Goal: Task Accomplishment & Management: Complete application form

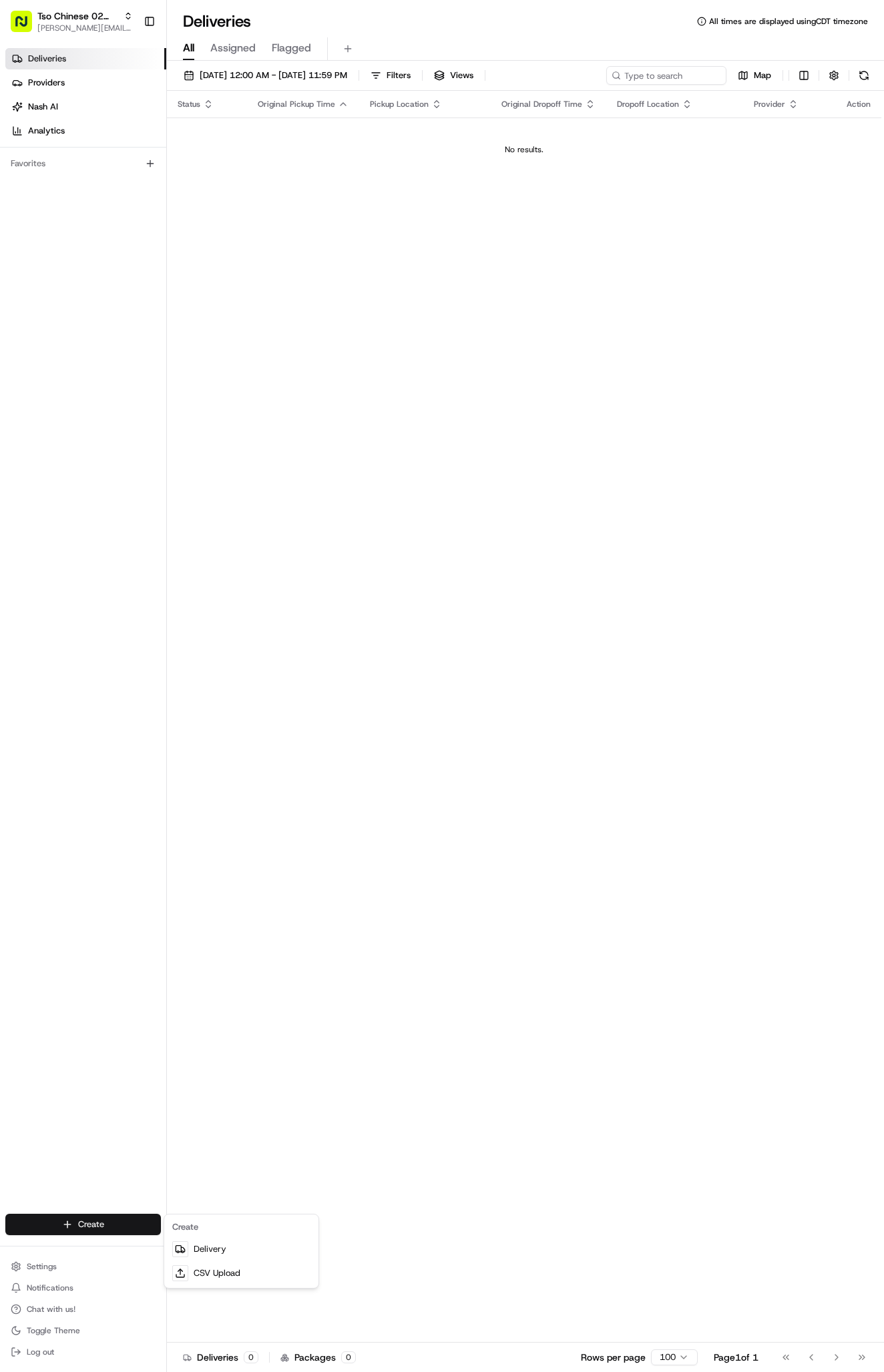
click at [72, 1226] on html "Tso Chinese 02 Arbor [PERSON_NAME][EMAIL_ADDRESS][DOMAIN_NAME] Toggle Sidebar D…" at bounding box center [442, 686] width 884 height 1372
click at [201, 1247] on link "Delivery" at bounding box center [241, 1248] width 149 height 24
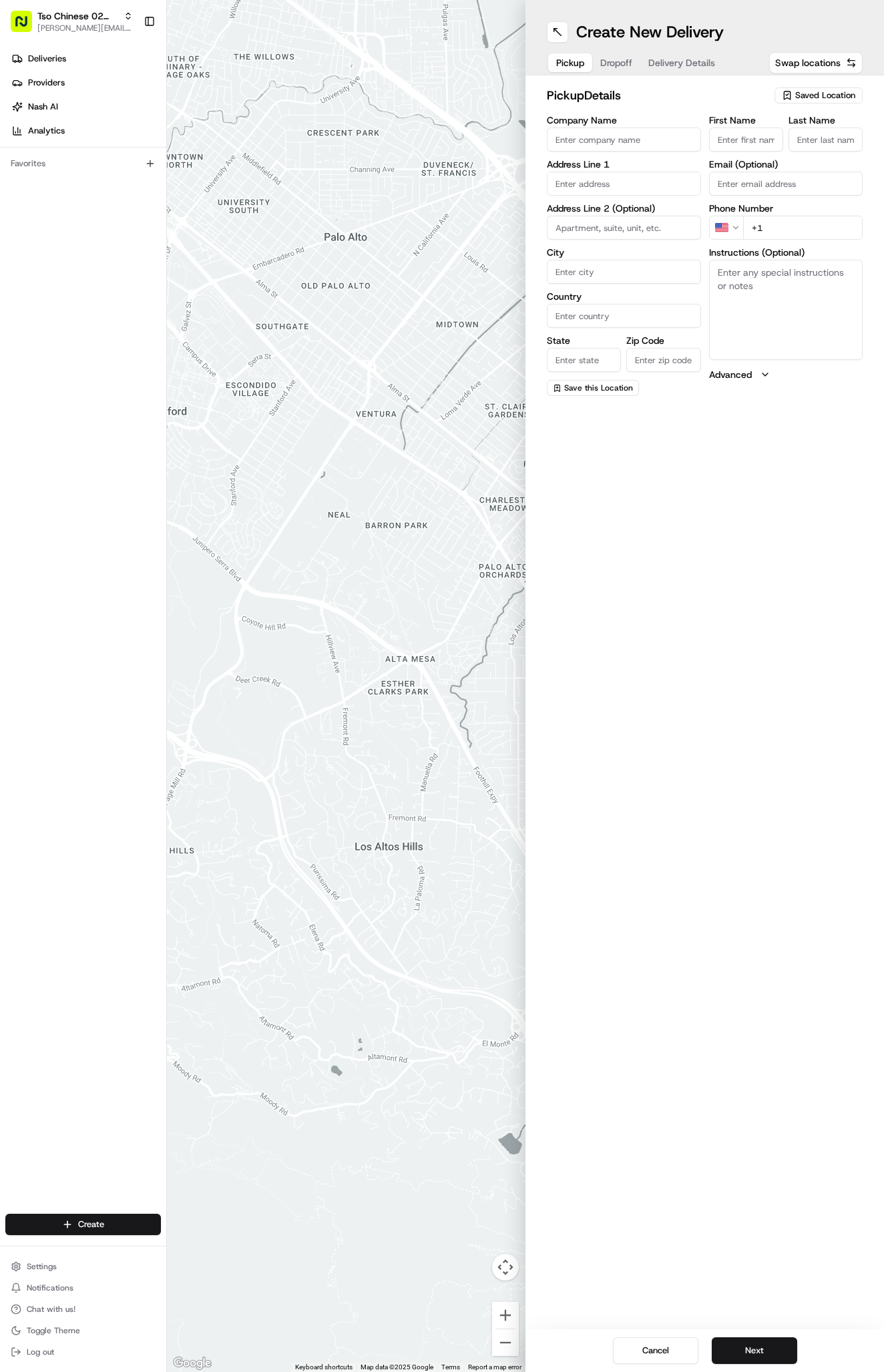
click at [834, 86] on div "pickup Details Saved Location Company Name Address Line 1 Address Line 2 (Optio…" at bounding box center [704, 240] width 358 height 332
click at [830, 91] on span "Saved Location" at bounding box center [825, 95] width 60 height 12
click at [808, 136] on div "(02) Tso Chinese Takeout & Delivery [GEOGRAPHIC_DATA] (02)" at bounding box center [788, 151] width 191 height 32
type input "(02) Tso Chinese Takeout & Delivery [GEOGRAPHIC_DATA]"
type input "Bldg E Ste 402"
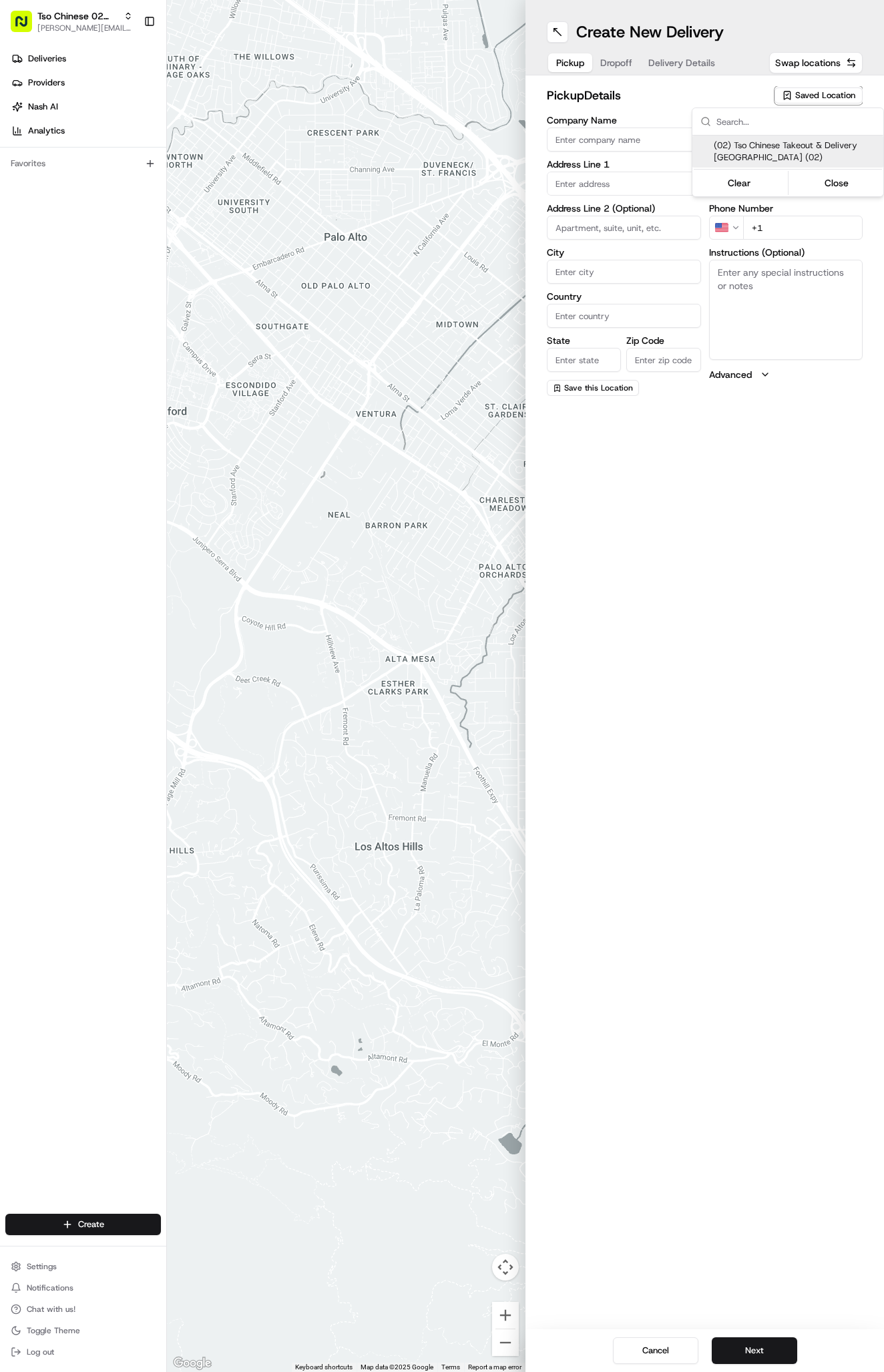
type input "Austin"
type input "US"
type input "[GEOGRAPHIC_DATA]"
type input "78759"
type input "Tso Chinese"
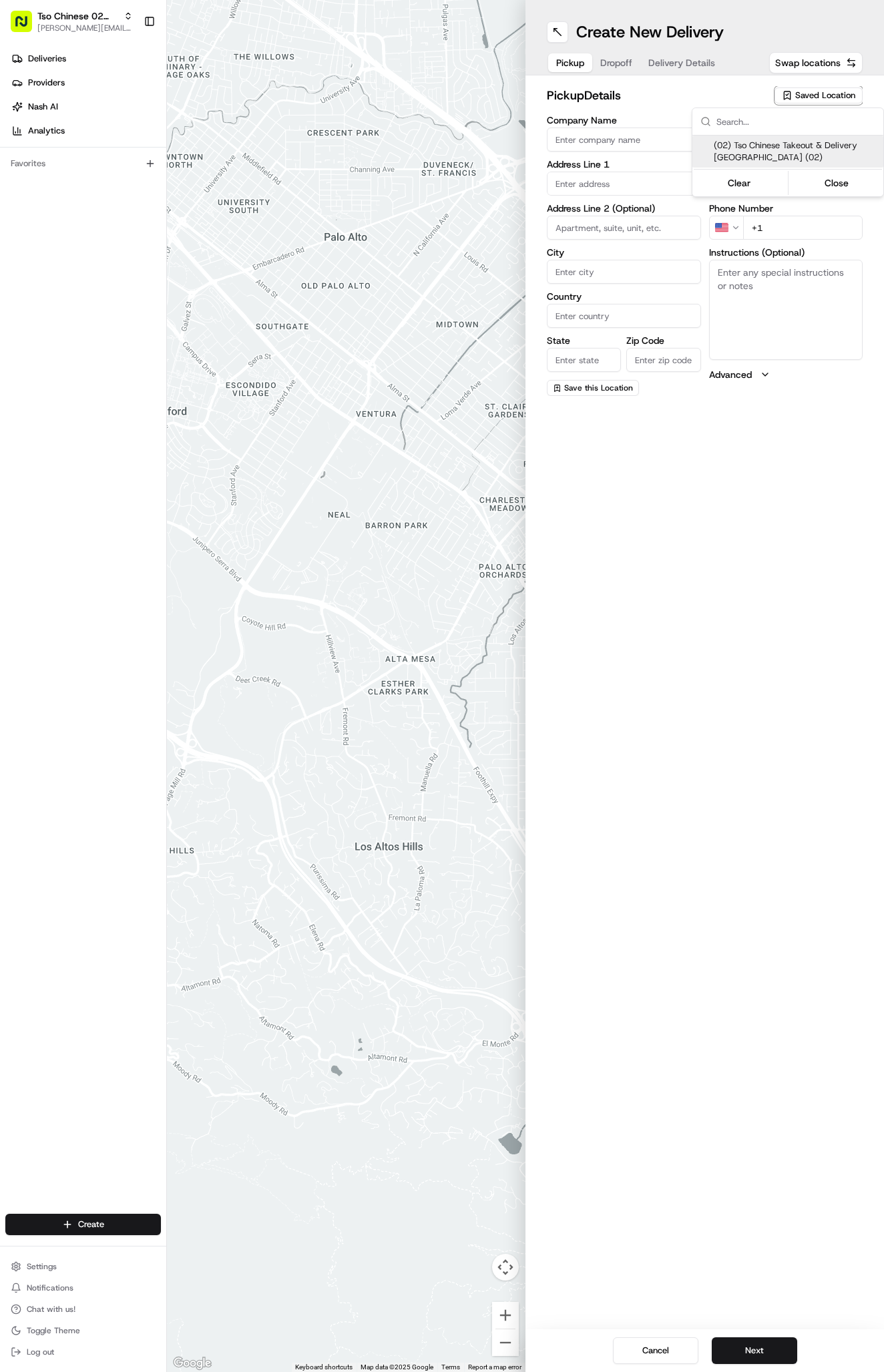
type input "Arboretum Crossing Manager"
type input "[EMAIL_ADDRESS][DOMAIN_NAME]"
type input "[PHONE_NUMBER]"
type textarea "Submit a picture displaying address & food as Proof of Delivery. Envía una foto…"
type input "[STREET_ADDRESS]"
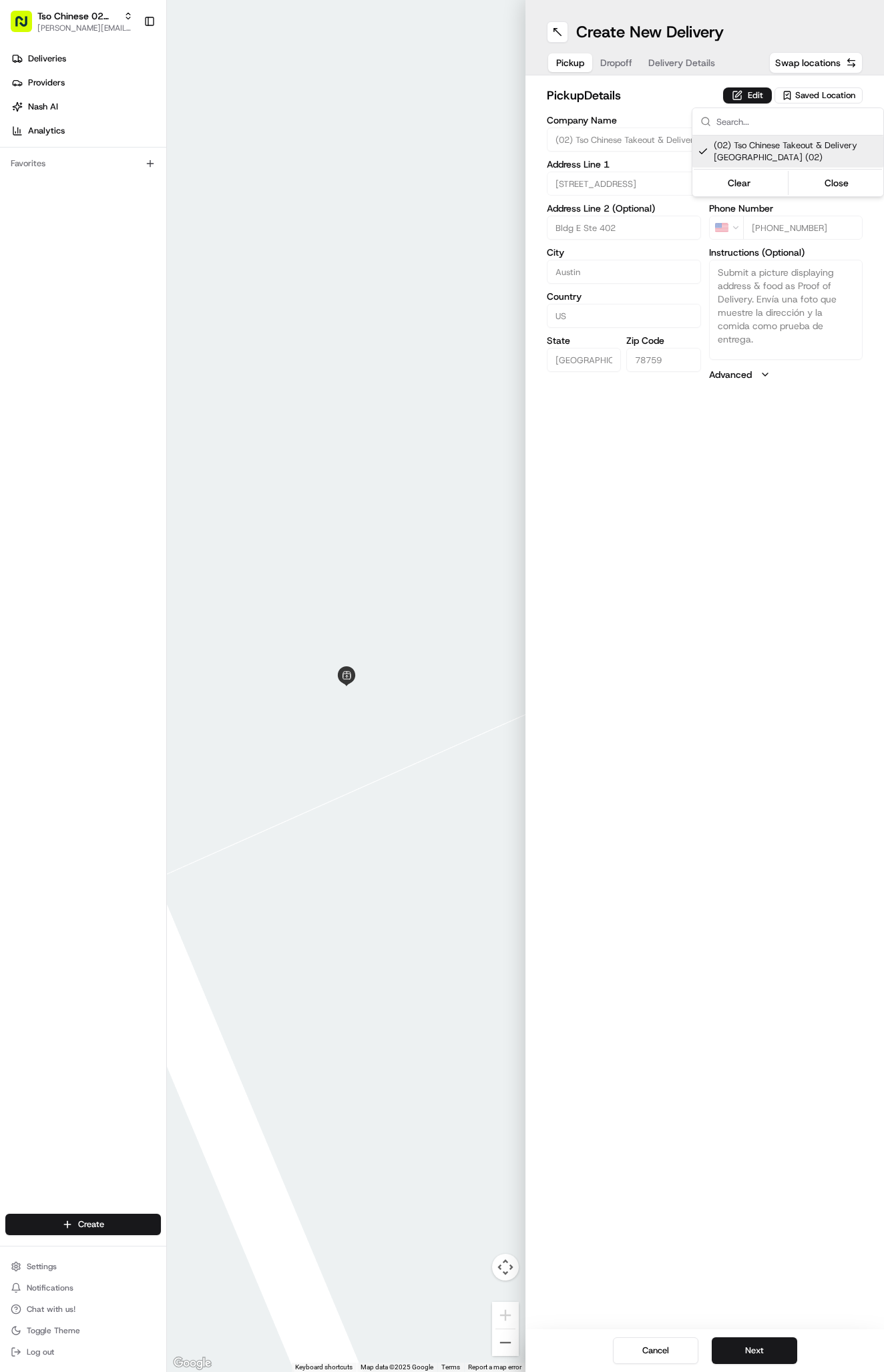
drag, startPoint x: 689, startPoint y: 87, endPoint x: 689, endPoint y: 56, distance: 31.0
click at [689, 80] on html "Tso Chinese 02 Arbor [PERSON_NAME][EMAIL_ADDRESS][DOMAIN_NAME] Toggle Sidebar D…" at bounding box center [442, 686] width 884 height 1372
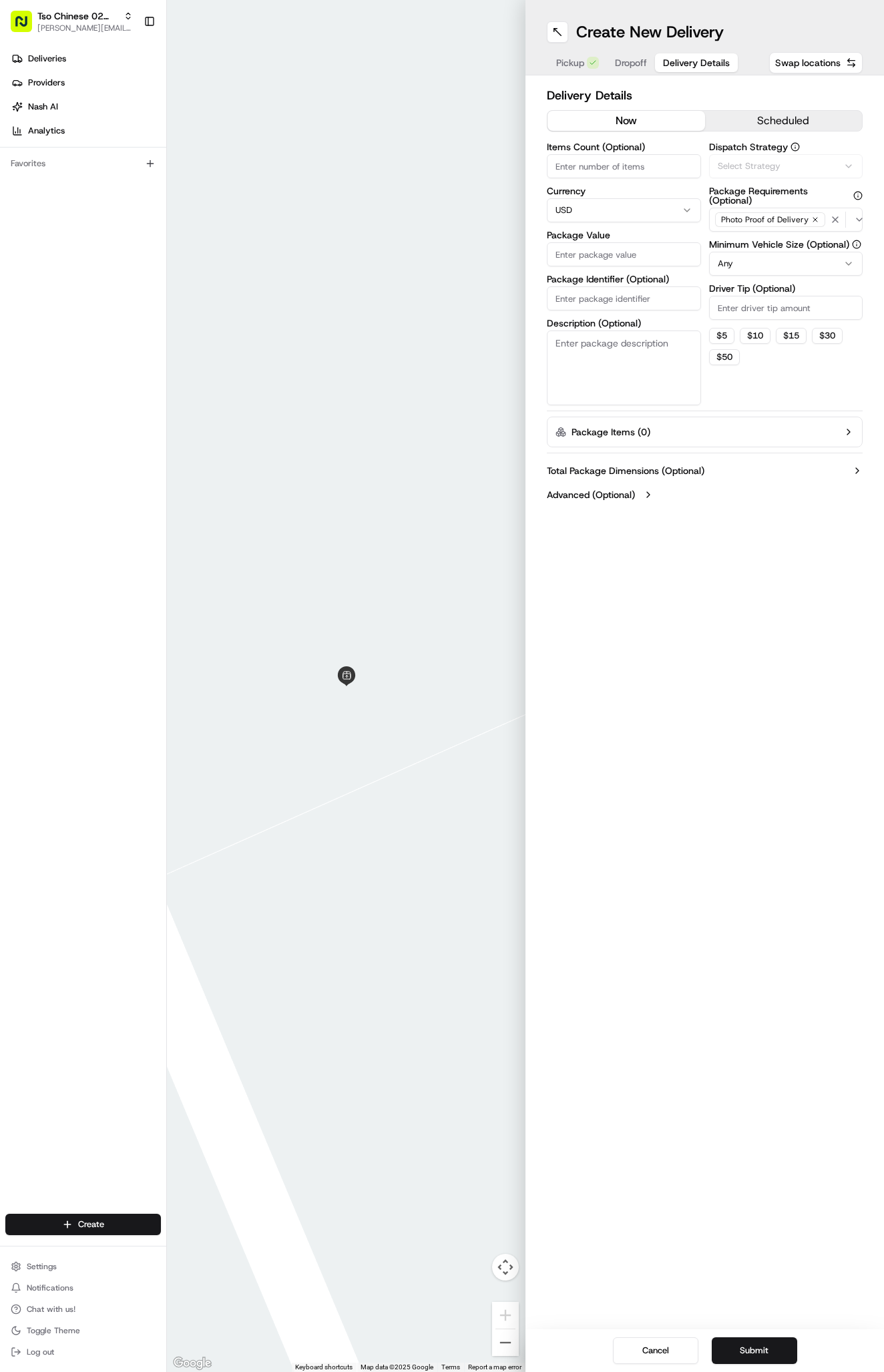
click at [689, 56] on span "Delivery Details" at bounding box center [697, 62] width 67 height 13
click at [789, 175] on button "Via Automation" at bounding box center [786, 165] width 154 height 24
click at [772, 231] on div "Tso Arbor Strategy" at bounding box center [788, 239] width 191 height 20
click at [755, 308] on html "Tso Chinese 02 Arbor [PERSON_NAME][EMAIL_ADDRESS][DOMAIN_NAME] Toggle Sidebar D…" at bounding box center [442, 686] width 884 height 1372
click at [755, 308] on input "Driver Tip (Optional)" at bounding box center [786, 308] width 154 height 24
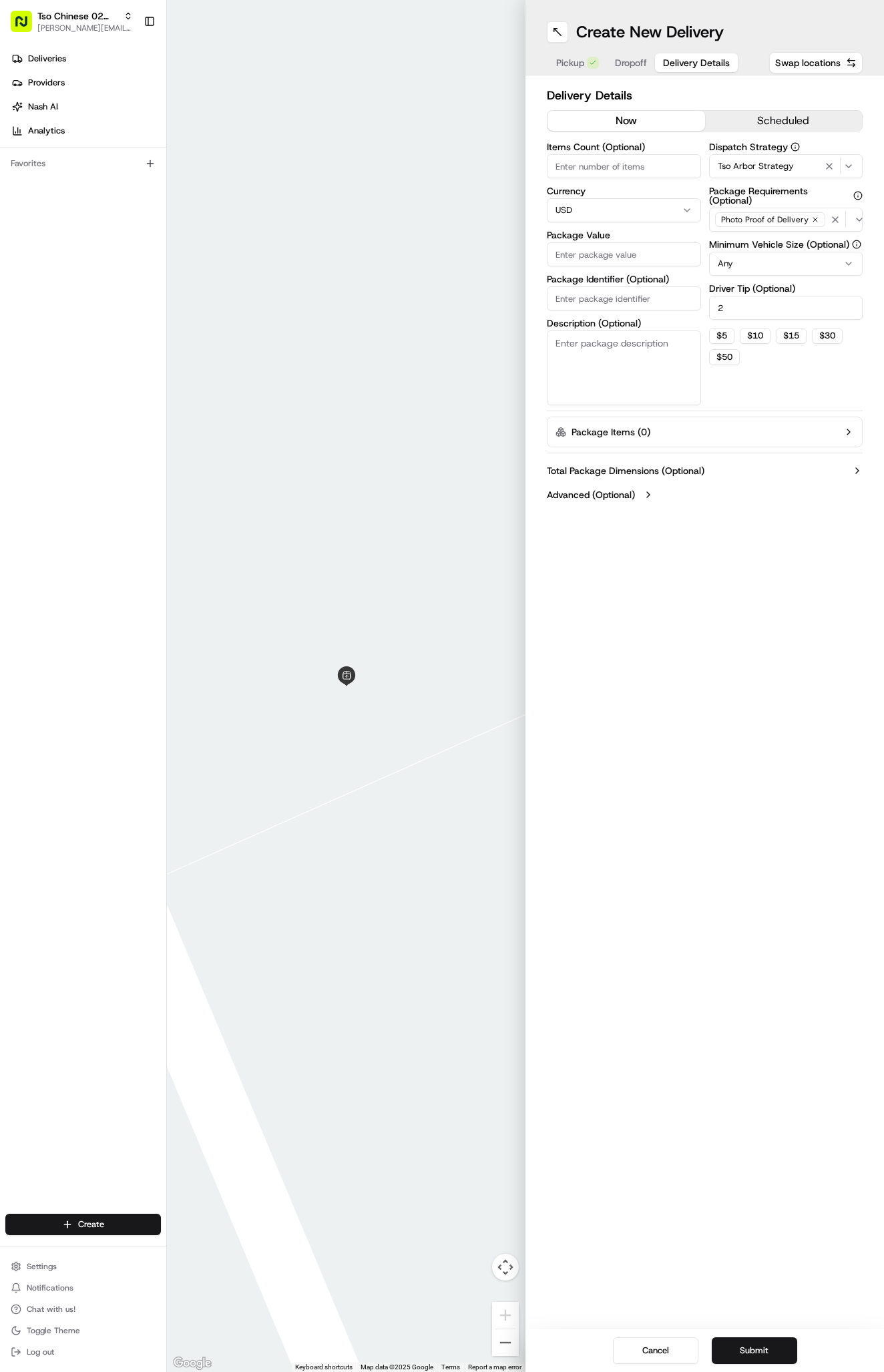
type input "2"
click at [639, 288] on input "Package Identifier (Optional)" at bounding box center [623, 298] width 154 height 24
click at [639, 312] on div "Items Count (Optional) Currency USD Package Value Package Identifier (Optional)…" at bounding box center [623, 274] width 154 height 263
click at [633, 276] on label "Package Identifier (Optional)" at bounding box center [623, 278] width 154 height 10
click at [633, 286] on input "Package Identifier (Optional)" at bounding box center [623, 298] width 154 height 24
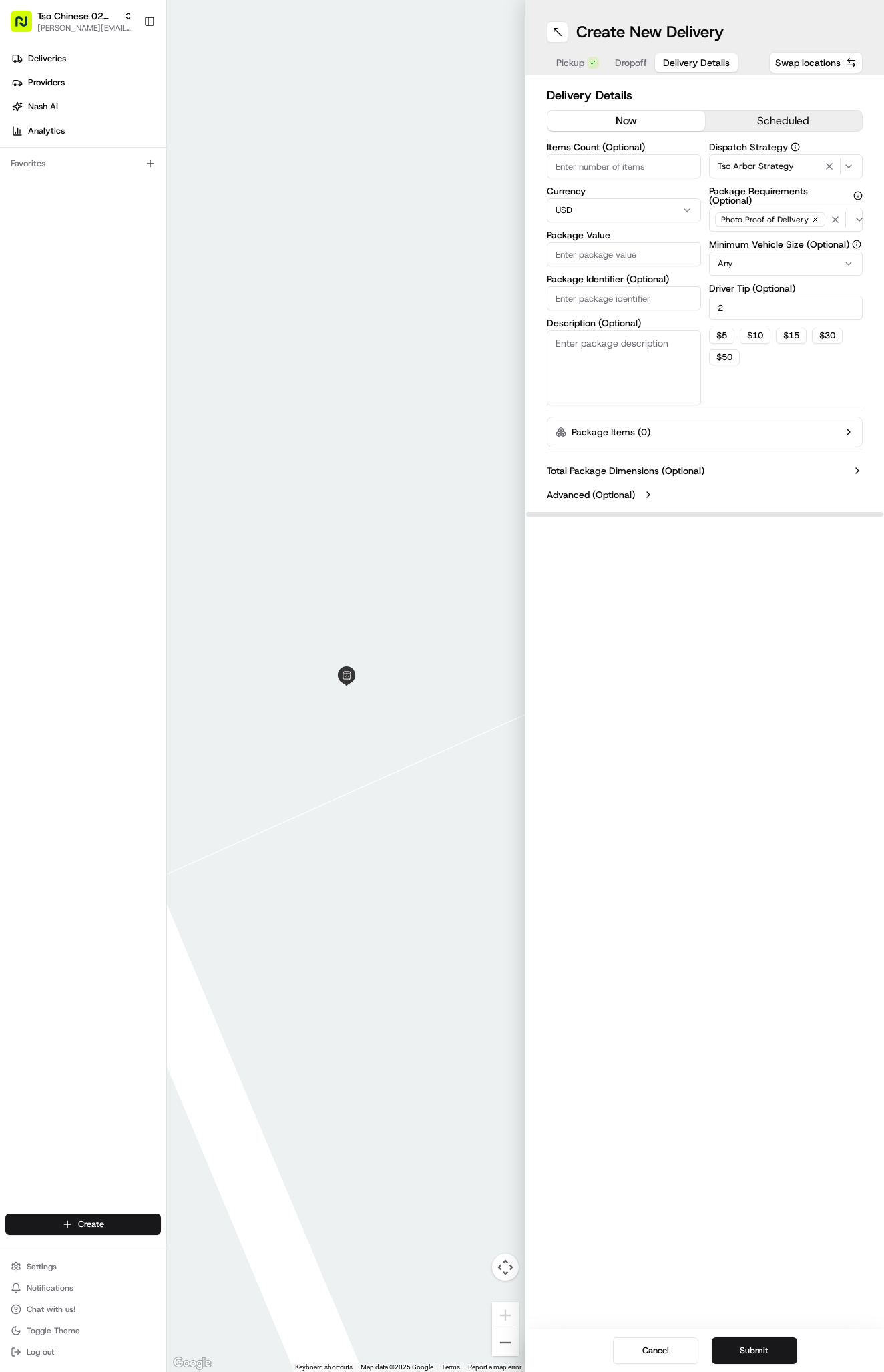
click at [633, 306] on input "Package Identifier (Optional)" at bounding box center [623, 298] width 154 height 24
paste input "V7GQUKQ"
type input "V7GQUKQ"
click at [626, 244] on input "Package Value" at bounding box center [623, 254] width 154 height 24
type input "79.83"
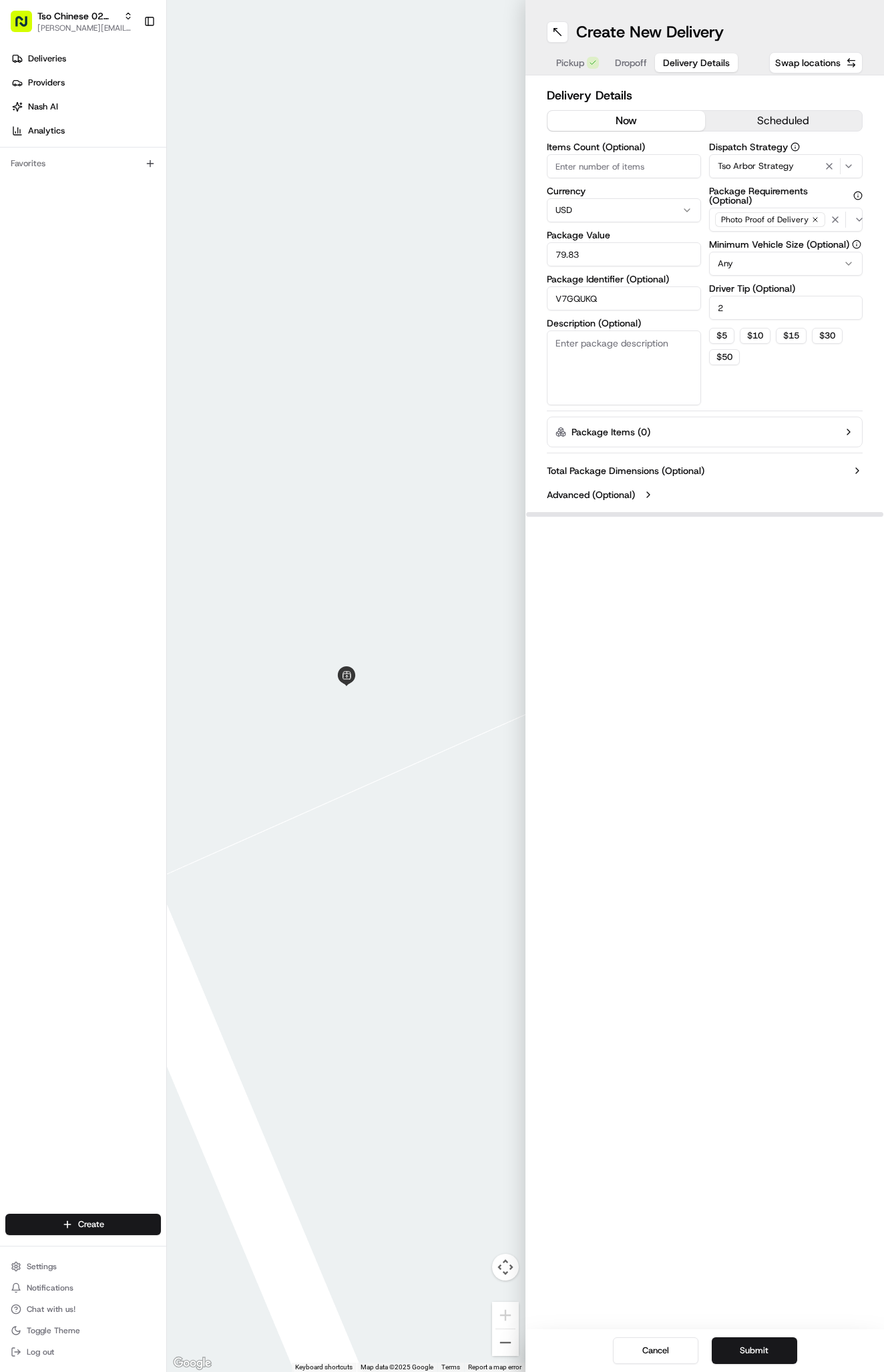
click at [626, 53] on div "Pickup Dropoff Delivery Details" at bounding box center [642, 62] width 192 height 24
click at [629, 64] on span "Dropoff" at bounding box center [630, 62] width 32 height 13
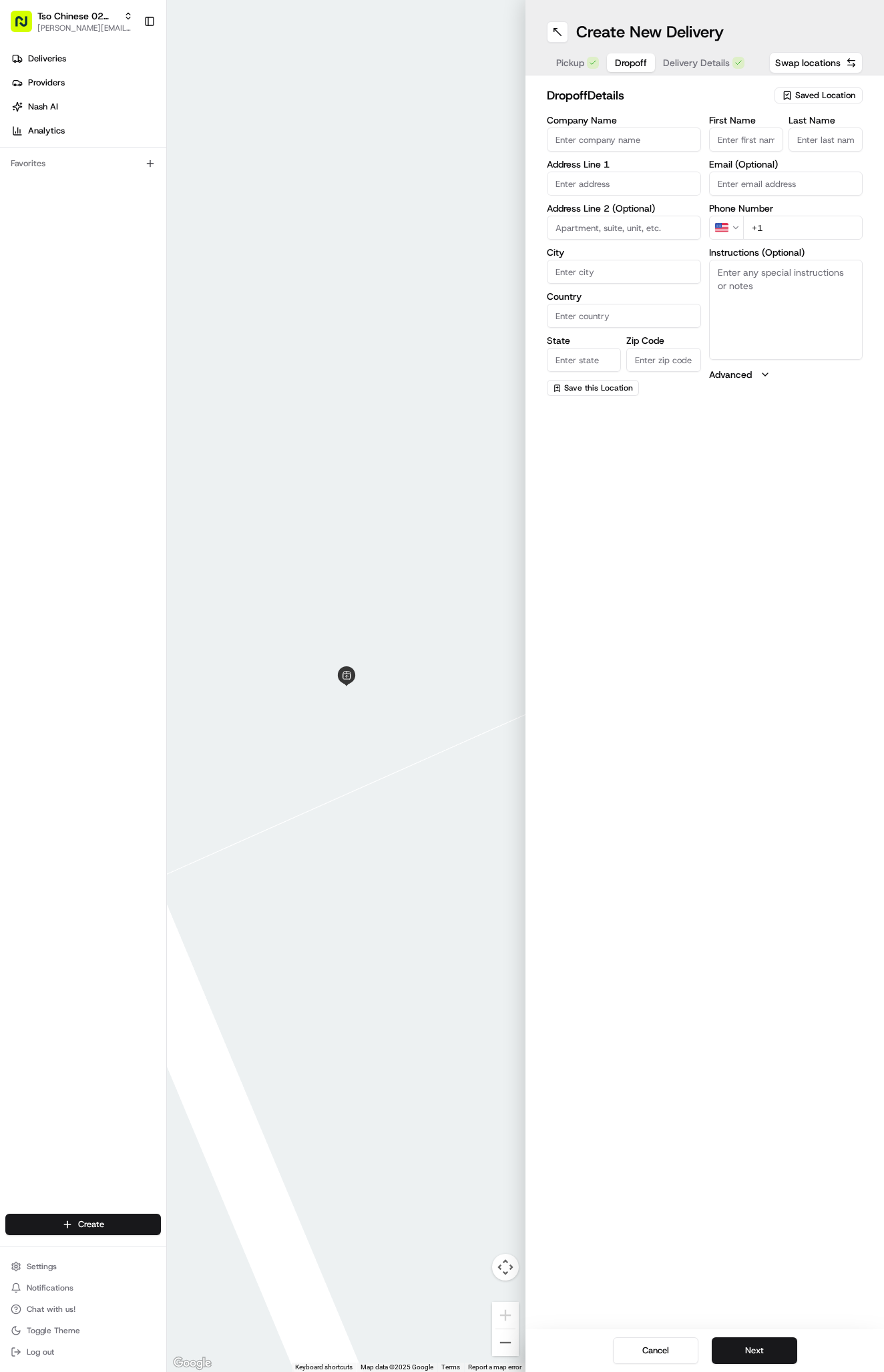
click at [756, 275] on textarea "Instructions (Optional)" at bounding box center [786, 309] width 154 height 100
paste textarea "Company: costco pharmacy"
type textarea "Company: costco pharmacy"
paste input "[STREET_ADDRESS]"
click at [664, 218] on div "[STREET_ADDRESS]" at bounding box center [623, 211] width 148 height 20
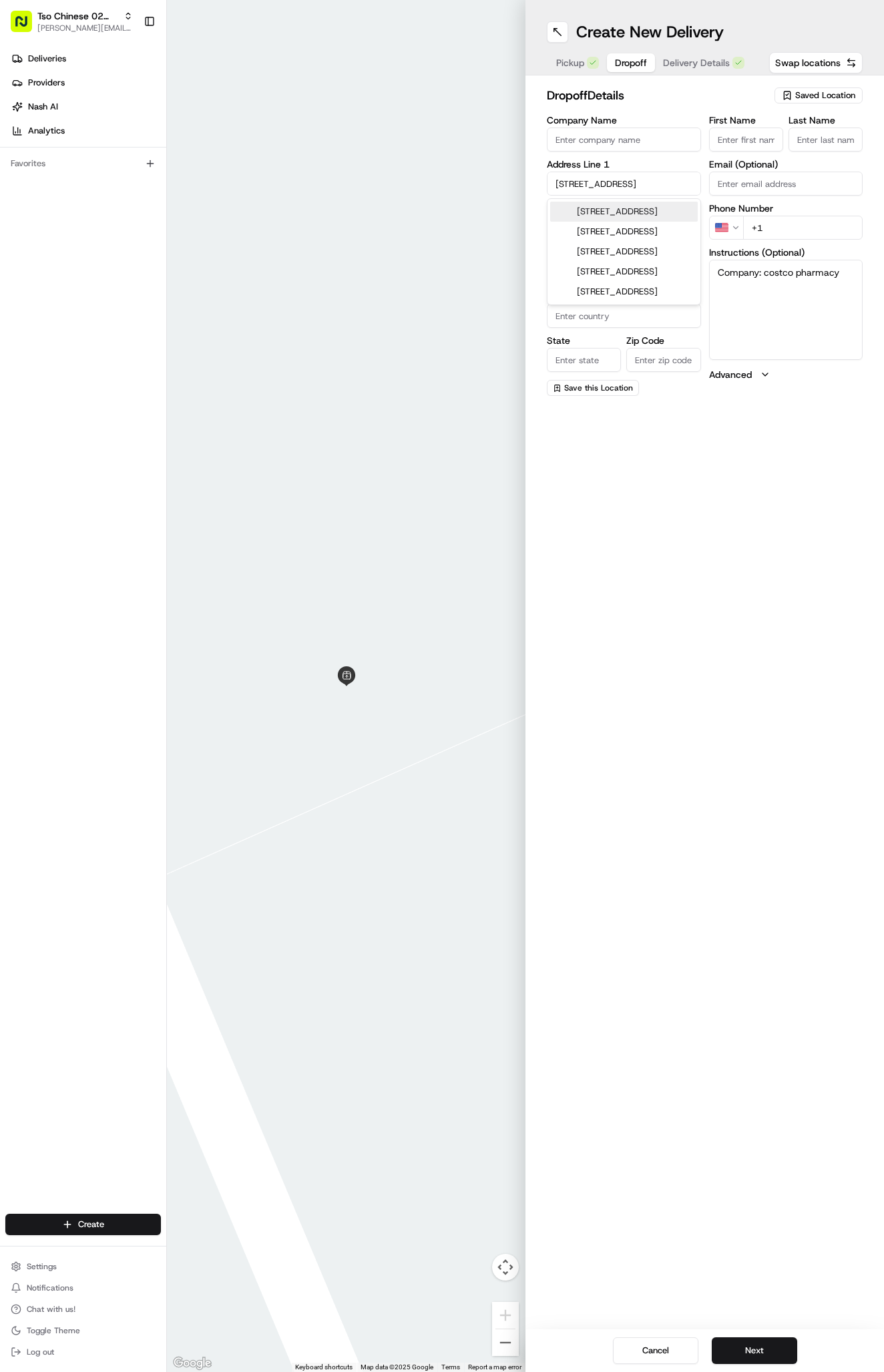
type input "Parking lot, [STREET_ADDRESS]"
type input "Austin"
type input "[GEOGRAPHIC_DATA]"
type input "78759"
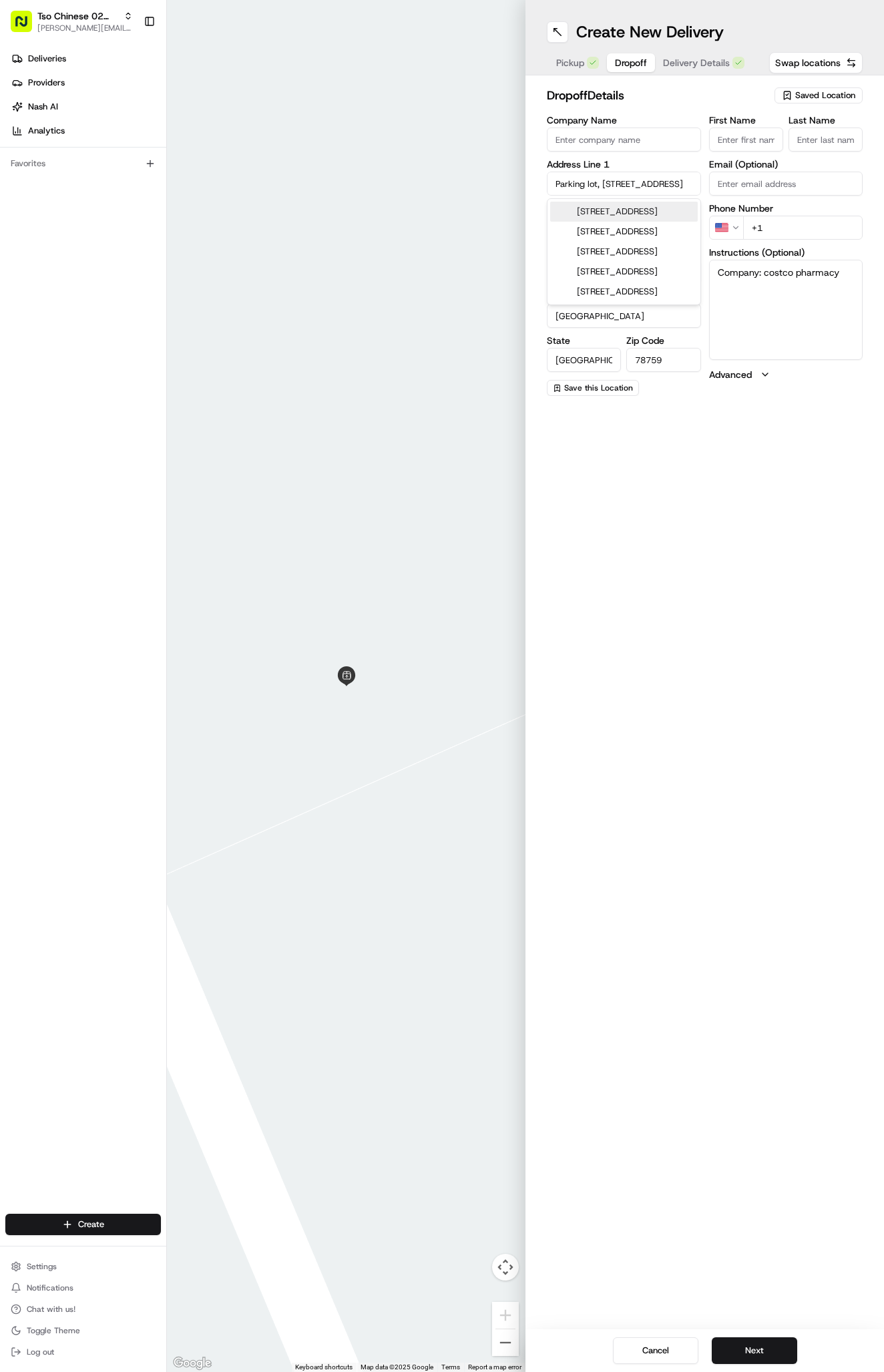
type input "[STREET_ADDRESS]"
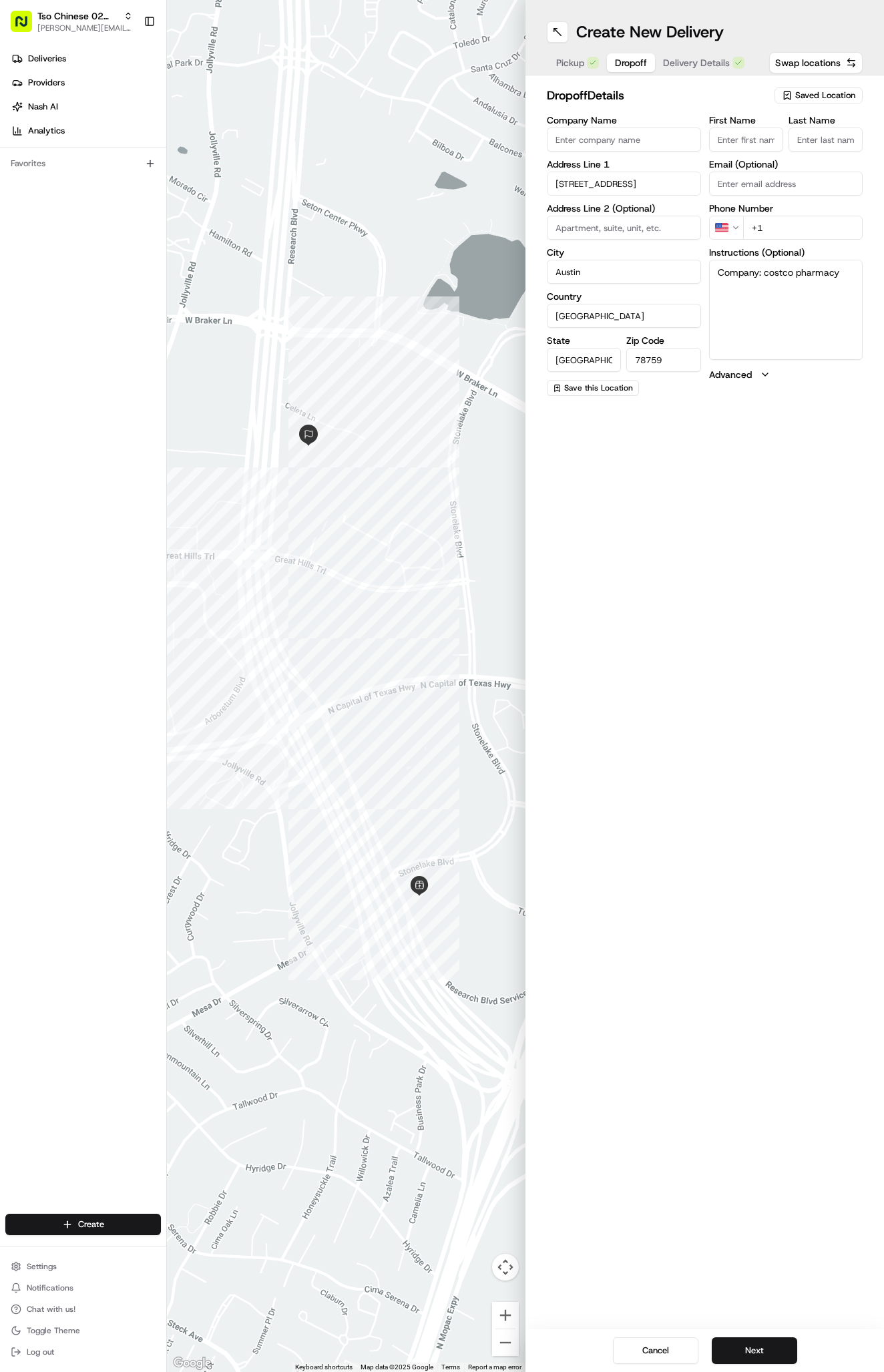
click at [786, 323] on textarea "Company: costco pharmacy" at bounding box center [786, 309] width 154 height 100
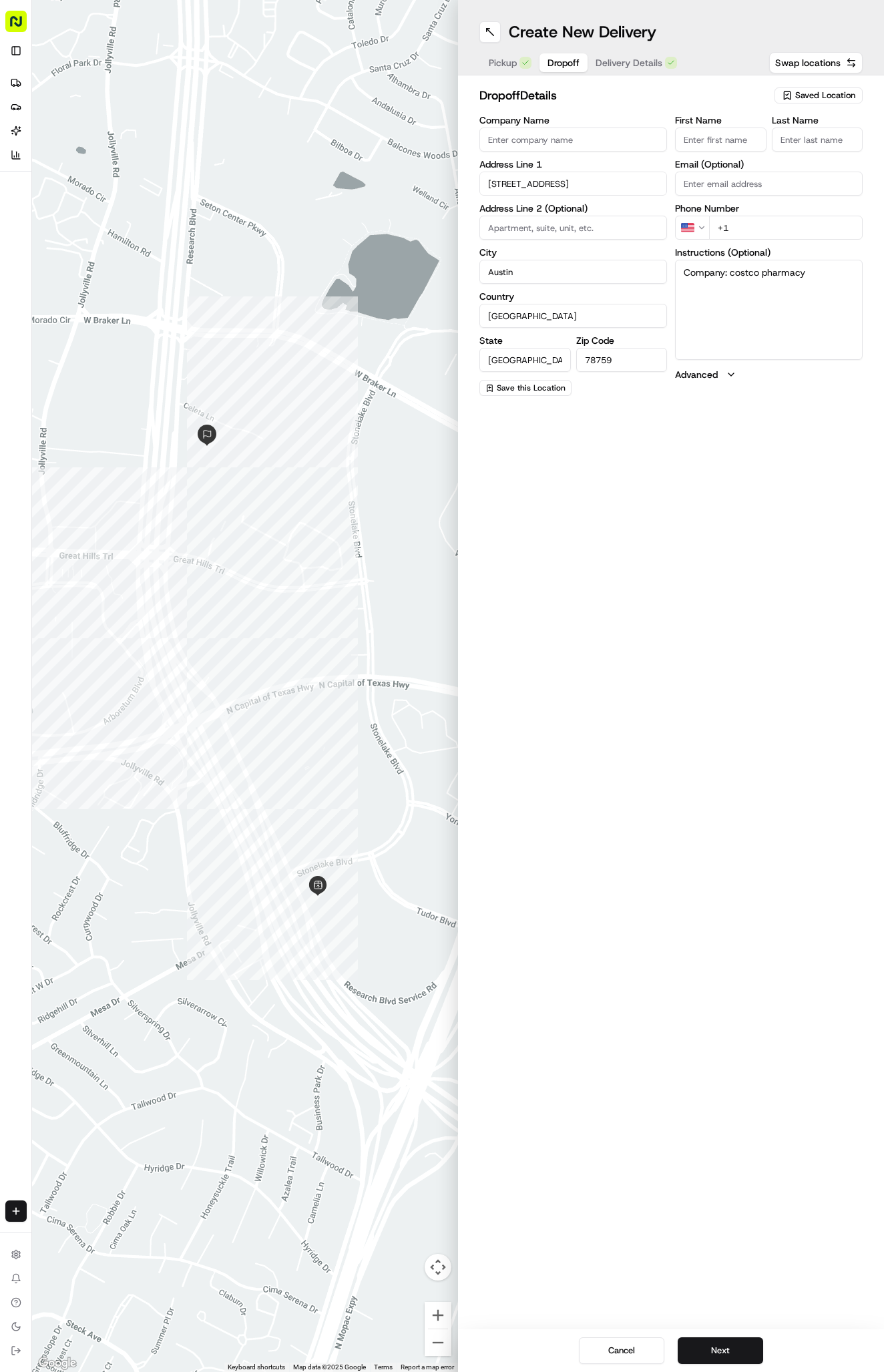
paste textarea "PLEASE COME INTO COSTCO THEN DROP OFF AT THE PHARMACY"
type textarea "Company: costco pharmacy PLEASE COME INTO COSTCO THEN DROP OFF AT THE PHARMACY"
paste input "Maxx [PERSON_NAME]"
type input "Maxx [PERSON_NAME]"
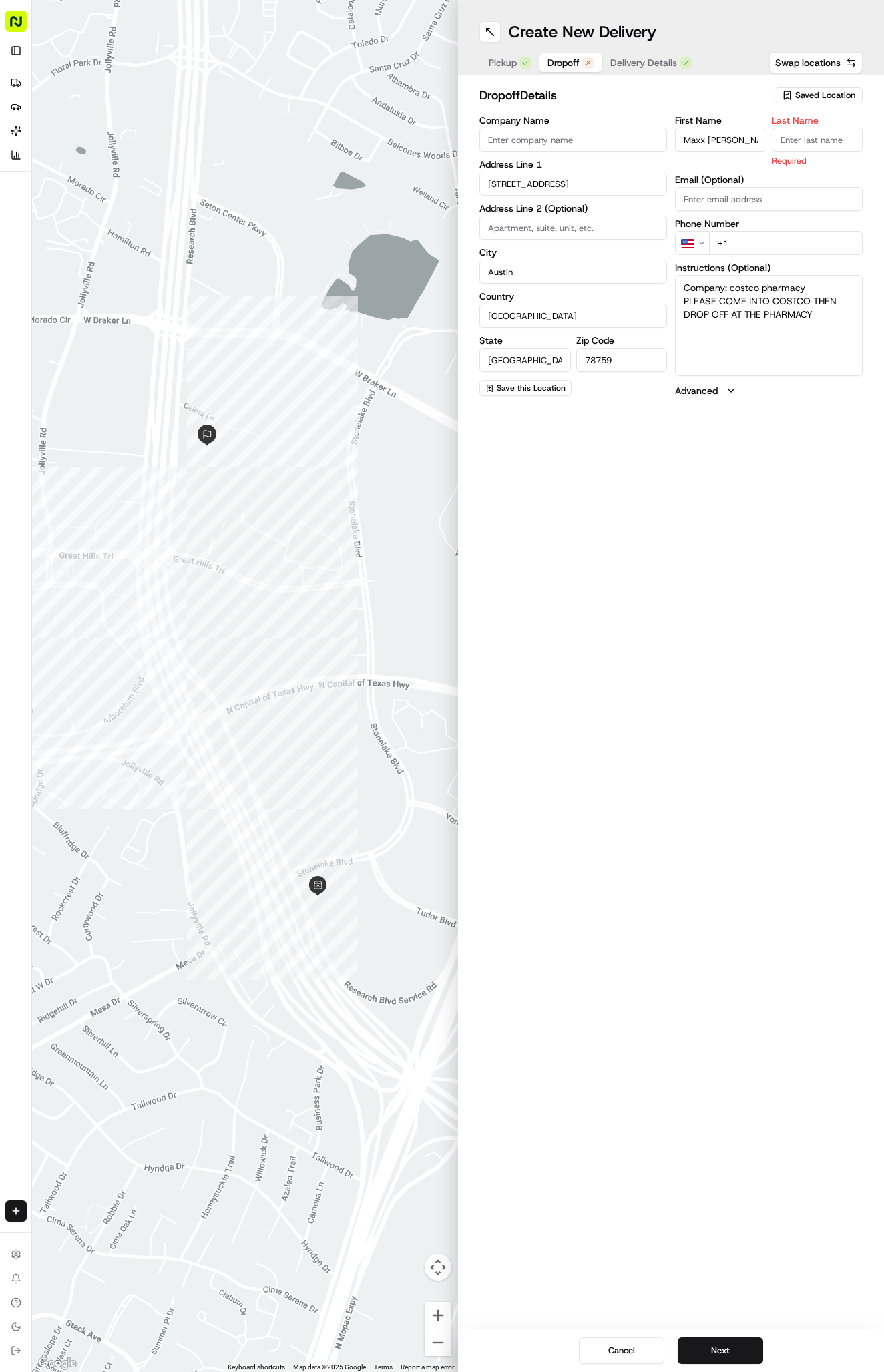
click at [842, 155] on div "First Name [PERSON_NAME] Last Name Required Email (Optional) Phone Number US +1…" at bounding box center [768, 256] width 187 height 282
type input "."
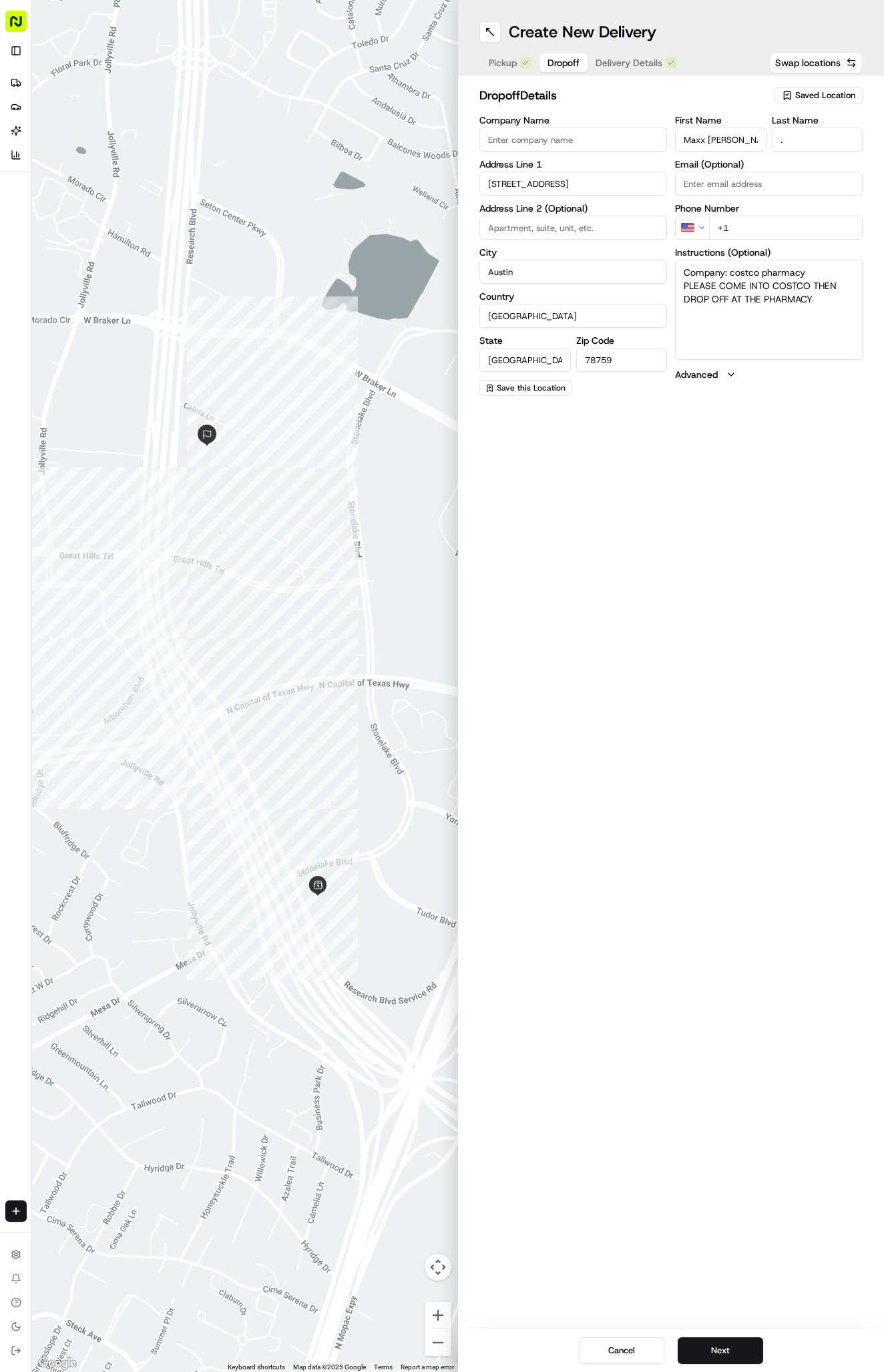
paste input "[PHONE_NUMBER]"
type input "[PHONE_NUMBER]"
click at [25, 58] on button "Toggle Sidebar" at bounding box center [16, 50] width 21 height 21
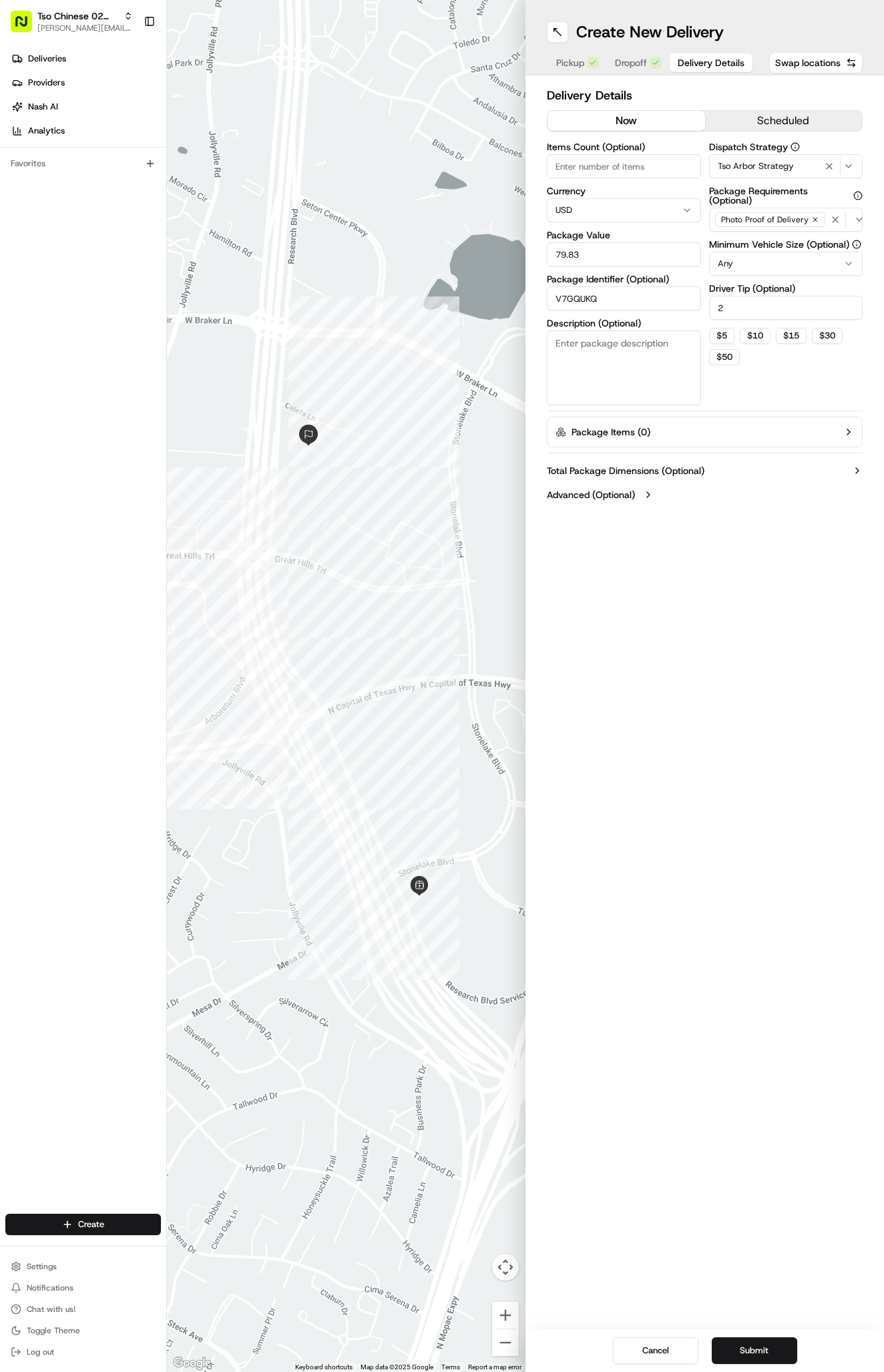
click at [708, 60] on span "Delivery Details" at bounding box center [711, 62] width 67 height 13
click at [753, 1353] on button "Submit" at bounding box center [754, 1350] width 86 height 27
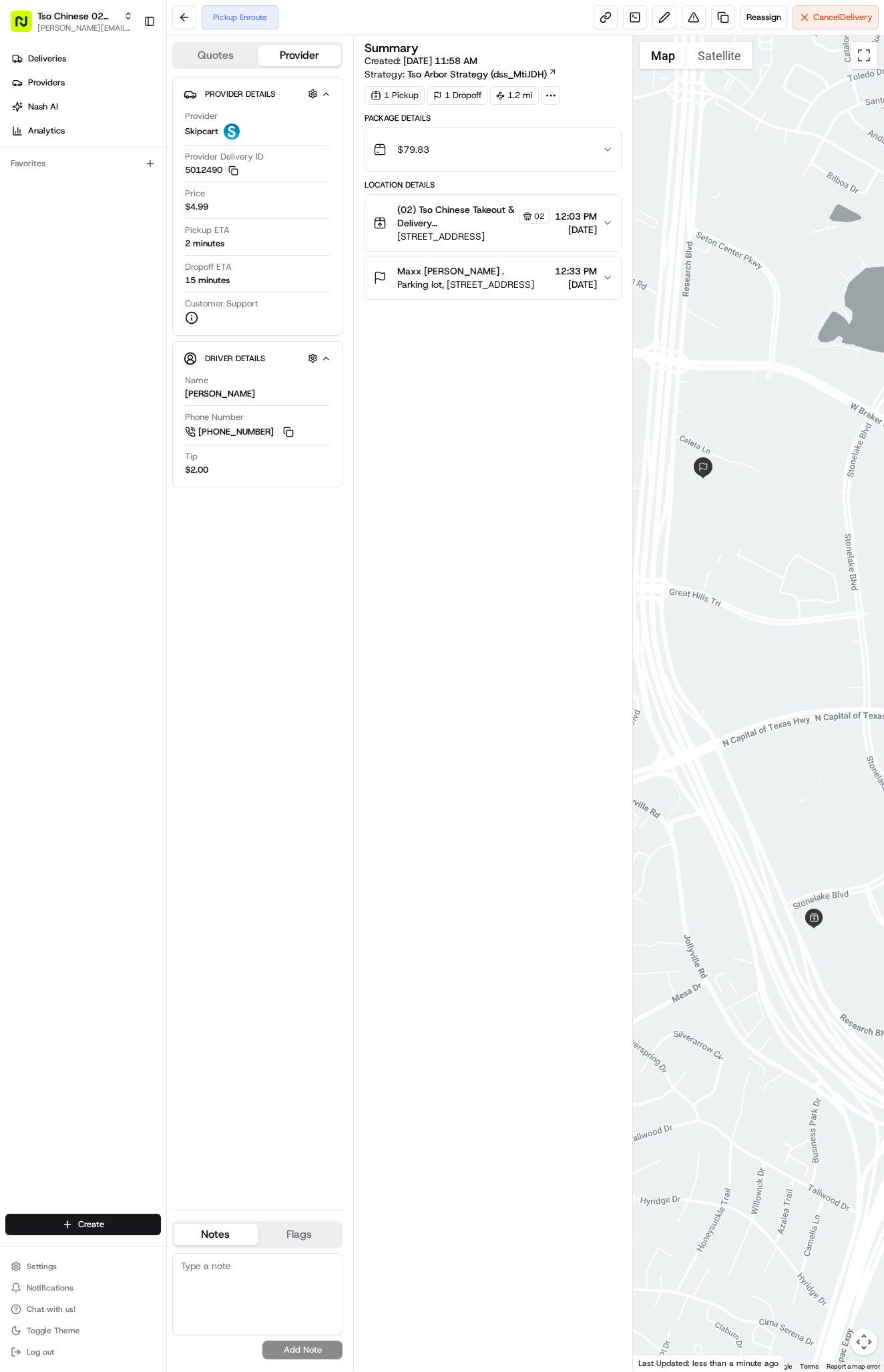
click at [89, 1223] on html "Tso Chinese 02 Arbor [PERSON_NAME][EMAIL_ADDRESS][DOMAIN_NAME] Toggle Sidebar D…" at bounding box center [442, 686] width 884 height 1372
click at [196, 1255] on link "Delivery" at bounding box center [241, 1248] width 149 height 24
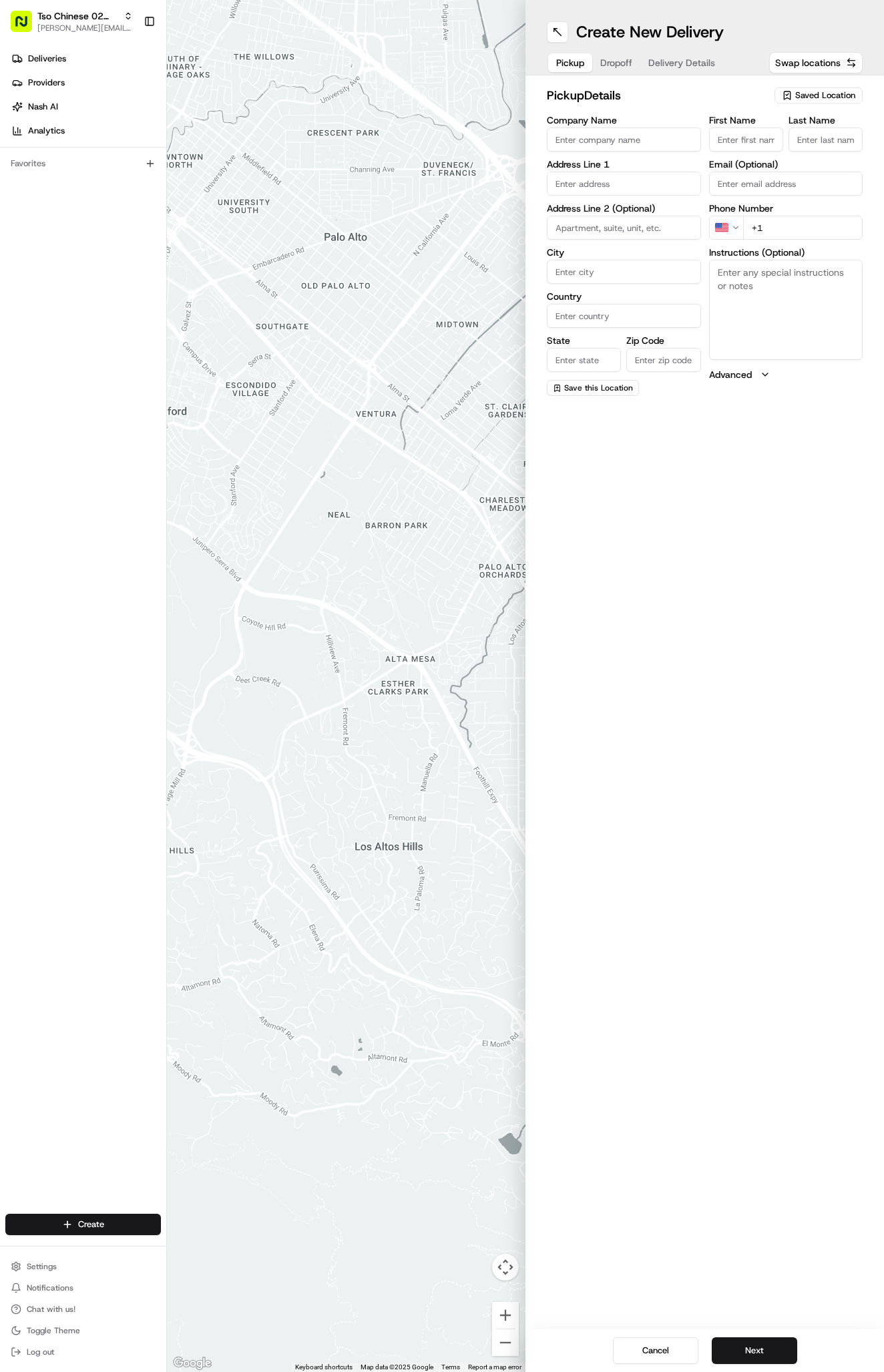
click at [792, 96] on icon "button" at bounding box center [787, 95] width 11 height 11
click at [782, 146] on span "(02) Tso Chinese Takeout & Delivery [GEOGRAPHIC_DATA] (02)" at bounding box center [796, 151] width 164 height 24
type input "(02) Tso Chinese Takeout & Delivery [GEOGRAPHIC_DATA]"
type input "Bldg E Ste 402"
type input "Austin"
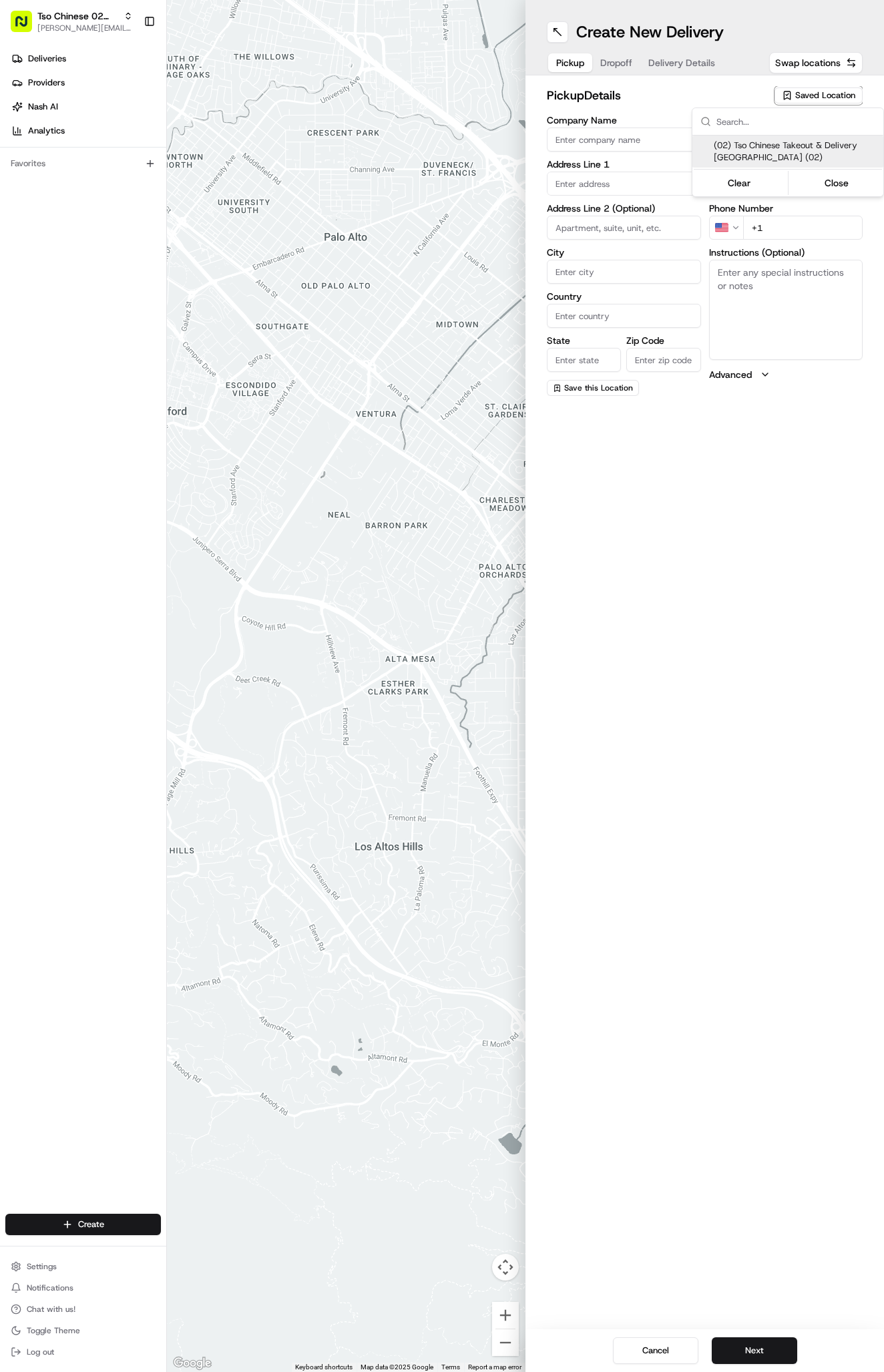
type input "US"
type input "[GEOGRAPHIC_DATA]"
type input "78759"
type input "Tso Chinese"
type input "Arboretum Crossing Manager"
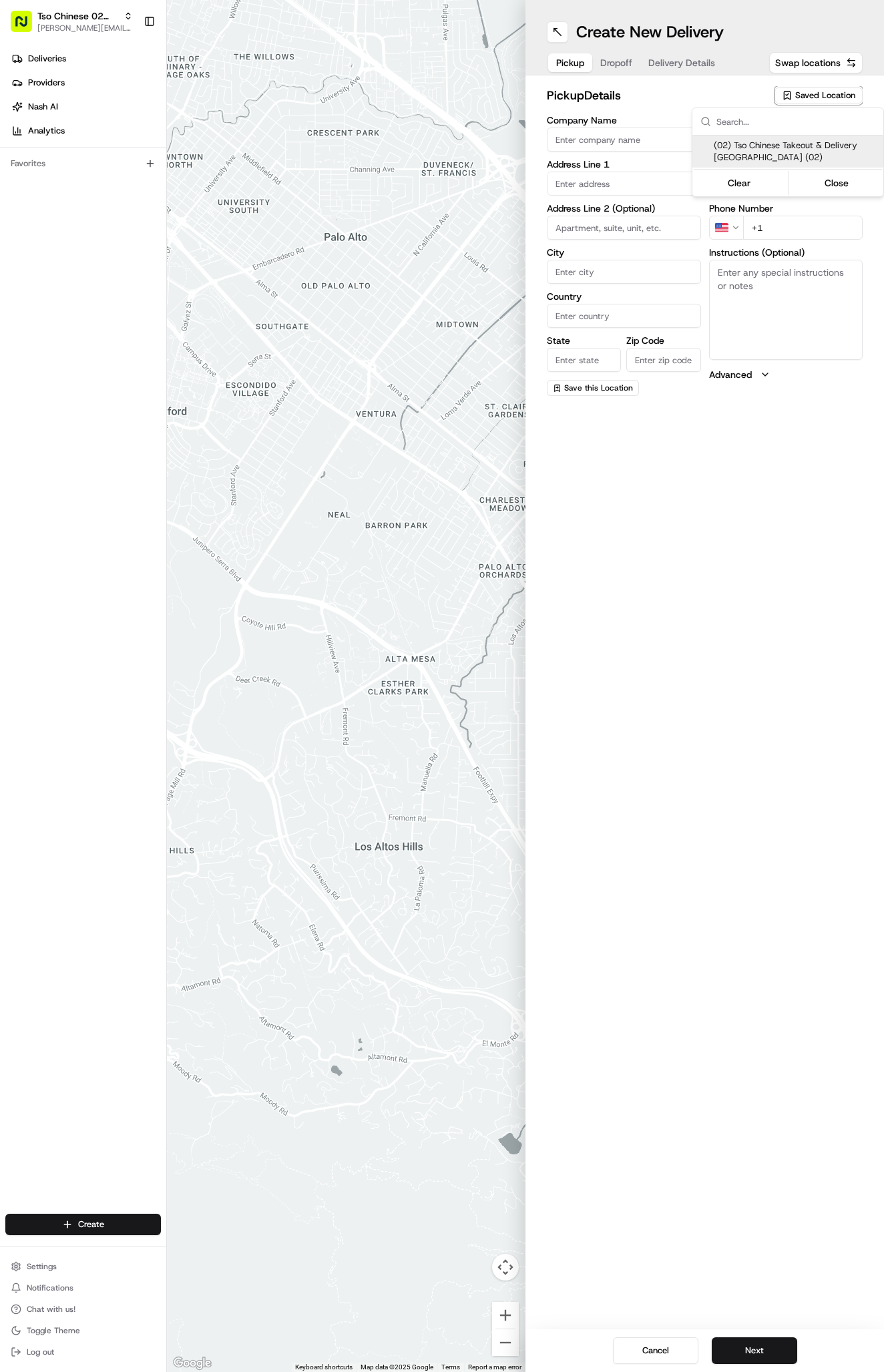
type input "[EMAIL_ADDRESS][DOMAIN_NAME]"
type input "[PHONE_NUMBER]"
type textarea "Submit a picture displaying address & food as Proof of Delivery. Envía una foto…"
type input "[STREET_ADDRESS]"
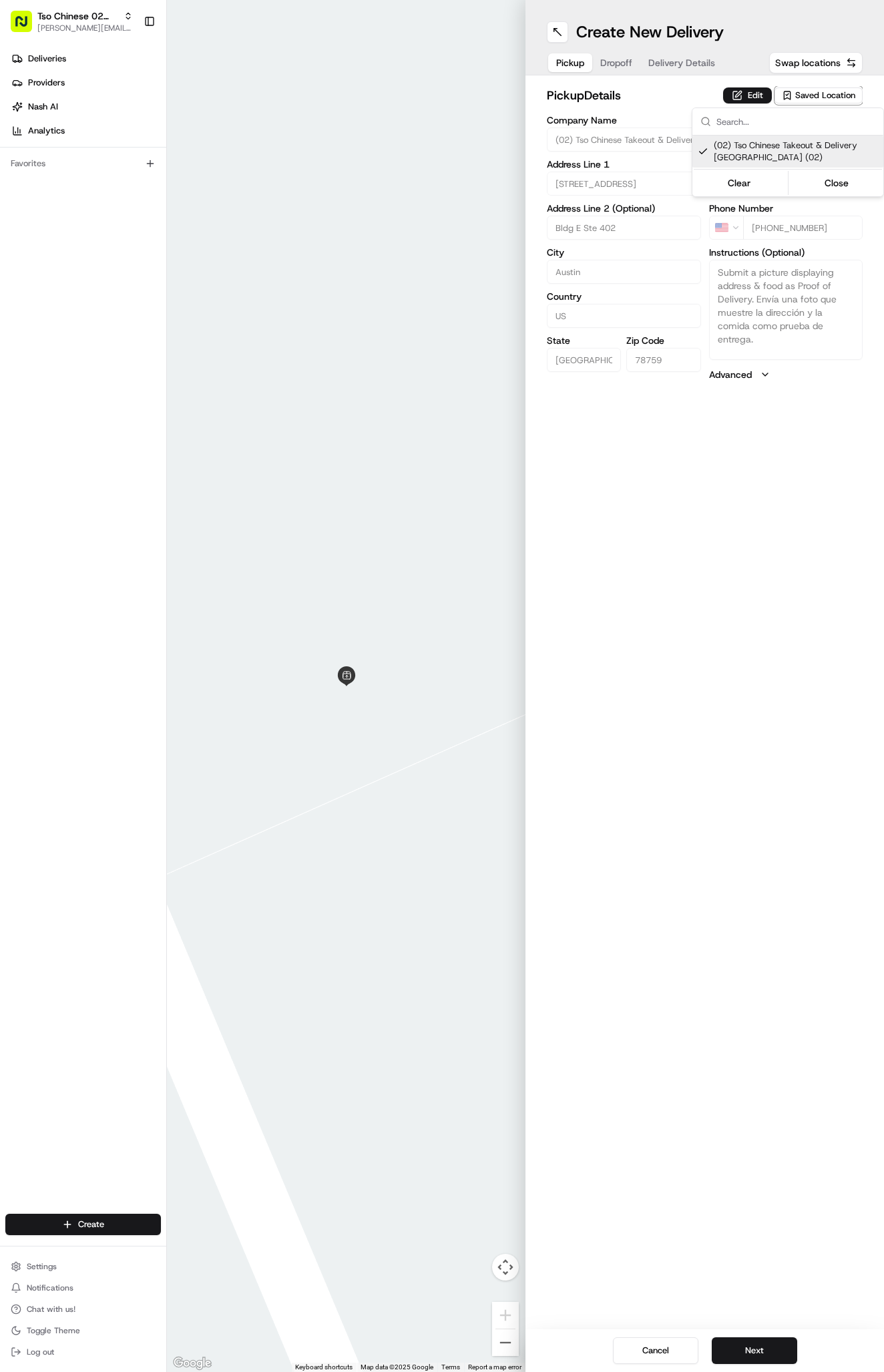
click at [672, 61] on html "Tso Chinese 02 Arbor [PERSON_NAME][EMAIL_ADDRESS][DOMAIN_NAME] Toggle Sidebar D…" at bounding box center [442, 686] width 884 height 1372
click at [672, 73] on div "Pickup Dropoff Delivery Details" at bounding box center [635, 62] width 178 height 24
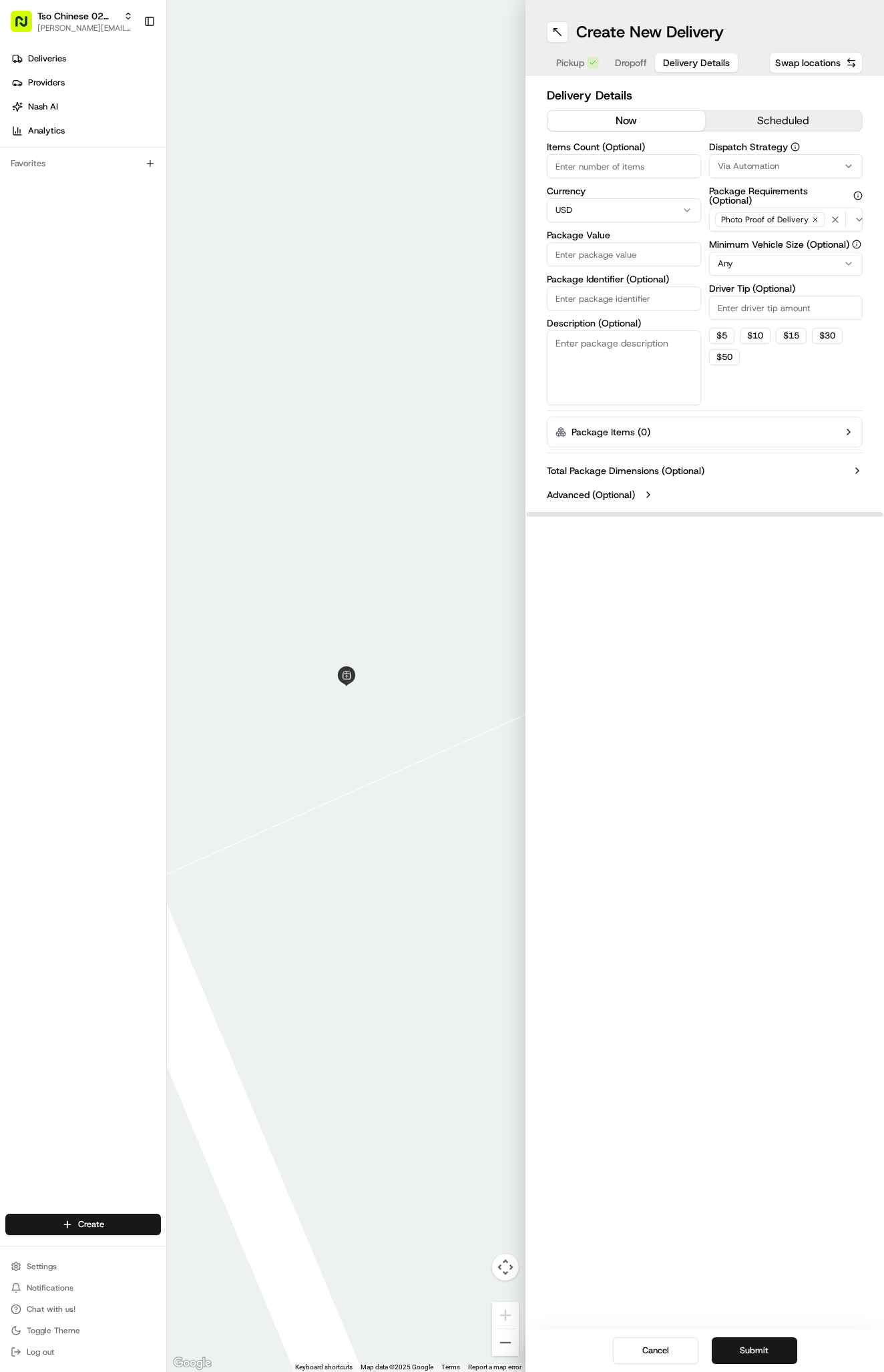
click at [725, 161] on span "Via Automation" at bounding box center [748, 166] width 61 height 12
click at [751, 237] on span "Tso Arbor Strategy" at bounding box center [796, 240] width 164 height 12
click at [751, 285] on html "Tso Chinese 02 Arbor [PERSON_NAME][EMAIL_ADDRESS][DOMAIN_NAME] Toggle Sidebar D…" at bounding box center [442, 686] width 884 height 1372
click at [742, 297] on div "Driver Tip (Optional)" at bounding box center [786, 301] width 154 height 36
click at [743, 304] on input "Driver Tip (Optional)" at bounding box center [786, 308] width 154 height 24
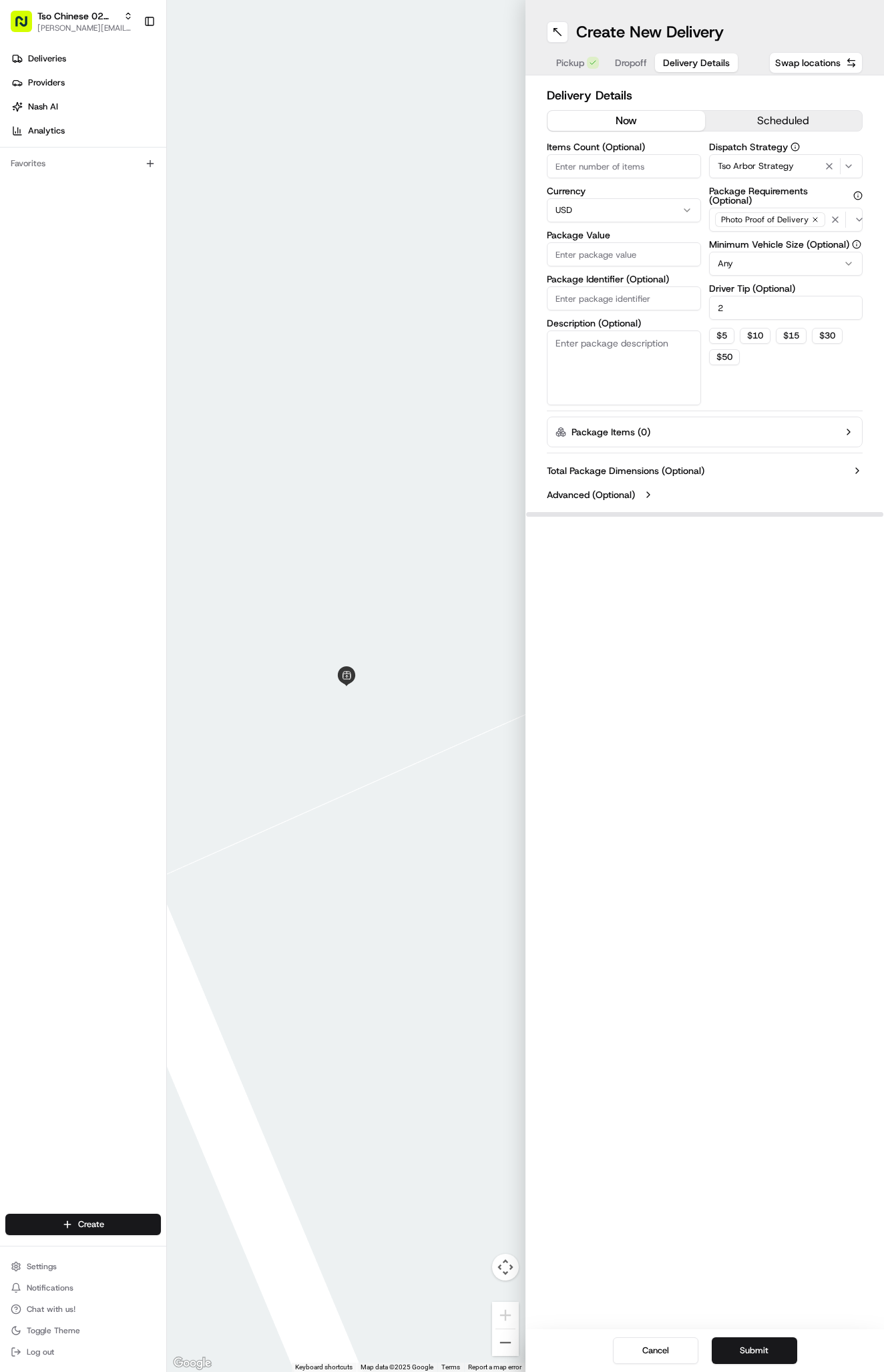
type input "2"
click at [656, 304] on input "Package Identifier (Optional)" at bounding box center [623, 298] width 154 height 24
click at [656, 303] on input "Package Identifier (Optional)" at bounding box center [623, 298] width 154 height 24
paste input "X8ZHLLD"
type input "X8ZHLLD"
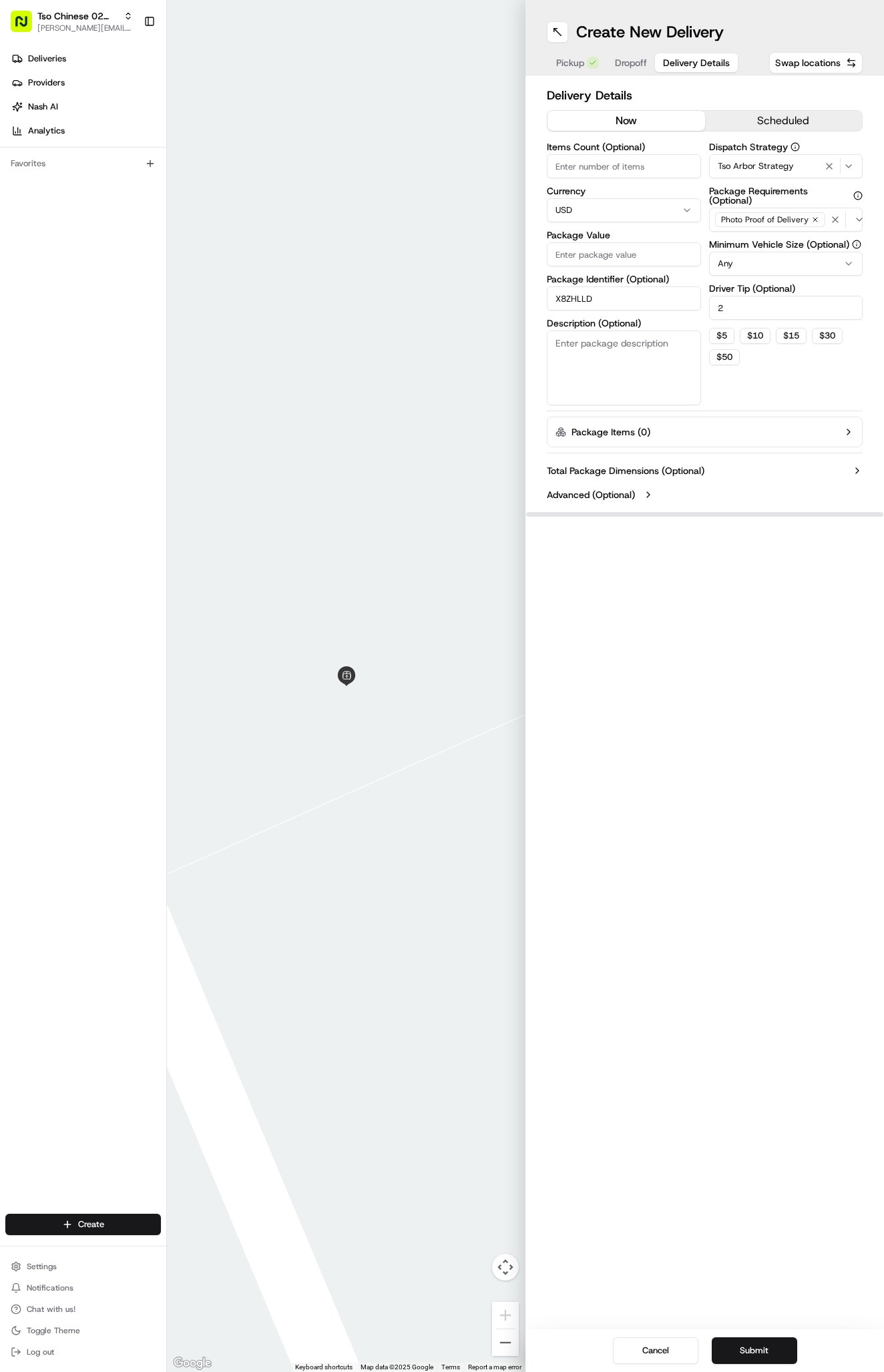
click at [660, 252] on input "Package Value" at bounding box center [623, 254] width 154 height 24
type input "44.27"
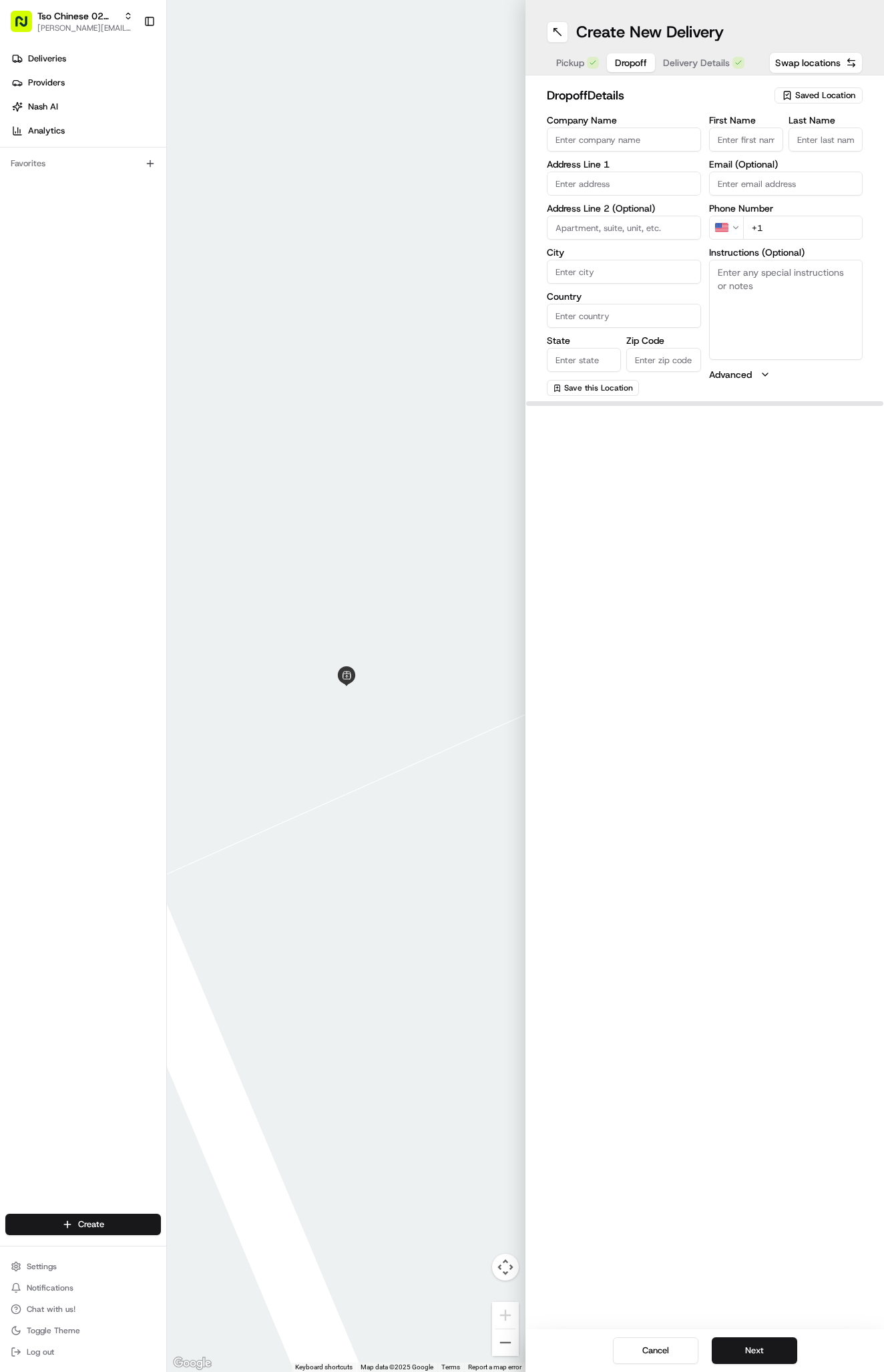
click at [633, 55] on button "Dropoff" at bounding box center [630, 62] width 48 height 19
click at [740, 300] on textarea "Instructions (Optional)" at bounding box center [786, 309] width 154 height 100
paste textarea "After entering gate free complex, I’m in the first building “D” on the right af…"
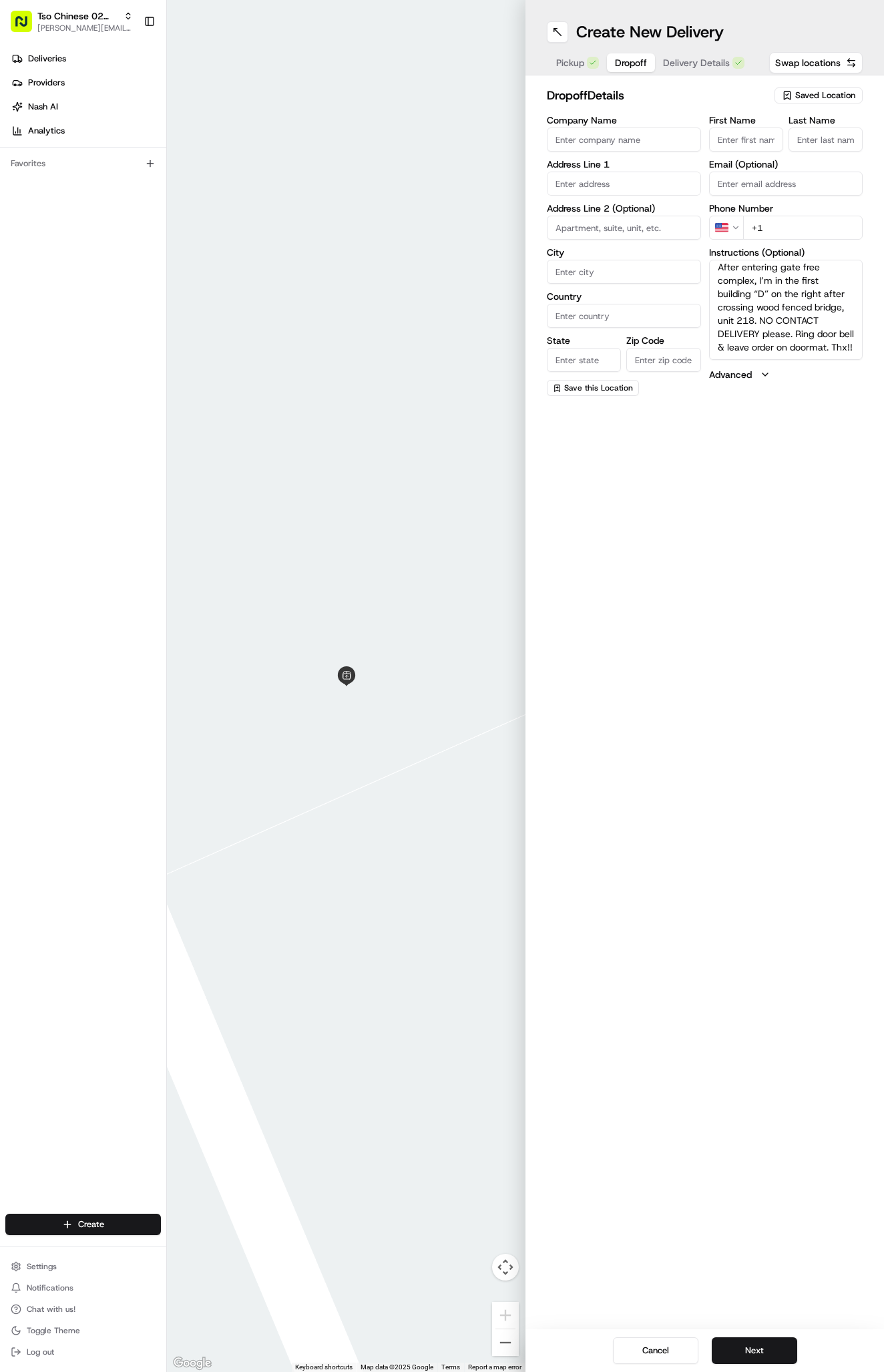
click at [771, 362] on div "First Name Last Name Email (Optional) Phone Number US +1 Instructions (Optional…" at bounding box center [786, 255] width 154 height 280
click at [770, 353] on textarea "After entering gate free complex, I’m in the first building “D” on the right af…" at bounding box center [786, 309] width 154 height 100
paste textarea "Company: [GEOGRAPHIC_DATA]"
paste textarea "Building “D”, Unit 218"
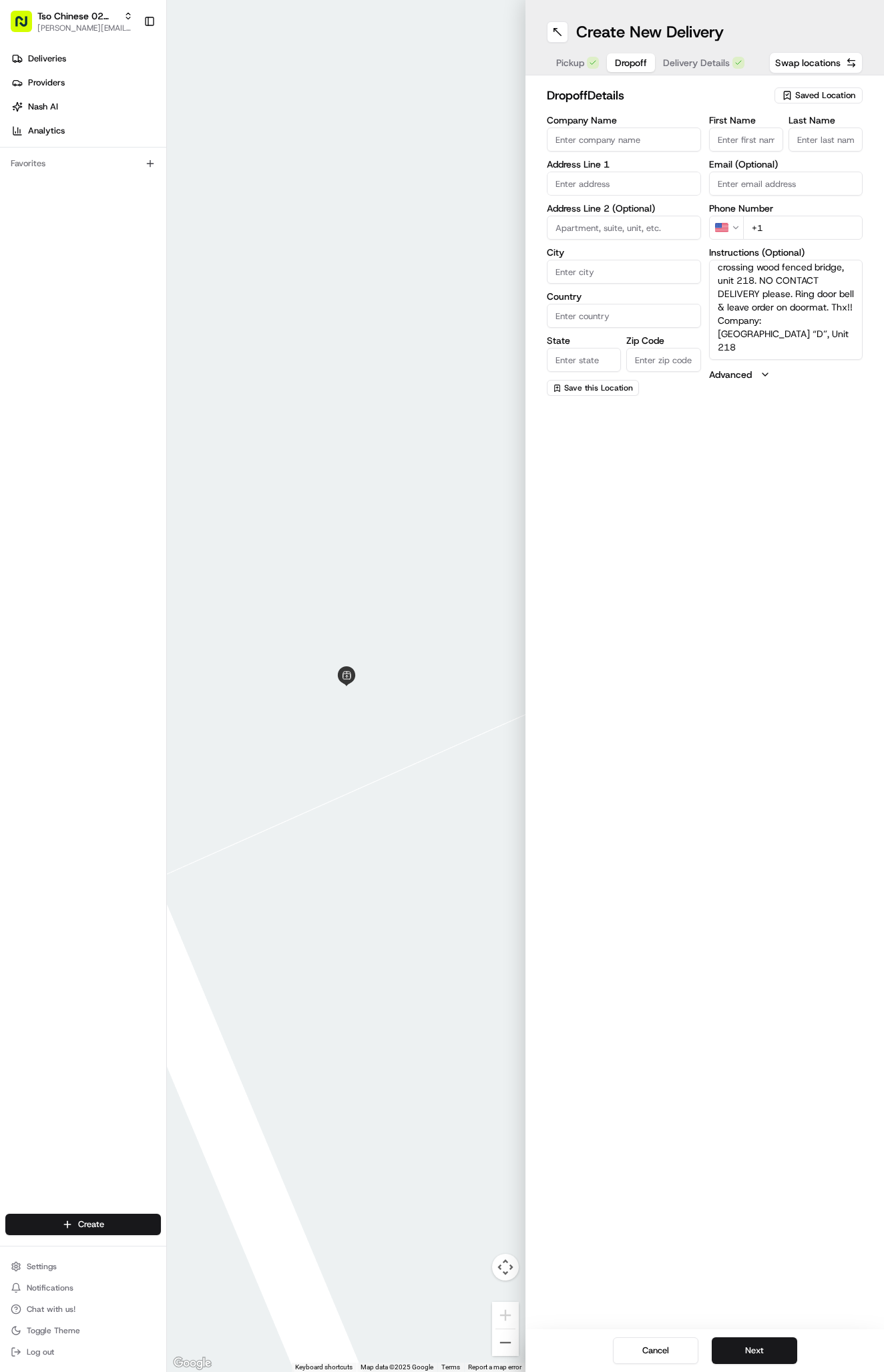
type textarea "After entering gate free complex, I’m in the first building “D” on the right af…"
click at [822, 249] on label "Instructions (Optional)" at bounding box center [786, 252] width 154 height 10
click at [822, 260] on textarea "After entering gate free complex, I’m in the first building “D” on the right af…" at bounding box center [786, 309] width 154 height 100
click at [827, 232] on input "+1" at bounding box center [803, 227] width 120 height 24
paste input "[PHONE_NUMBER]"
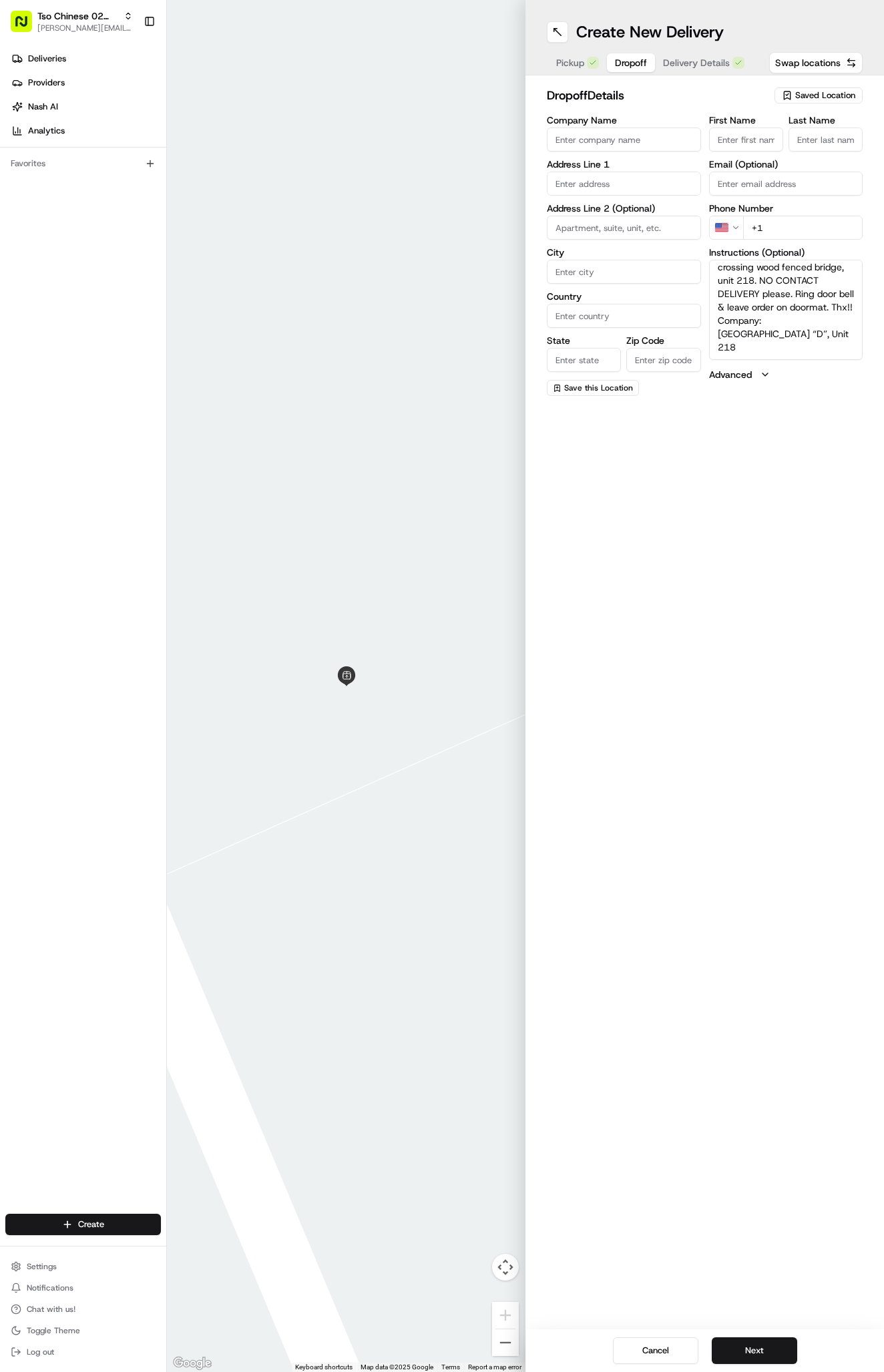
type input "[PHONE_NUMBER]"
click at [759, 159] on label "Email (Optional)" at bounding box center [786, 164] width 154 height 10
click at [759, 172] on input "Email (Optional)" at bounding box center [786, 183] width 154 height 24
click at [759, 126] on div "First Name" at bounding box center [746, 133] width 74 height 36
paste input "[PERSON_NAME]"
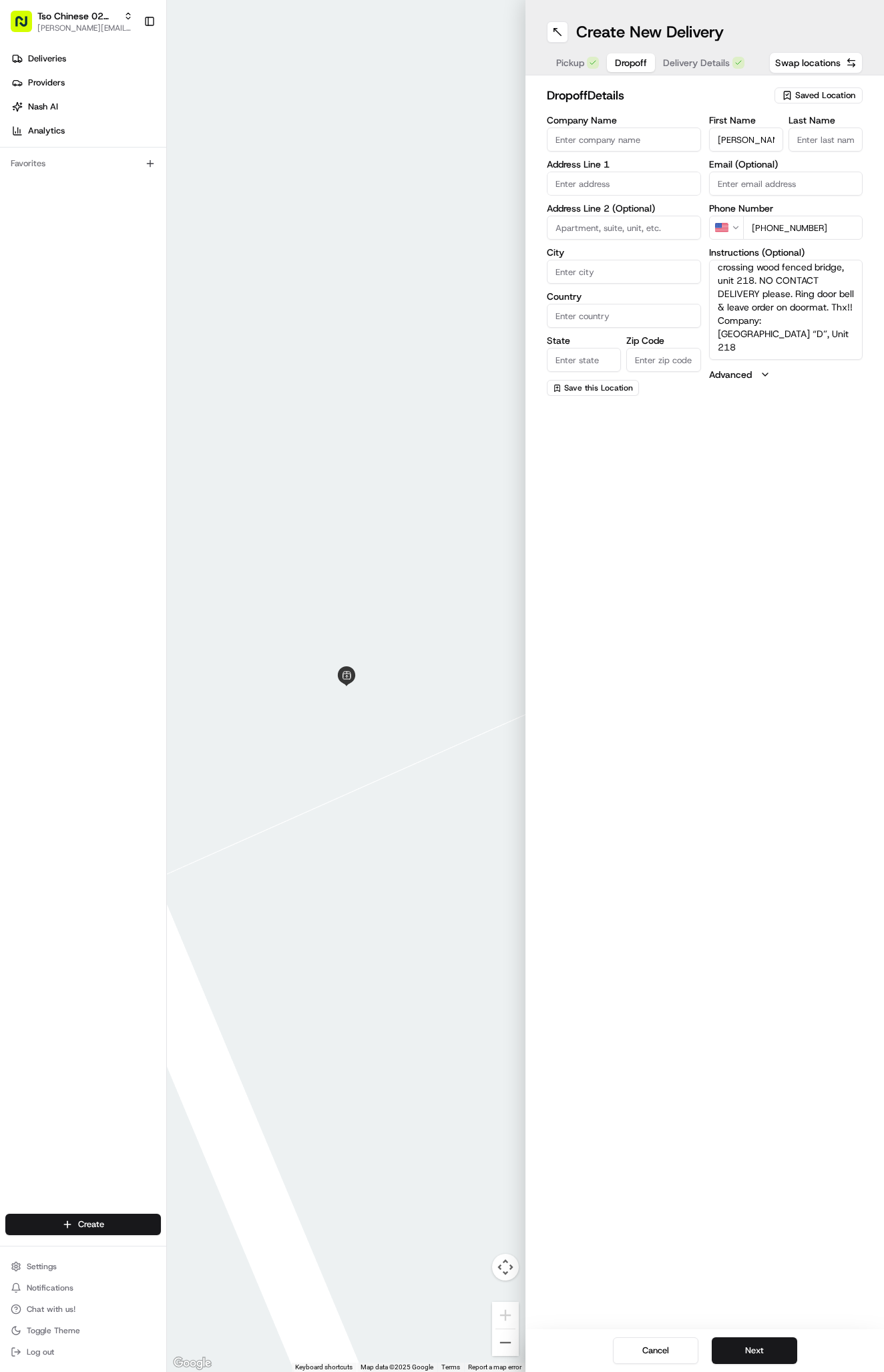
type input "[PERSON_NAME]"
type input "."
paste input "[STREET_ADDRESS]"
click at [665, 218] on div "[STREET_ADDRESS]" at bounding box center [623, 211] width 148 height 20
type input "[STREET_ADDRESS]"
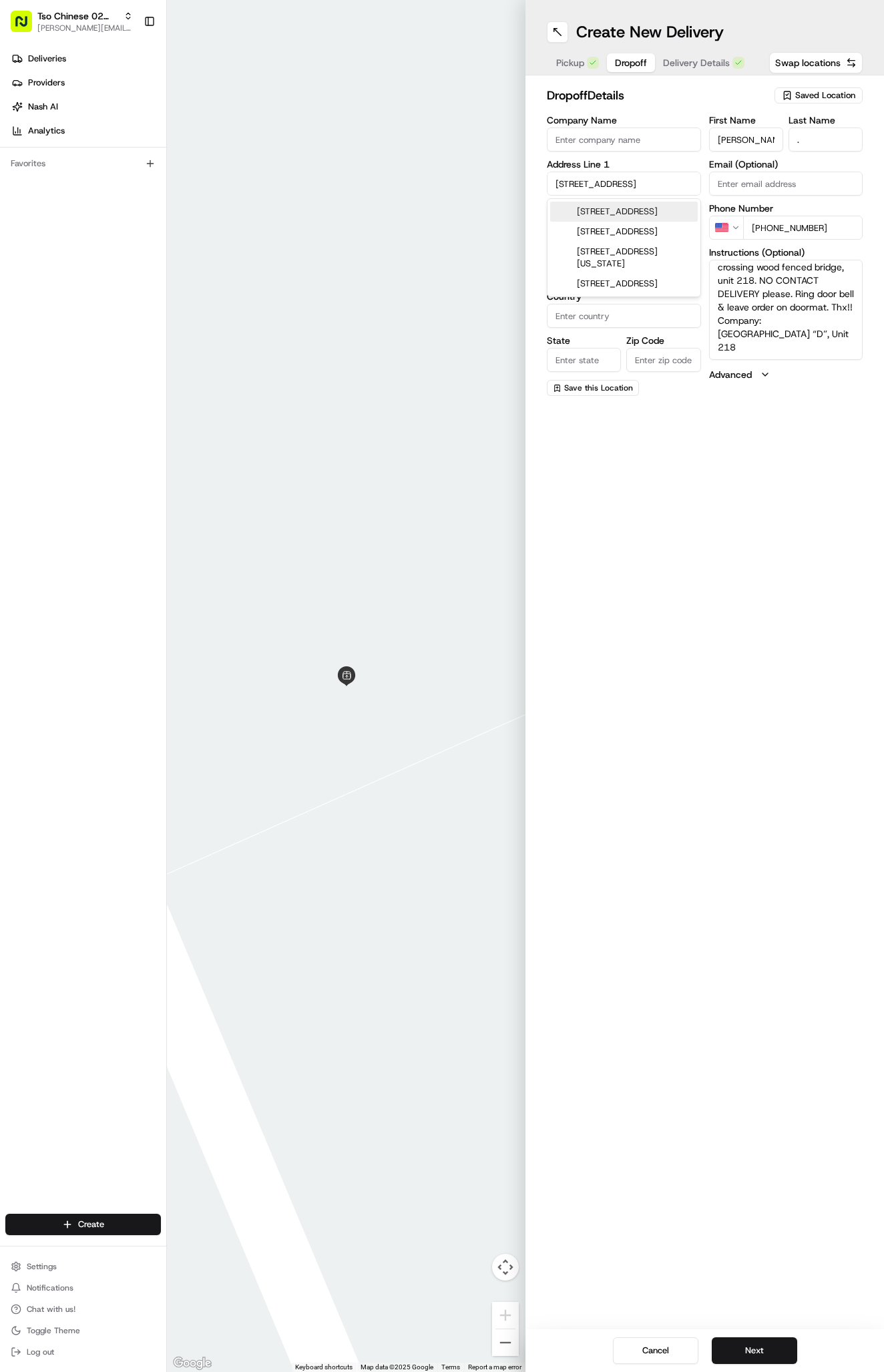
type input "Austin"
type input "[GEOGRAPHIC_DATA]"
type input "78731"
type input "[STREET_ADDRESS]"
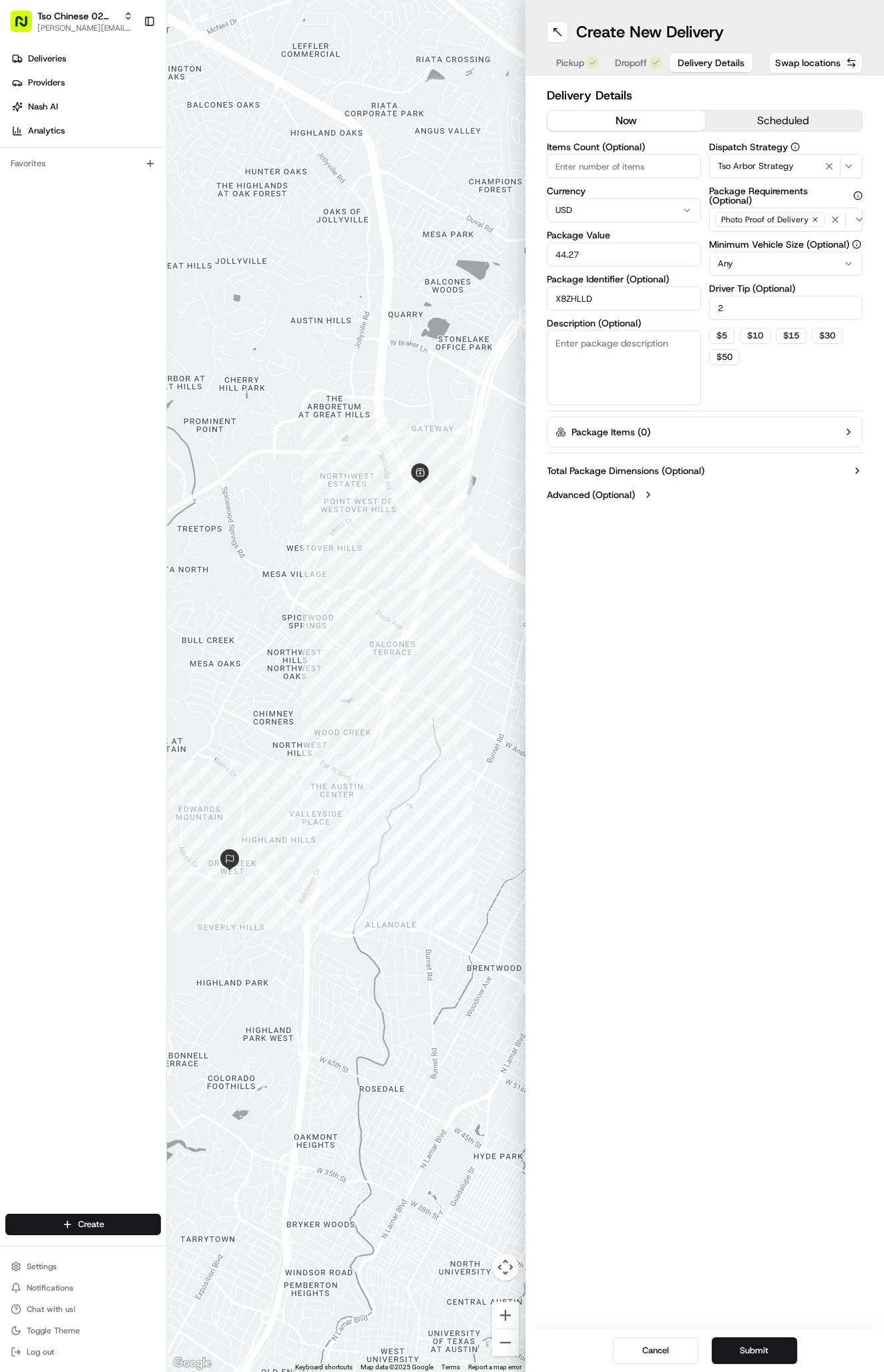
click at [697, 57] on span "Delivery Details" at bounding box center [711, 62] width 67 height 13
click at [750, 1354] on button "Submit" at bounding box center [754, 1350] width 86 height 27
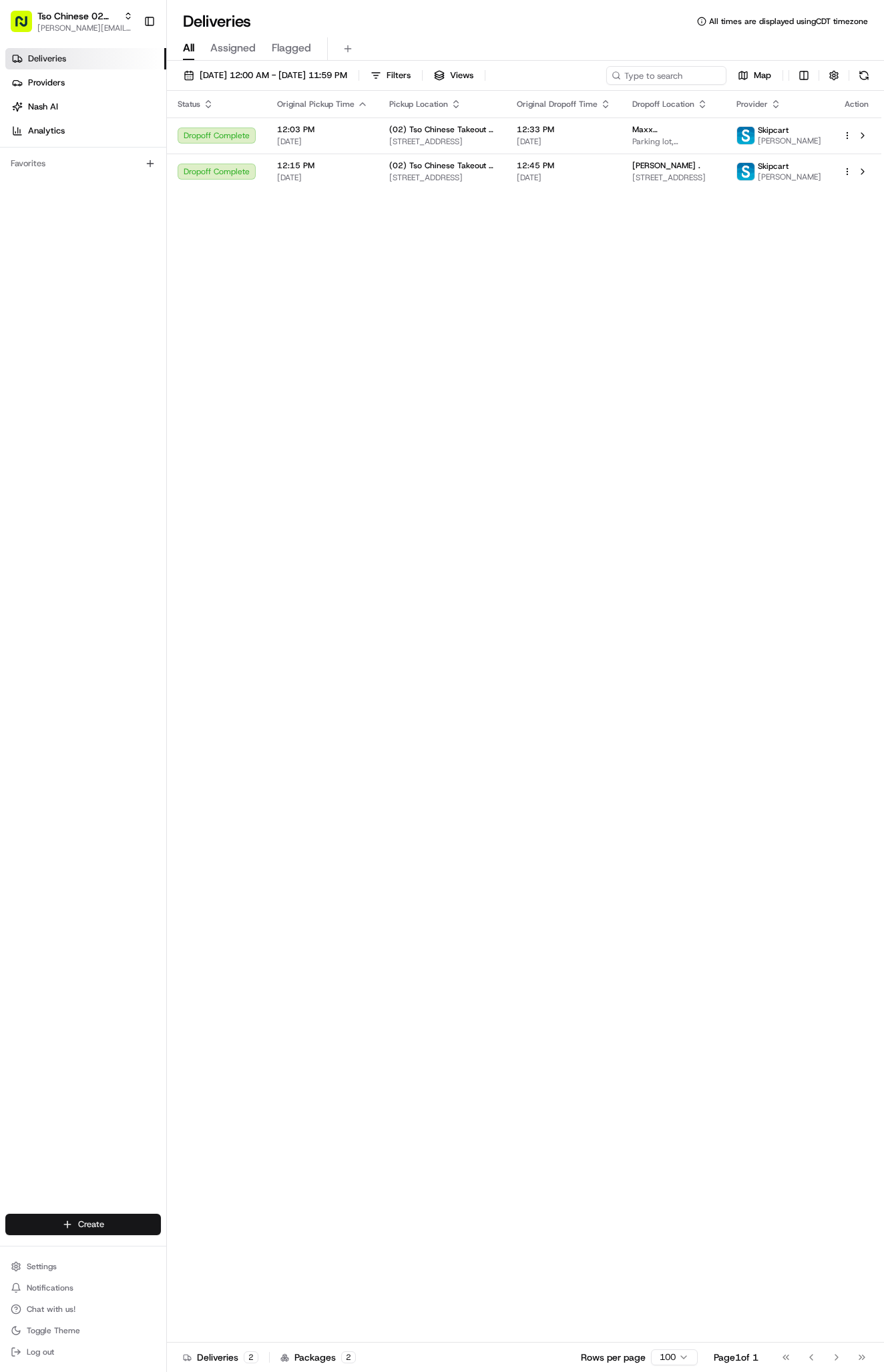
click at [67, 1226] on html "Tso Chinese 02 Arbor [PERSON_NAME][EMAIL_ADDRESS][DOMAIN_NAME] Toggle Sidebar D…" at bounding box center [442, 686] width 884 height 1372
click at [188, 1250] on link "Delivery" at bounding box center [241, 1248] width 149 height 24
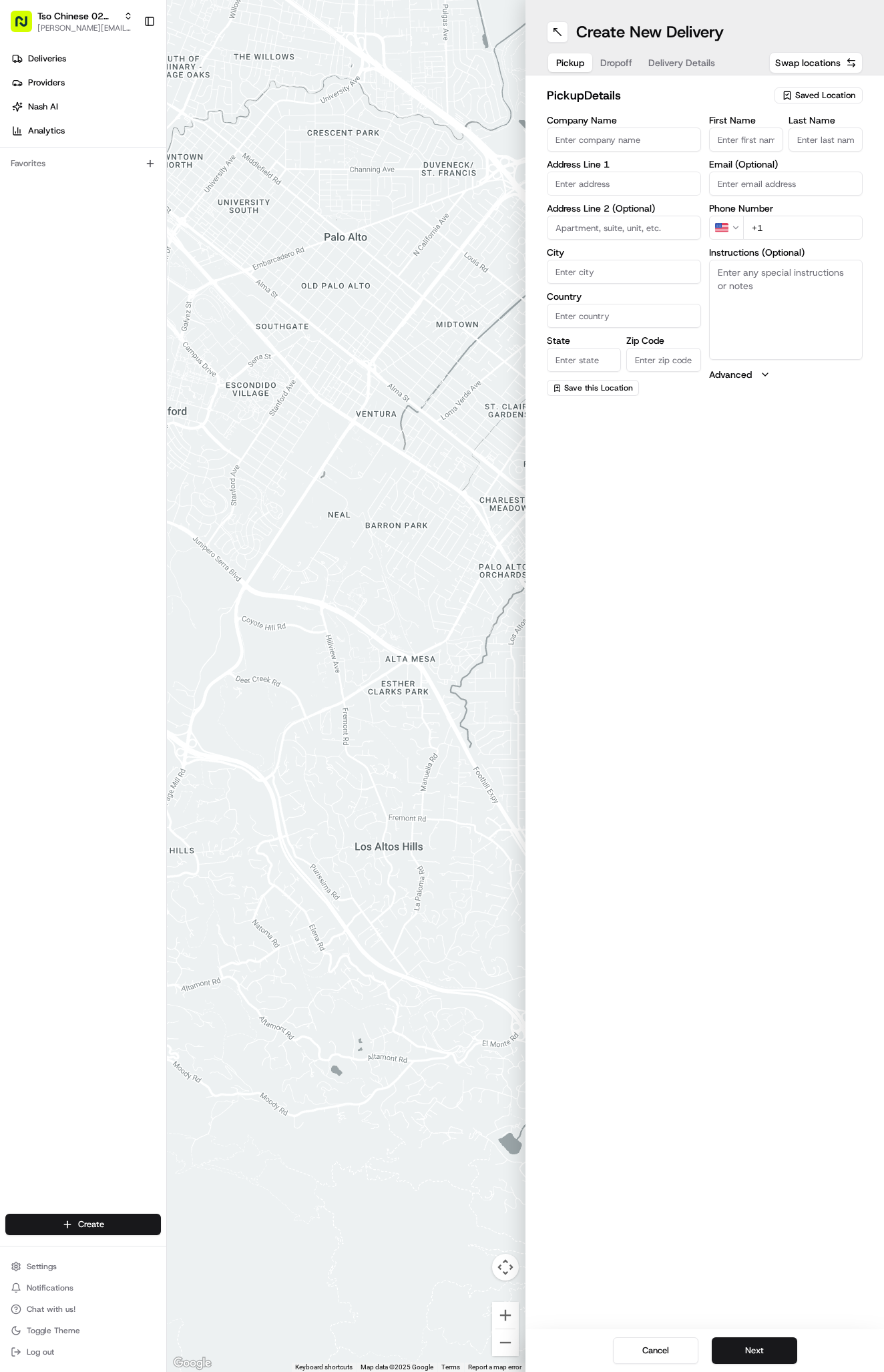
click at [819, 94] on span "Saved Location" at bounding box center [825, 95] width 60 height 12
click at [808, 133] on input "text" at bounding box center [796, 121] width 159 height 27
click at [808, 146] on span "(02) Tso Chinese Takeout & Delivery [GEOGRAPHIC_DATA] (02)" at bounding box center [796, 151] width 164 height 24
type input "(02) Tso Chinese Takeout & Delivery [GEOGRAPHIC_DATA]"
type input "Bldg E Ste 402"
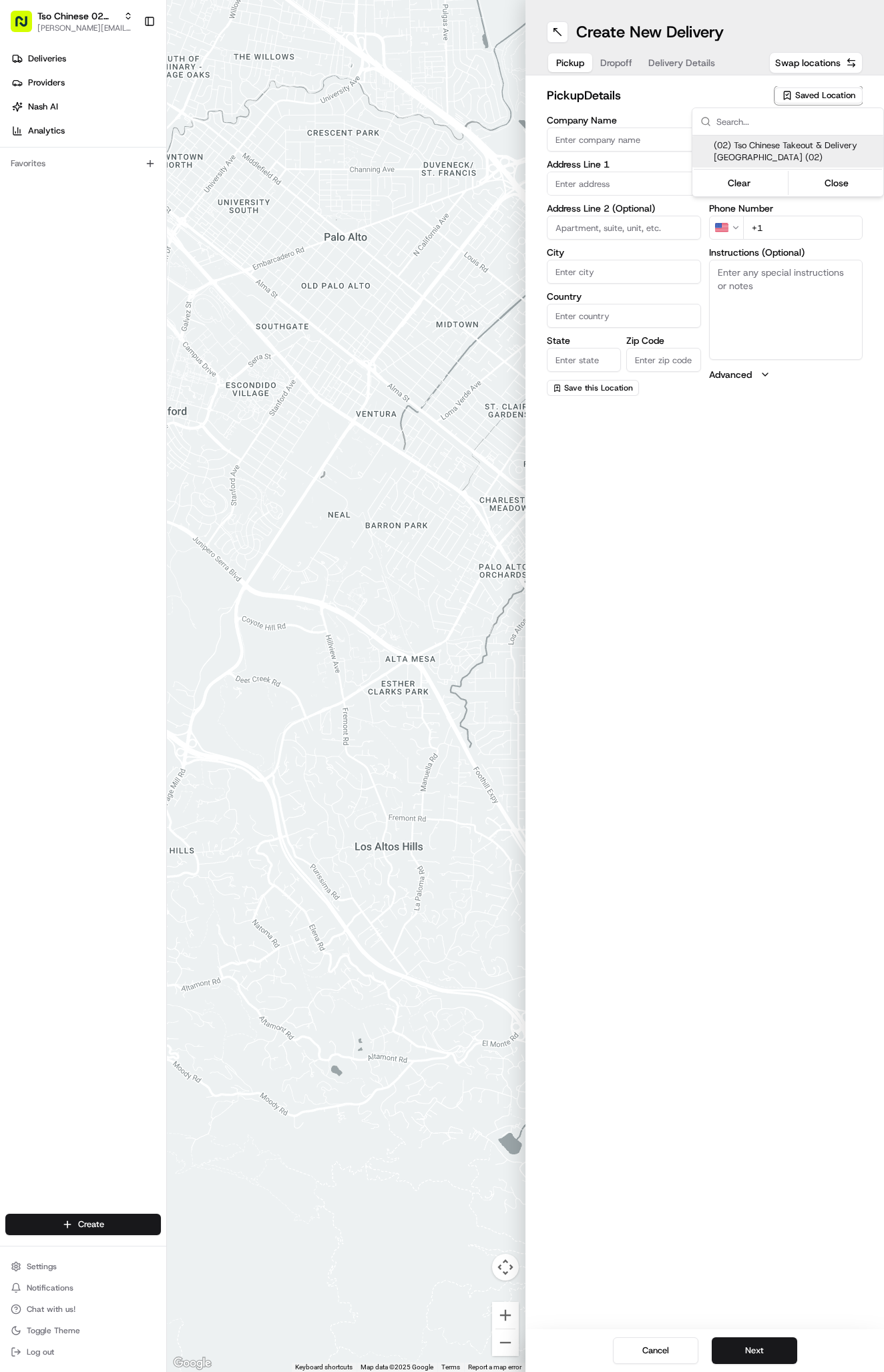
type input "Austin"
type input "US"
type input "[GEOGRAPHIC_DATA]"
type input "78759"
type input "Tso Chinese"
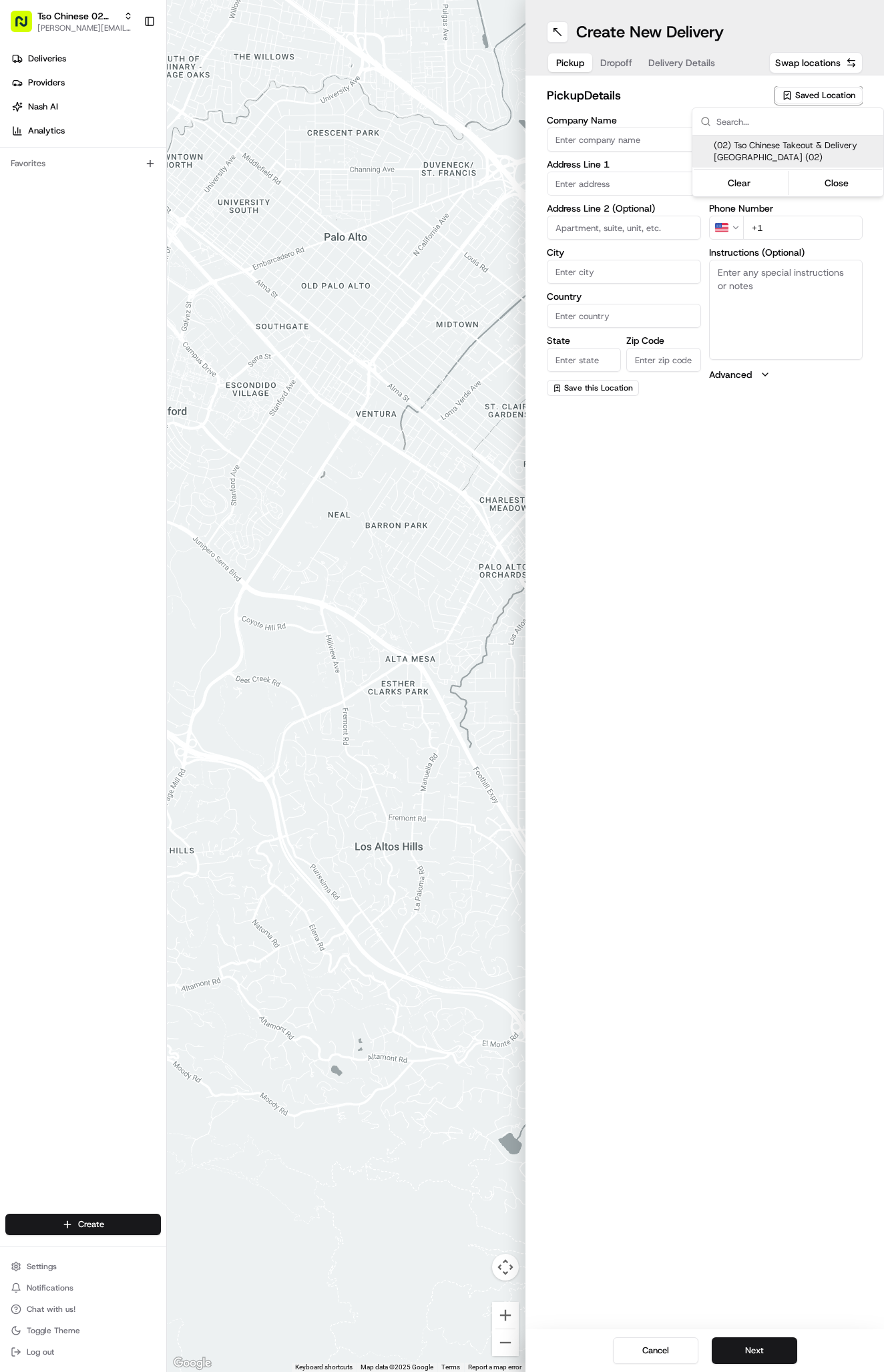
type input "Arboretum Crossing Manager"
type input "[EMAIL_ADDRESS][DOMAIN_NAME]"
type input "[PHONE_NUMBER]"
type textarea "Submit a picture displaying address & food as Proof of Delivery. Envía una foto…"
type input "[STREET_ADDRESS]"
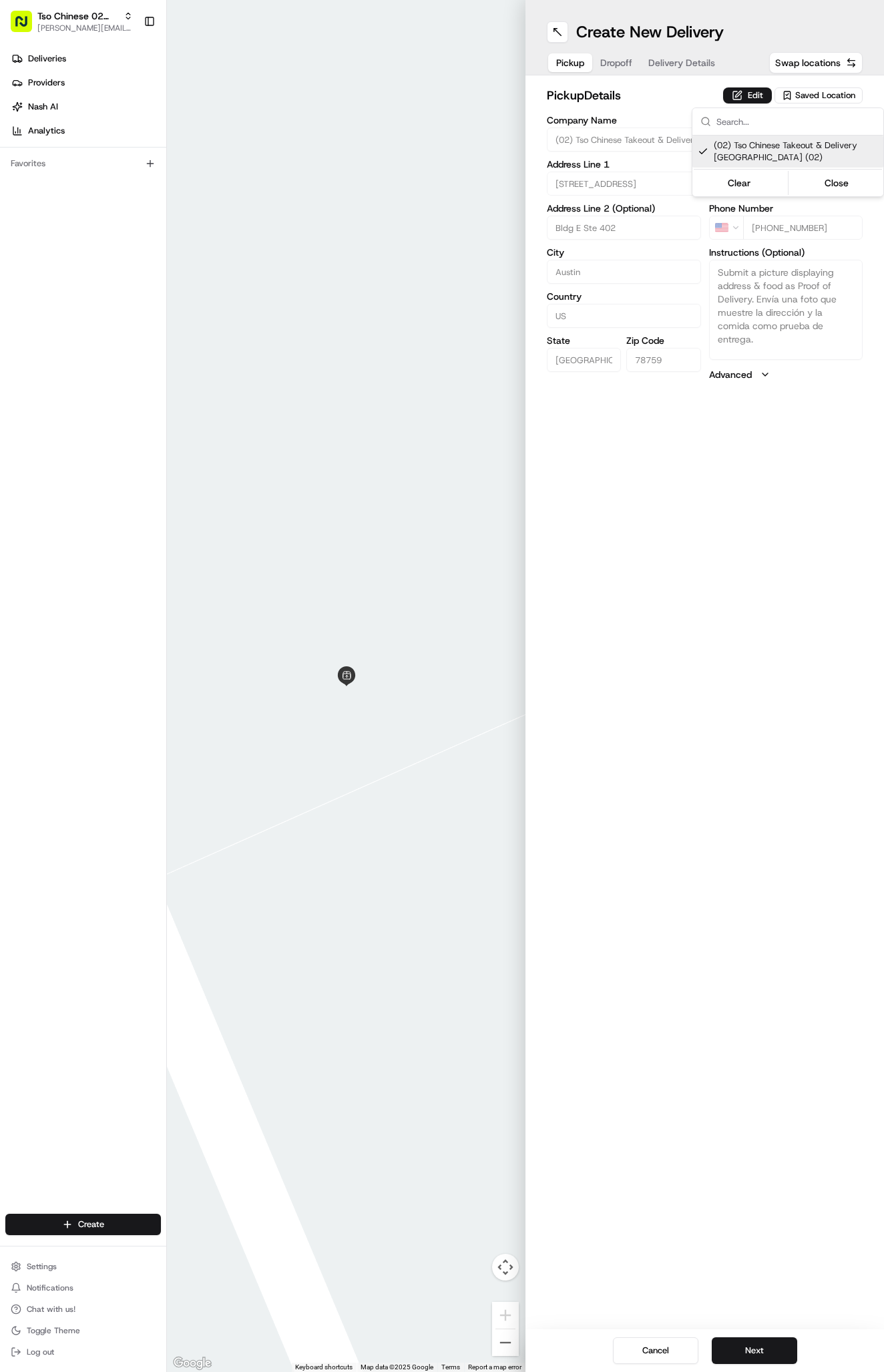
click at [674, 73] on html "Tso Chinese 02 Arbor [PERSON_NAME][EMAIL_ADDRESS][DOMAIN_NAME] Toggle Sidebar D…" at bounding box center [442, 686] width 884 height 1372
click at [674, 72] on div "Pickup Dropoff Delivery Details" at bounding box center [635, 62] width 178 height 24
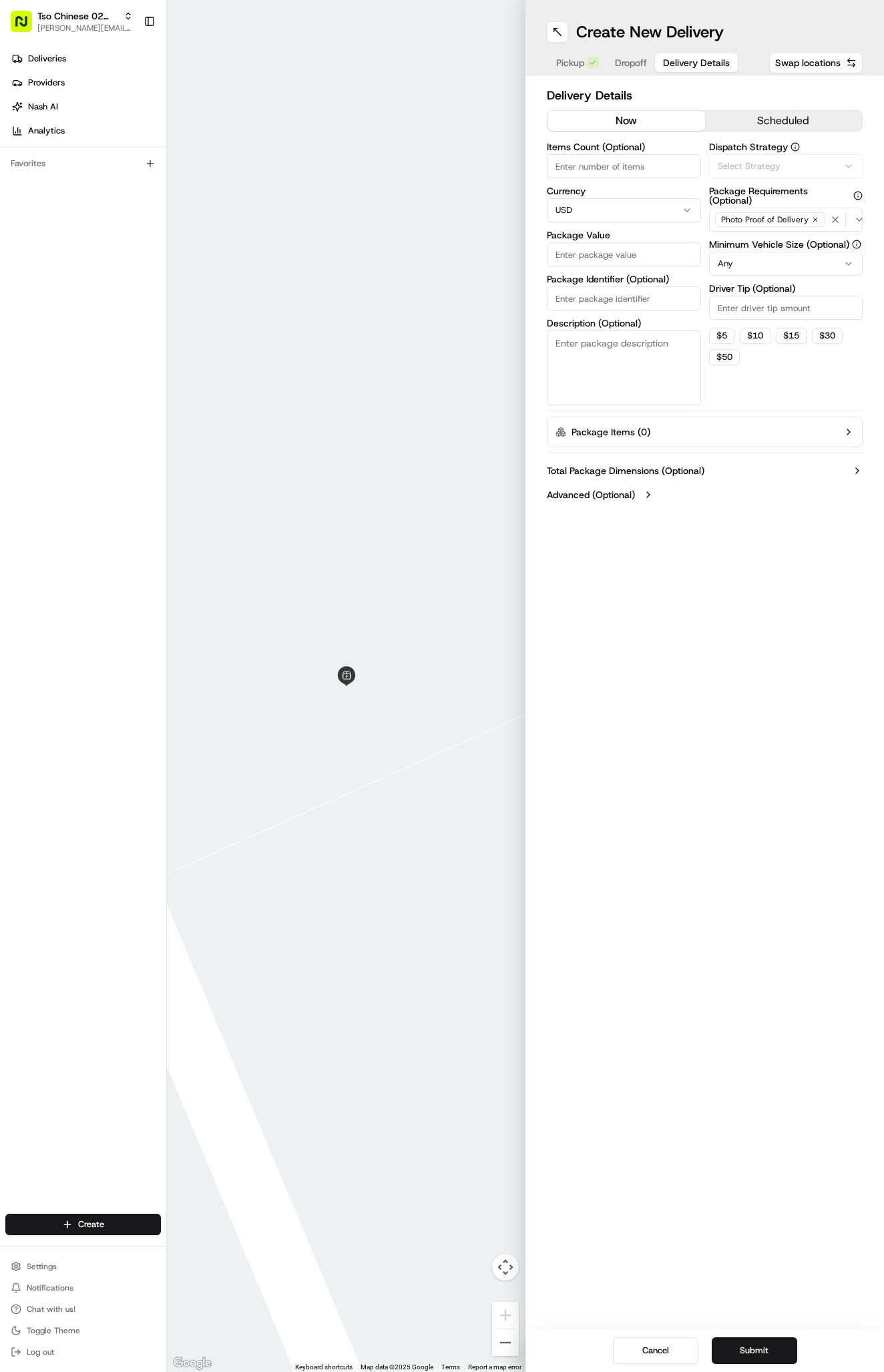
click at [672, 65] on span "Delivery Details" at bounding box center [697, 62] width 67 height 13
click at [753, 176] on button "Via Automation" at bounding box center [786, 165] width 154 height 24
click at [762, 239] on span "Tso Arbor Strategy" at bounding box center [796, 240] width 164 height 12
click at [762, 296] on html "Tso Chinese 02 Arbor [PERSON_NAME][EMAIL_ADDRESS][DOMAIN_NAME] Toggle Sidebar D…" at bounding box center [442, 686] width 884 height 1372
click at [762, 309] on input "Driver Tip (Optional)" at bounding box center [786, 308] width 154 height 24
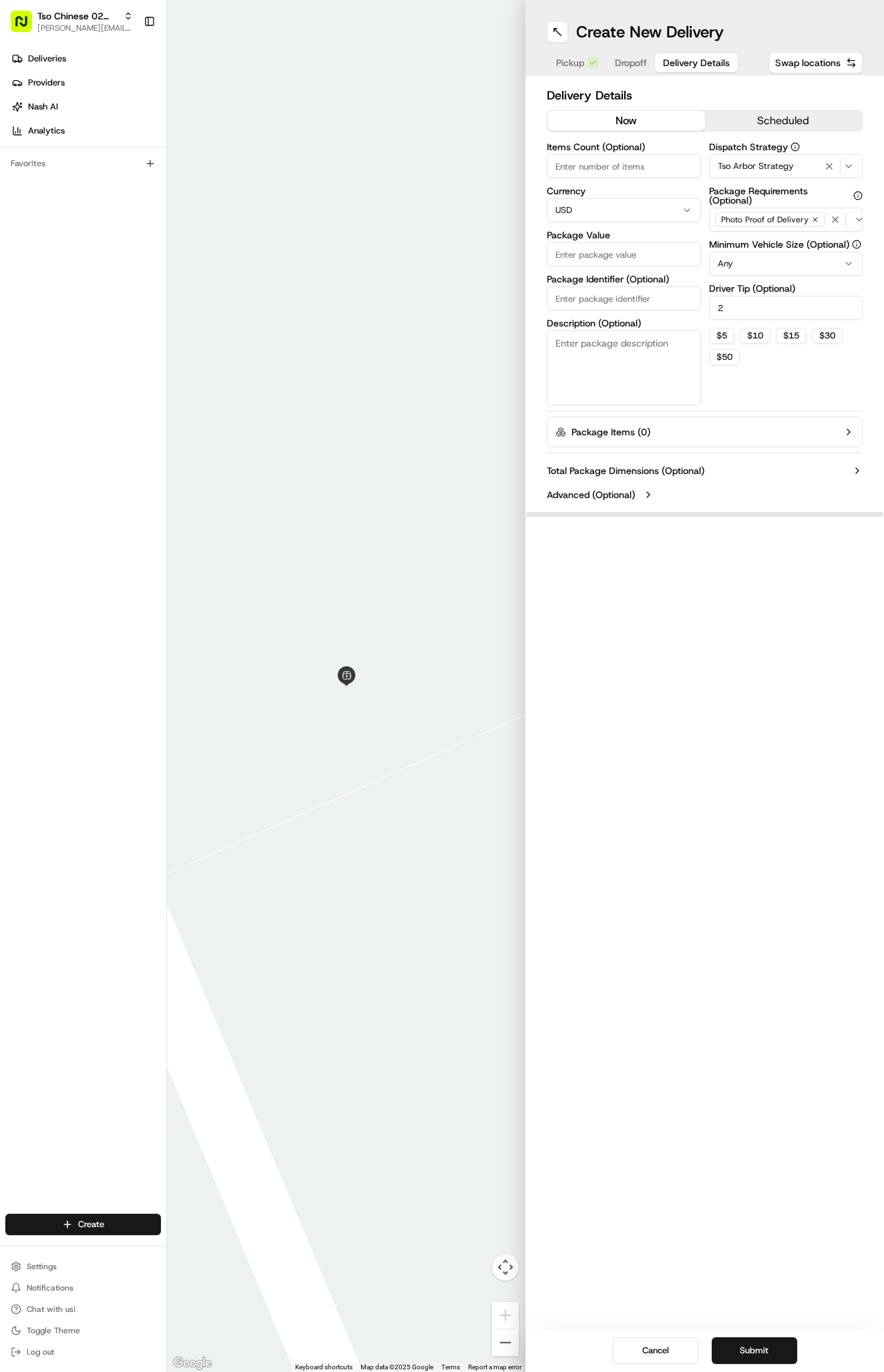
type input "2"
click at [642, 309] on input "Package Identifier (Optional)" at bounding box center [623, 298] width 154 height 24
paste input "OSZ8YNG"
type input "OSZ8YNG"
click at [624, 263] on input "Package Value" at bounding box center [623, 254] width 154 height 24
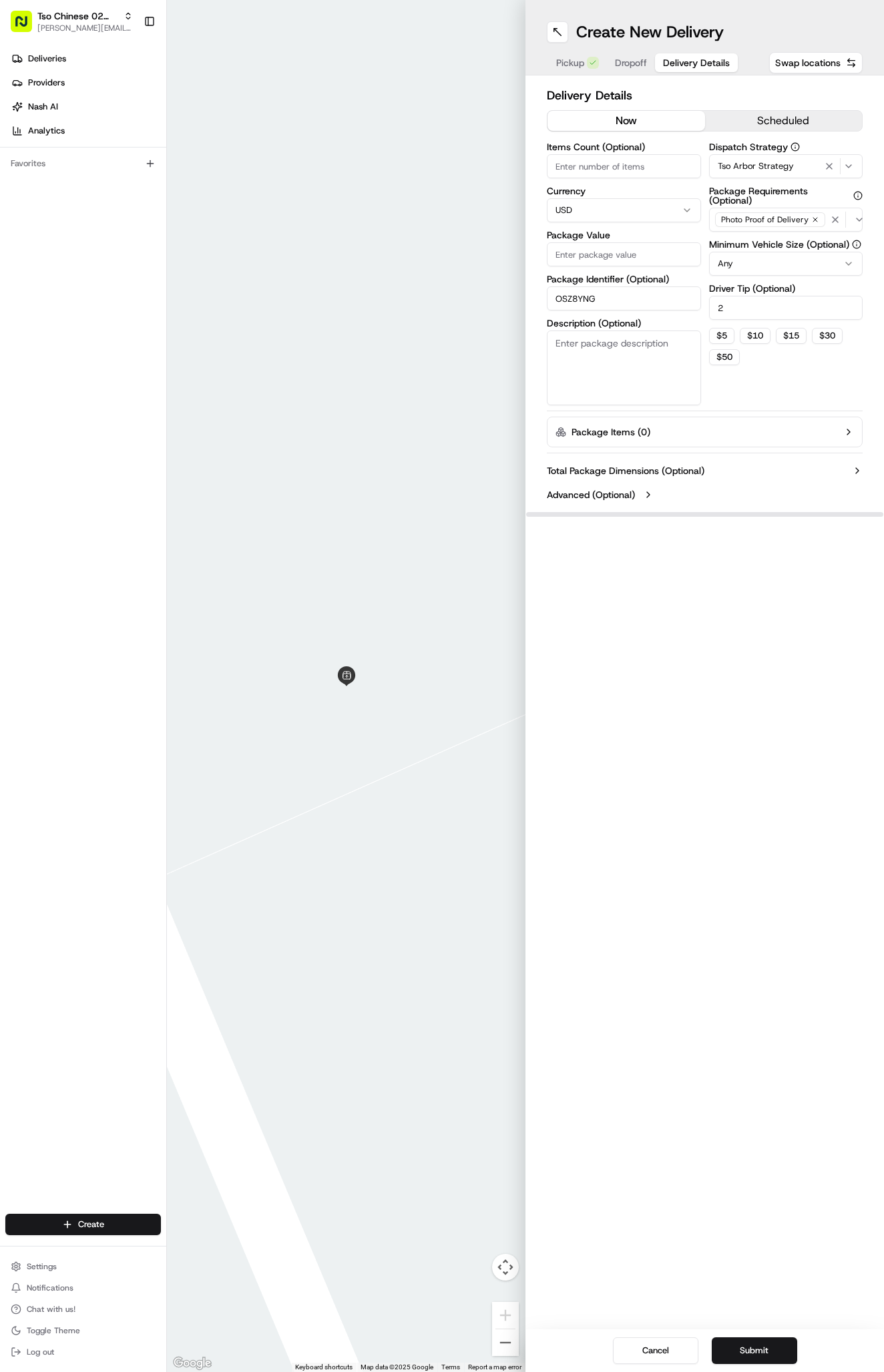
click at [624, 256] on input "Package Value" at bounding box center [623, 254] width 154 height 24
click at [614, 272] on div "Items Count (Optional) Currency USD Package Value Package Identifier (Optional)…" at bounding box center [623, 274] width 154 height 263
click at [614, 272] on p "Must be a number" at bounding box center [623, 275] width 154 height 12
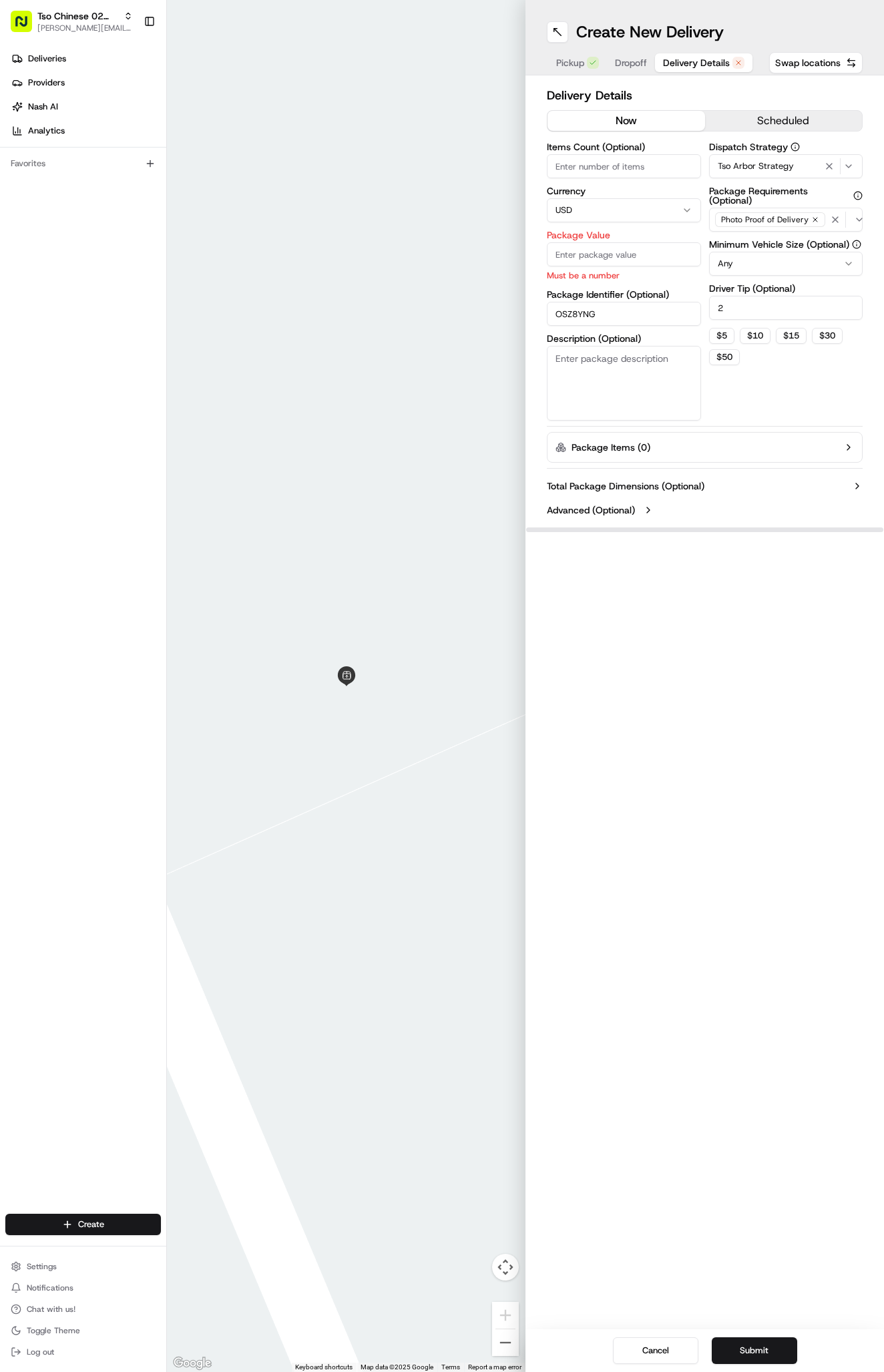
click at [609, 266] on input "Package Value" at bounding box center [623, 254] width 154 height 24
type input "61.43"
click at [632, 59] on span "Dropoff" at bounding box center [630, 62] width 32 height 13
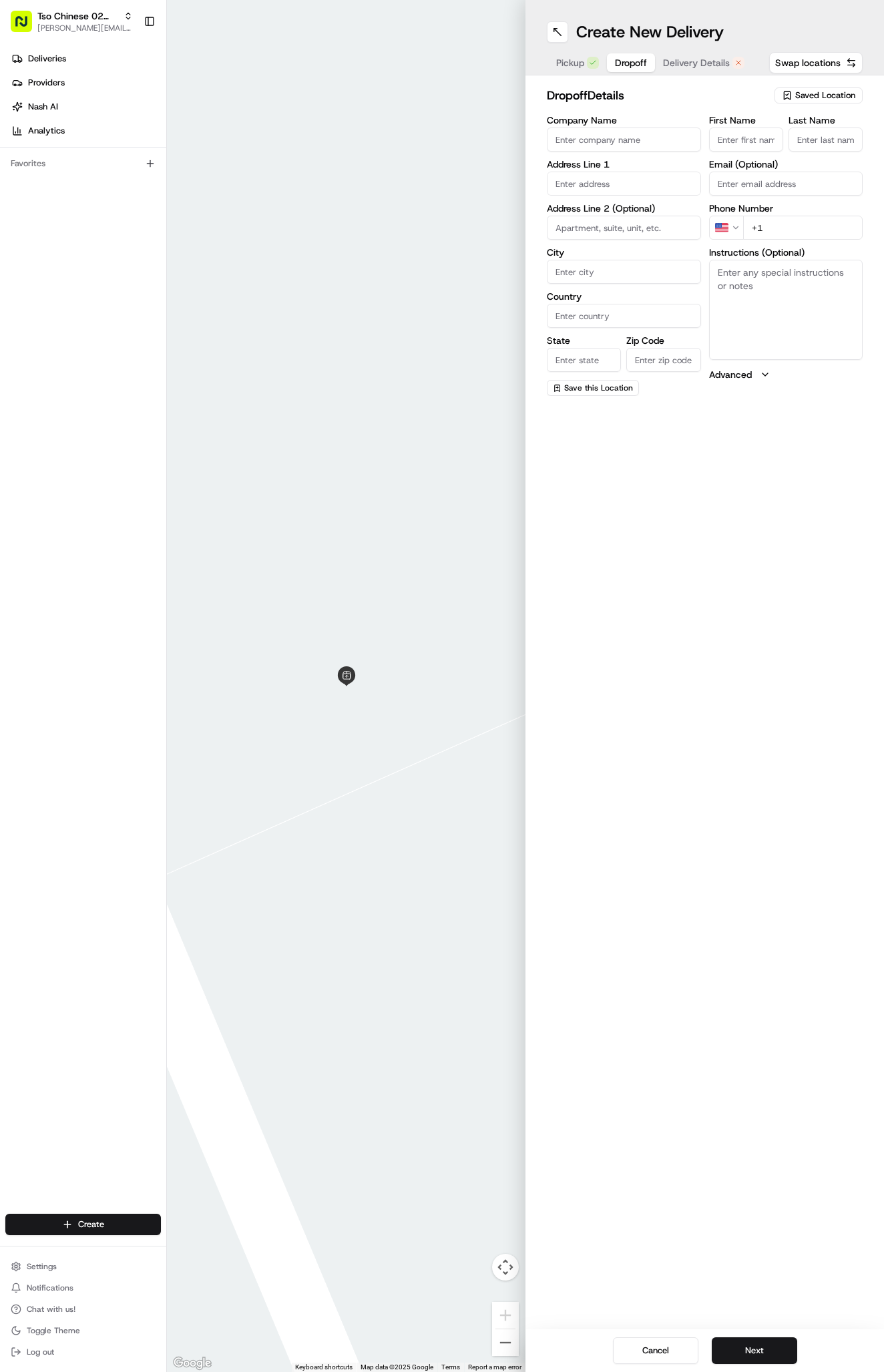
paste input "Kristi Espinoza"
type input "Kristi Espinoza"
type input "."
paste input "210 995 7129"
type input "+1 210 995 7129"
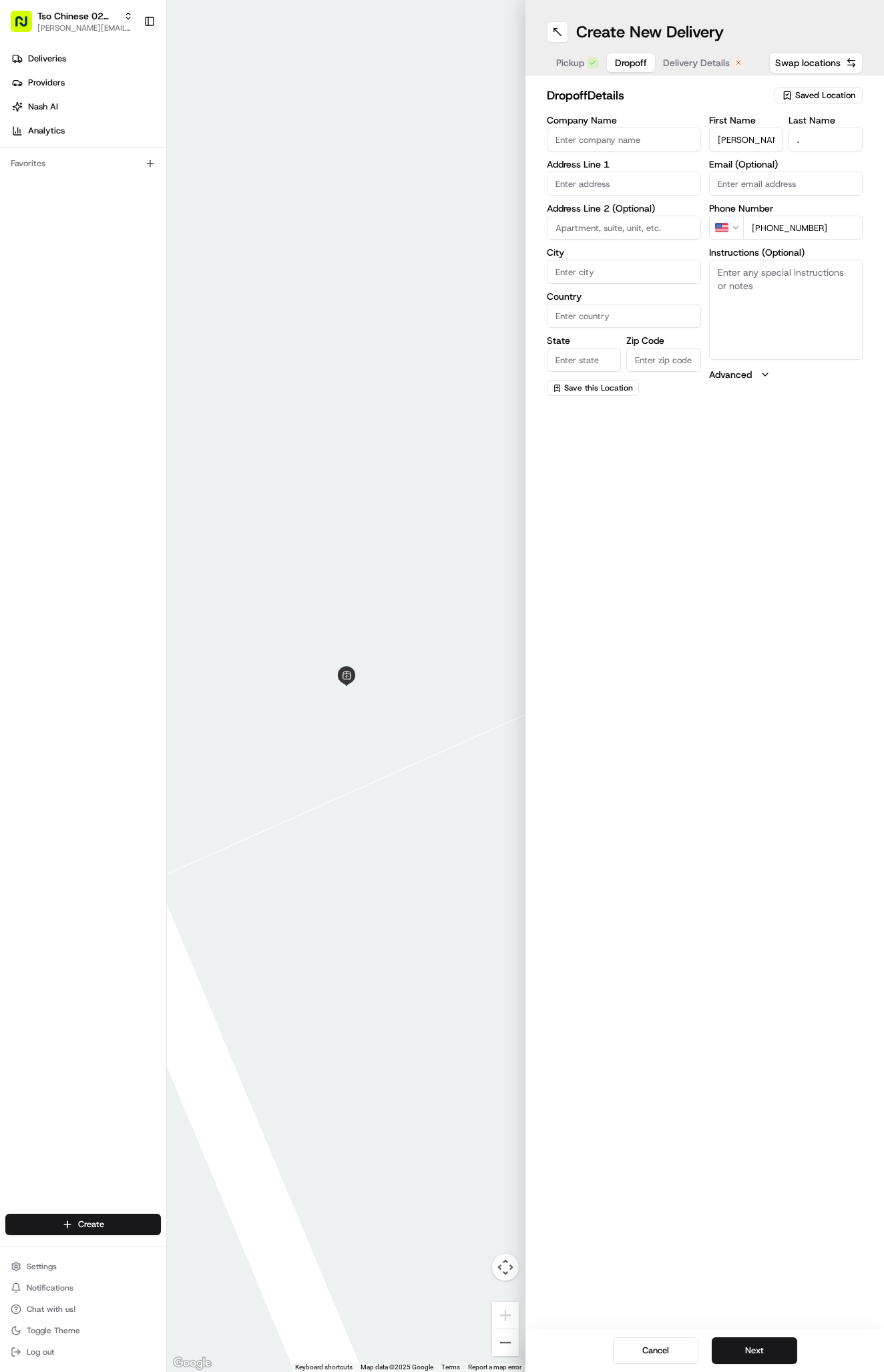
click at [724, 304] on textarea "Instructions (Optional)" at bounding box center [786, 309] width 154 height 100
paste textarea "If the gates are locked, please text and I will open. 210-995-7129 Building 7 a…"
paste textarea "Beck at Wells Branch"
paste textarea "722"
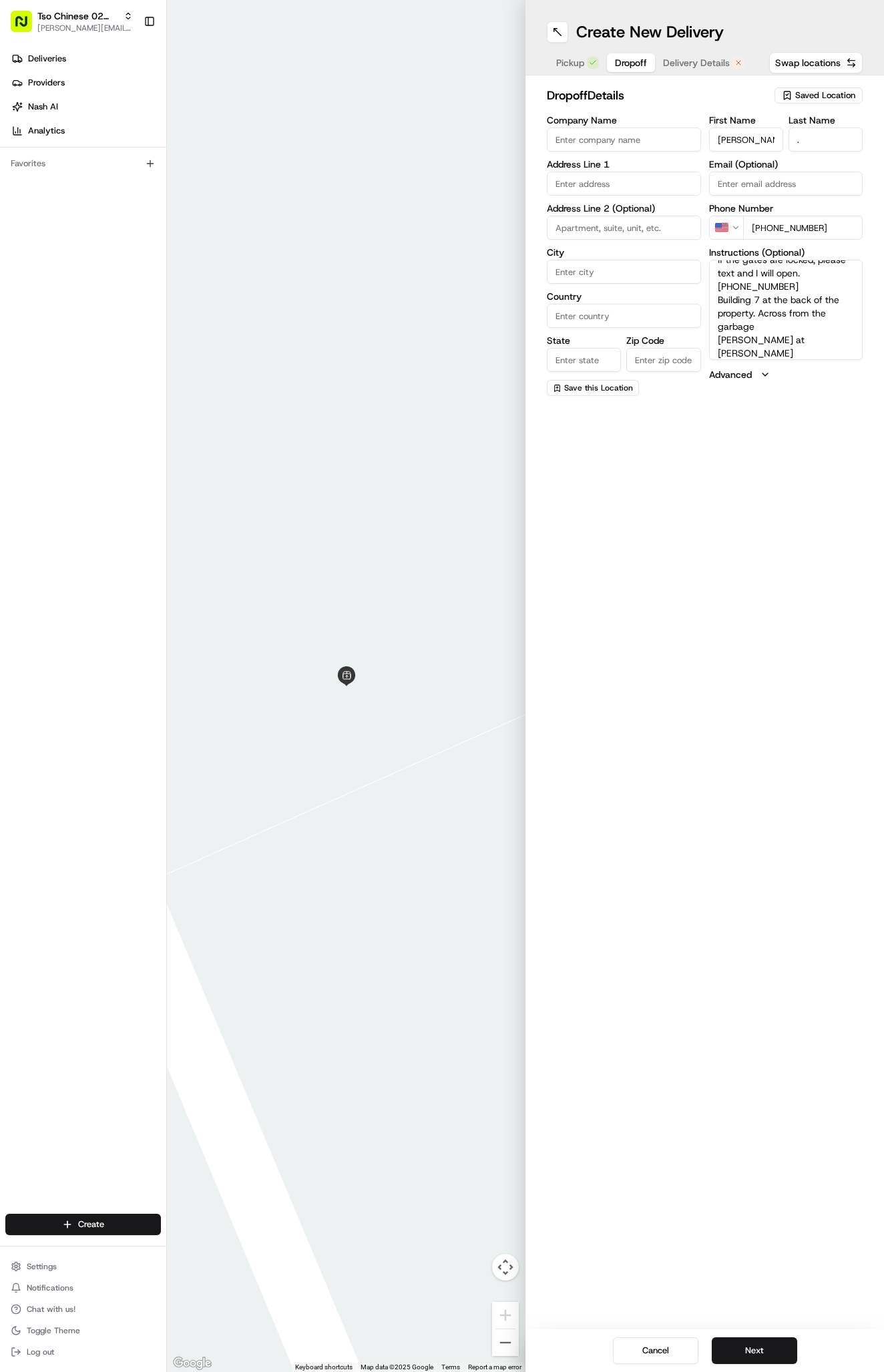
type textarea "If the gates are locked, please text and I will open. 210-995-7129 Building 7 a…"
click at [598, 179] on input "text" at bounding box center [623, 183] width 154 height 24
paste input "2801 Wells Branch Pkwy, Austin, TX 78728-6634, United States"
click at [622, 210] on div "2801 Wells Branch Parkway, Austin, TX" at bounding box center [623, 217] width 148 height 32
type input "2801 Wells Branch Pkwy, Austin, TX 78728, USA"
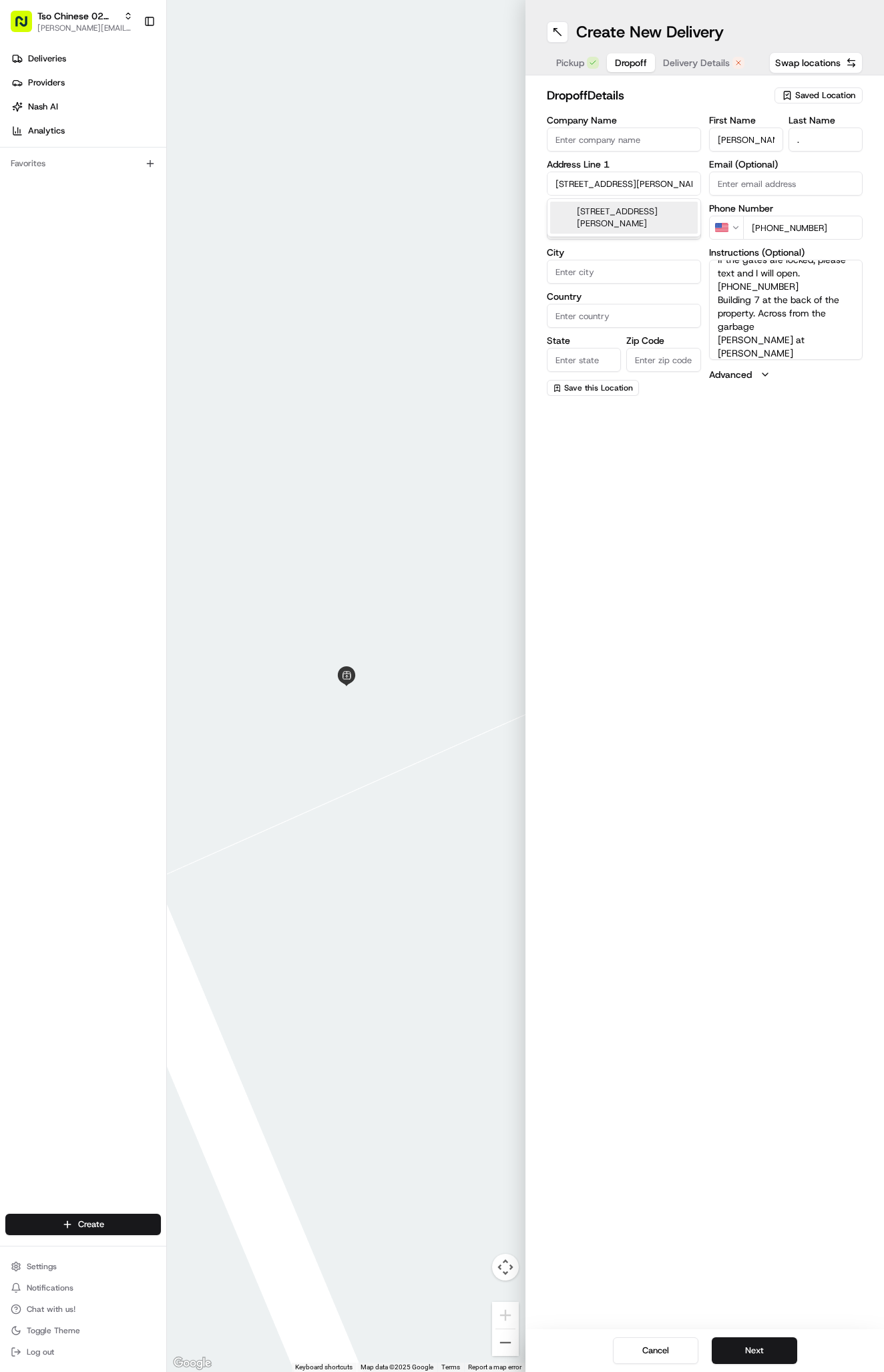
type input "Austin"
type input "[GEOGRAPHIC_DATA]"
type input "78728"
type input "2801 Wells Branch Parkway"
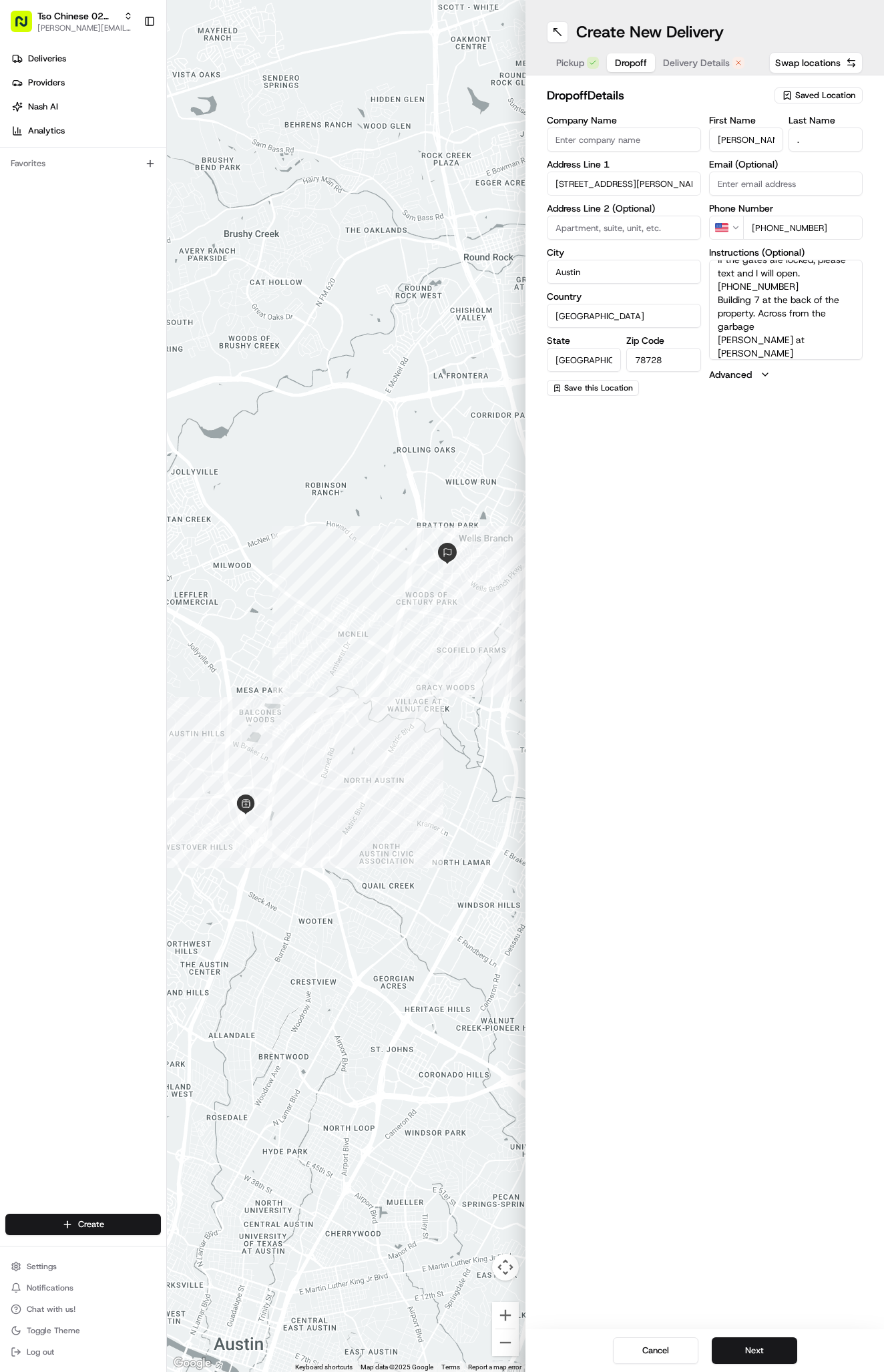
click at [704, 57] on span "Delivery Details" at bounding box center [697, 62] width 67 height 13
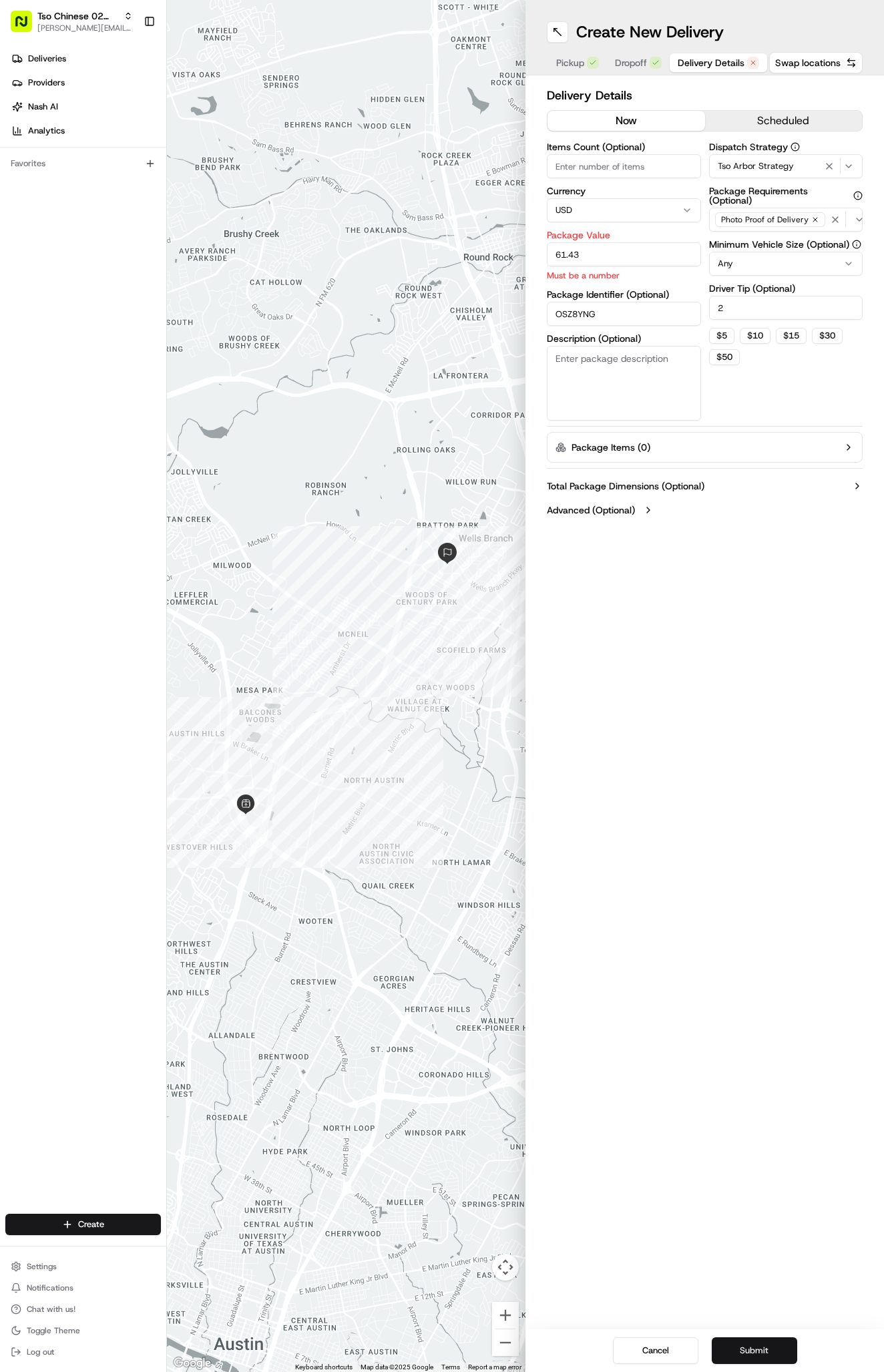
click at [745, 1342] on button "Submit" at bounding box center [754, 1350] width 86 height 27
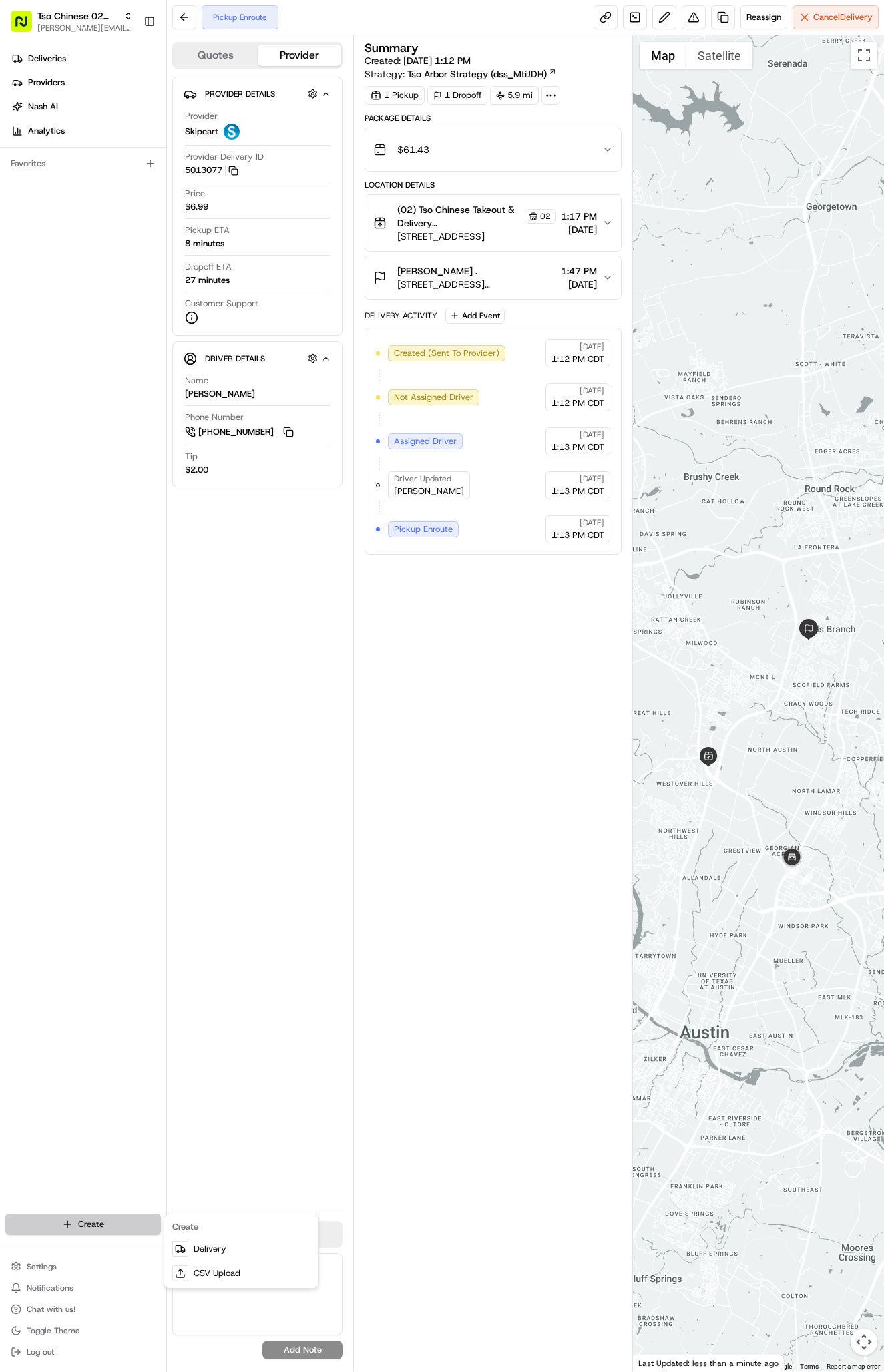
click at [122, 1217] on html "Tso Chinese 02 Arbor antonia@tsochinese.com Toggle Sidebar Deliveries Providers…" at bounding box center [442, 686] width 884 height 1372
click at [217, 1257] on link "Delivery" at bounding box center [241, 1248] width 149 height 24
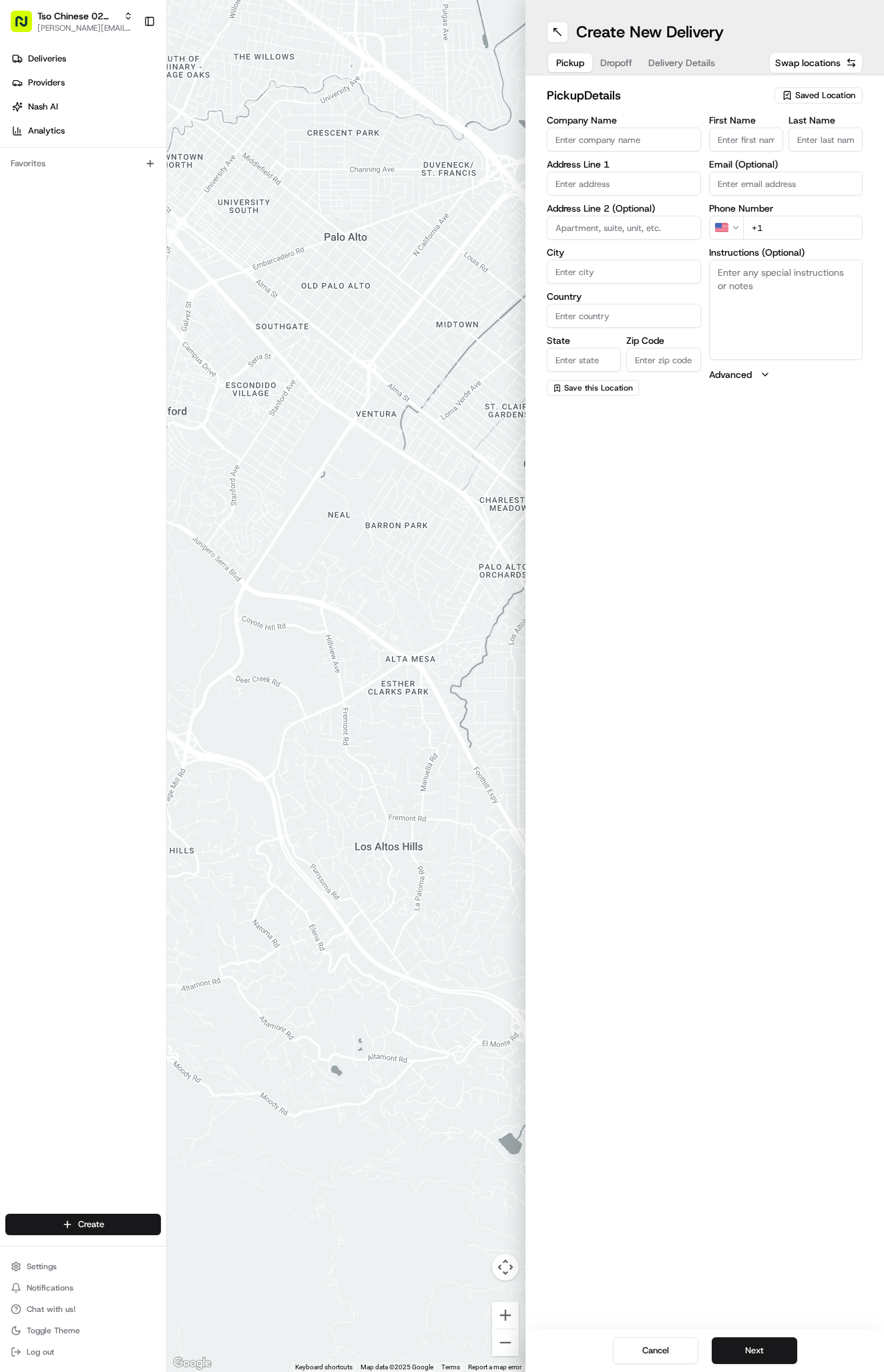
click at [821, 100] on span "Saved Location" at bounding box center [825, 95] width 60 height 12
click at [799, 149] on span "(02) Tso Chinese Takeout & Delivery [GEOGRAPHIC_DATA] (02)" at bounding box center [796, 151] width 164 height 24
type input "(02) Tso Chinese Takeout & Delivery [GEOGRAPHIC_DATA]"
type input "Bldg E Ste 402"
type input "Austin"
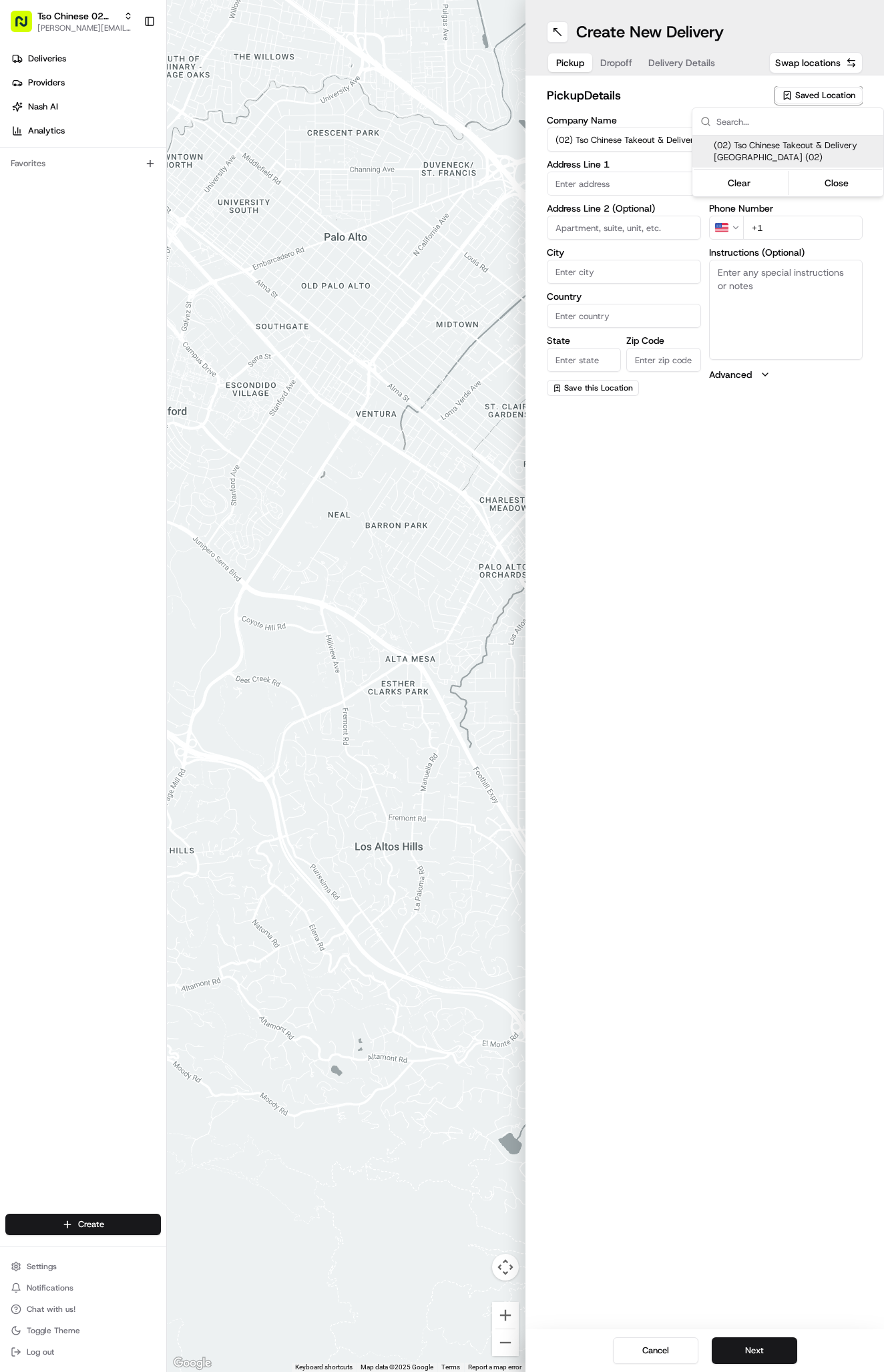
type input "US"
type input "[GEOGRAPHIC_DATA]"
type input "78759"
type input "Tso Chinese"
type input "Arboretum Crossing Manager"
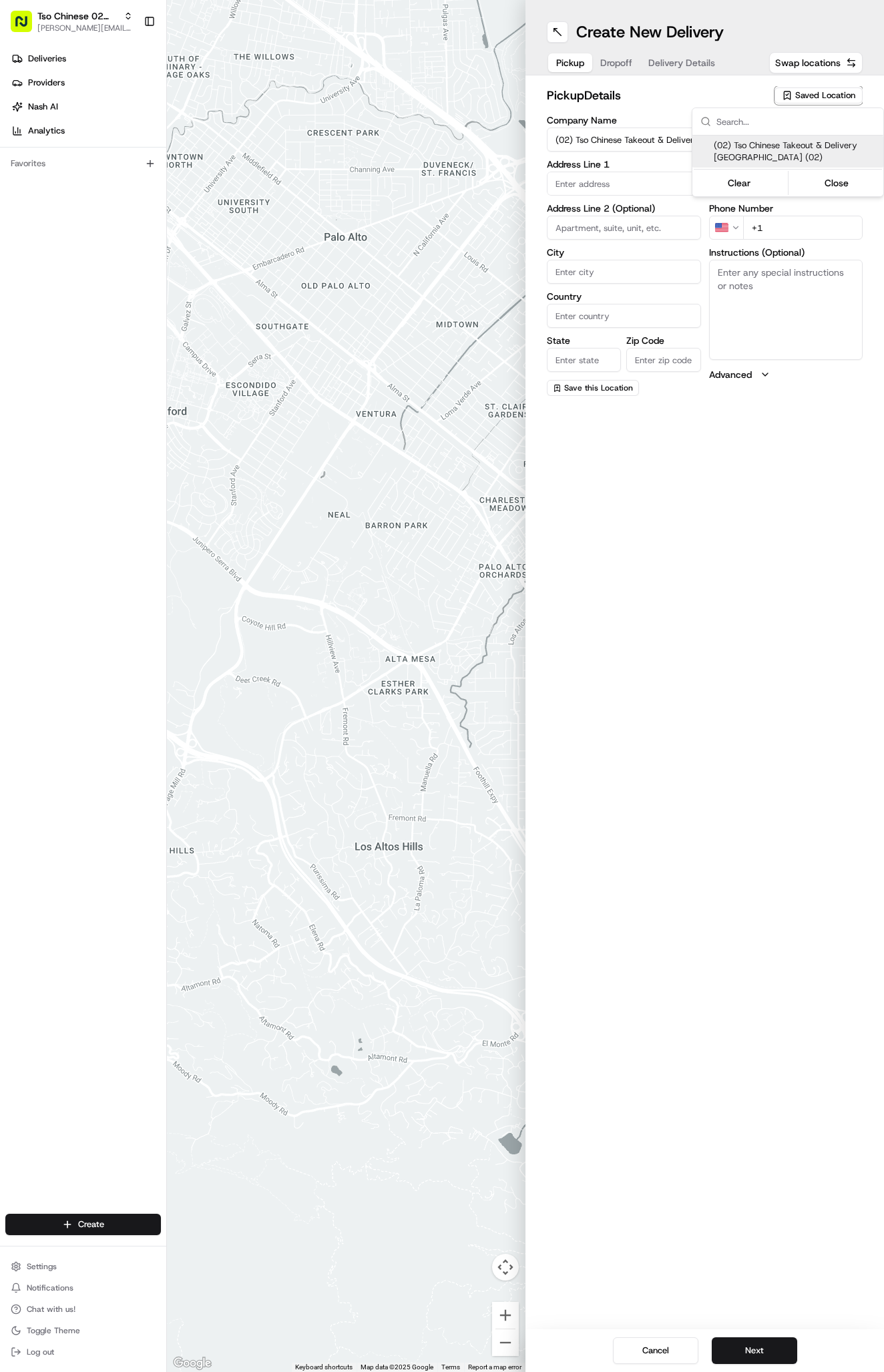
type input "[EMAIL_ADDRESS][DOMAIN_NAME]"
type input "[PHONE_NUMBER]"
type textarea "Submit a picture displaying address & food as Proof of Delivery. Envía una foto…"
type input "[STREET_ADDRESS]"
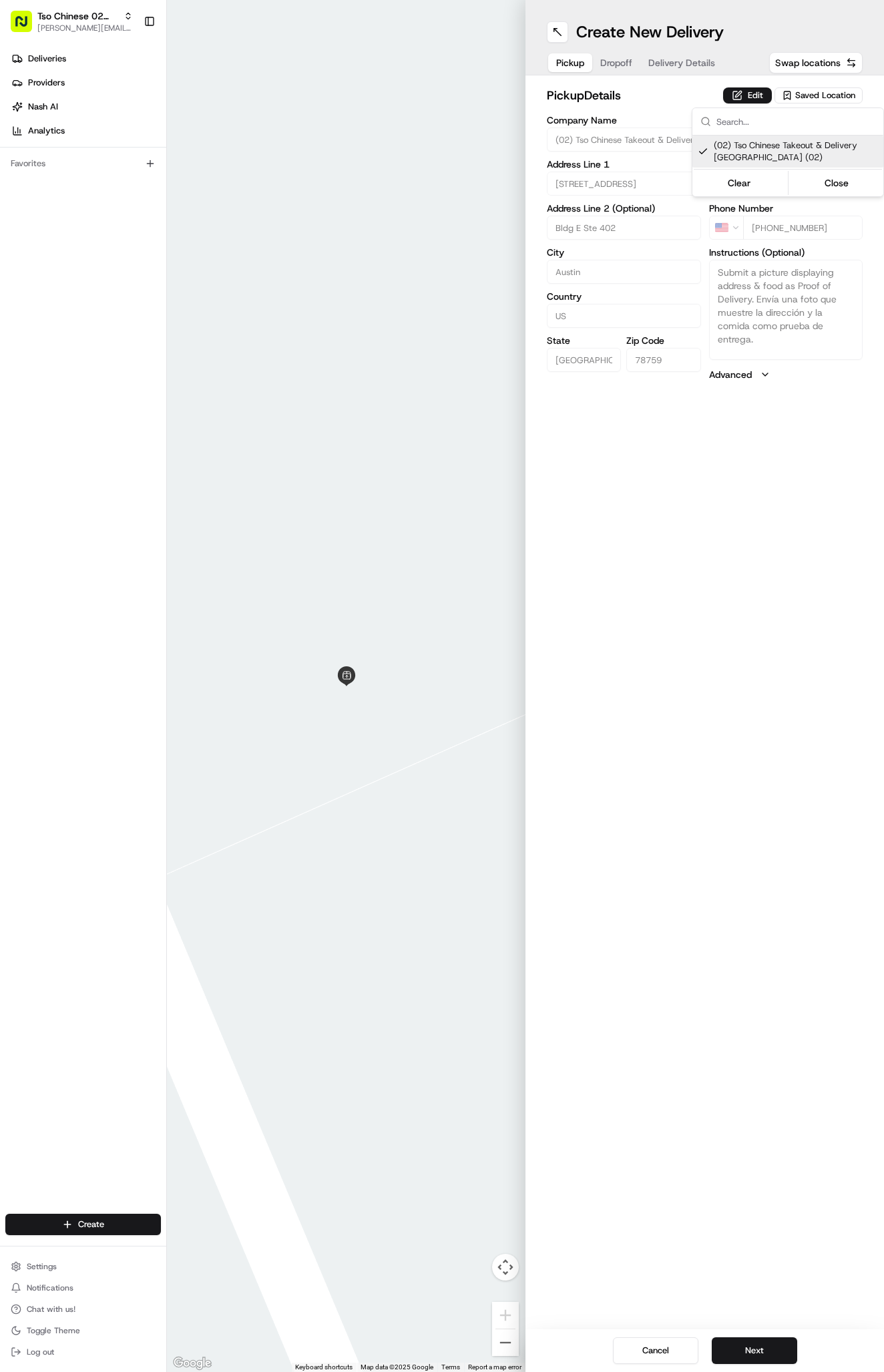
click at [690, 48] on html "Tso Chinese 02 Arbor [PERSON_NAME][EMAIL_ADDRESS][DOMAIN_NAME] Toggle Sidebar D…" at bounding box center [442, 686] width 884 height 1372
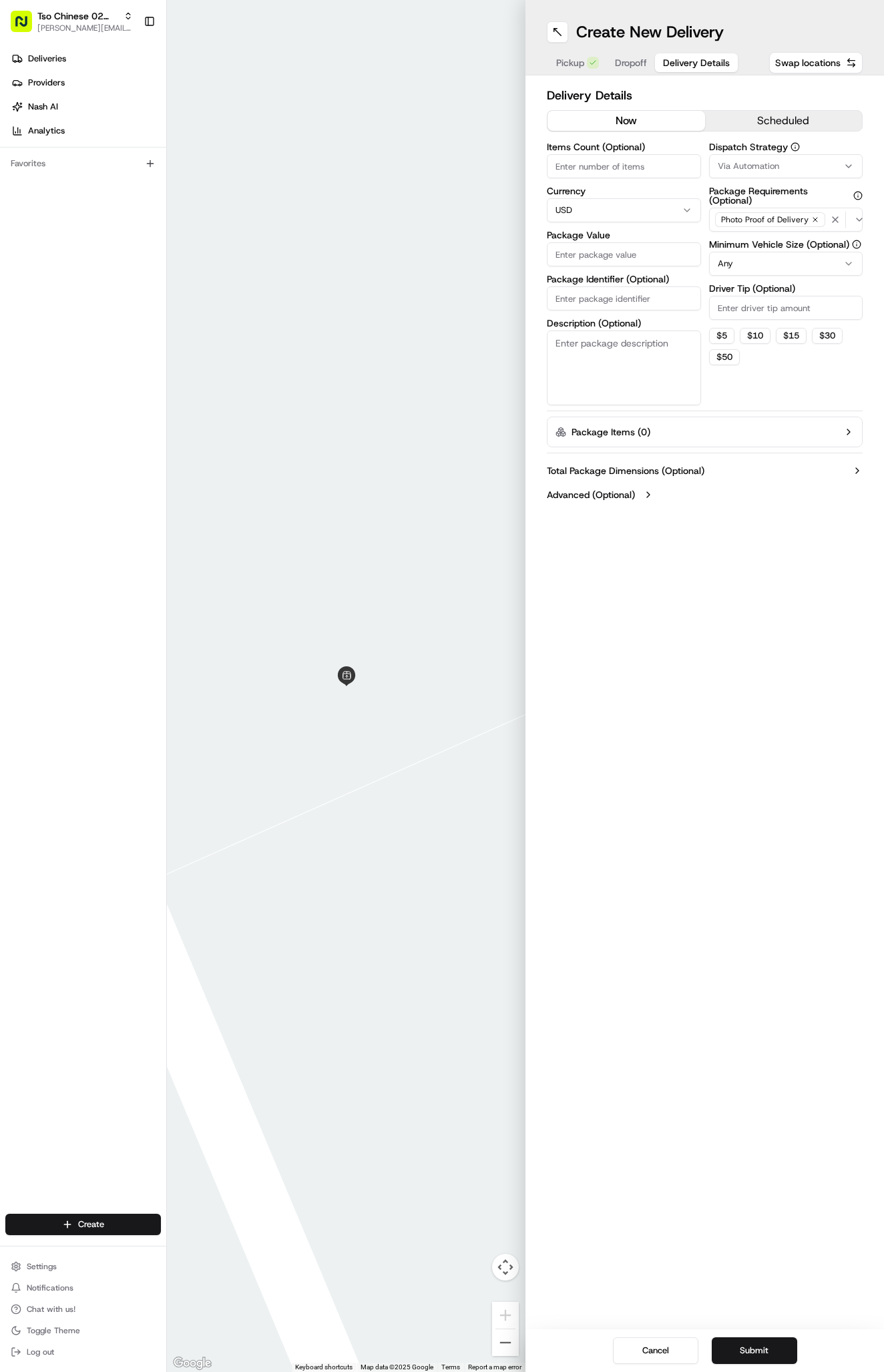
click at [690, 59] on span "Delivery Details" at bounding box center [697, 62] width 67 height 13
click at [763, 164] on span "Via Automation" at bounding box center [748, 166] width 61 height 12
click at [762, 237] on span "Tso Arbor Strategy" at bounding box center [796, 240] width 164 height 12
click at [758, 306] on html "Tso Chinese 02 Arbor [PERSON_NAME][EMAIL_ADDRESS][DOMAIN_NAME] Toggle Sidebar D…" at bounding box center [442, 686] width 884 height 1372
click at [758, 309] on input "Driver Tip (Optional)" at bounding box center [786, 308] width 154 height 24
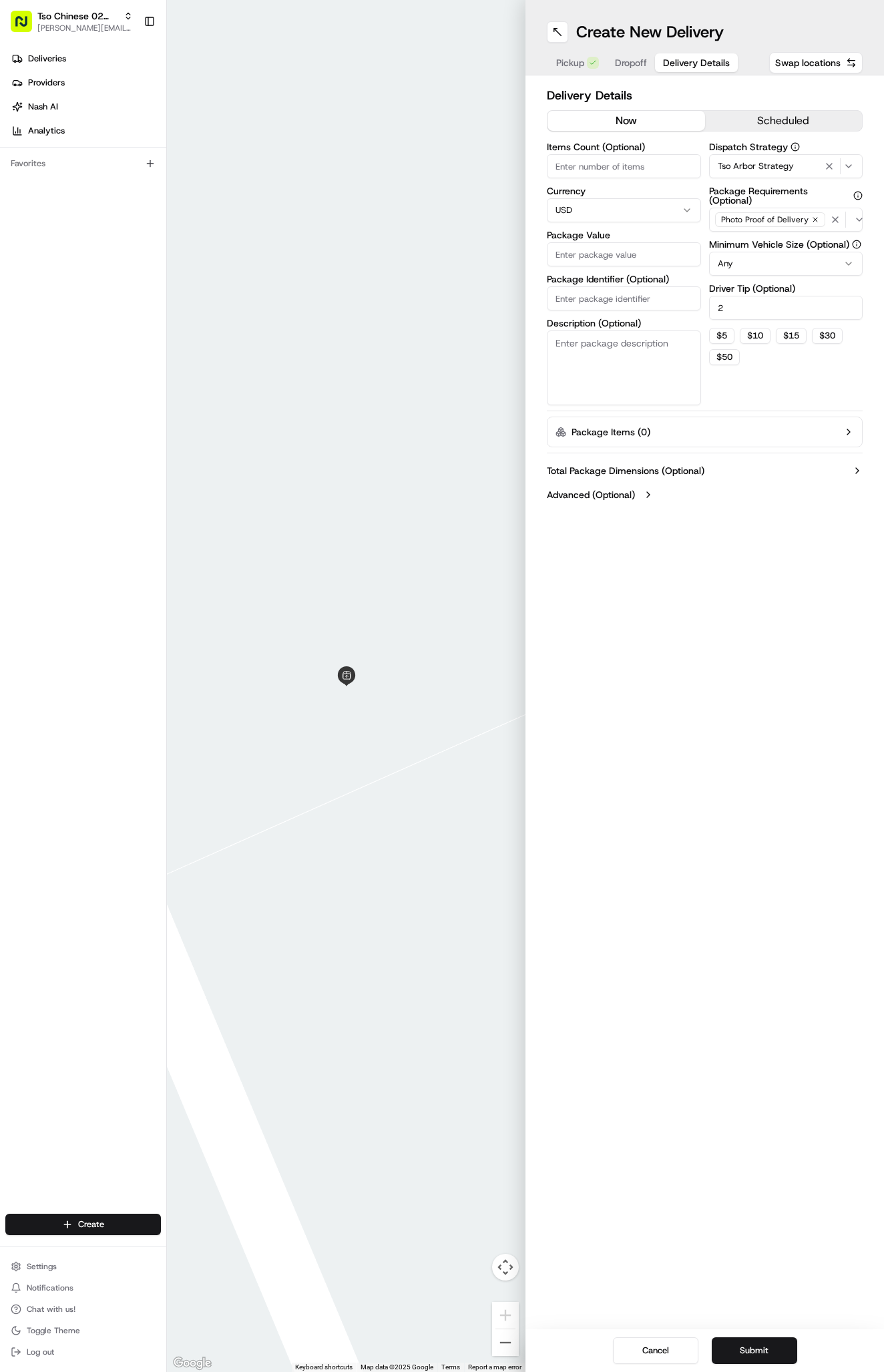
type input "2"
click at [581, 291] on input "Package Identifier (Optional)" at bounding box center [623, 298] width 154 height 24
paste input "2FQYT7L"
type input "2FQYT7L"
click at [582, 263] on input "Package Value" at bounding box center [623, 254] width 154 height 24
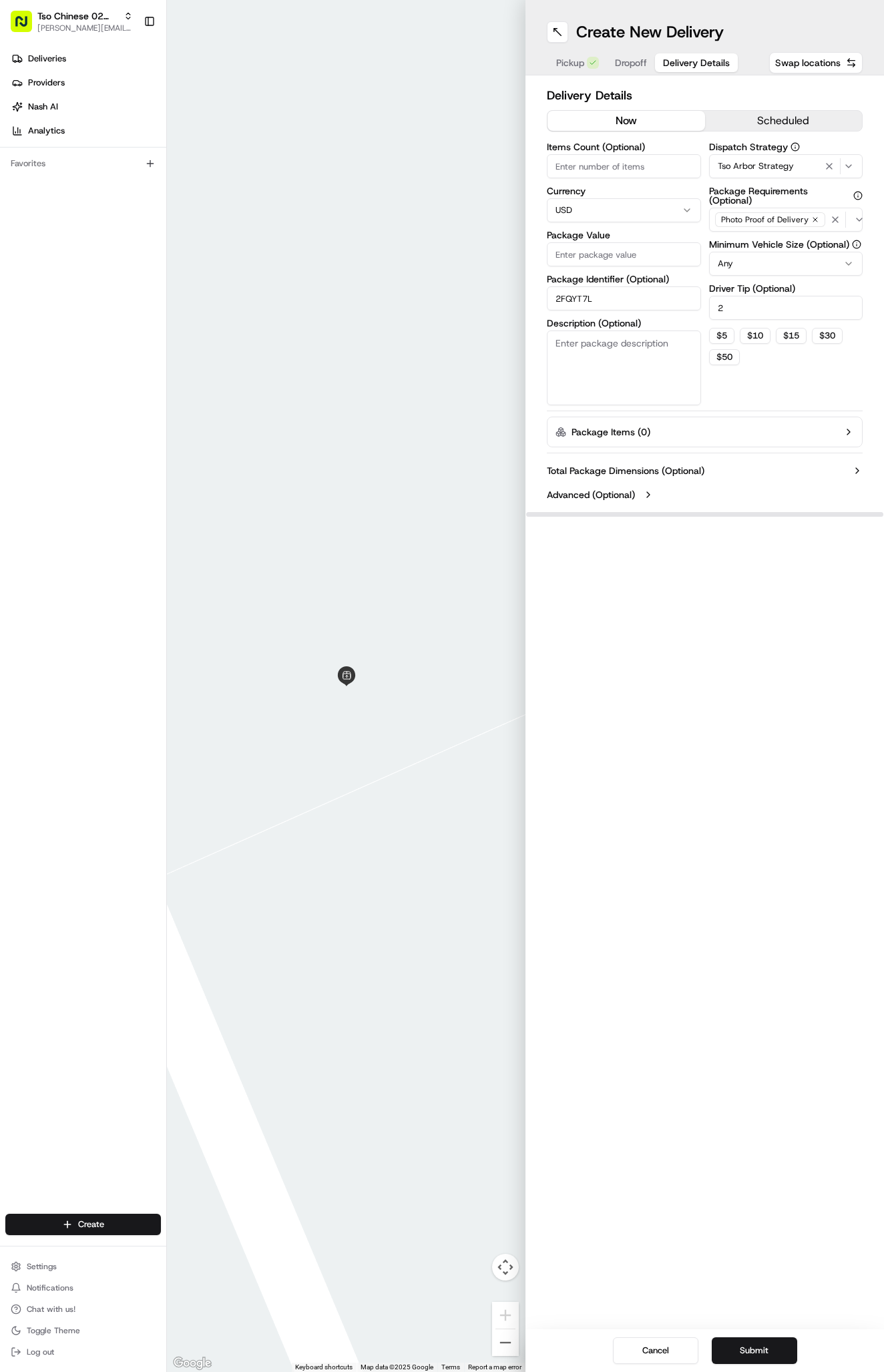
click at [657, 255] on input "Package Value" at bounding box center [623, 254] width 154 height 24
type input "43.14"
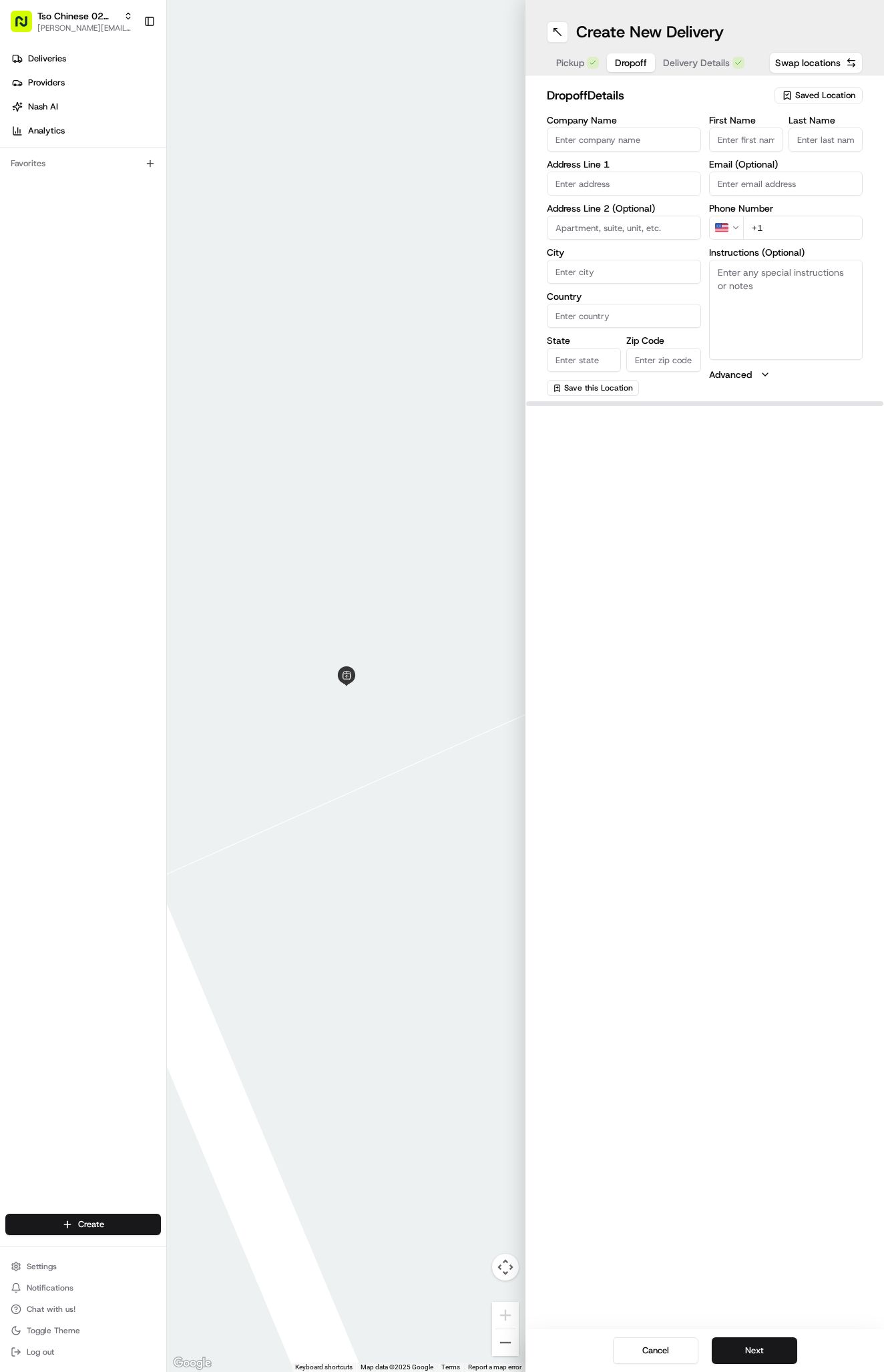
click at [629, 68] on span "Dropoff" at bounding box center [630, 62] width 32 height 13
paste input "2FQYT7L"
click at [752, 134] on input "2FQYT7L" at bounding box center [746, 139] width 74 height 24
type input "2FQYT7L"
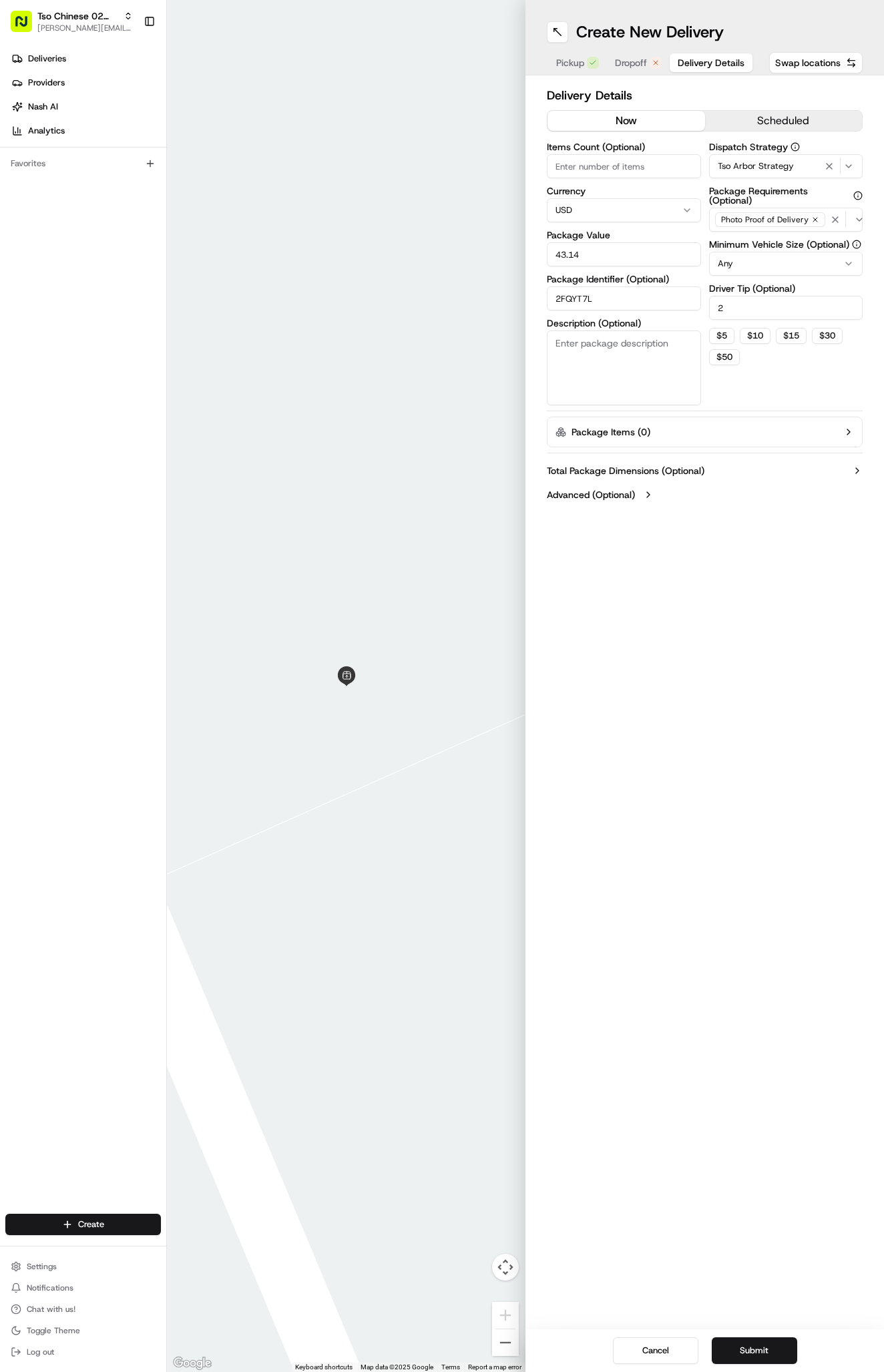
click at [716, 57] on span "Delivery Details" at bounding box center [711, 62] width 67 height 13
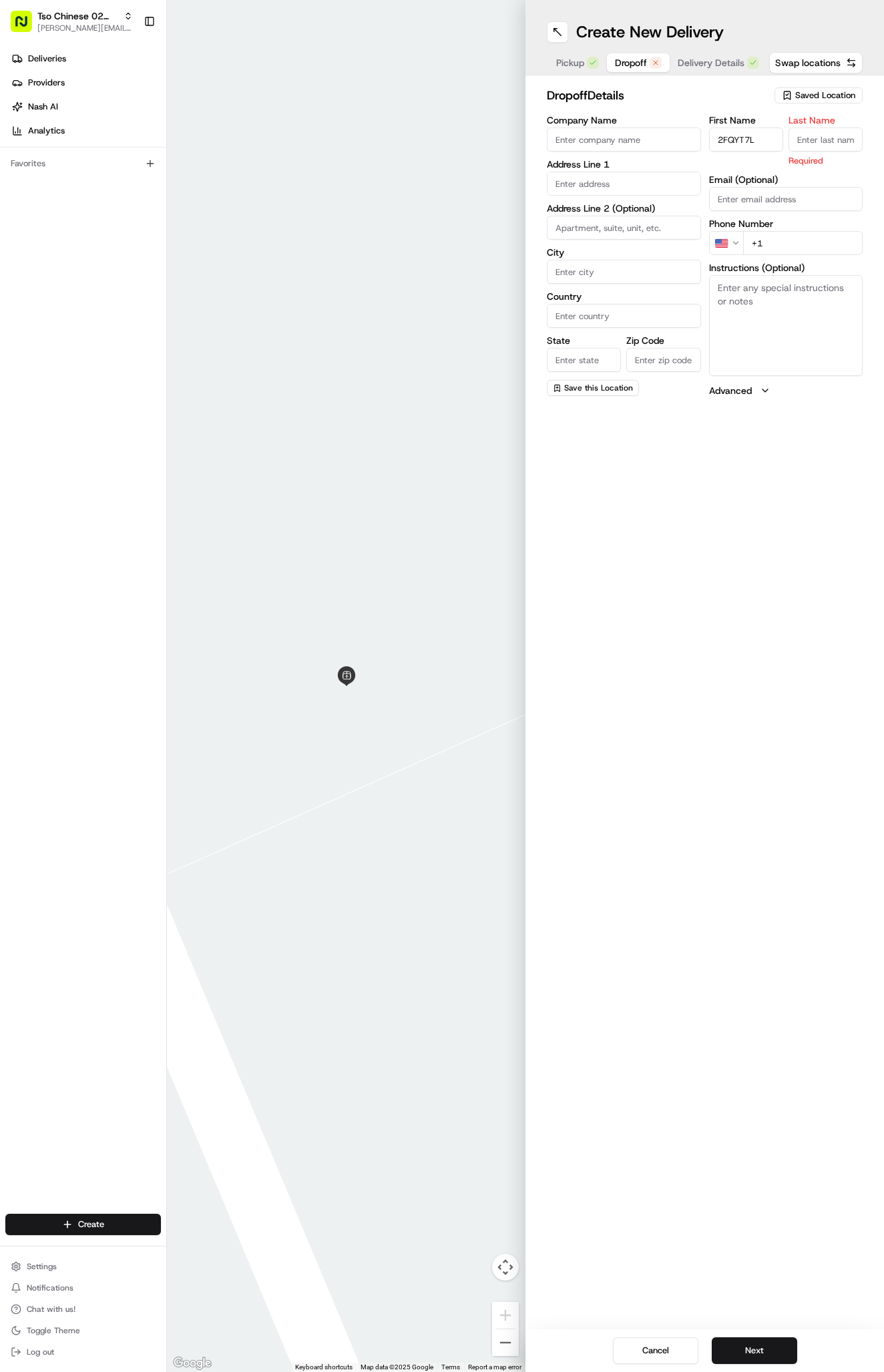
click at [647, 66] on button "Dropoff" at bounding box center [637, 62] width 63 height 19
click at [722, 149] on input "2FQYT7L" at bounding box center [746, 139] width 74 height 24
paste input "Andrea Hinojosa"
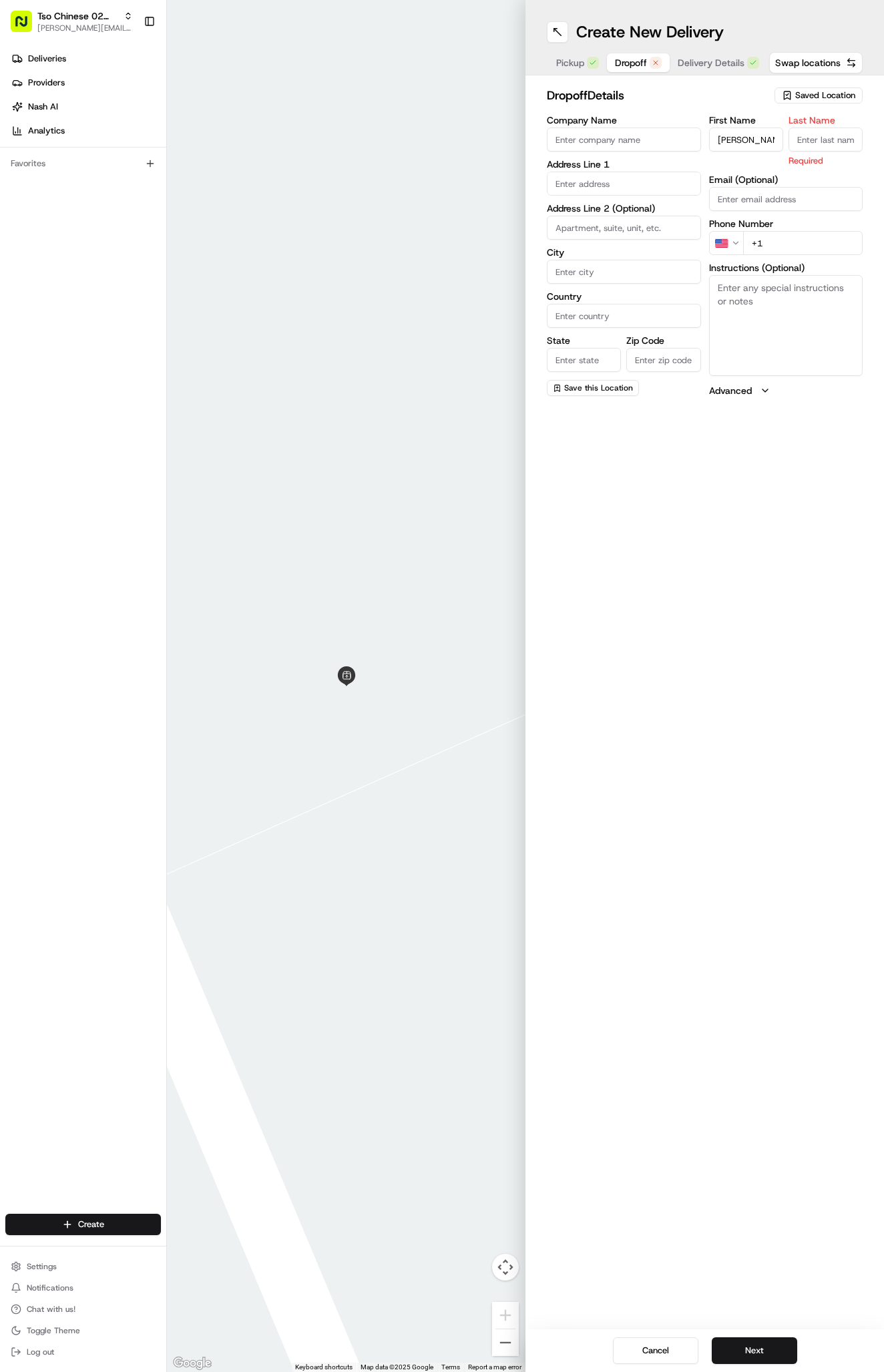
type input "Andrea Hinojosa"
type input "."
paste input "512 565 5338"
type input "+1 512 565 5338"
click at [773, 317] on textarea "Instructions (Optional)" at bounding box center [786, 309] width 154 height 100
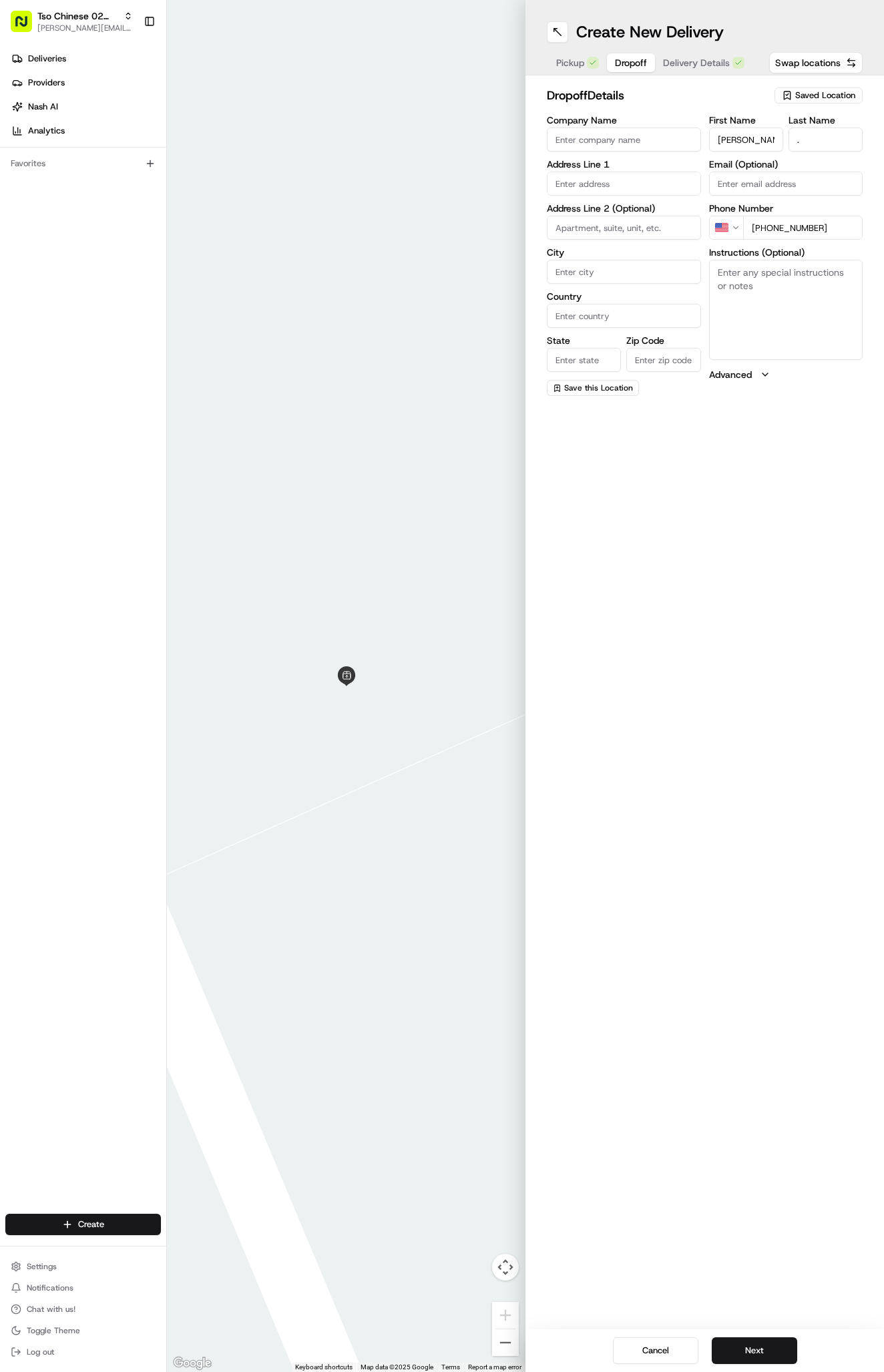
paste textarea "12702 Tomanet Trl, Austin, TX 78727-4219, United States"
click at [819, 291] on textarea "12702 Tomanet Trl, Austin, TX 78727-4219, United States" at bounding box center [786, 309] width 154 height 100
type textarea "12702 Tomanet Trl, Austin, TX 78727-4219, United States"
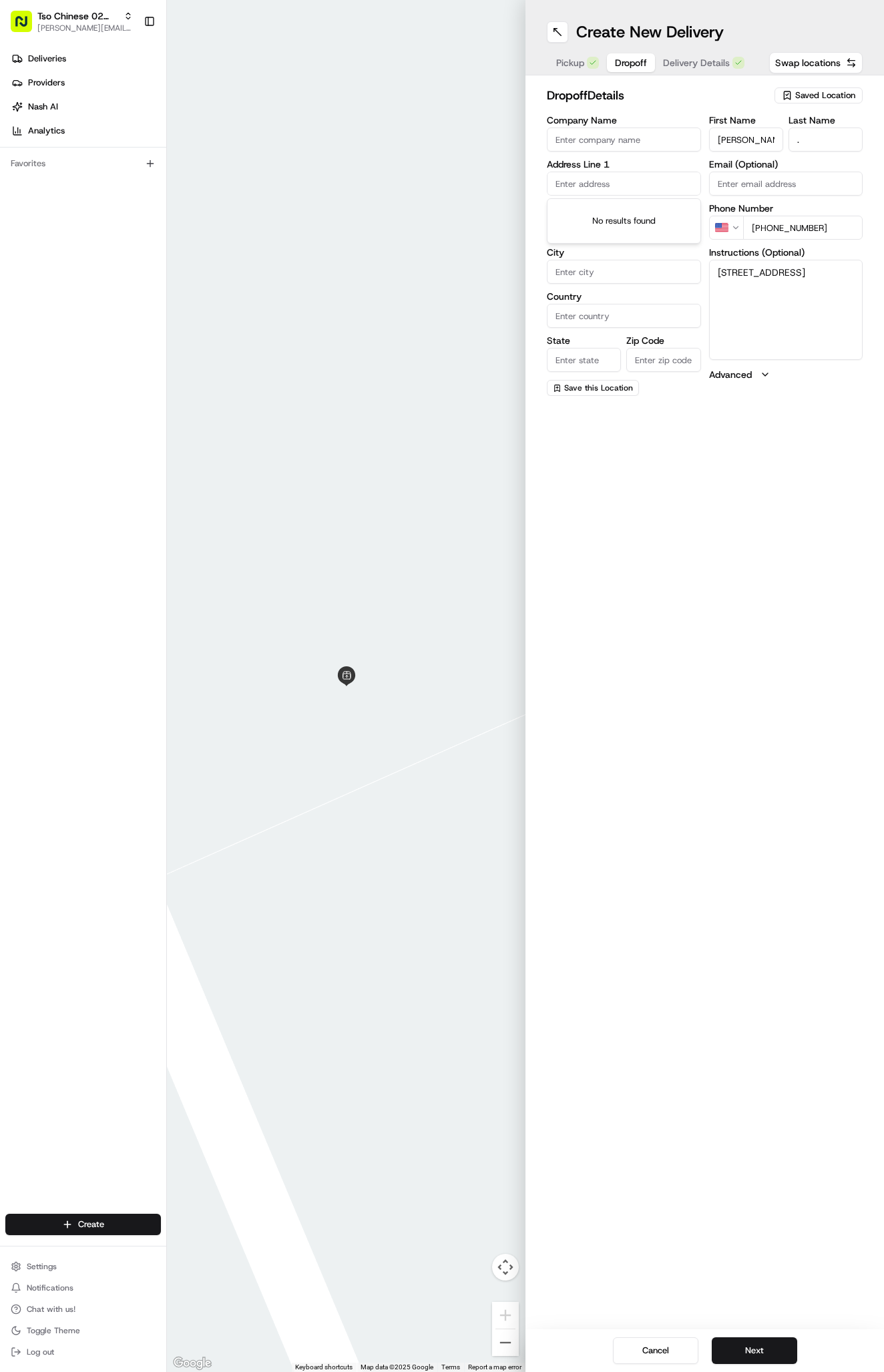
click at [607, 181] on input "text" at bounding box center [623, 183] width 154 height 24
paste input "12702 Tomanet Trl, Austin, TX 78727-4219, United States"
click at [654, 222] on div "12702 Tomanet Trail, Austin, TX" at bounding box center [623, 211] width 148 height 20
type input "12702 Tomanet Trail, Austin, TX 78727, USA"
type input "Austin"
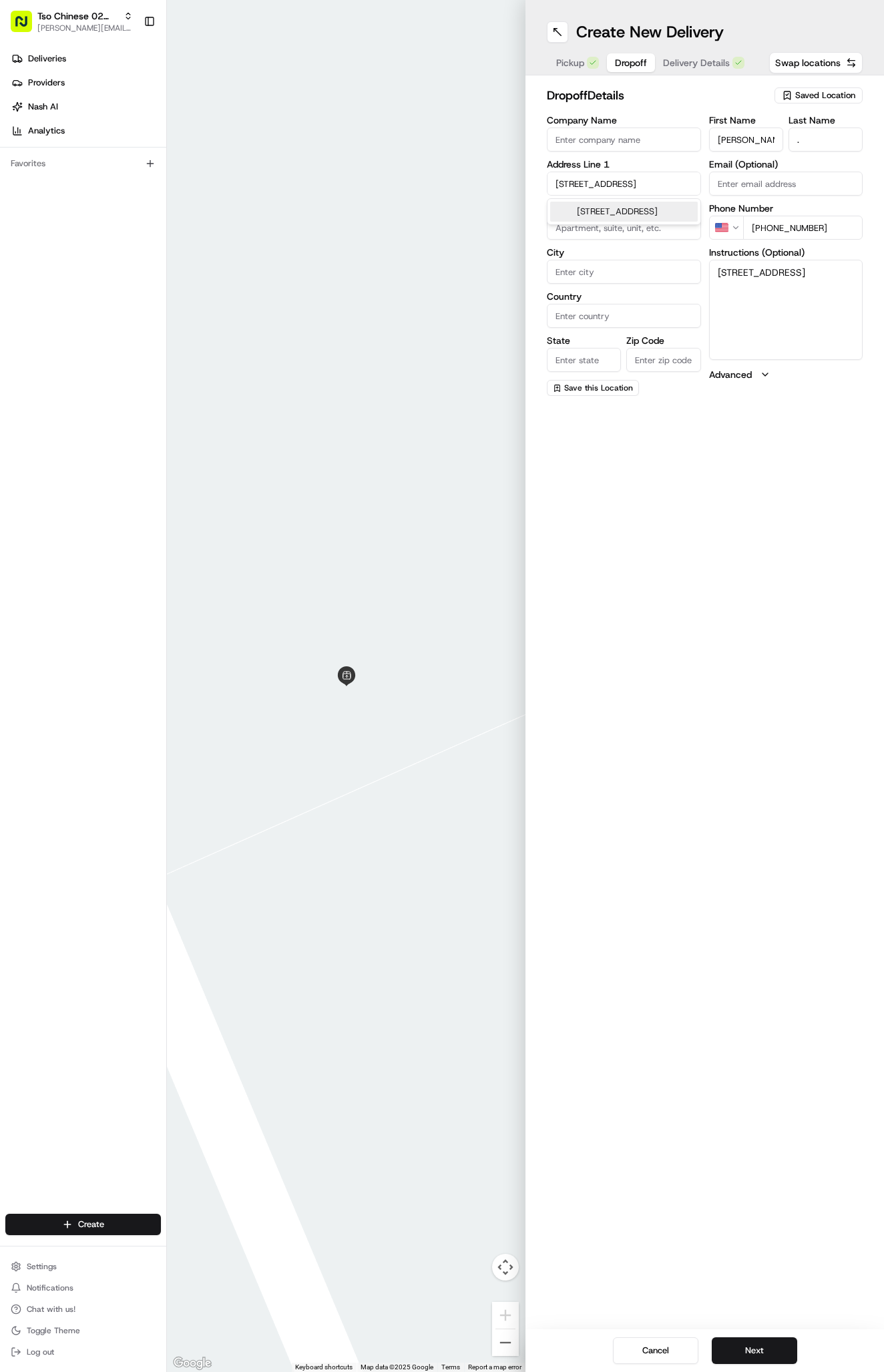
type input "[GEOGRAPHIC_DATA]"
type input "78727"
type input "12702 Tomanet Trail"
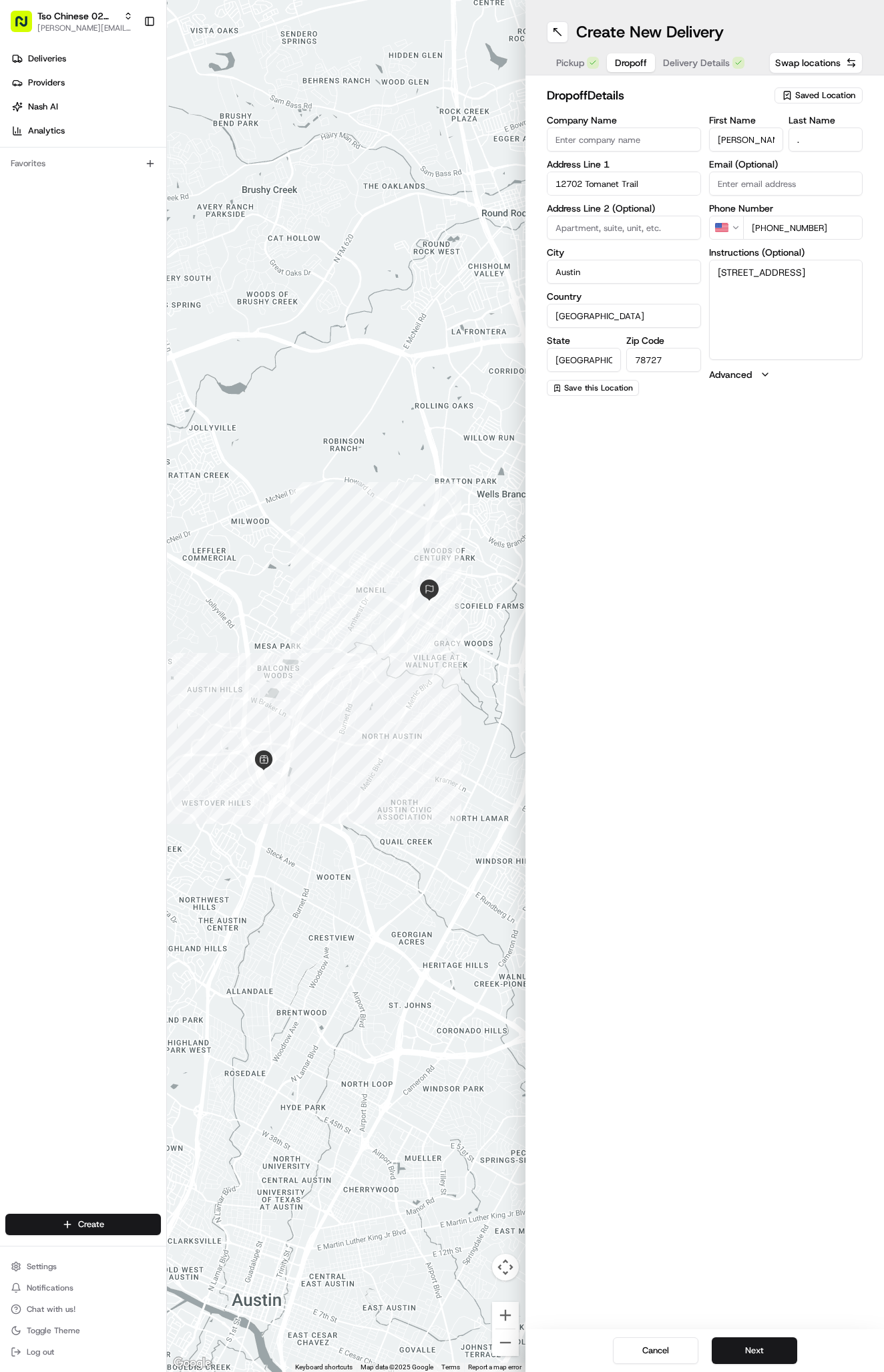
click at [841, 311] on textarea "12702 Tomanet Trl, Austin, TX 78727-4219, United States" at bounding box center [786, 309] width 154 height 100
click at [847, 286] on textarea "12702 Tomanet Trl, Austin, TX 78727-4219, United States" at bounding box center [786, 309] width 154 height 100
drag, startPoint x: 847, startPoint y: 286, endPoint x: 758, endPoint y: 273, distance: 89.9
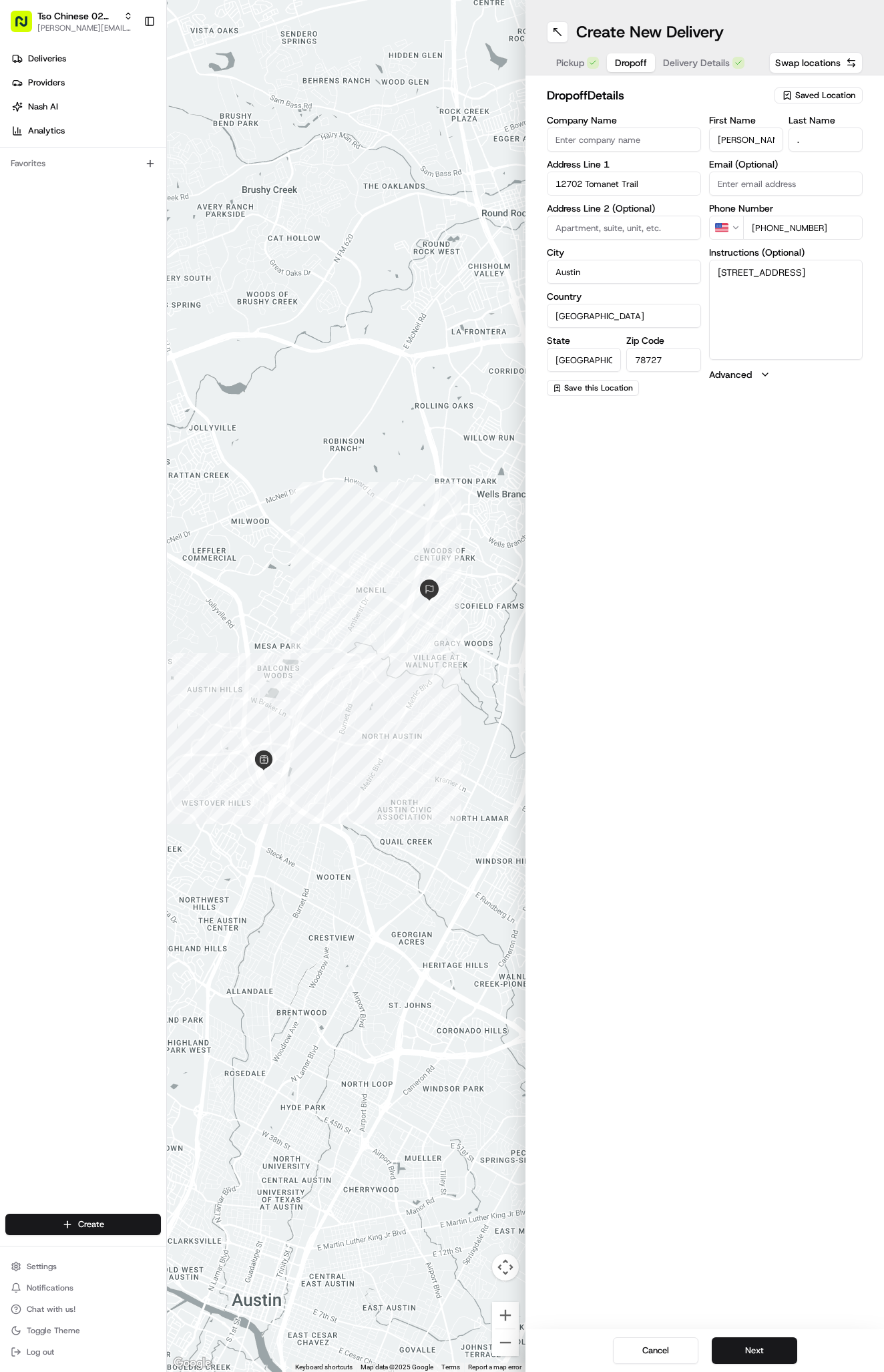
click at [758, 273] on textarea "12702 Tomanet Trl, Austin, TX 78727-4219, United States" at bounding box center [786, 309] width 154 height 100
type textarea "1"
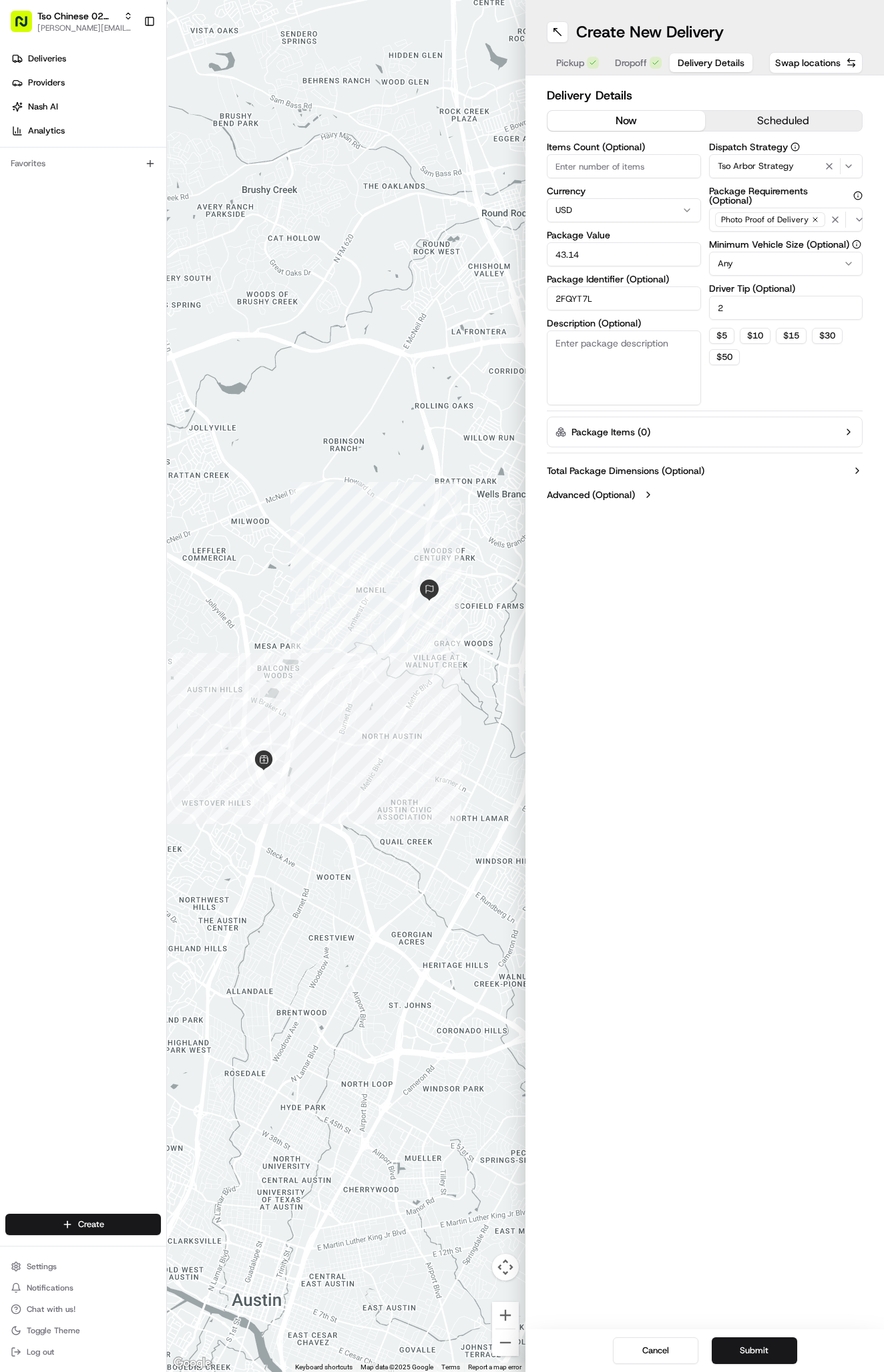
click at [711, 60] on span "Delivery Details" at bounding box center [711, 62] width 67 height 13
click at [767, 1339] on button "Submit" at bounding box center [754, 1350] width 86 height 27
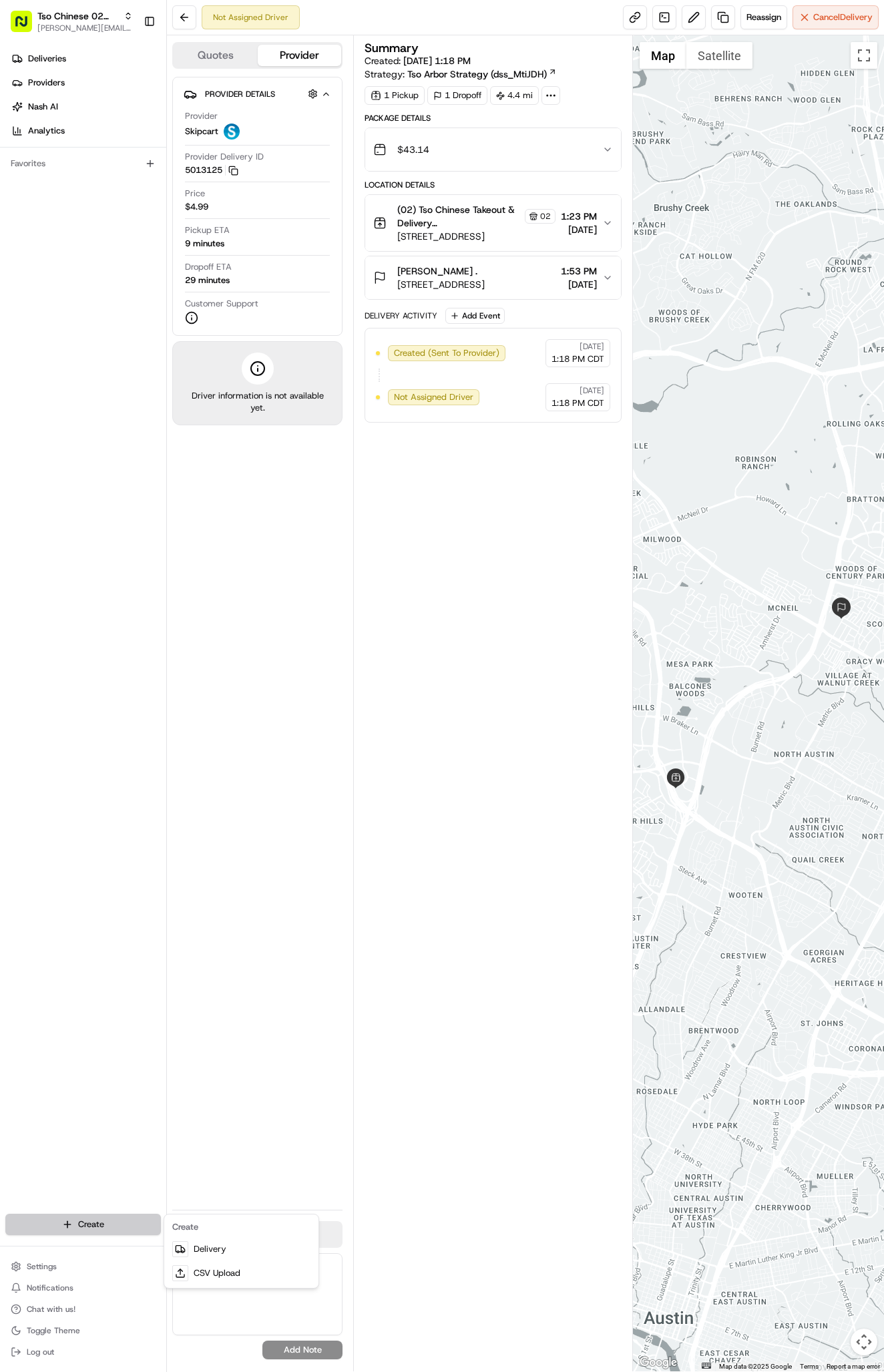
click at [126, 1217] on html "Tso Chinese 02 Arbor antonia@tsochinese.com Toggle Sidebar Deliveries Providers…" at bounding box center [442, 686] width 884 height 1372
click at [225, 1233] on div "Create" at bounding box center [241, 1227] width 149 height 20
click at [225, 1241] on link "Delivery" at bounding box center [241, 1248] width 149 height 24
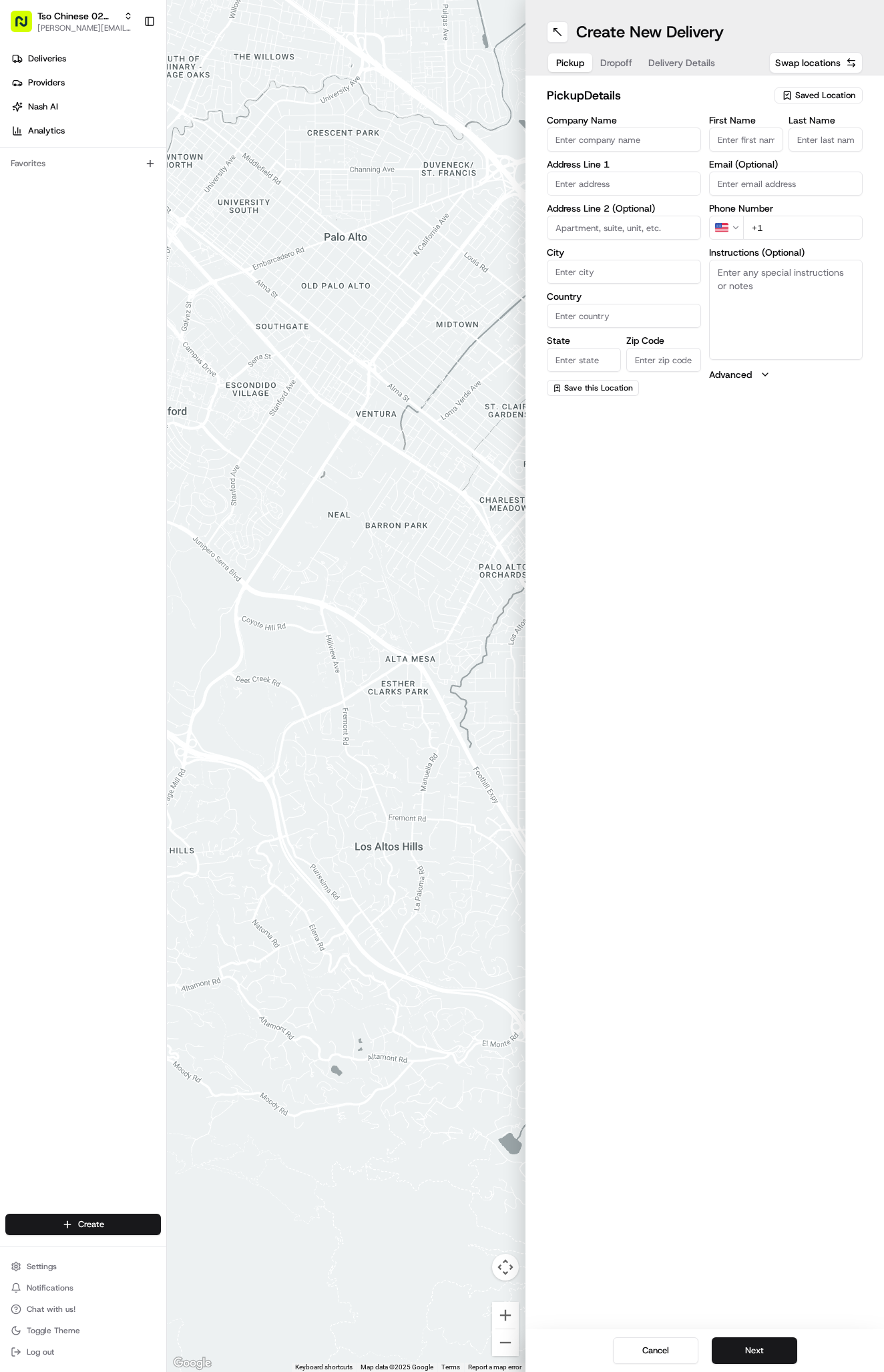
click at [789, 93] on icon "button" at bounding box center [787, 95] width 11 height 11
click at [797, 140] on span "(02) Tso Chinese Takeout & Delivery [GEOGRAPHIC_DATA] (02)" at bounding box center [796, 151] width 164 height 24
type input "(02) Tso Chinese Takeout & Delivery [GEOGRAPHIC_DATA]"
type input "Bldg E Ste 402"
type input "Austin"
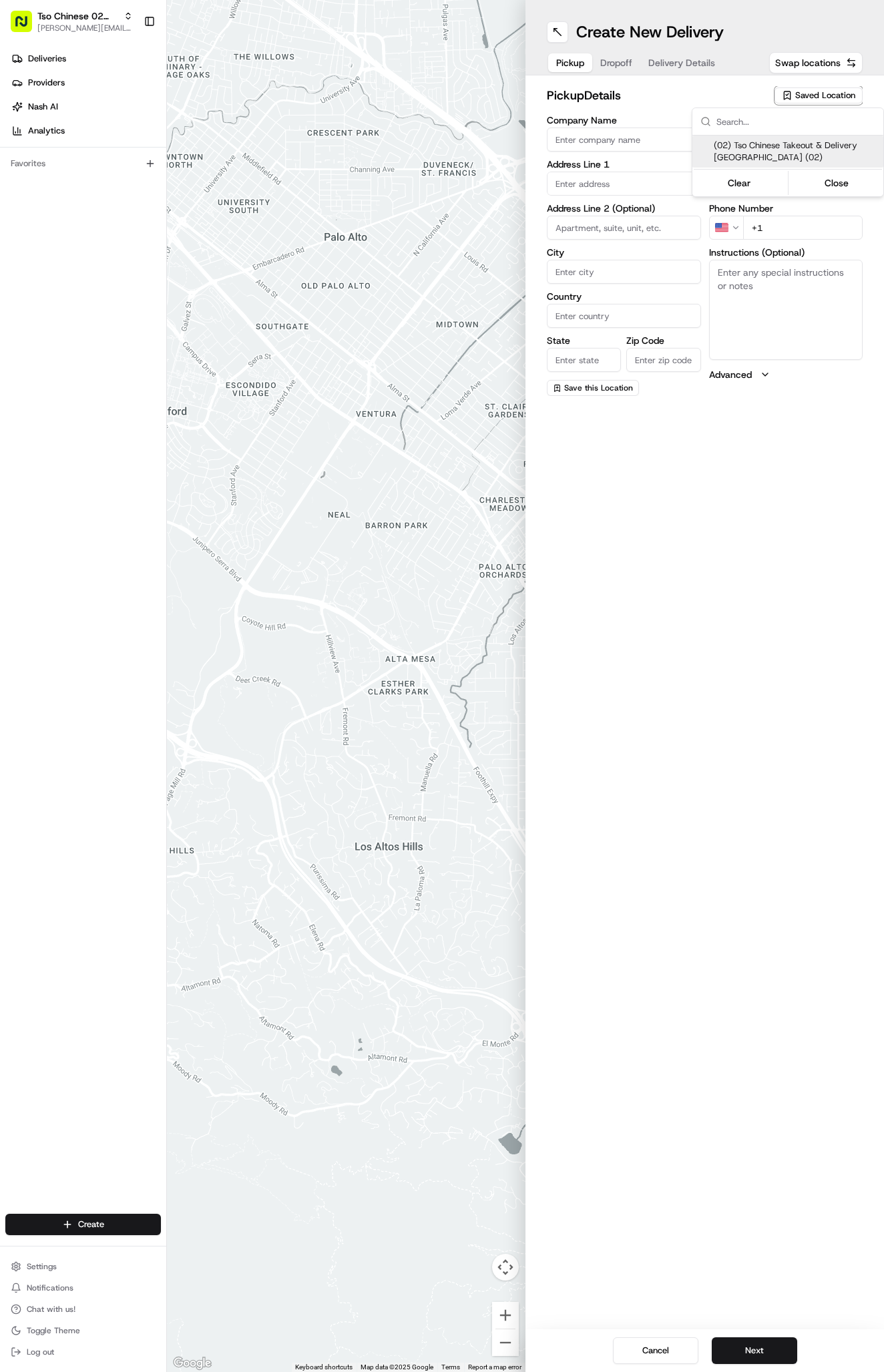
type input "US"
type input "[GEOGRAPHIC_DATA]"
type input "78759"
type input "Tso Chinese"
type input "Arboretum Crossing Manager"
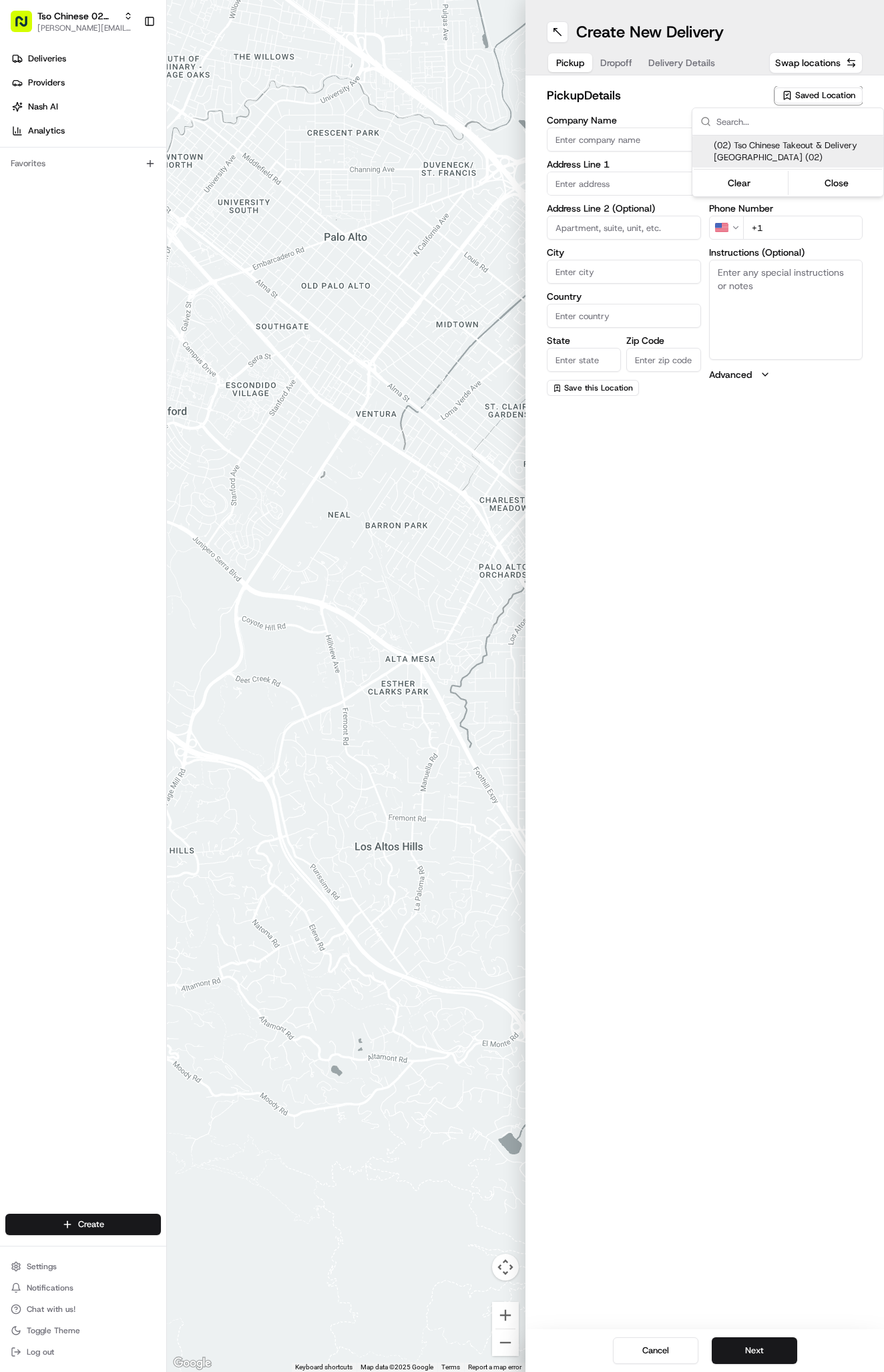
type input "[EMAIL_ADDRESS][DOMAIN_NAME]"
type input "[PHONE_NUMBER]"
type textarea "Submit a picture displaying address & food as Proof of Delivery. Envía una foto…"
type input "[STREET_ADDRESS]"
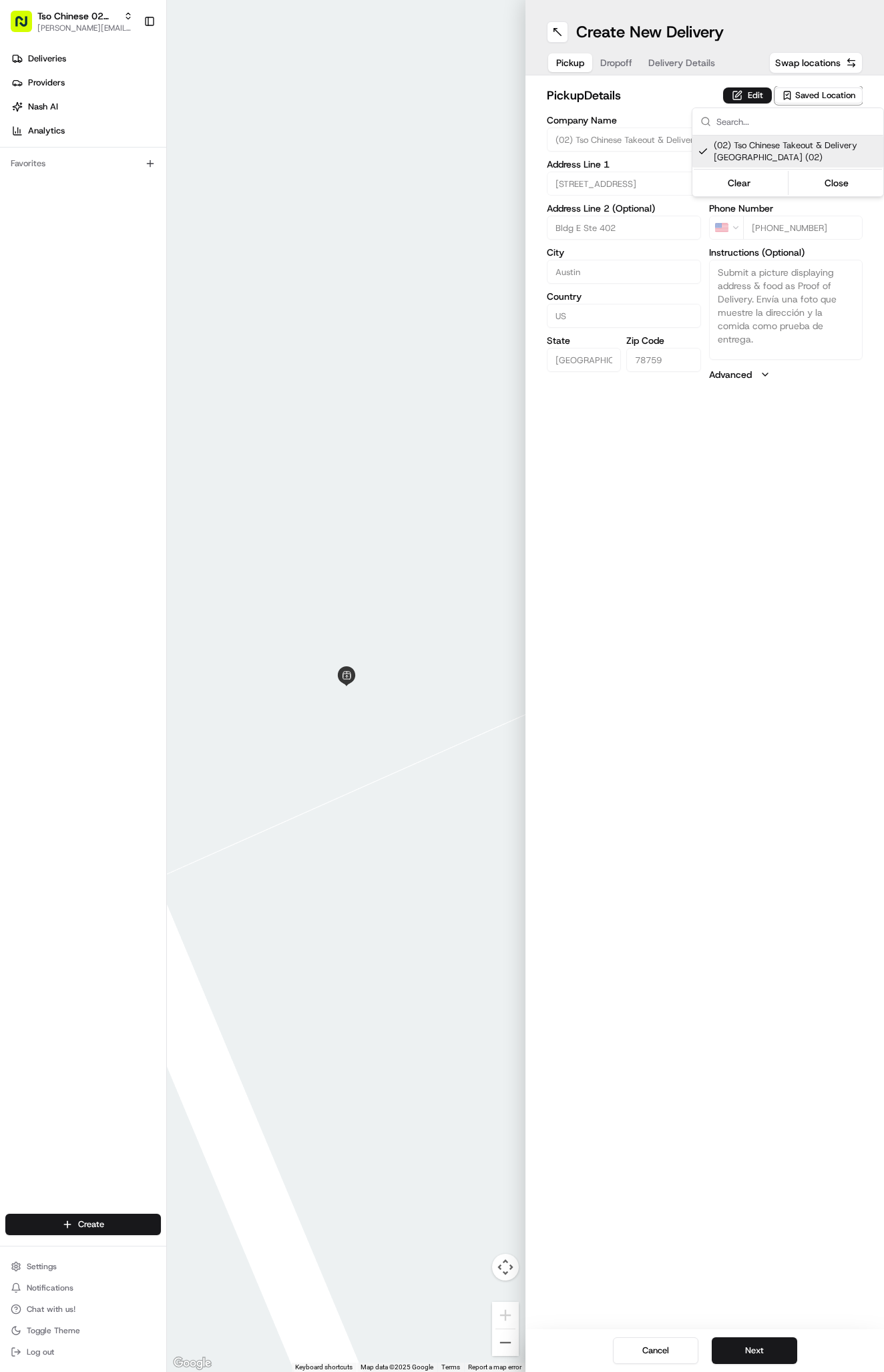
click at [696, 56] on html "Tso Chinese 02 Arbor [PERSON_NAME][EMAIL_ADDRESS][DOMAIN_NAME] Toggle Sidebar D…" at bounding box center [442, 686] width 884 height 1372
click at [696, 56] on span "Delivery Details" at bounding box center [682, 62] width 67 height 13
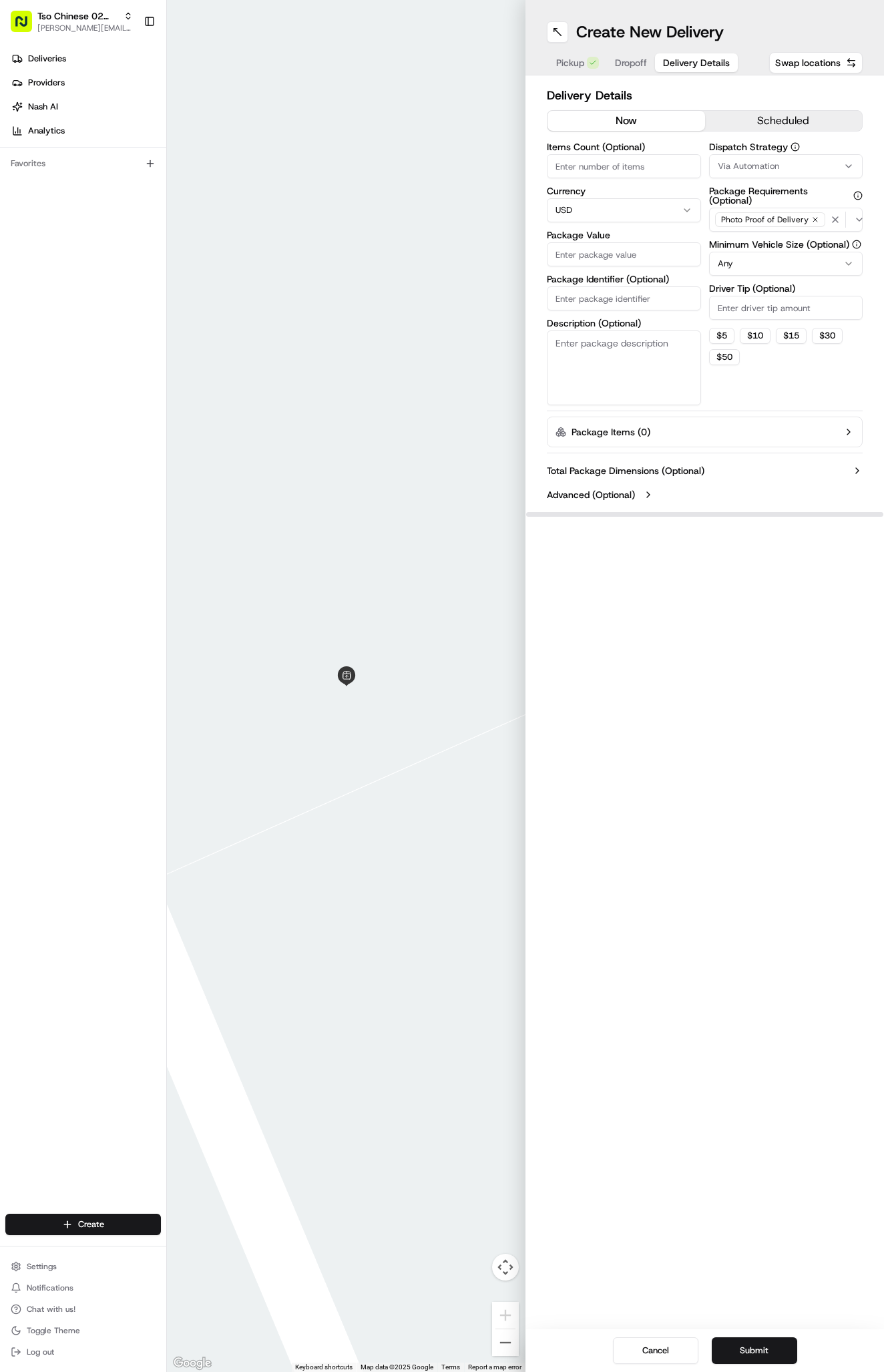
click at [742, 165] on span "Via Automation" at bounding box center [748, 166] width 61 height 12
click at [753, 247] on div "Tso Arbor Strategy" at bounding box center [788, 239] width 191 height 20
click at [757, 301] on html "Tso Chinese 02 Arbor [PERSON_NAME][EMAIL_ADDRESS][DOMAIN_NAME] Toggle Sidebar D…" at bounding box center [442, 686] width 884 height 1372
click at [757, 332] on button "$ 10" at bounding box center [755, 336] width 31 height 16
click at [752, 316] on input "10" at bounding box center [786, 308] width 154 height 24
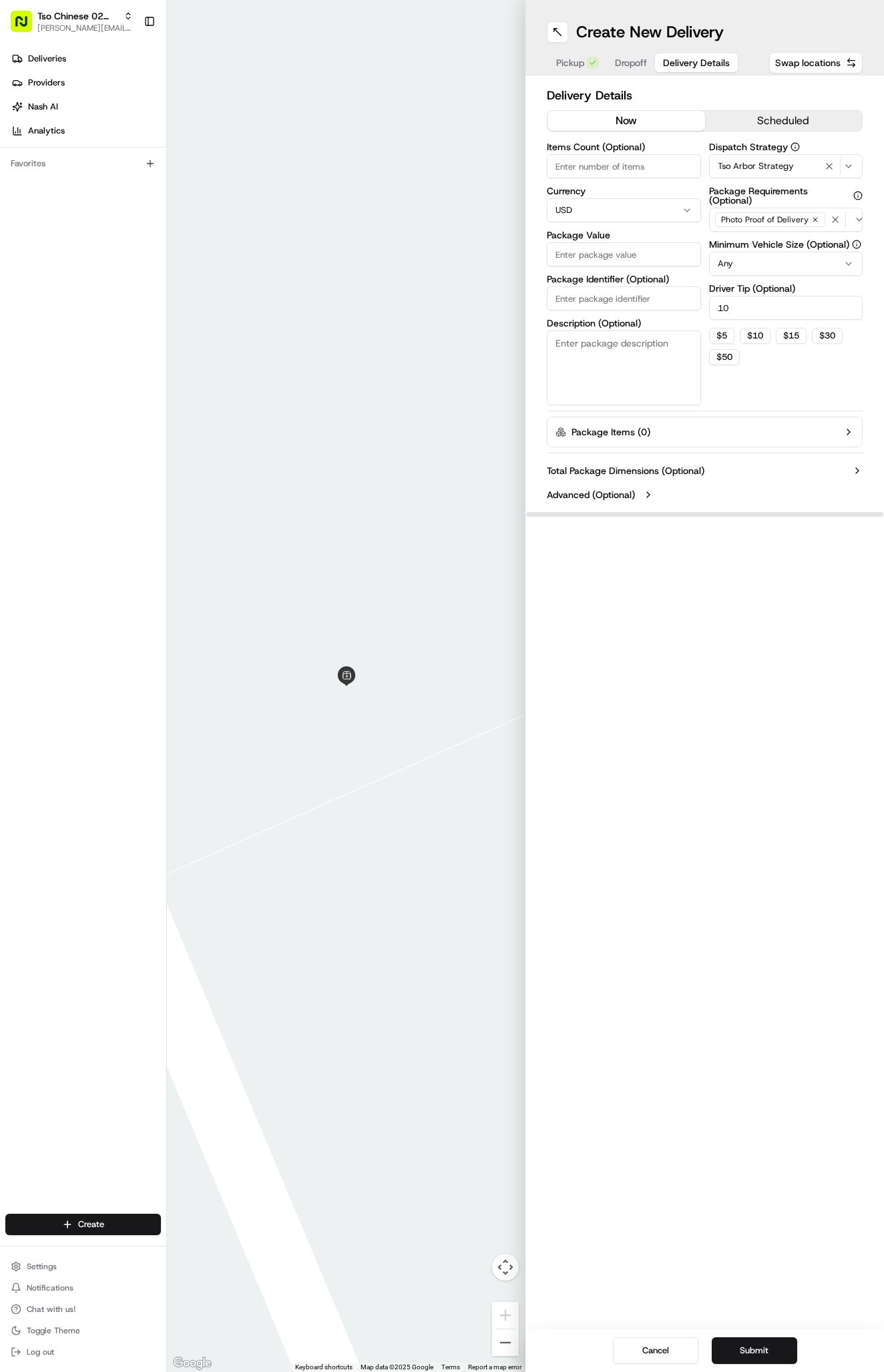
type input "1"
type input "2"
click at [622, 312] on div "Items Count (Optional) Currency USD Package Value Package Identifier (Optional)…" at bounding box center [623, 274] width 154 height 263
click at [617, 295] on input "Package Identifier (Optional)" at bounding box center [623, 298] width 154 height 24
paste input "QXJ7CTS"
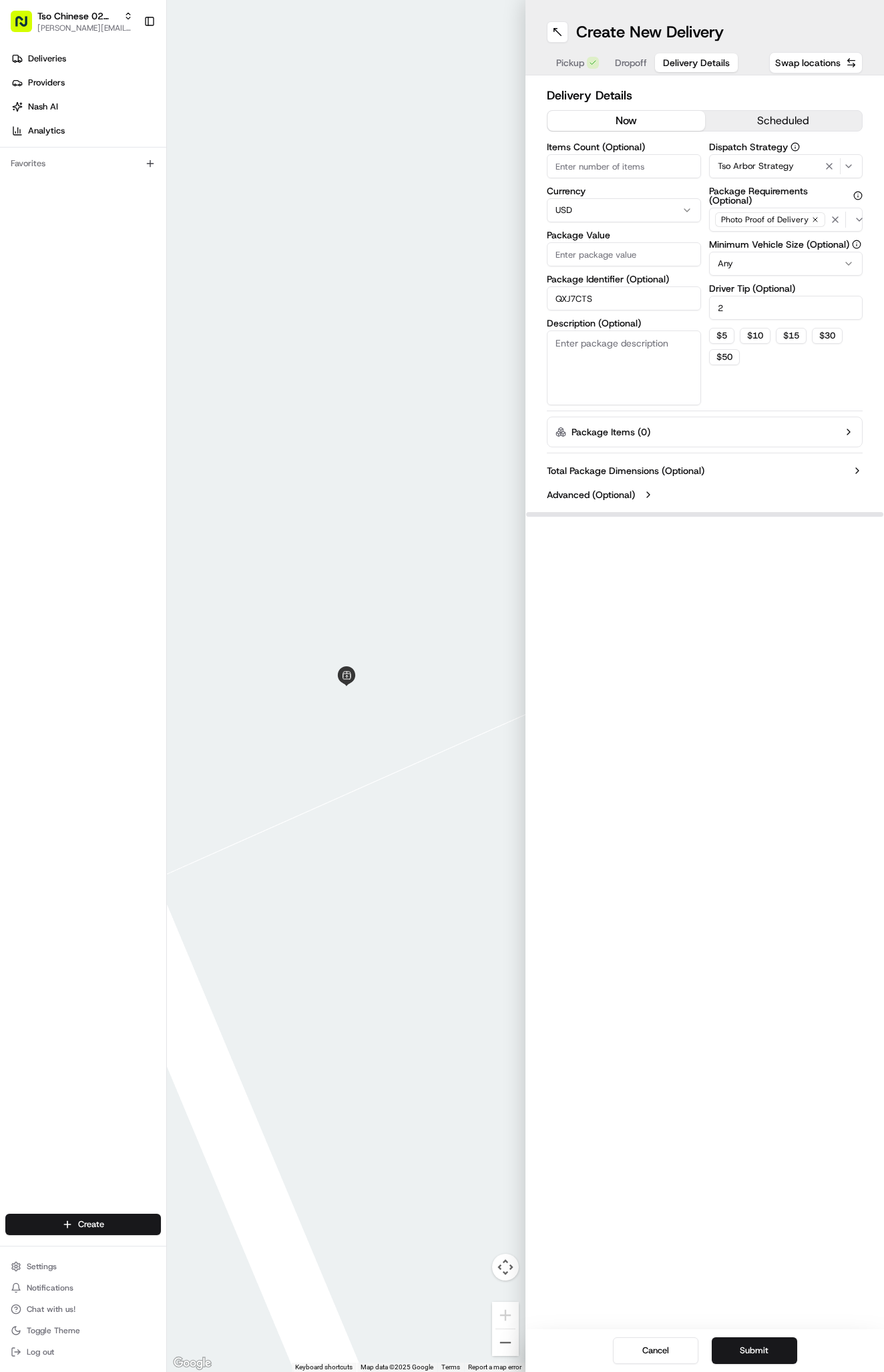
type input "QXJ7CTS"
click at [612, 263] on input "Package Value" at bounding box center [623, 254] width 154 height 24
type input "46.39"
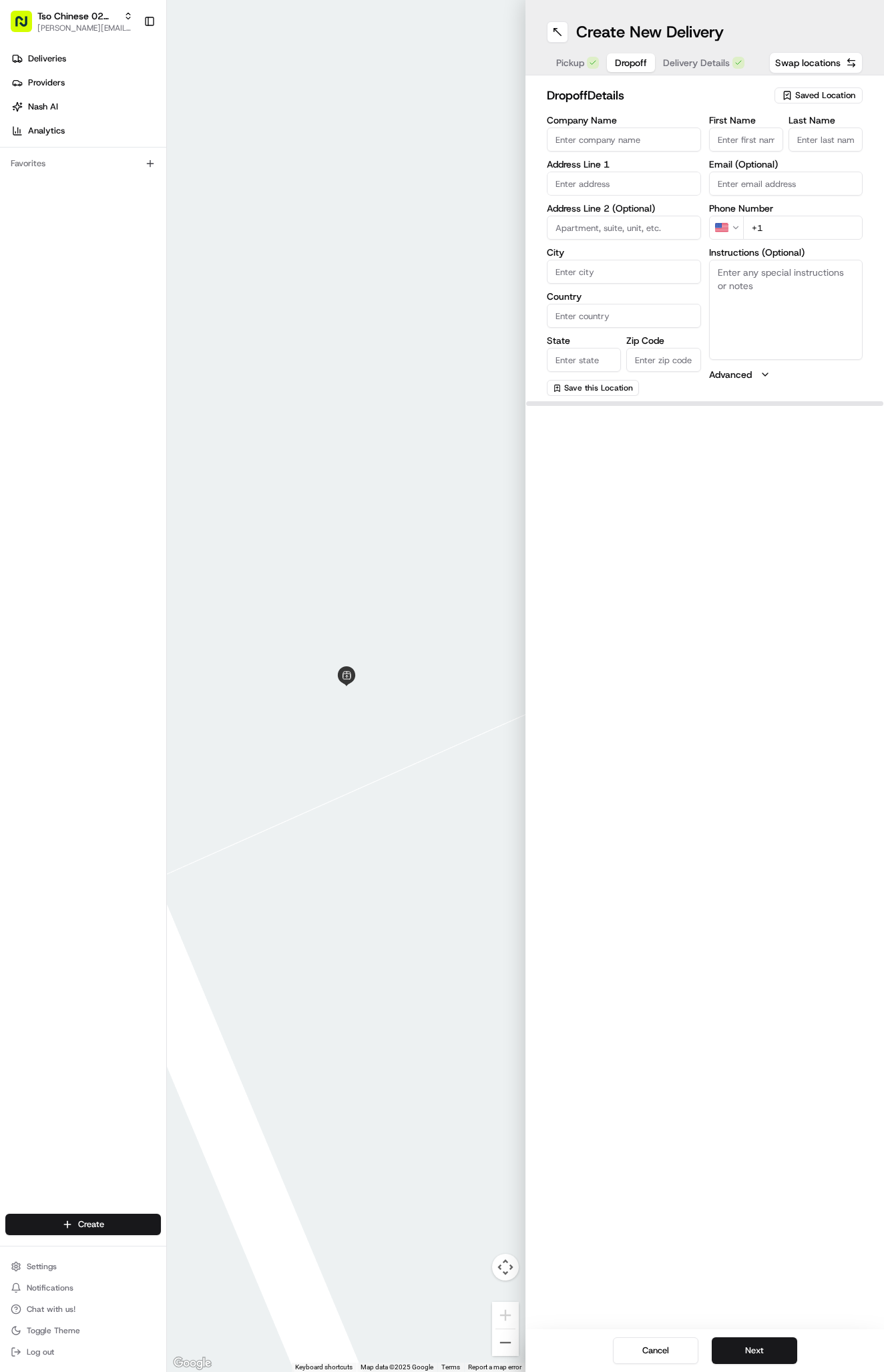
click at [645, 57] on span "Dropoff" at bounding box center [630, 62] width 32 height 13
paste input "504 210 7242"
type input "+1 504 210 7242"
paste input "Lujing Chen"
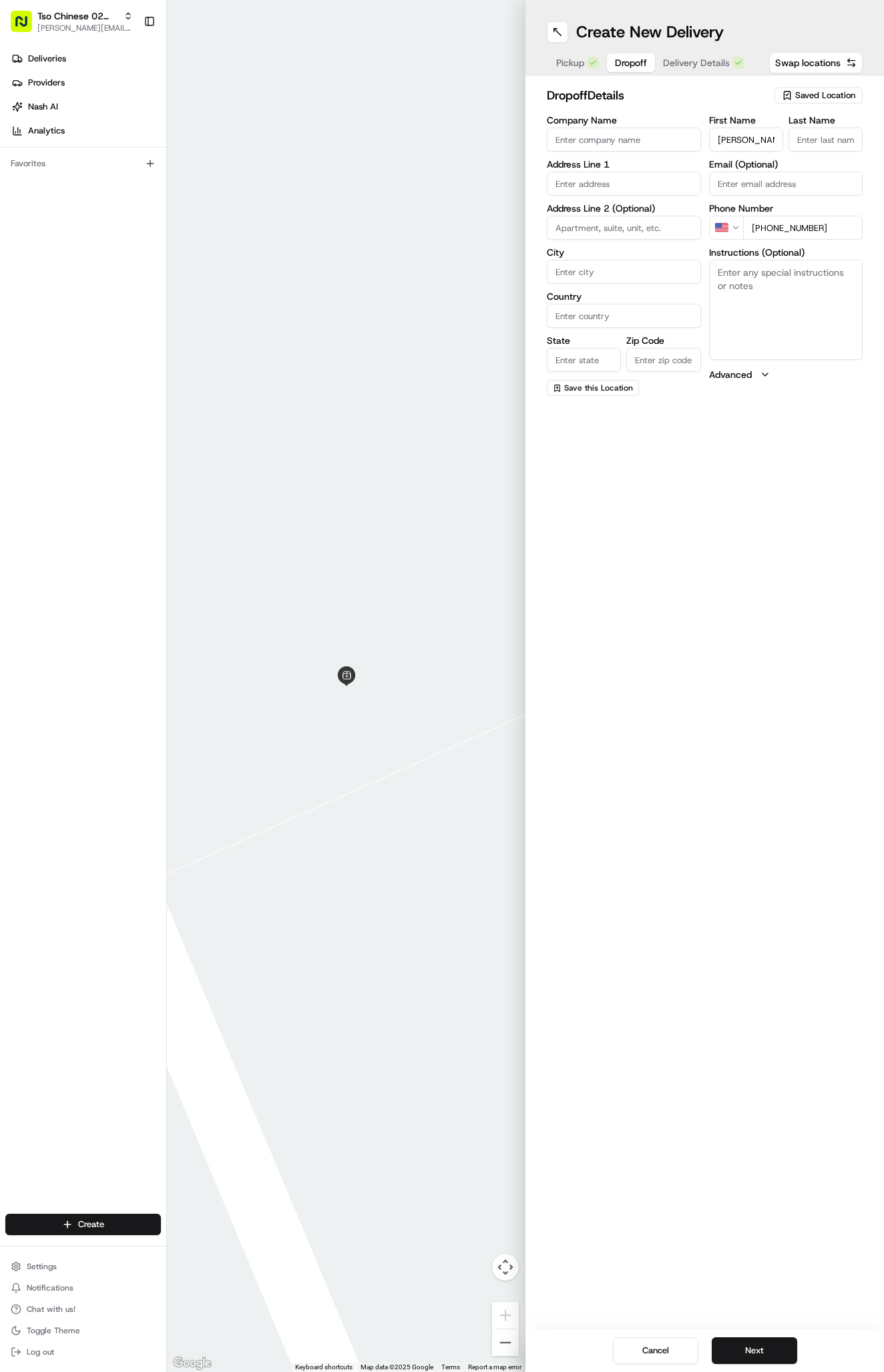
type input "Lujing Chen"
type input "."
paste input "11303 Barrington Way, Austin, TX 78759-4531, United States"
click at [648, 213] on div "11303 Barrington Way, Austin, TX" at bounding box center [623, 211] width 148 height 20
type input "11303 Barrington Way, Austin, TX 78759, USA"
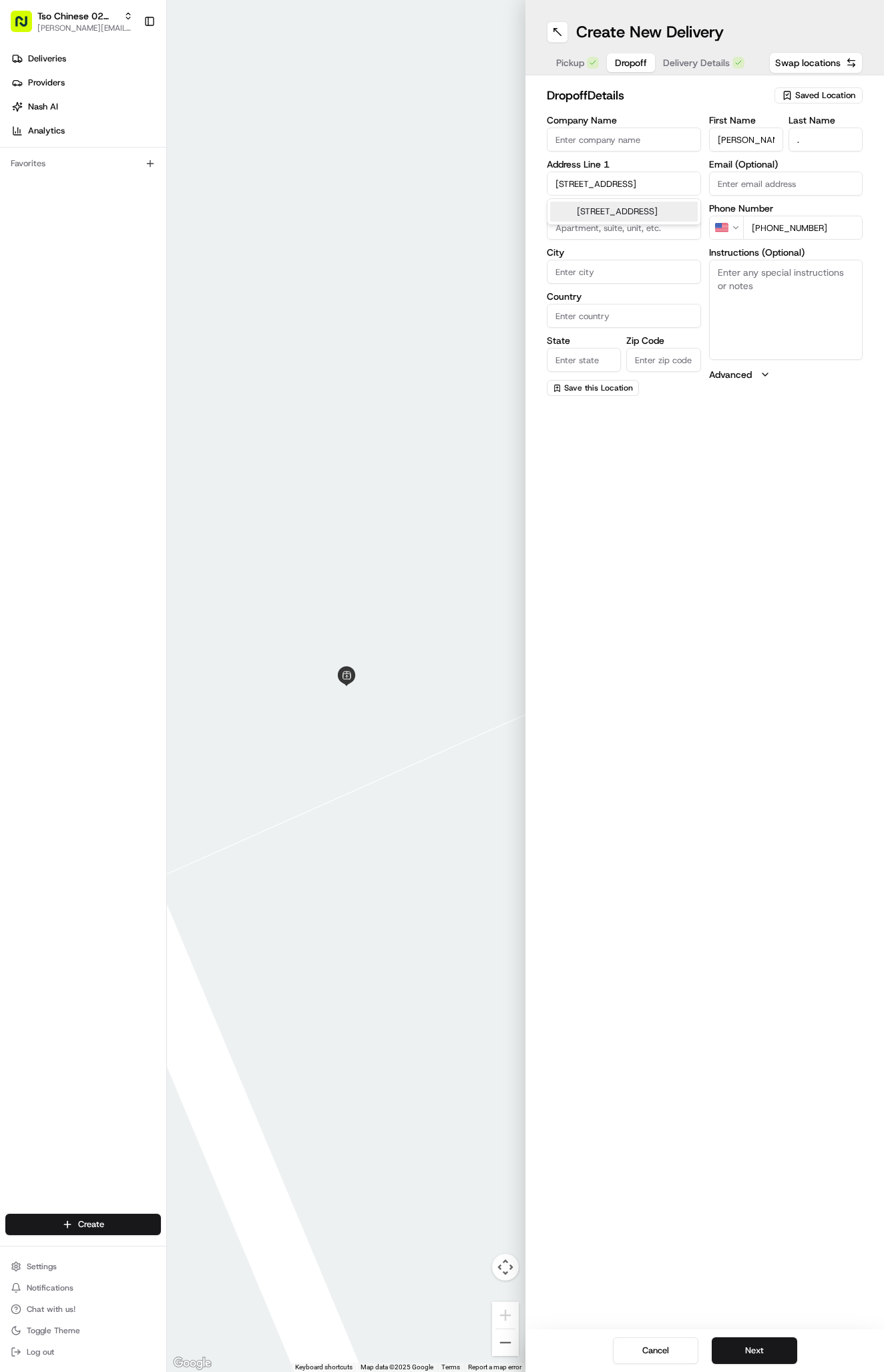
type input "Austin"
type input "[GEOGRAPHIC_DATA]"
type input "78759"
type input "11303 Barrington Way"
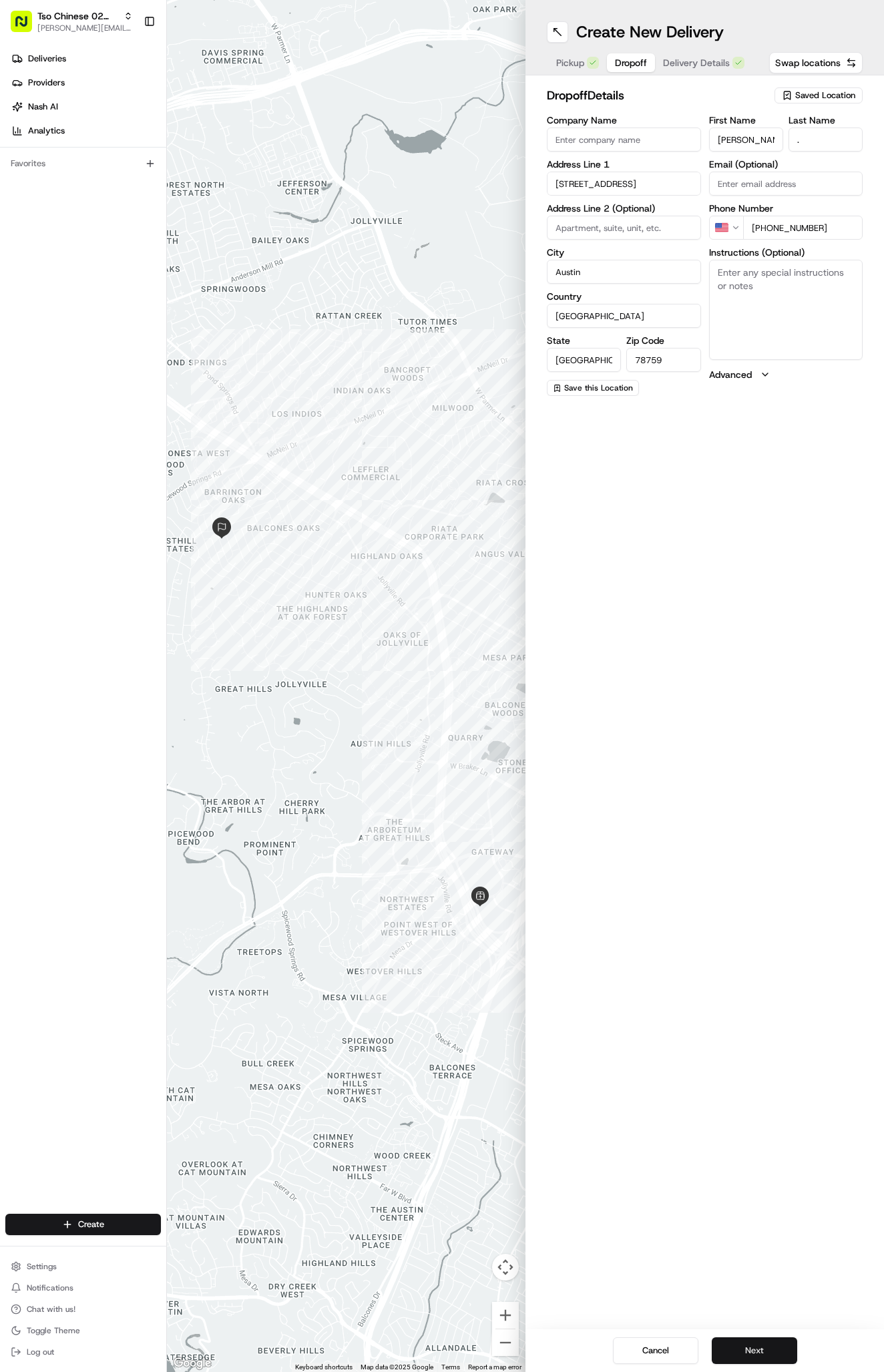
click at [768, 1361] on button "Next" at bounding box center [754, 1350] width 86 height 27
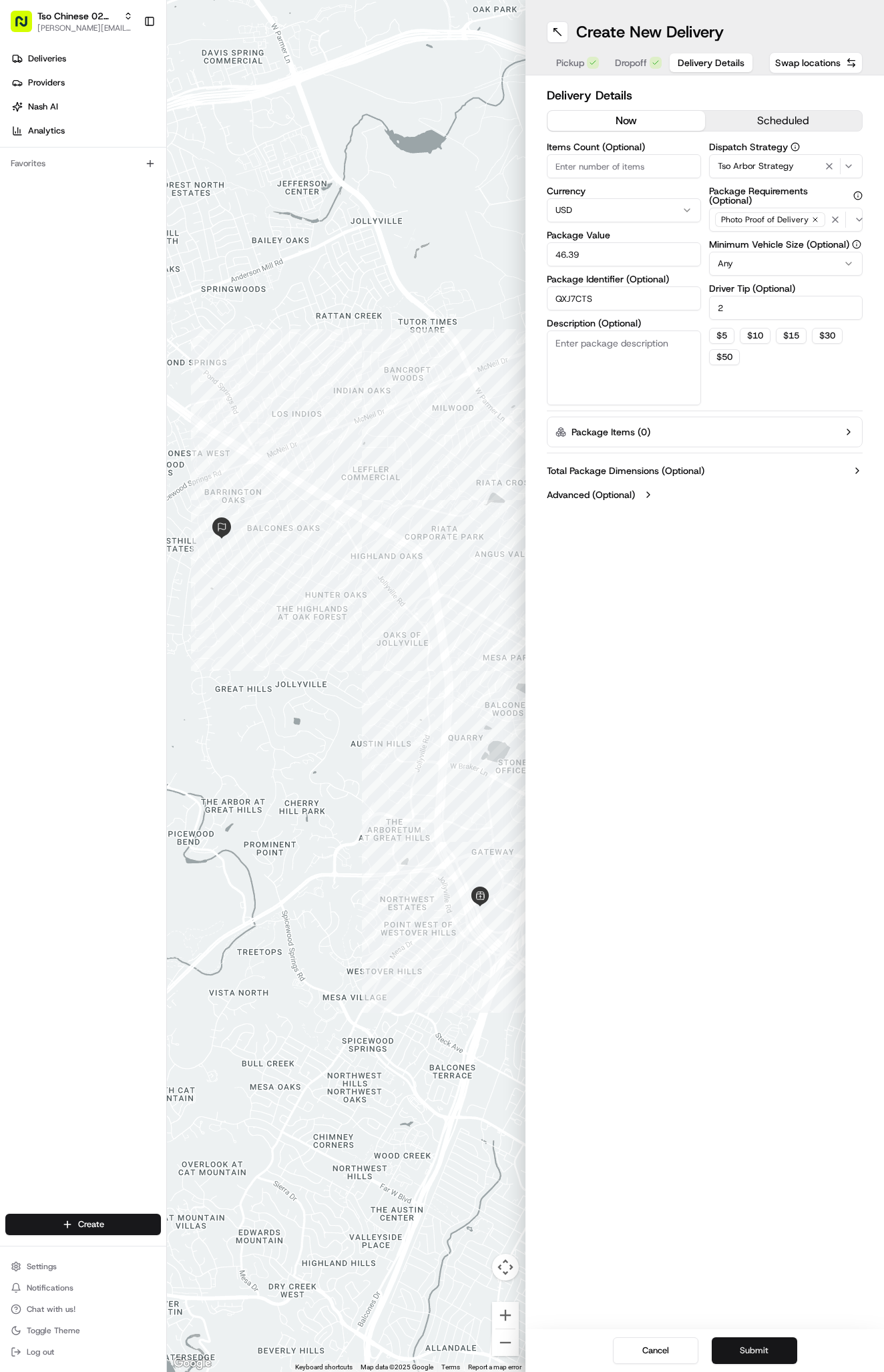
click at [768, 1359] on button "Submit" at bounding box center [754, 1350] width 86 height 27
click at [768, 1359] on div "Cancel Submit" at bounding box center [704, 1350] width 358 height 42
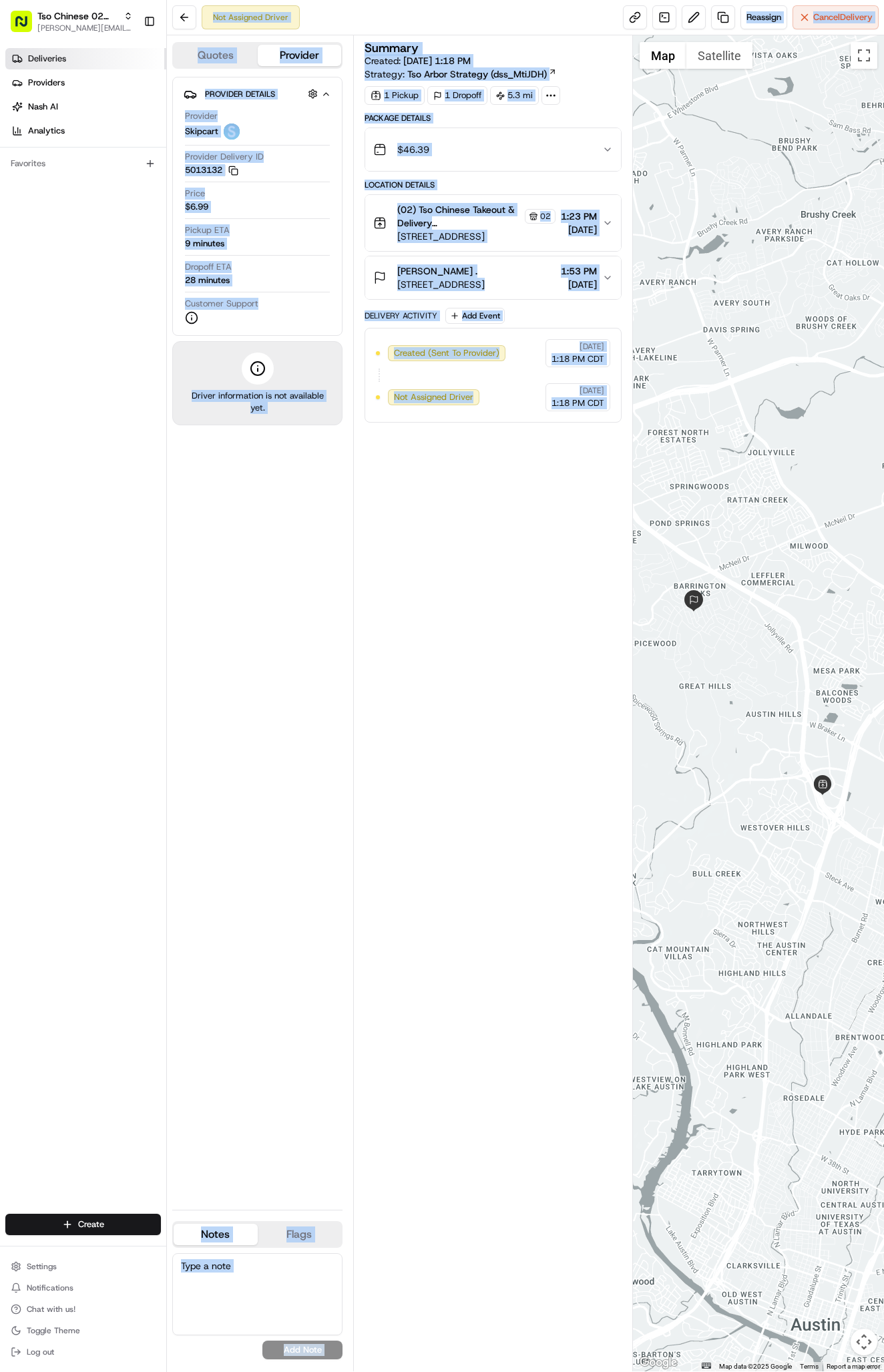
click at [40, 55] on span "Deliveries" at bounding box center [47, 59] width 38 height 12
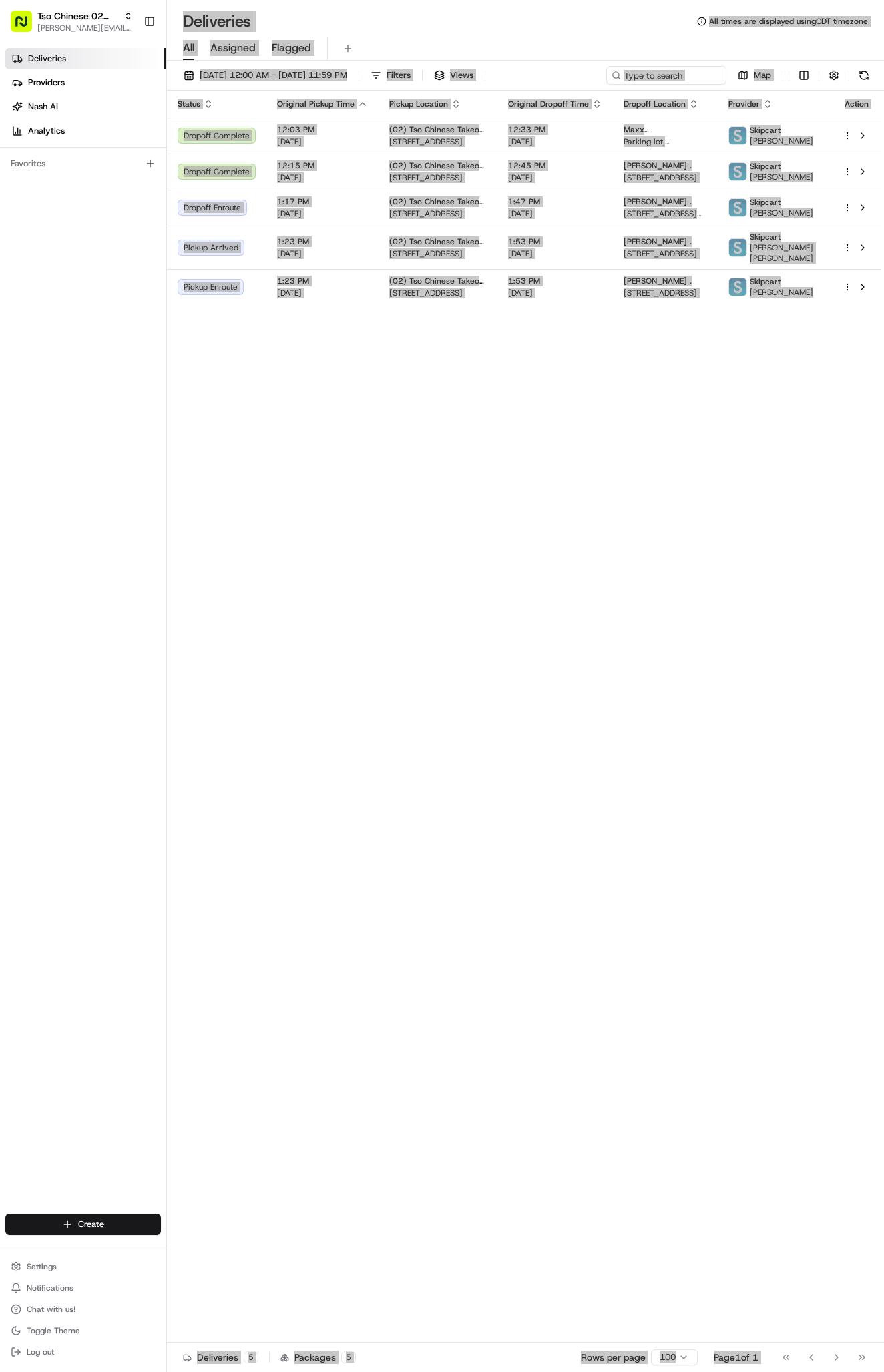
drag, startPoint x: 732, startPoint y: 134, endPoint x: 516, endPoint y: 800, distance: 700.2
click at [516, 800] on div "Status Original Pickup Time Pickup Location Original Dropoff Time Dropoff Locat…" at bounding box center [524, 717] width 714 height 1252
drag, startPoint x: 825, startPoint y: 147, endPoint x: 455, endPoint y: 691, distance: 657.9
click at [455, 691] on div "Status Original Pickup Time Pickup Location Original Dropoff Time Dropoff Locat…" at bounding box center [524, 717] width 714 height 1252
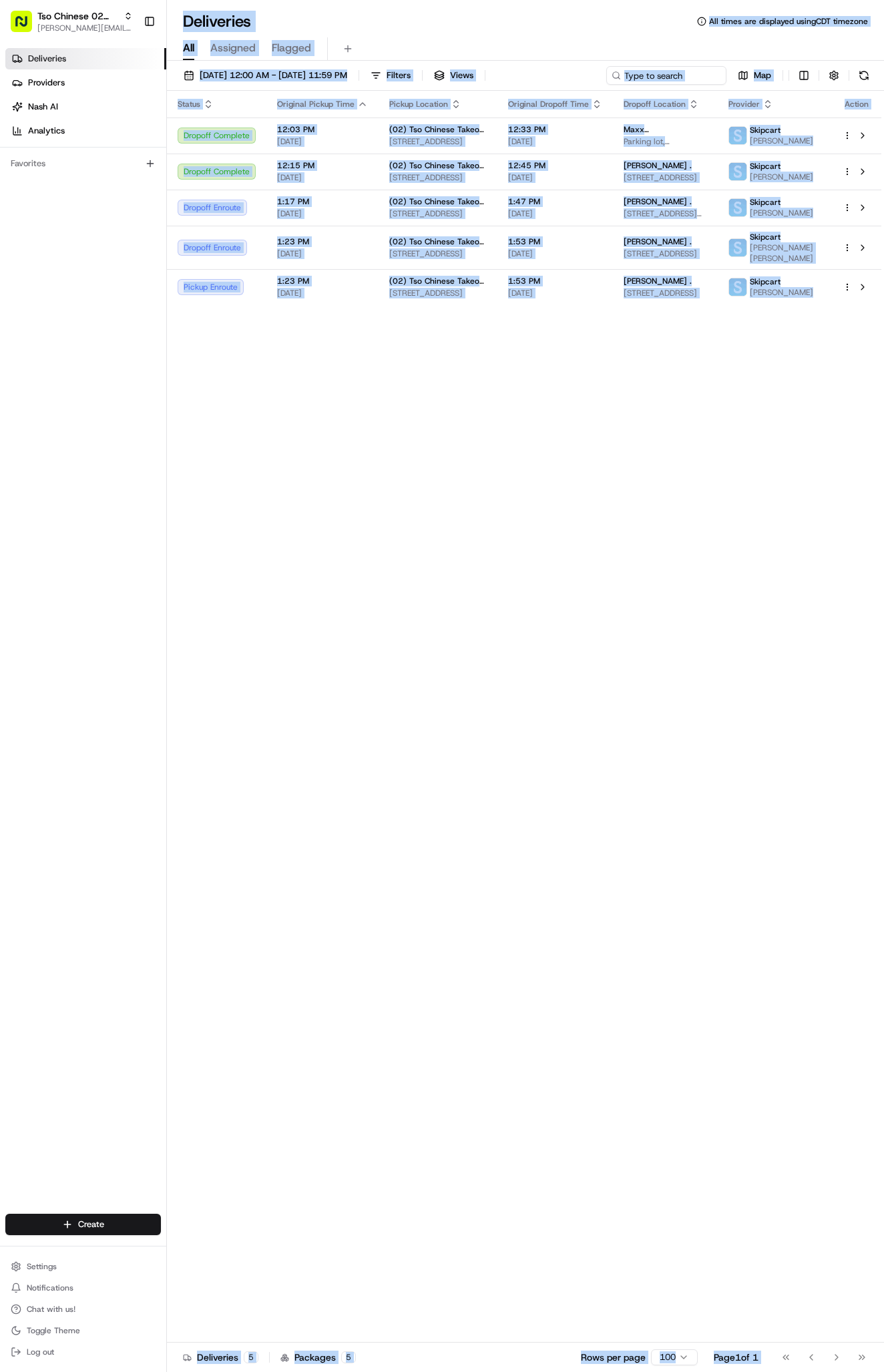
click at [455, 691] on div "Status Original Pickup Time Pickup Location Original Dropoff Time Dropoff Locat…" at bounding box center [524, 717] width 714 height 1252
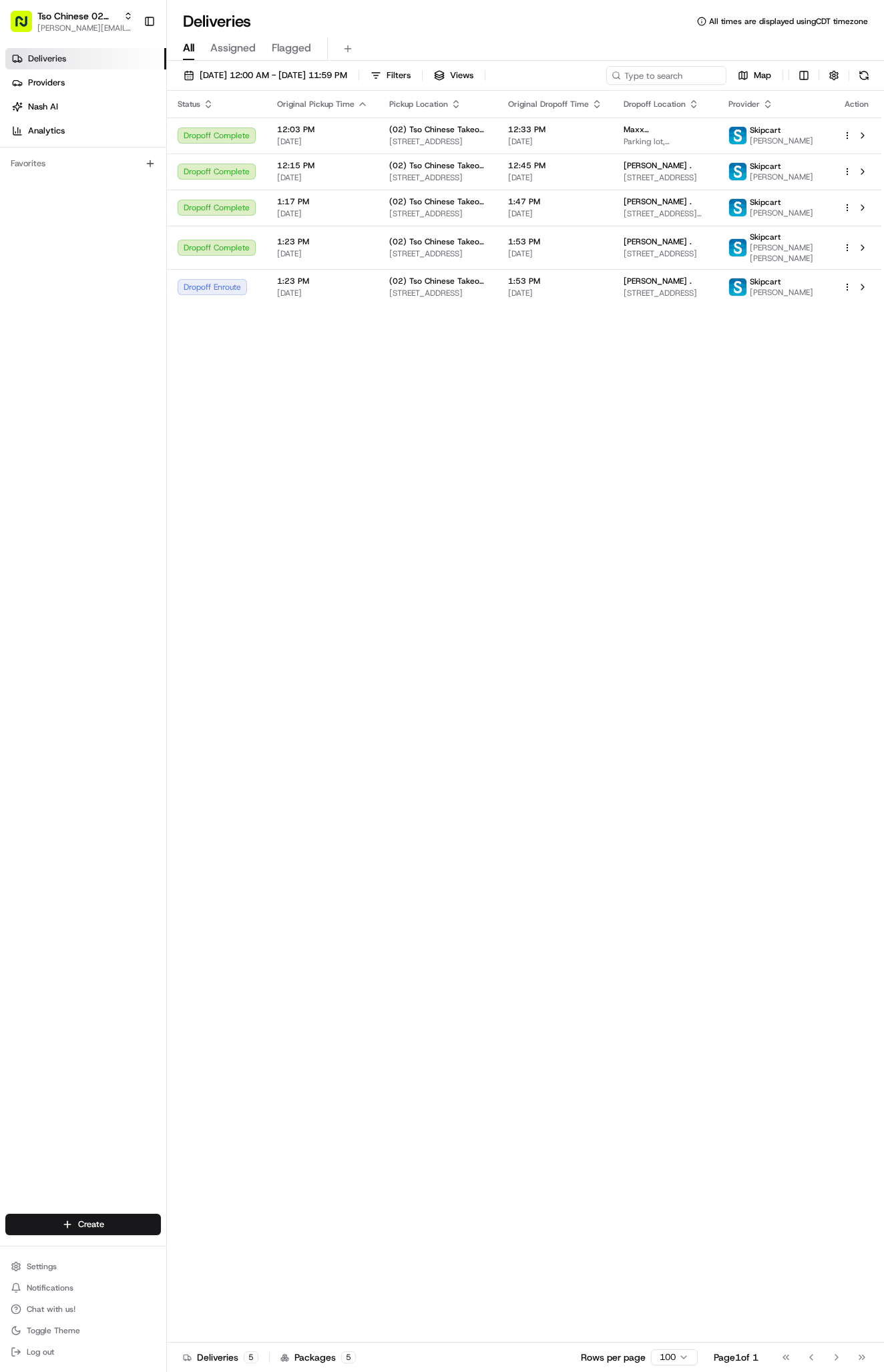
click at [133, 1213] on div "Create" at bounding box center [83, 1224] width 166 height 32
click at [141, 1227] on html "Tso Chinese 02 Arbor antonia@tsochinese.com Toggle Sidebar Deliveries Providers…" at bounding box center [442, 686] width 884 height 1372
click at [241, 1263] on link "CSV Upload" at bounding box center [241, 1272] width 149 height 24
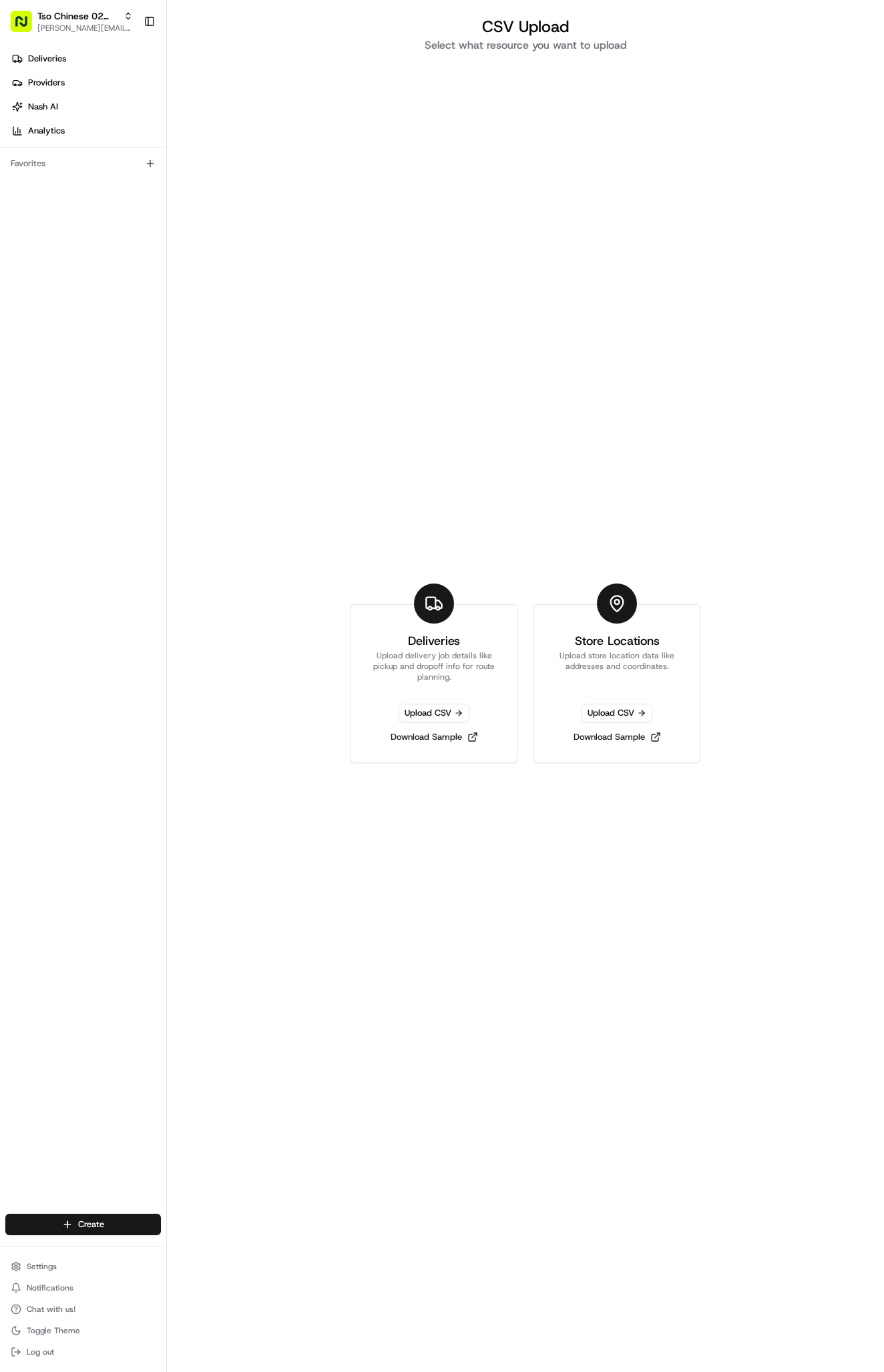
click at [154, 890] on div "Deliveries Providers Nash AI Analytics Favorites" at bounding box center [83, 631] width 166 height 1178
click at [96, 1215] on html "Tso Chinese 02 Arbor antonia@tsochinese.com Toggle Sidebar Deliveries Providers…" at bounding box center [442, 686] width 884 height 1372
click at [203, 1249] on link "Delivery" at bounding box center [241, 1248] width 149 height 24
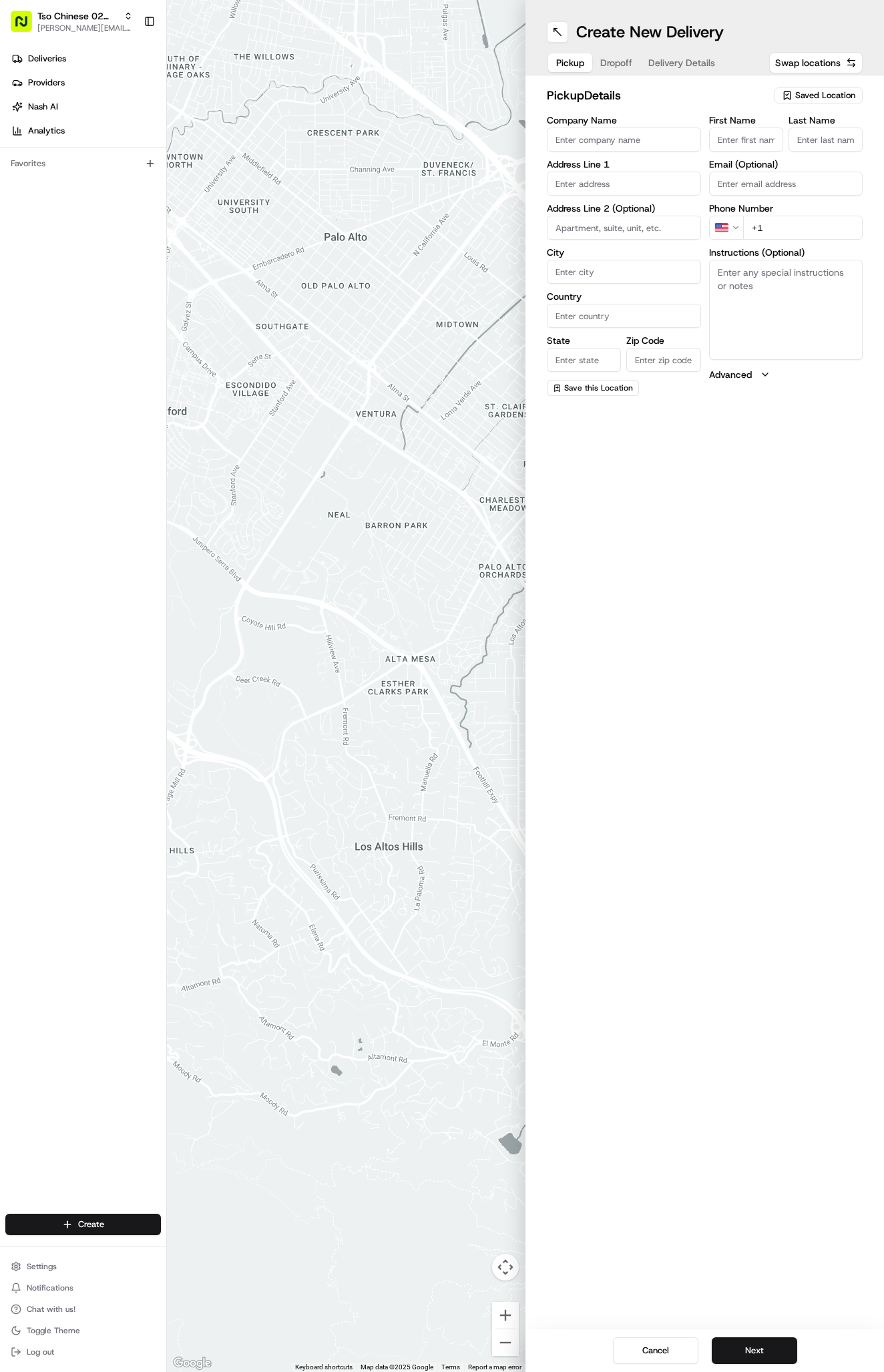
click at [821, 96] on span "Saved Location" at bounding box center [825, 95] width 60 height 12
click at [821, 160] on span "(02) Tso Chinese Takeout & Delivery [GEOGRAPHIC_DATA] (02)" at bounding box center [796, 151] width 164 height 24
type input "(02) Tso Chinese Takeout & Delivery [GEOGRAPHIC_DATA]"
type input "Bldg E Ste 402"
type input "Austin"
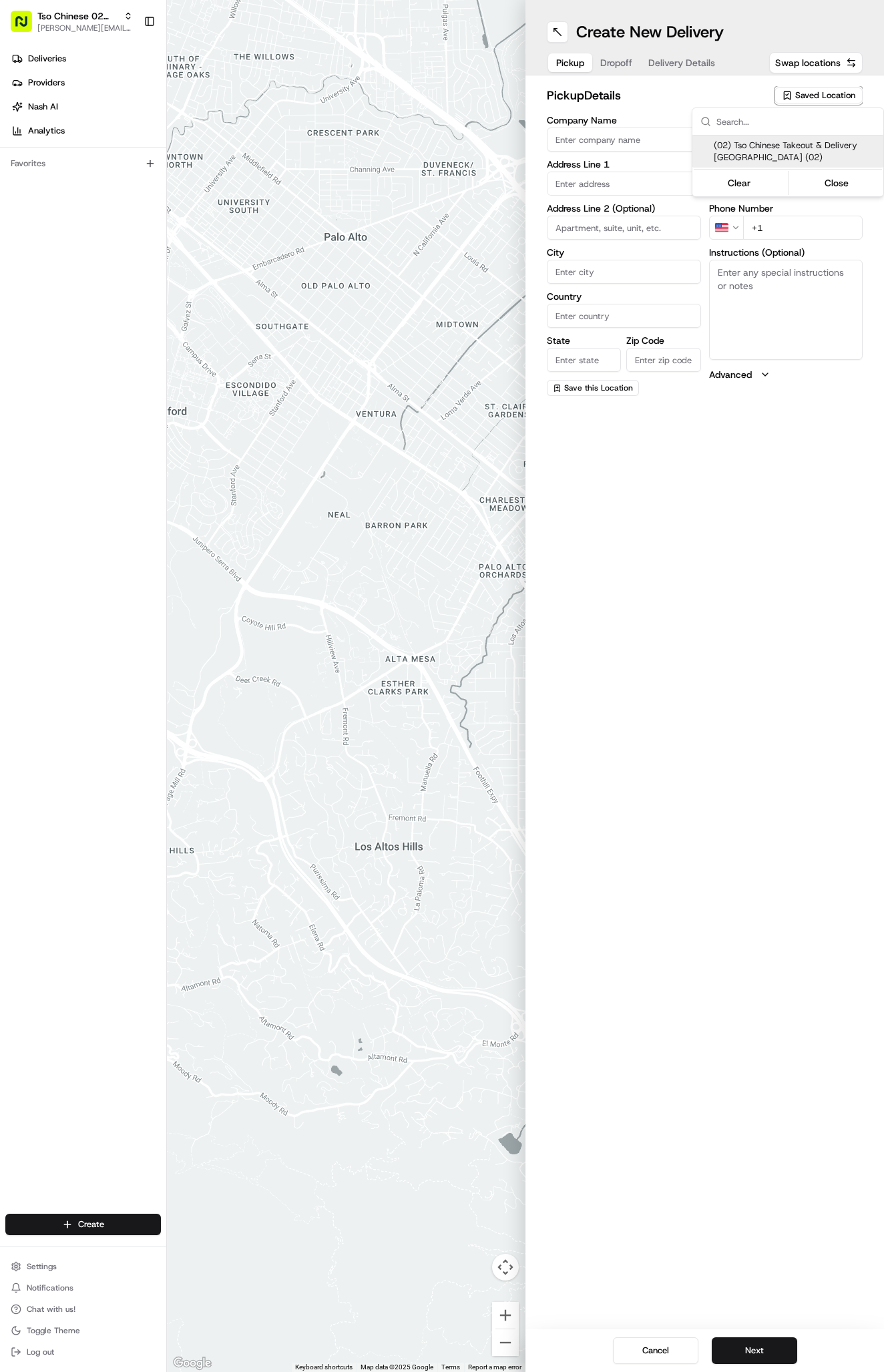
type input "US"
type input "[GEOGRAPHIC_DATA]"
type input "78759"
type input "Tso Chinese"
type input "Arboretum Crossing Manager"
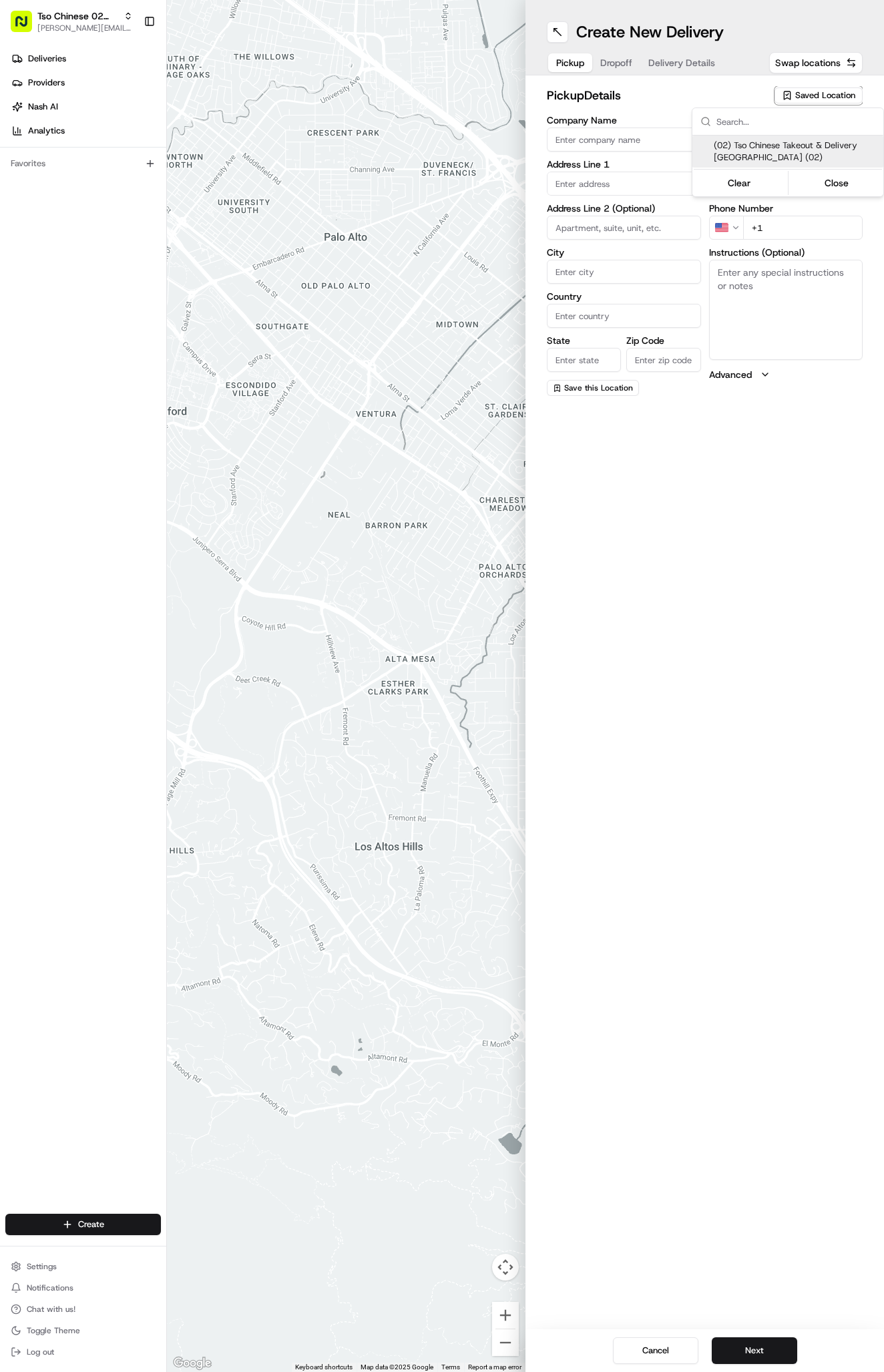
type input "[EMAIL_ADDRESS][DOMAIN_NAME]"
type input "[PHONE_NUMBER]"
type textarea "Submit a picture displaying address & food as Proof of Delivery. Envía una foto…"
type input "[STREET_ADDRESS]"
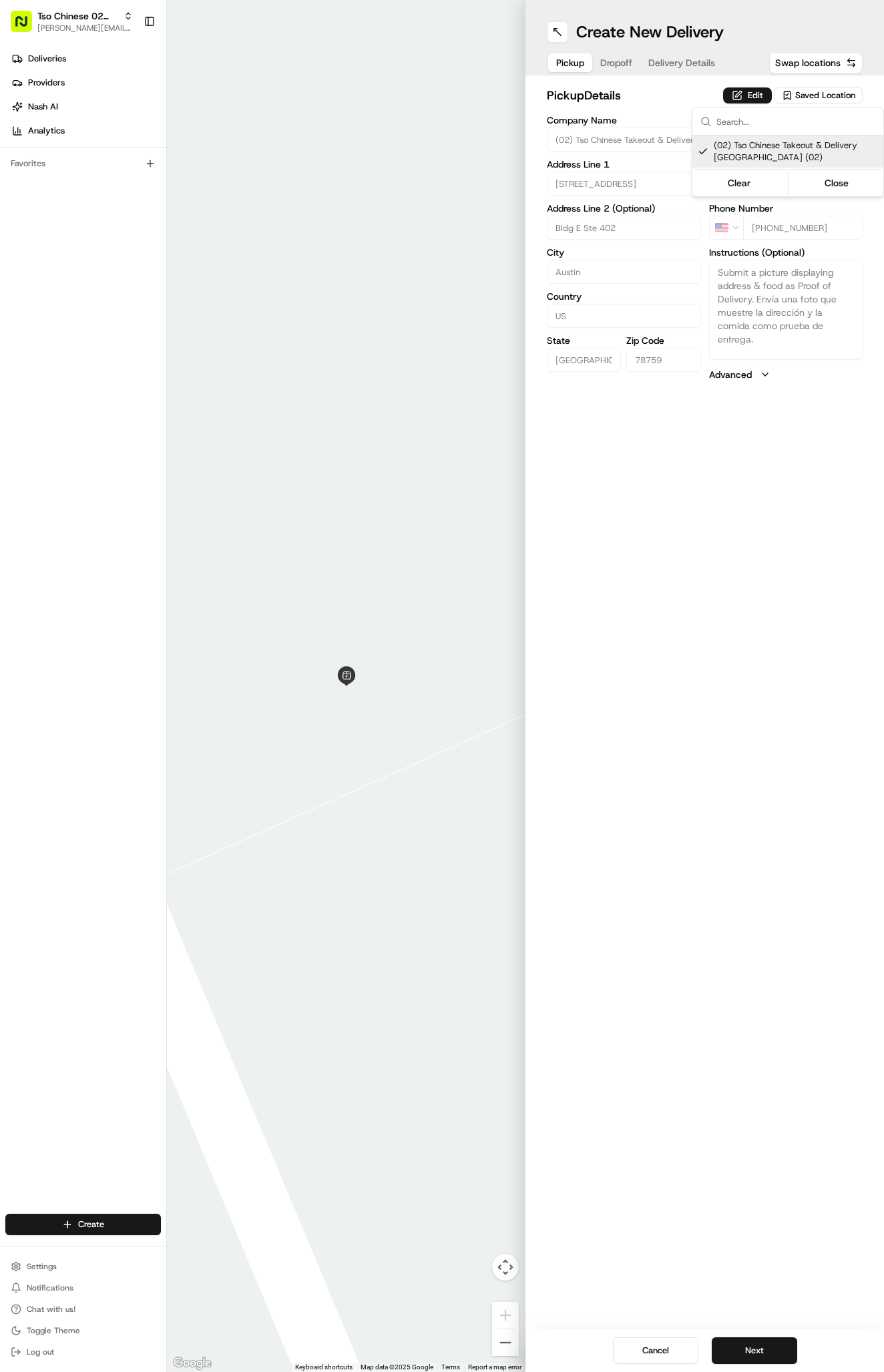
click at [677, 50] on html "Tso Chinese 02 Arbor [PERSON_NAME][EMAIL_ADDRESS][DOMAIN_NAME] Toggle Sidebar D…" at bounding box center [442, 686] width 884 height 1372
click at [677, 76] on div "pickup Details Edit Saved Location Company Name (02) Tso Chinese Takeout & Deli…" at bounding box center [704, 233] width 358 height 316
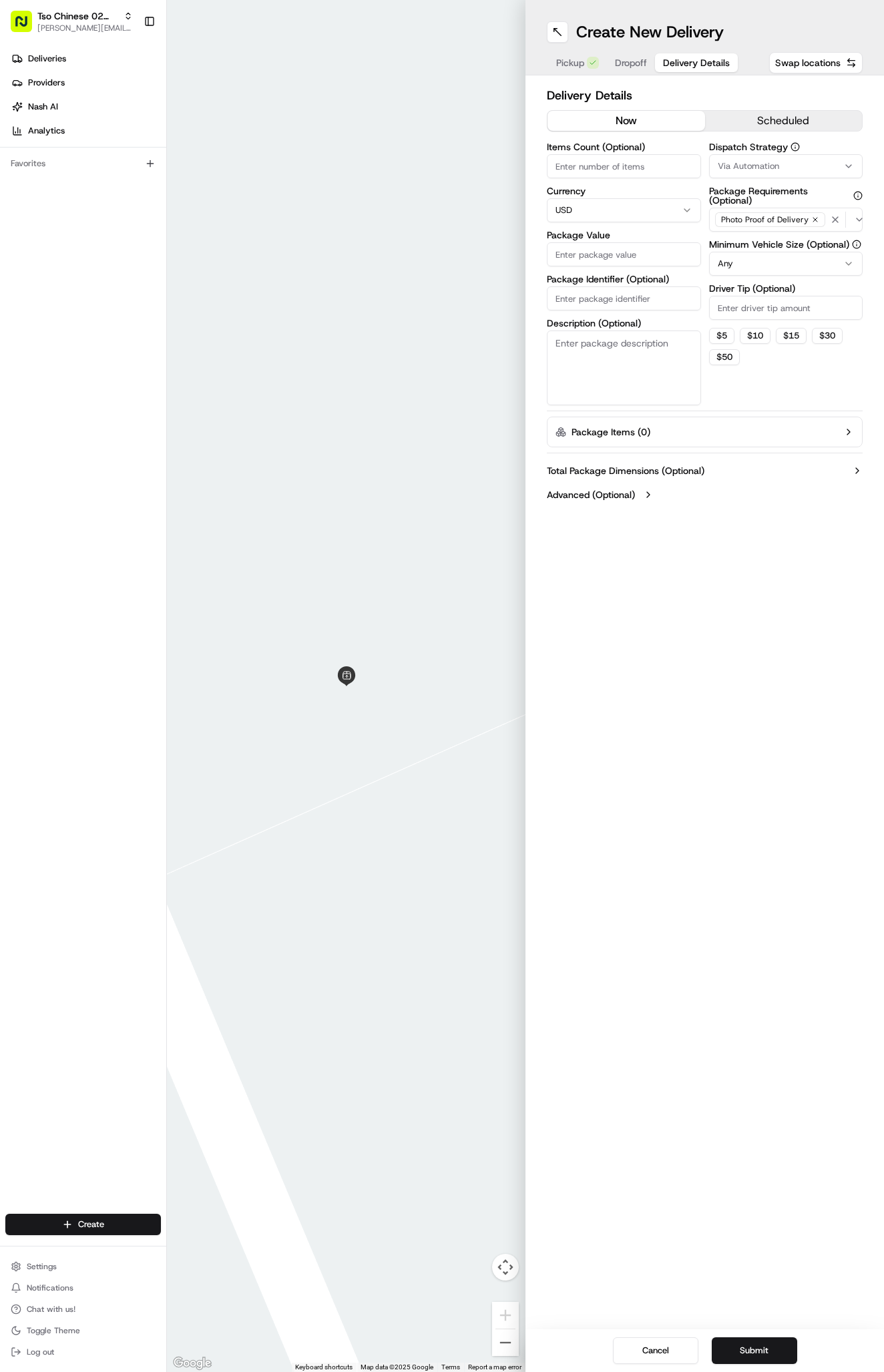
click at [678, 64] on span "Delivery Details" at bounding box center [697, 62] width 67 height 13
click at [634, 307] on input "Package Identifier (Optional)" at bounding box center [623, 298] width 154 height 24
paste input "MNU6UKR"
type input "MNU6UKR"
click at [751, 175] on button "Via Automation" at bounding box center [786, 165] width 154 height 24
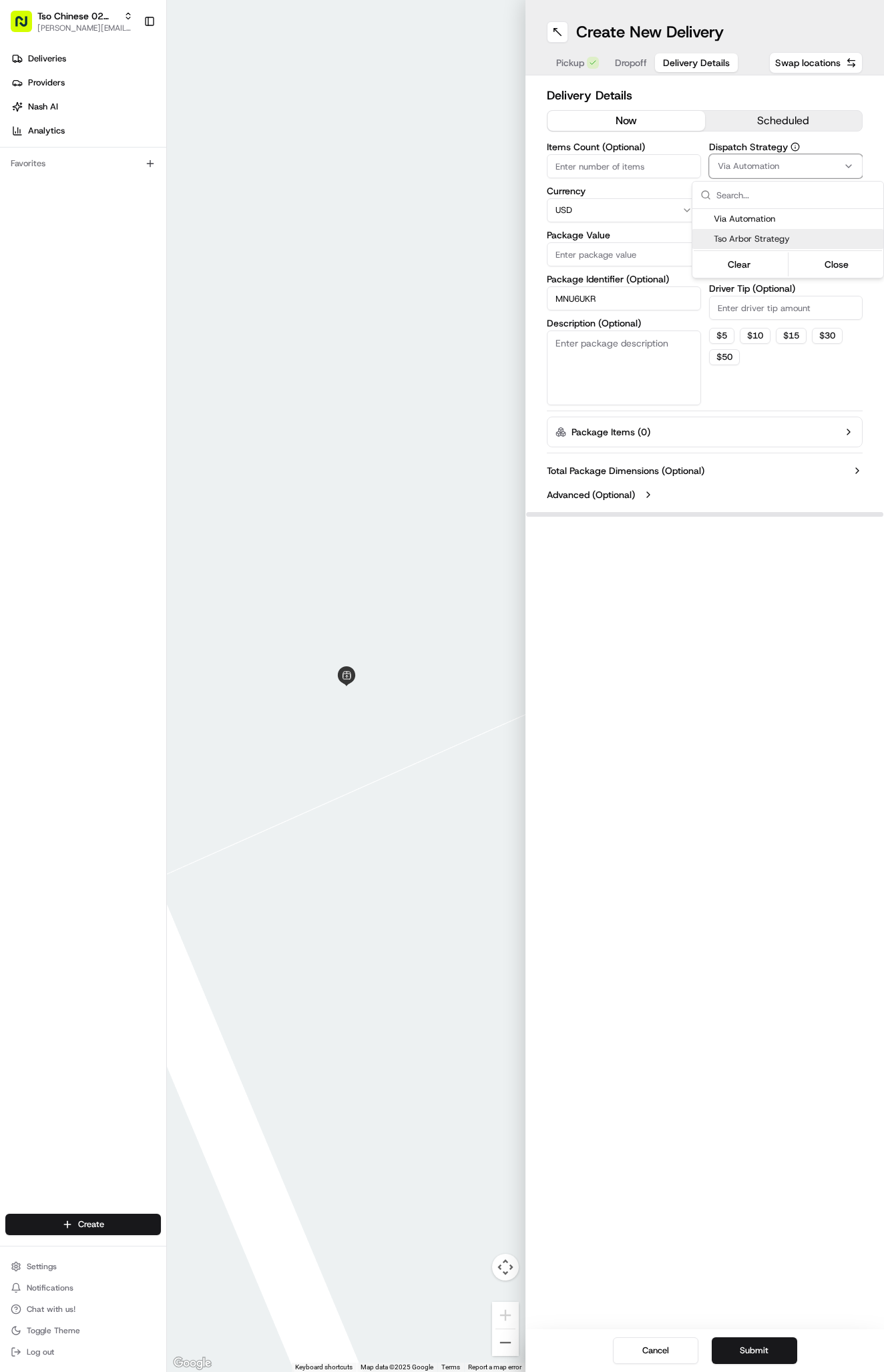
click at [749, 252] on div "Clear Close" at bounding box center [788, 263] width 191 height 28
click at [749, 236] on span "Tso Arbor Strategy" at bounding box center [796, 240] width 164 height 12
click at [745, 312] on html "Tso Chinese 02 Arbor antonia@tsochinese.com Toggle Sidebar Deliveries Providers…" at bounding box center [442, 686] width 884 height 1372
click at [745, 312] on input "Driver Tip (Optional)" at bounding box center [786, 308] width 154 height 24
type input "2"
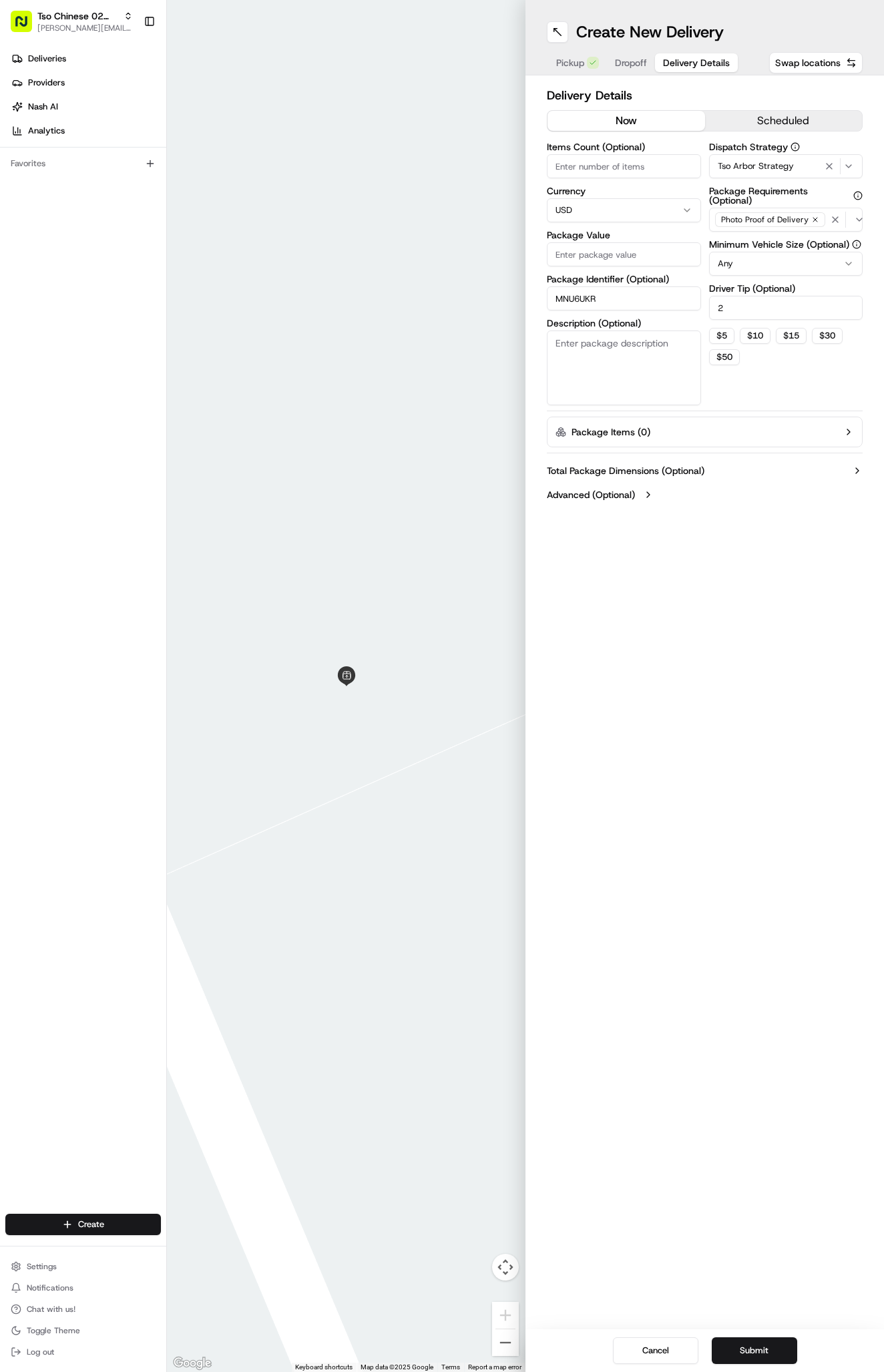
click at [591, 253] on input "Package Value" at bounding box center [623, 254] width 154 height 24
type input "51.85"
click at [640, 63] on span "Dropoff" at bounding box center [630, 62] width 32 height 13
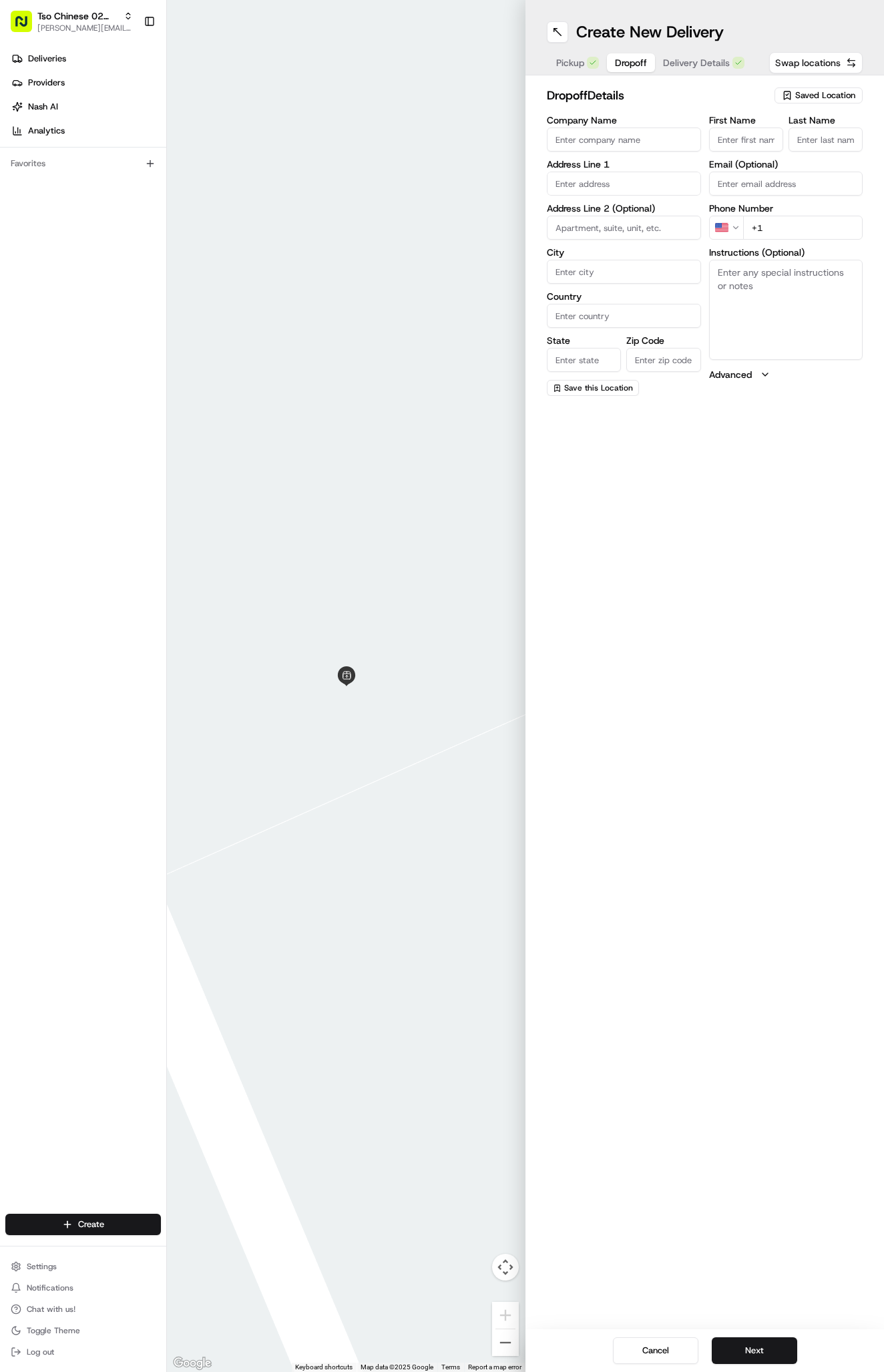
click at [715, 290] on textarea "Instructions (Optional)" at bounding box center [786, 309] width 154 height 100
paste textarea "Park in parkside garage. Take a left out of the garage walk by gym. Entrance is…"
click at [727, 322] on textarea "Park in parkside garage. Take a left out of the garage walk by gym. Entrance is…" at bounding box center [786, 309] width 154 height 100
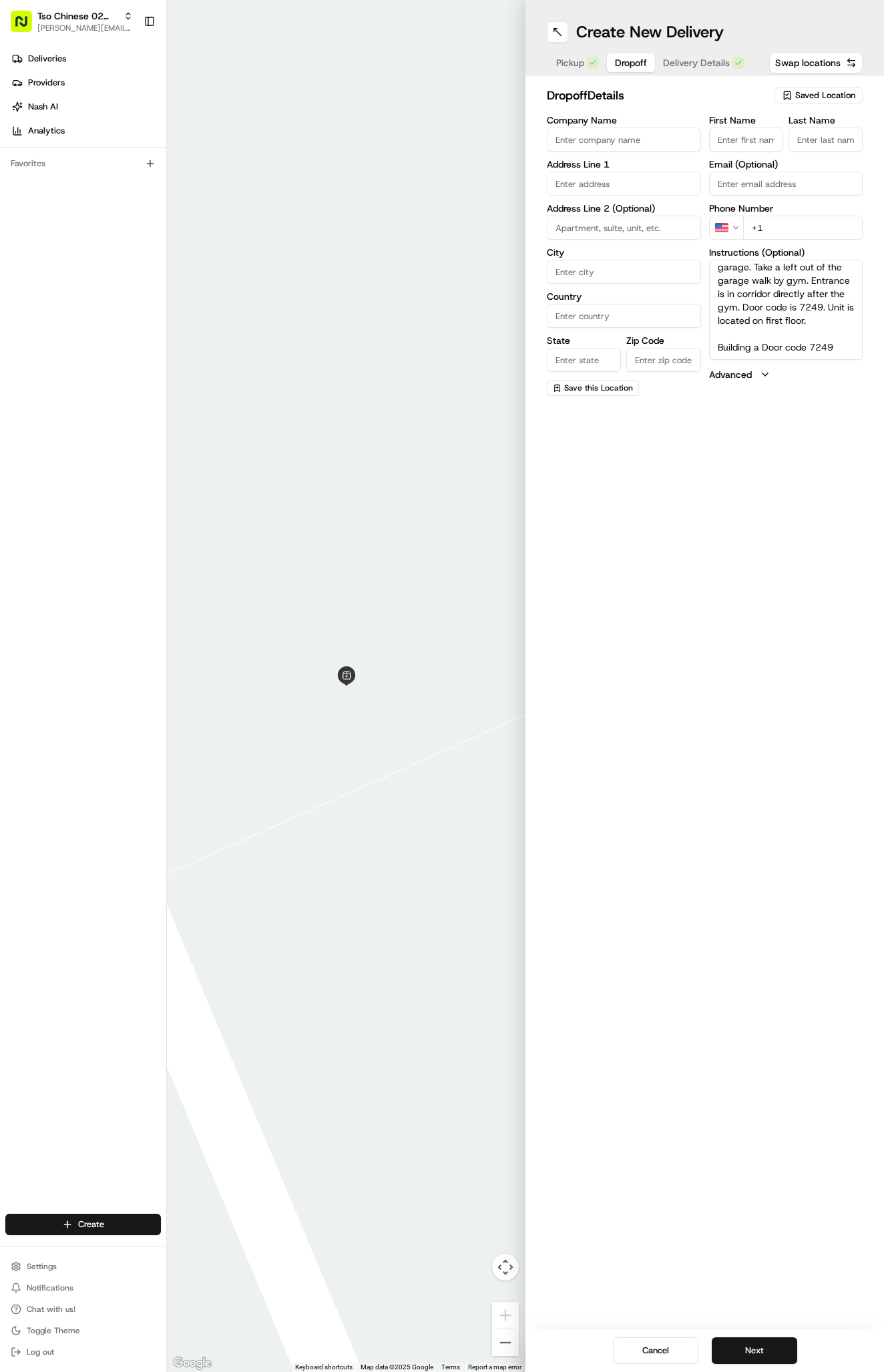
paste textarea "1140"
type textarea "Park in parkside garage. Take a left out of the garage walk by gym. Entrance is…"
paste input "3000 Kramer Ln, Austin, TX 78758-2699, United States"
click at [647, 217] on div "3000 Kramer Lane, Austin, TX 78758, United States" at bounding box center [623, 217] width 148 height 32
type input "3000 Kramer Ln, Austin, TX 78758, USA"
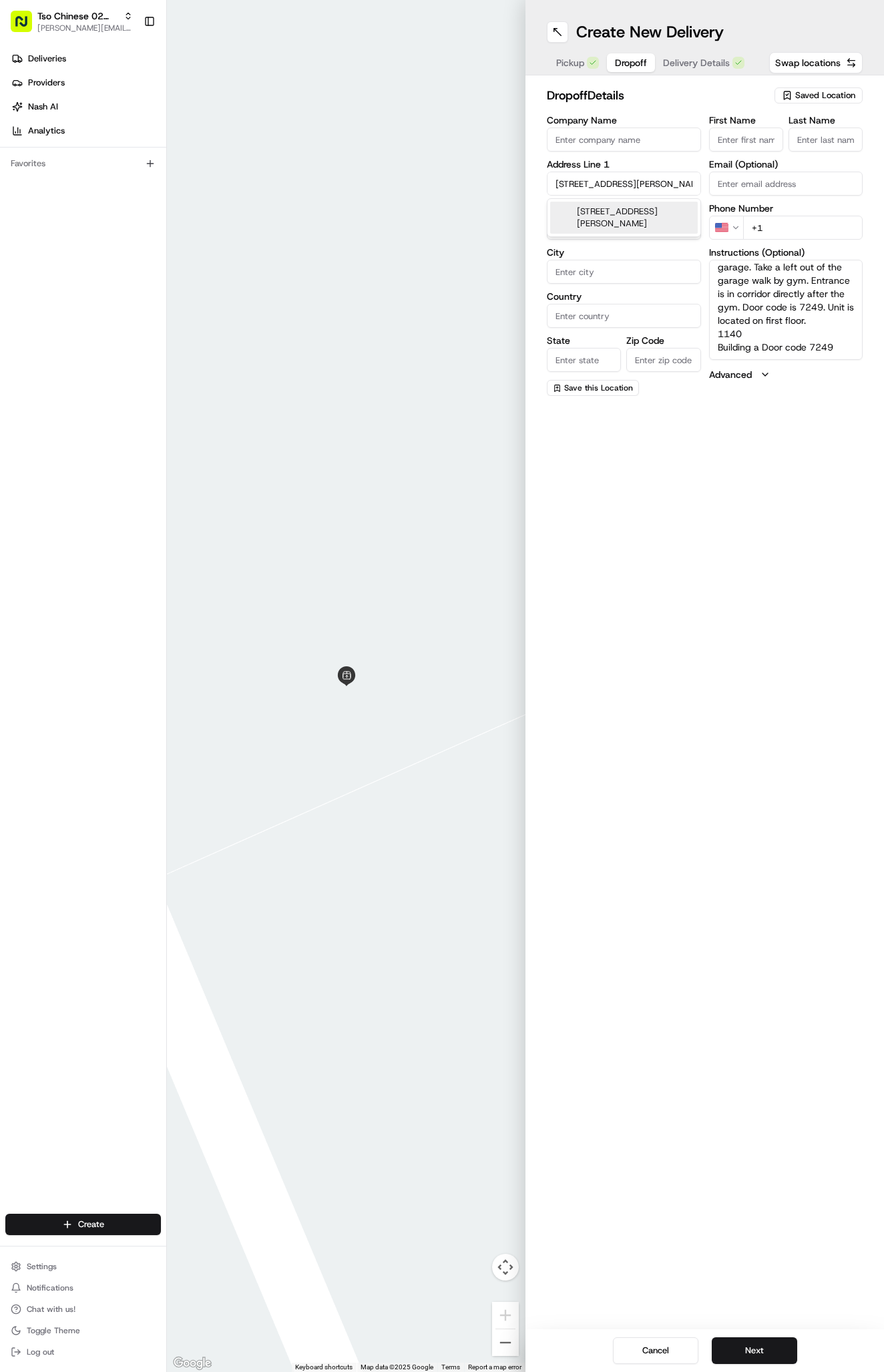
type input "Austin"
type input "[GEOGRAPHIC_DATA]"
type input "78758"
type input "3000 Kramer Lane"
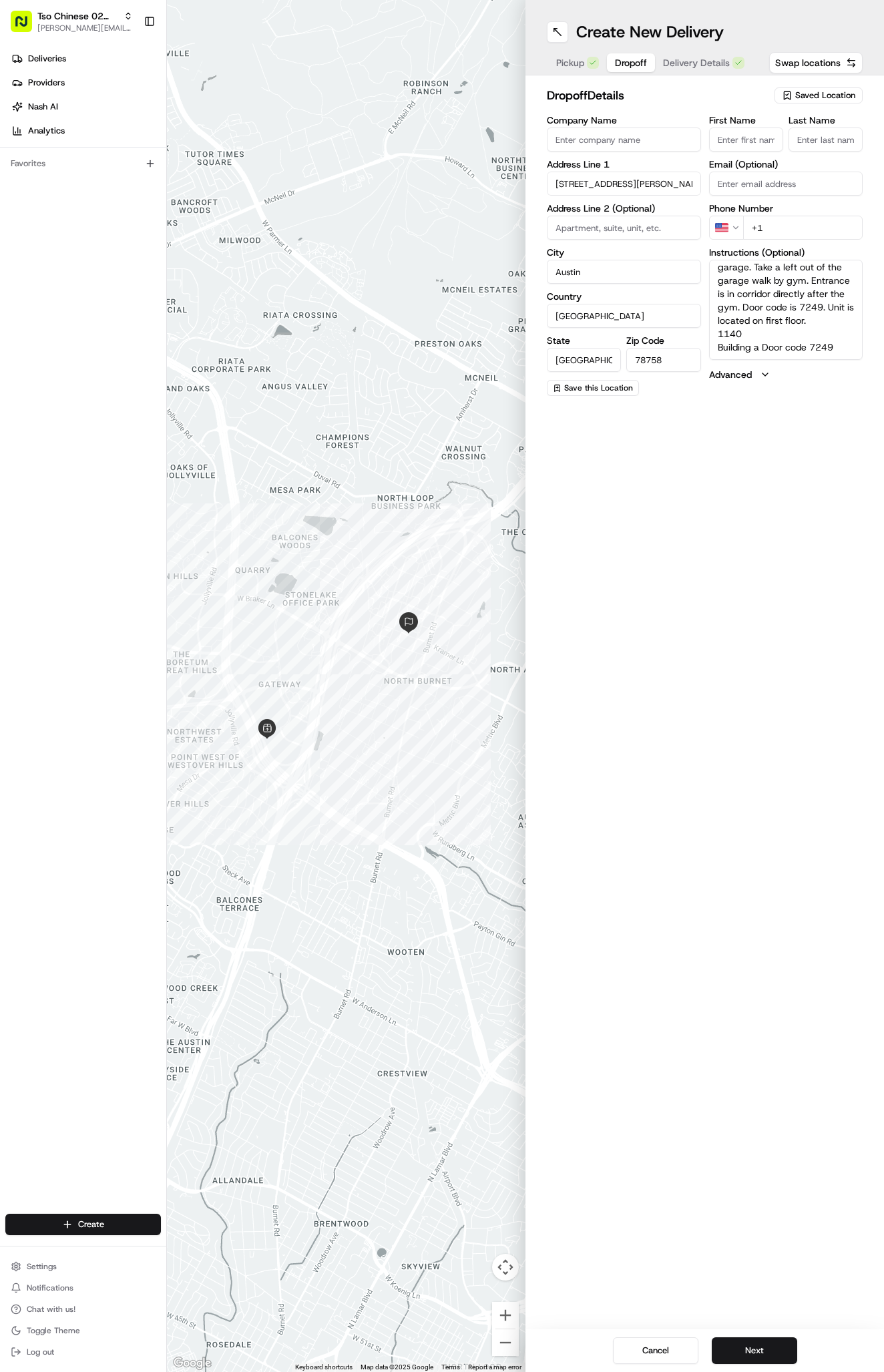
paste input "512 791 1612"
type input "+1 512 791 1612"
paste input "Daniel Levensohn"
type input "Daniel Levensohn"
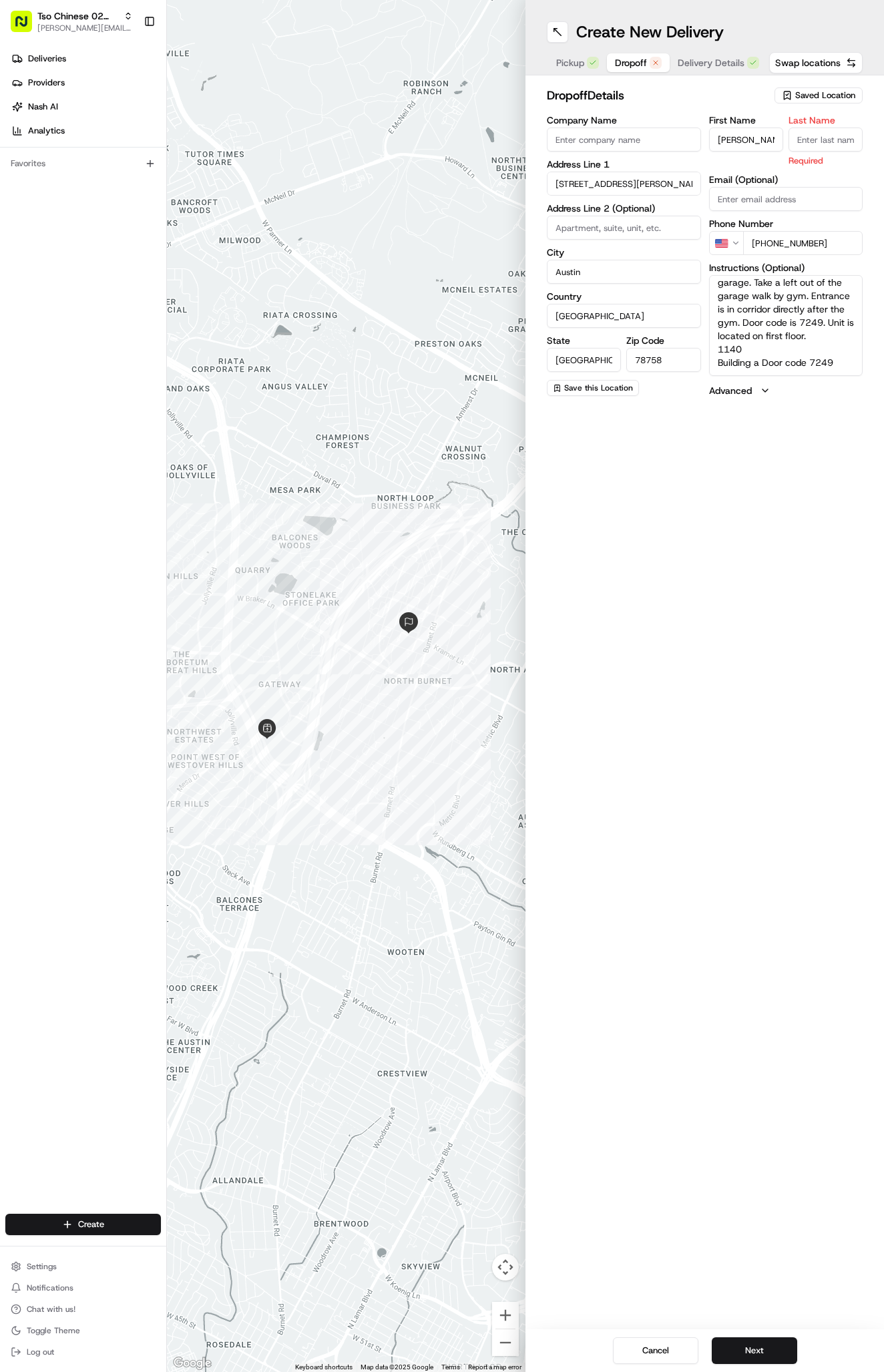
type input "."
click at [685, 61] on span "Delivery Details" at bounding box center [711, 62] width 67 height 13
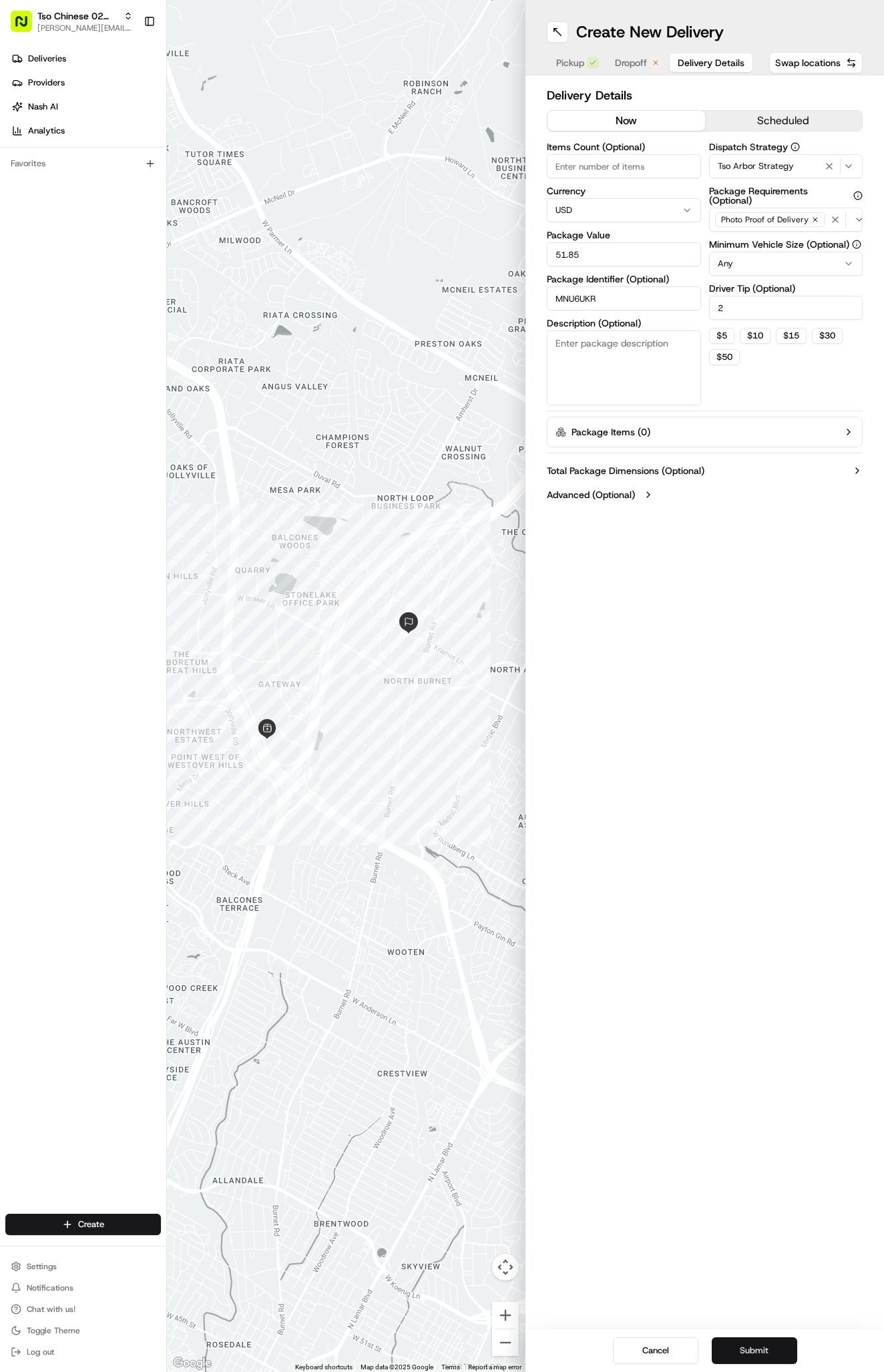
click at [743, 1354] on button "Submit" at bounding box center [754, 1350] width 86 height 27
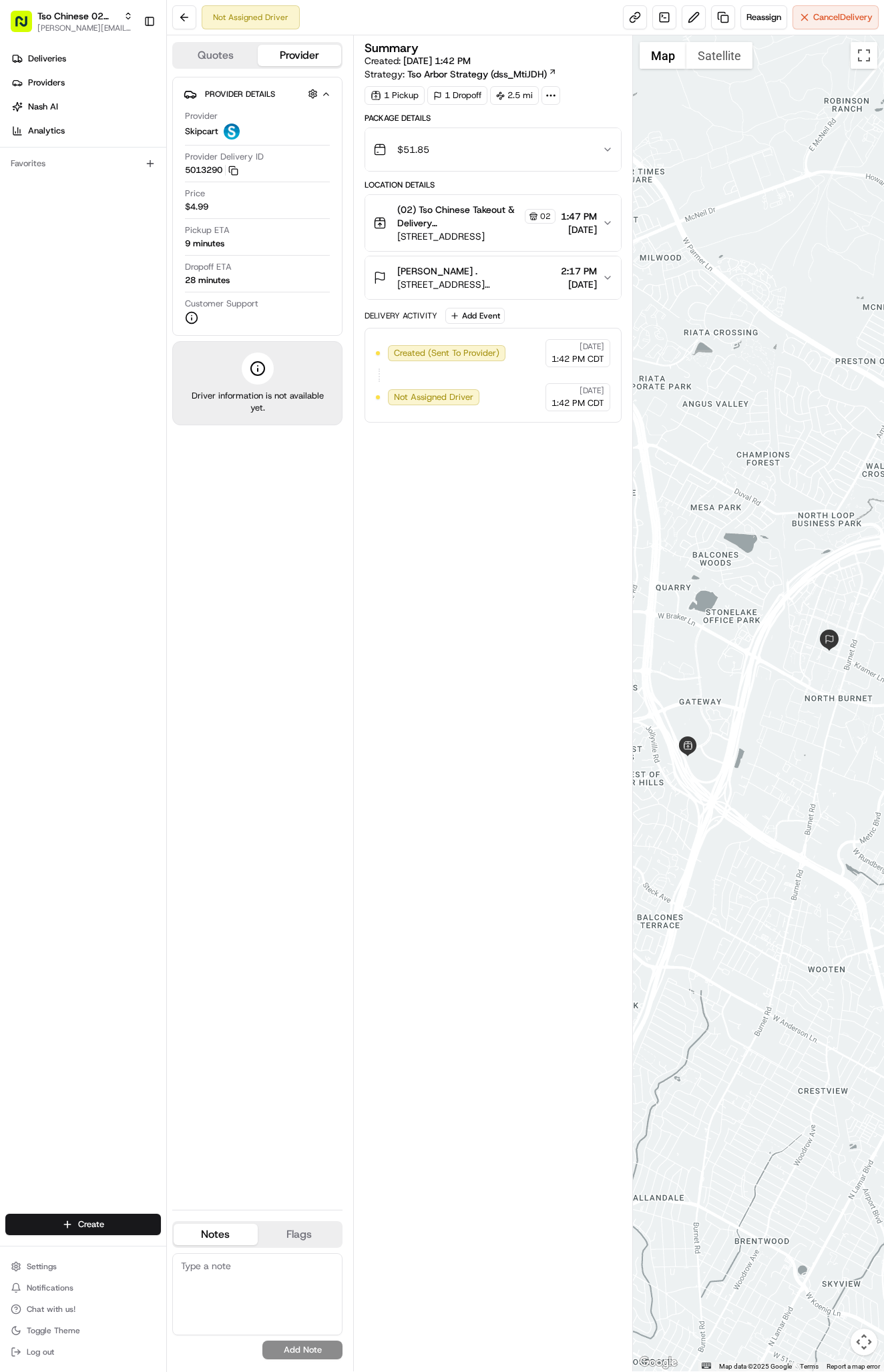
click at [80, 56] on link "Deliveries" at bounding box center [86, 58] width 161 height 21
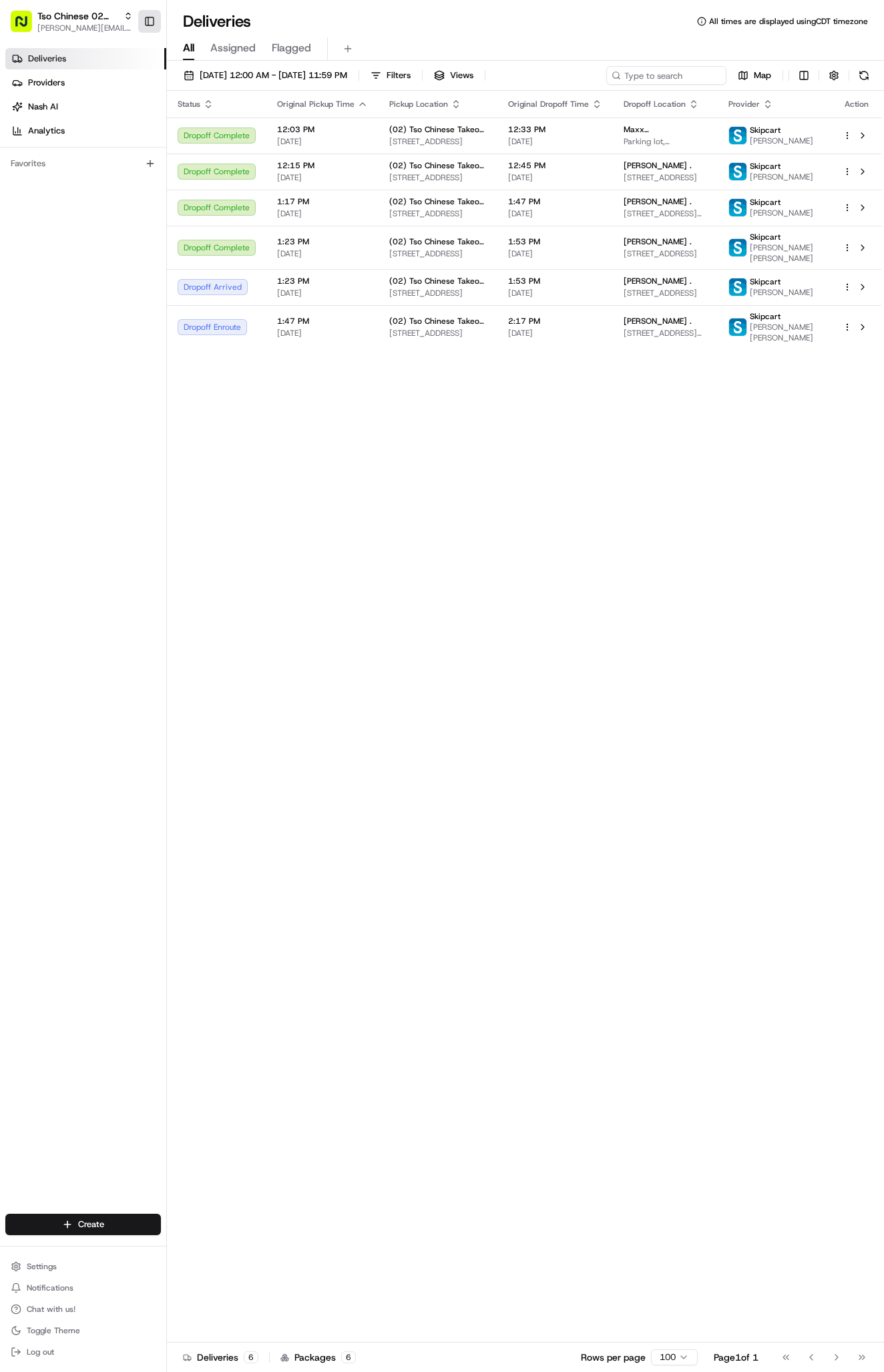
click at [153, 17] on button "Toggle Sidebar" at bounding box center [149, 21] width 23 height 23
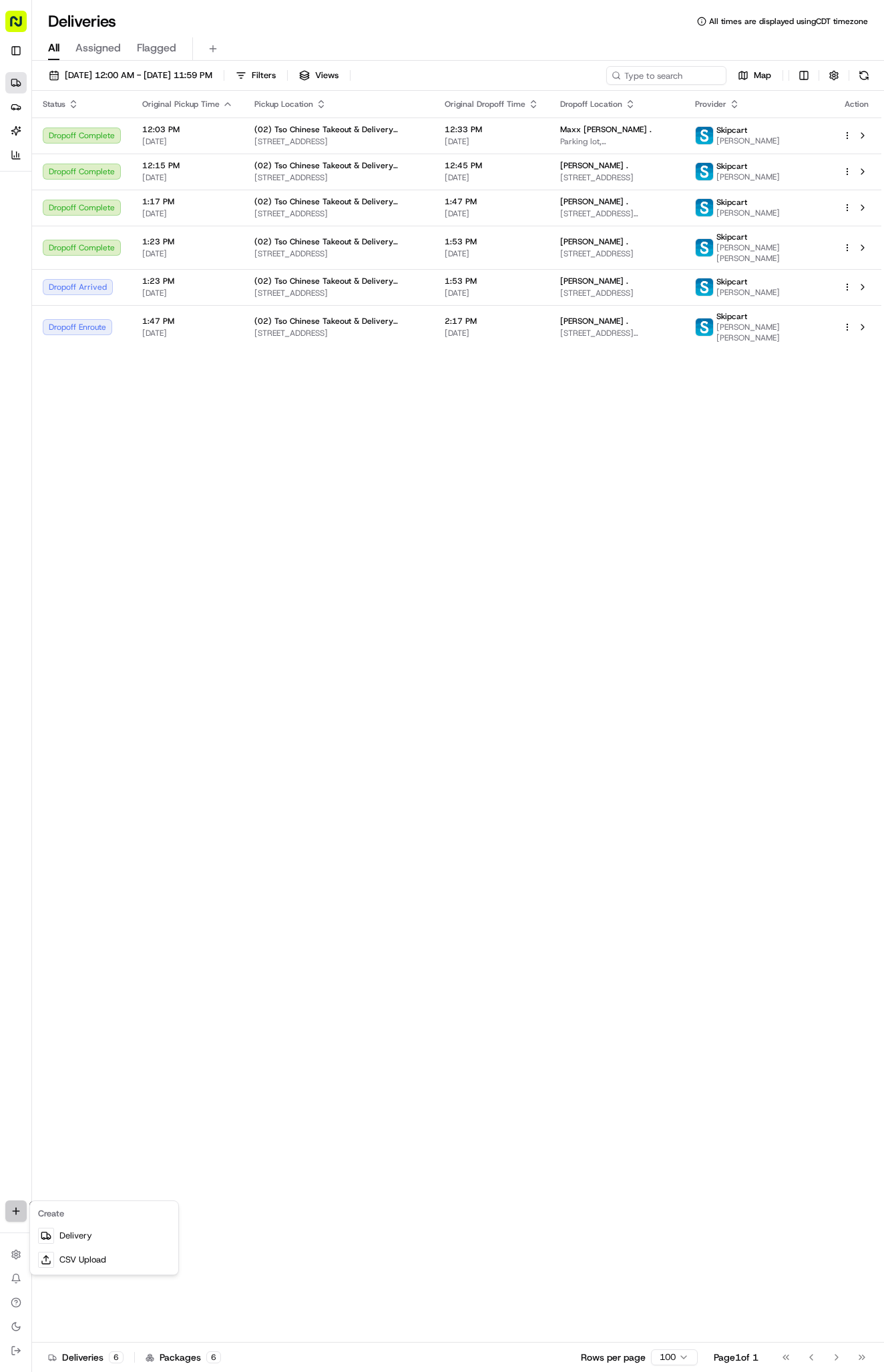
click at [22, 1207] on html "Tso Chinese 02 Arbor antonia@tsochinese.com Toggle Sidebar Deliveries Providers…" at bounding box center [442, 686] width 884 height 1372
click at [72, 1233] on link "Delivery" at bounding box center [104, 1235] width 143 height 24
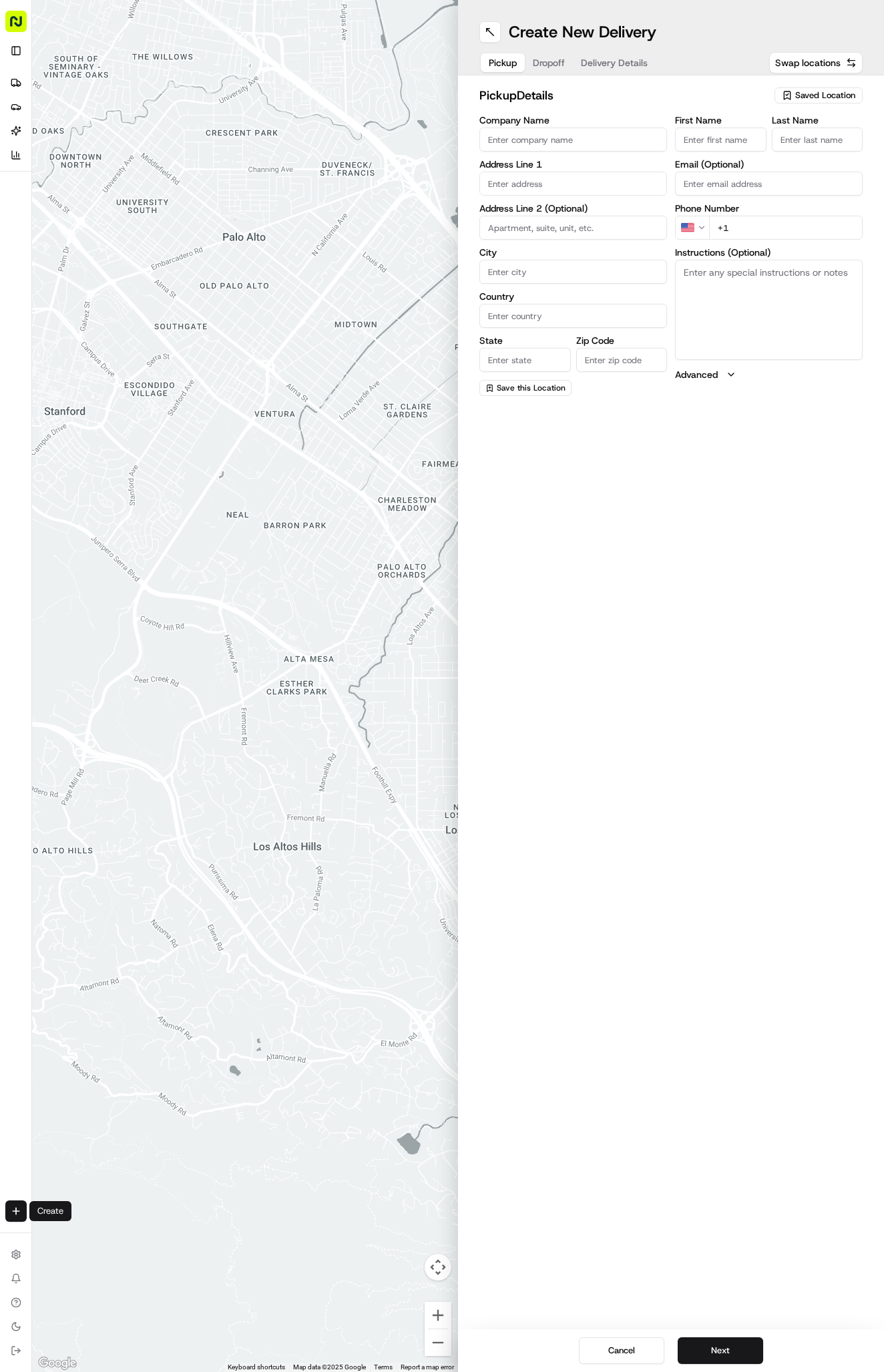
click at [819, 88] on div "Saved Location" at bounding box center [819, 95] width 88 height 16
click at [816, 145] on span "(02) Tso Chinese Takeout & Delivery [GEOGRAPHIC_DATA] (02)" at bounding box center [796, 151] width 164 height 24
type input "(02) Tso Chinese Takeout & Delivery [GEOGRAPHIC_DATA]"
type input "Bldg E Ste 402"
type input "Austin"
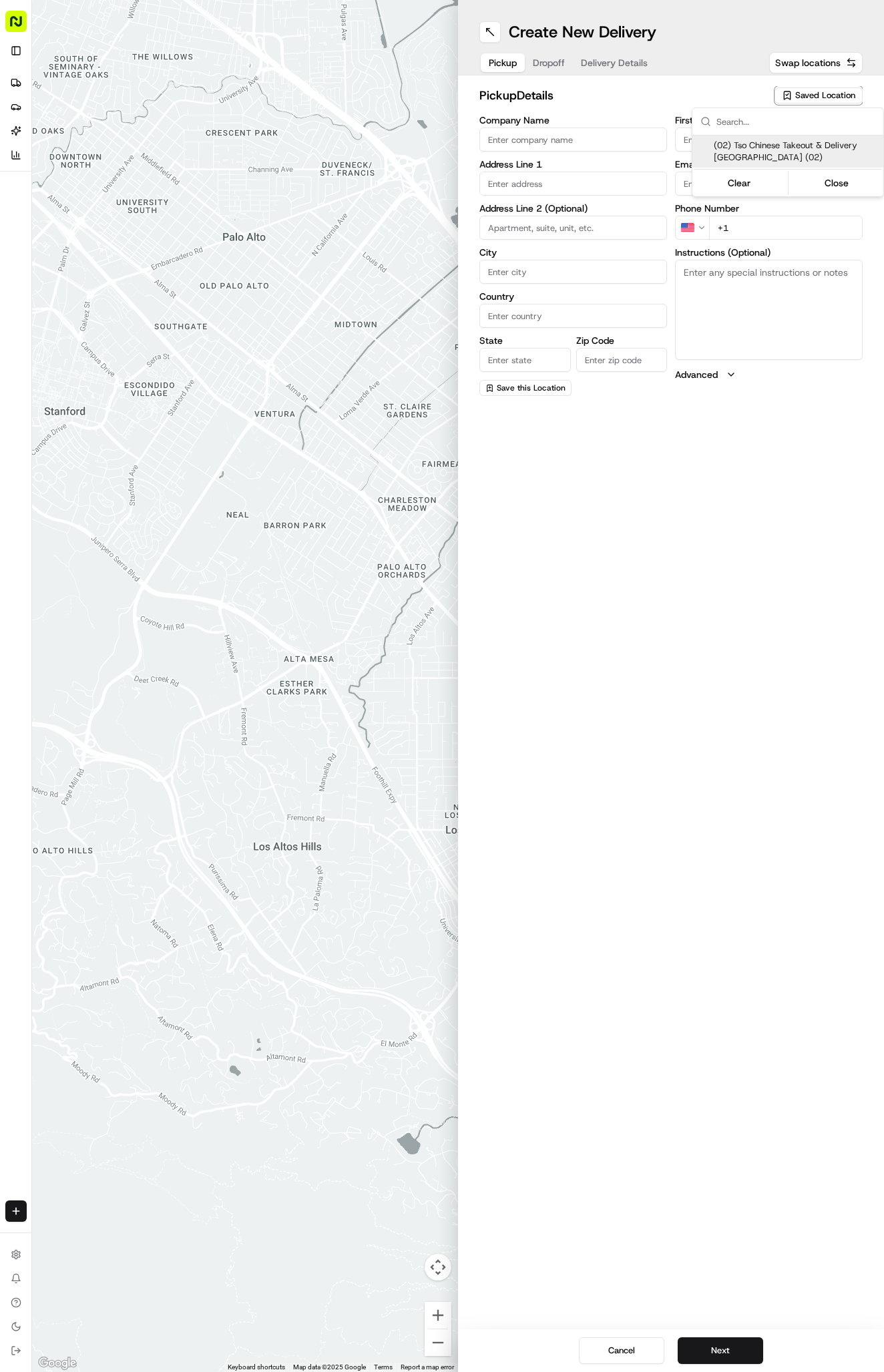
type input "US"
type input "[GEOGRAPHIC_DATA]"
type input "78759"
type input "Tso Chinese"
type input "Arboretum Crossing Manager"
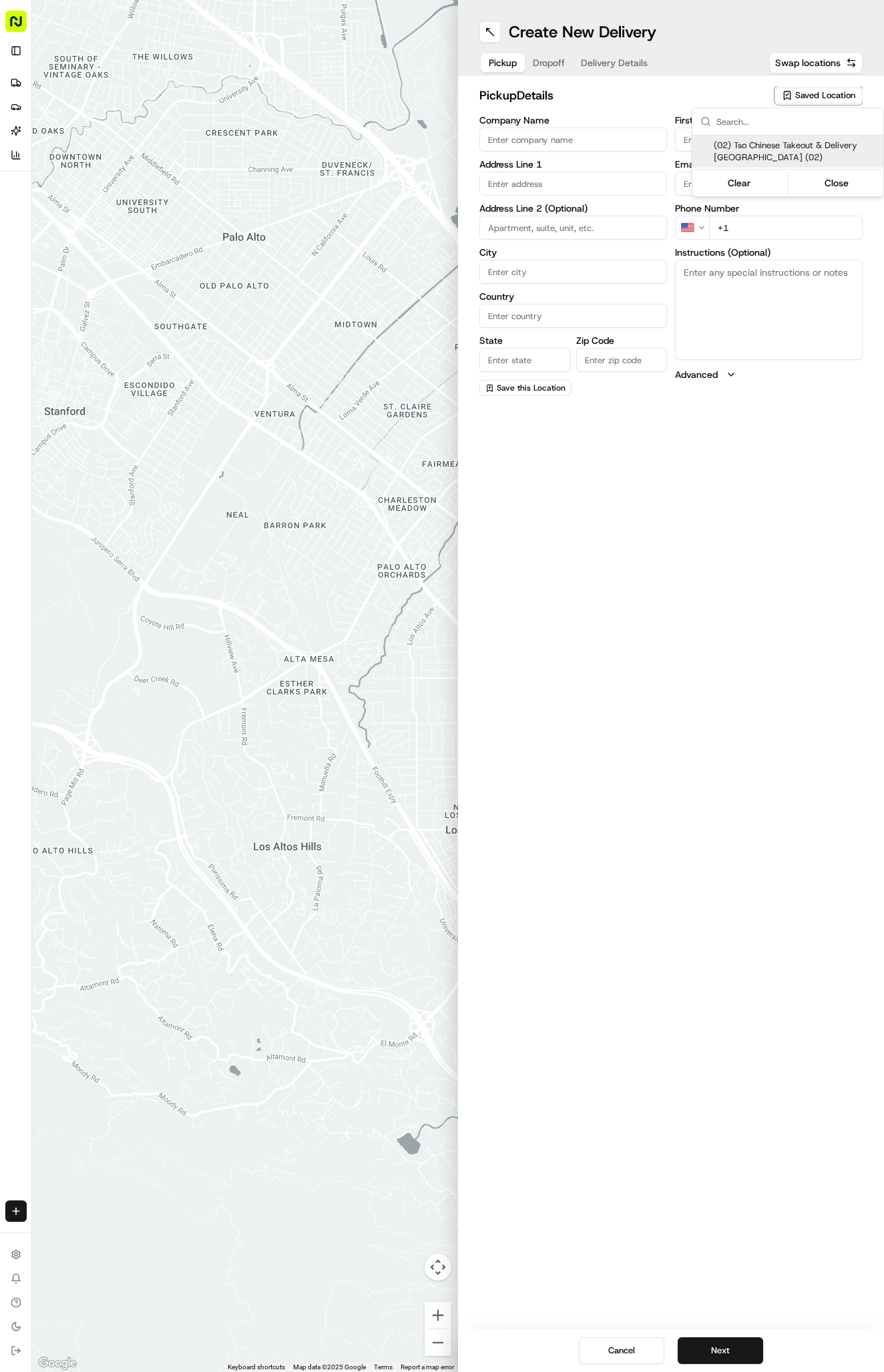
type input "[EMAIL_ADDRESS][DOMAIN_NAME]"
type input "[PHONE_NUMBER]"
type textarea "Submit a picture displaying address & food as Proof of Delivery. Envía una foto…"
type input "[STREET_ADDRESS]"
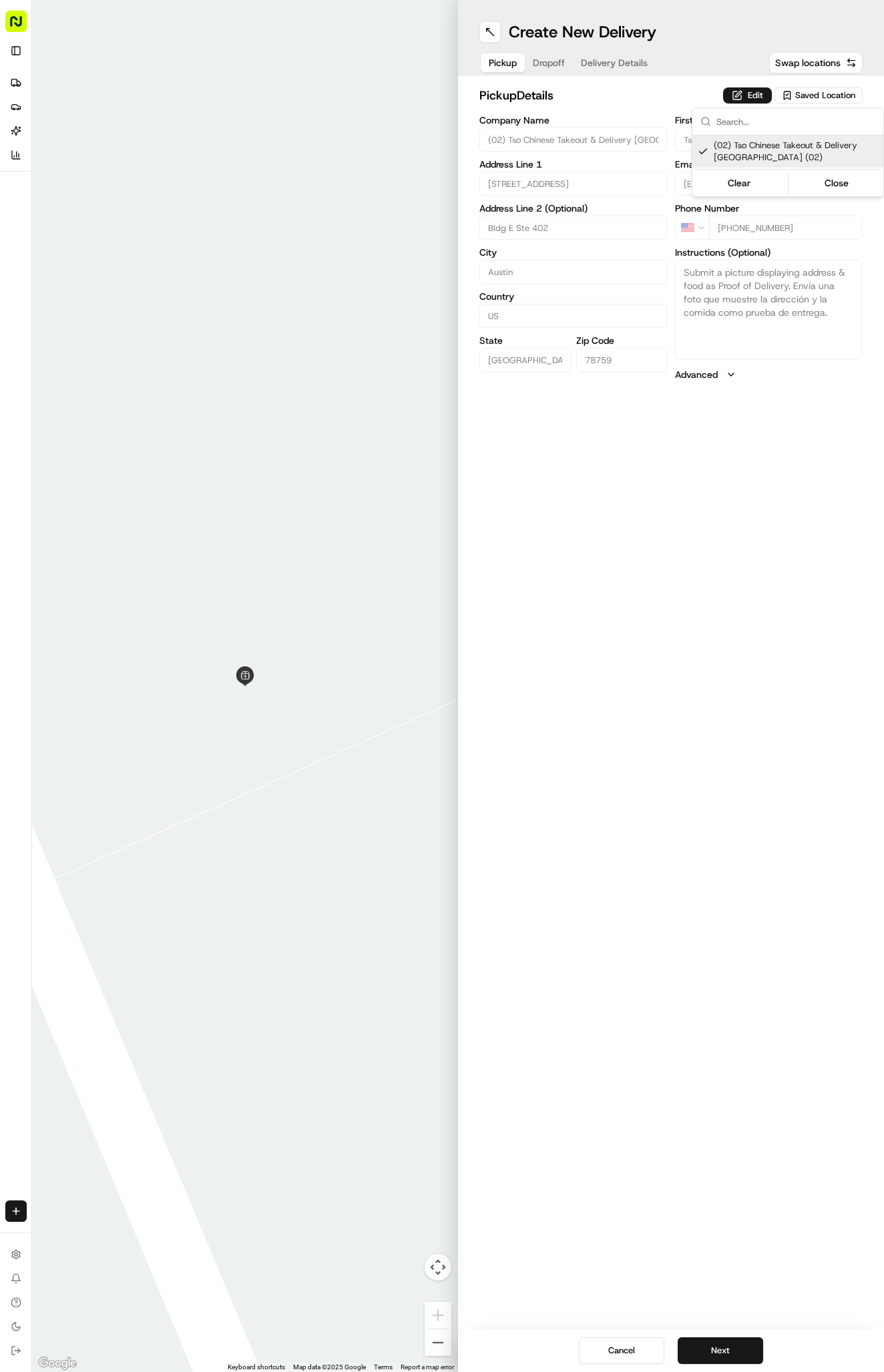
click at [639, 84] on html "Tso Chinese 02 Arbor [PERSON_NAME][EMAIL_ADDRESS][DOMAIN_NAME] Toggle Sidebar D…" at bounding box center [442, 686] width 884 height 1372
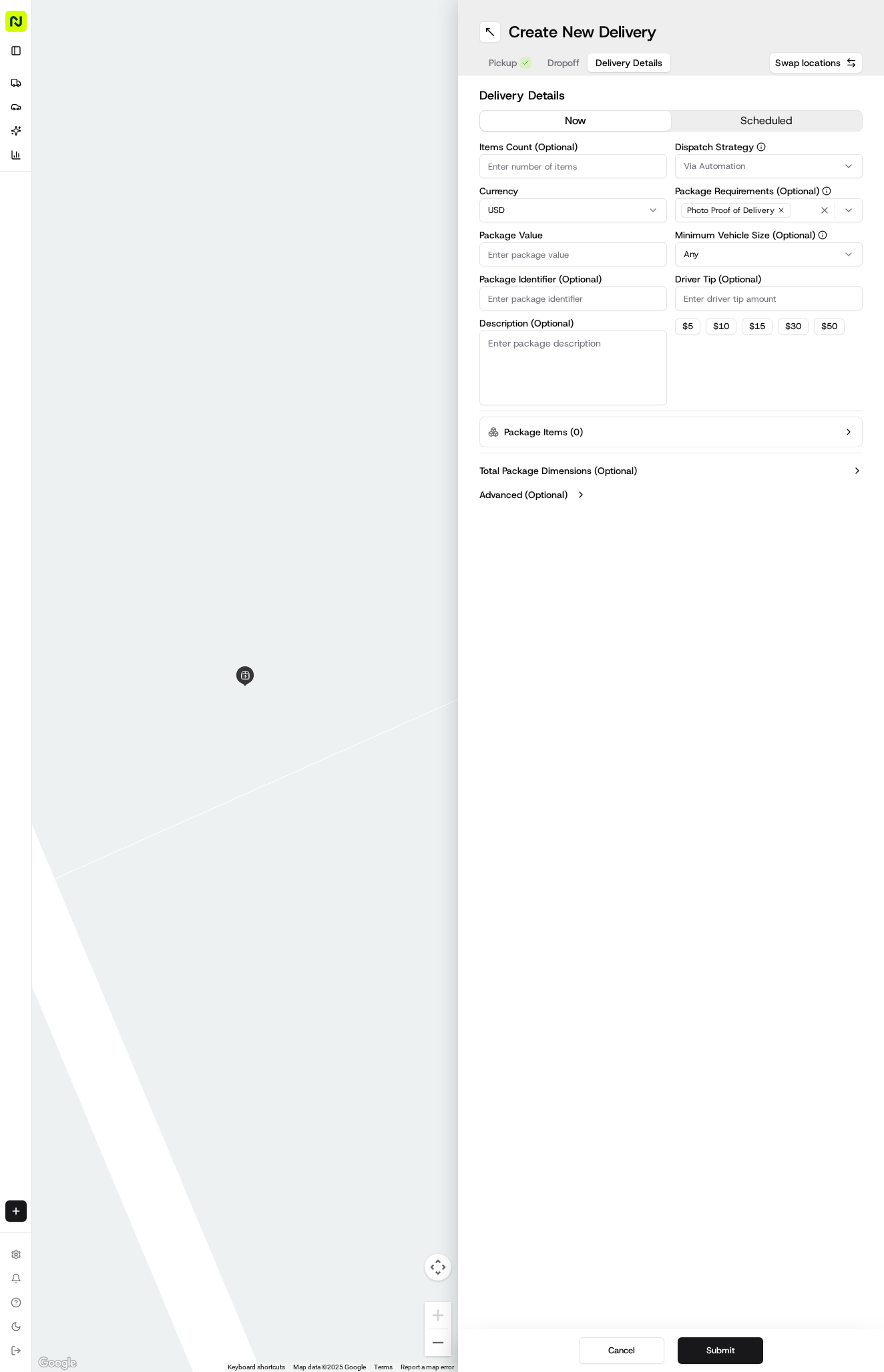
click at [612, 53] on button "Delivery Details" at bounding box center [629, 62] width 83 height 19
click at [736, 151] on label "Dispatch Strategy" at bounding box center [768, 147] width 187 height 10
click at [751, 162] on div "Via Automation" at bounding box center [768, 166] width 181 height 12
click at [765, 228] on div "Via Automation" at bounding box center [771, 218] width 191 height 20
click at [765, 237] on span "Tso Arbor Strategy" at bounding box center [779, 240] width 164 height 12
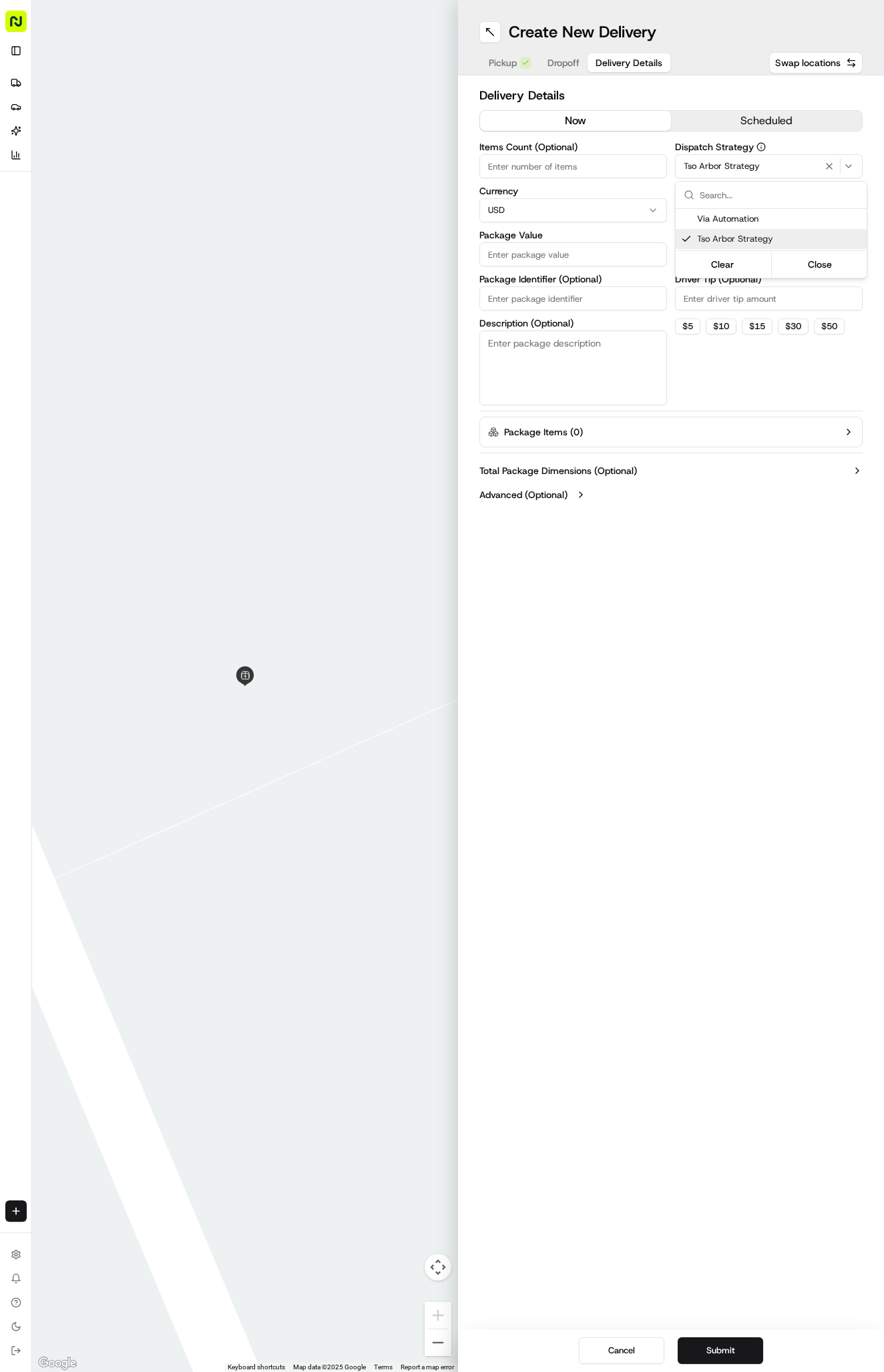
click at [765, 295] on html "Tso Chinese 02 Arbor [PERSON_NAME][EMAIL_ADDRESS][DOMAIN_NAME] Toggle Sidebar D…" at bounding box center [442, 686] width 884 height 1372
click at [765, 295] on input "Driver Tip (Optional)" at bounding box center [768, 298] width 187 height 24
type input "2"
click at [575, 297] on input "Package Identifier (Optional)" at bounding box center [573, 298] width 187 height 24
paste input "BAE03Q2"
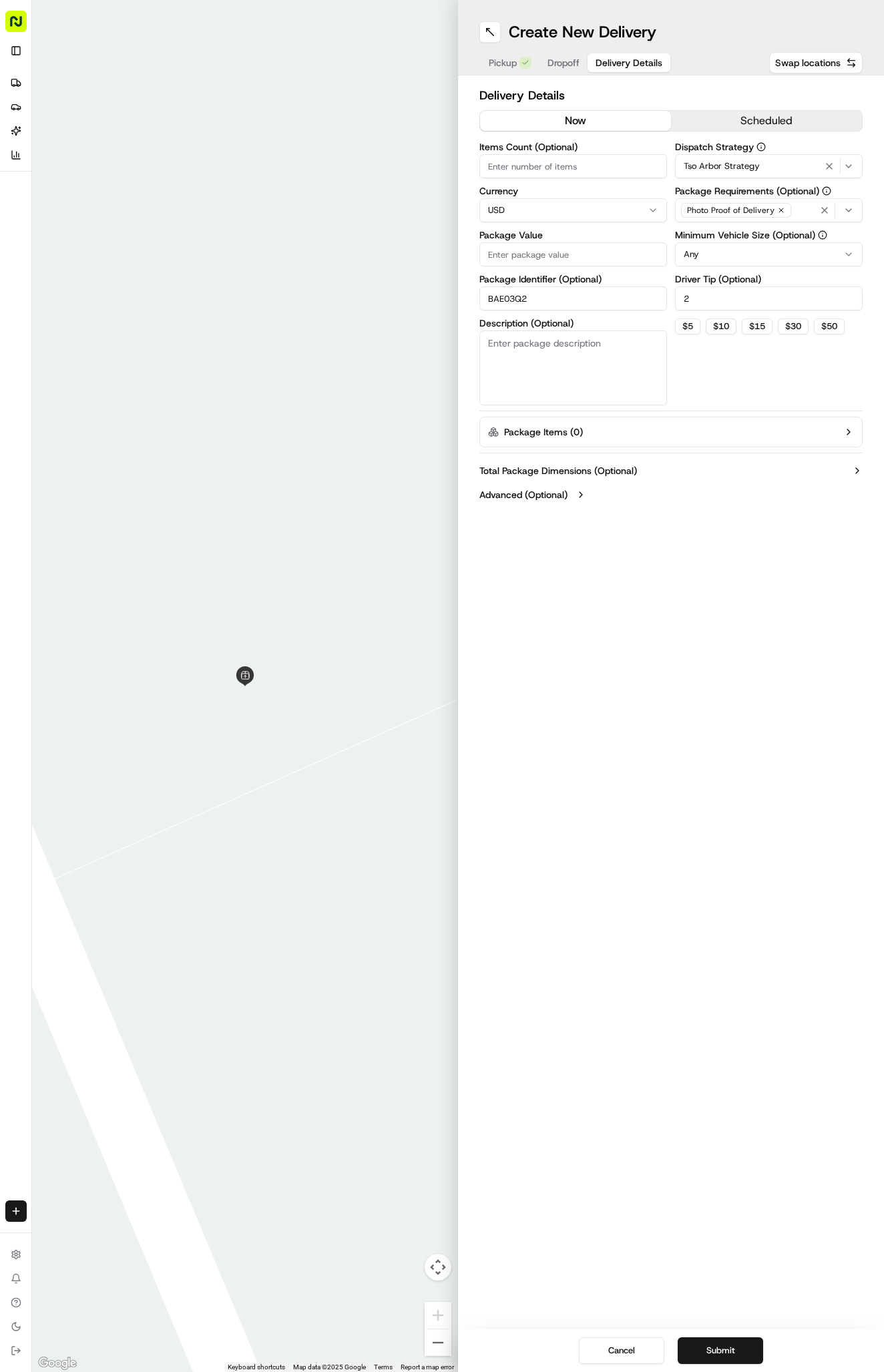
type input "BAE03Q2"
click at [574, 259] on input "Package Value" at bounding box center [573, 254] width 187 height 24
type input "38.54"
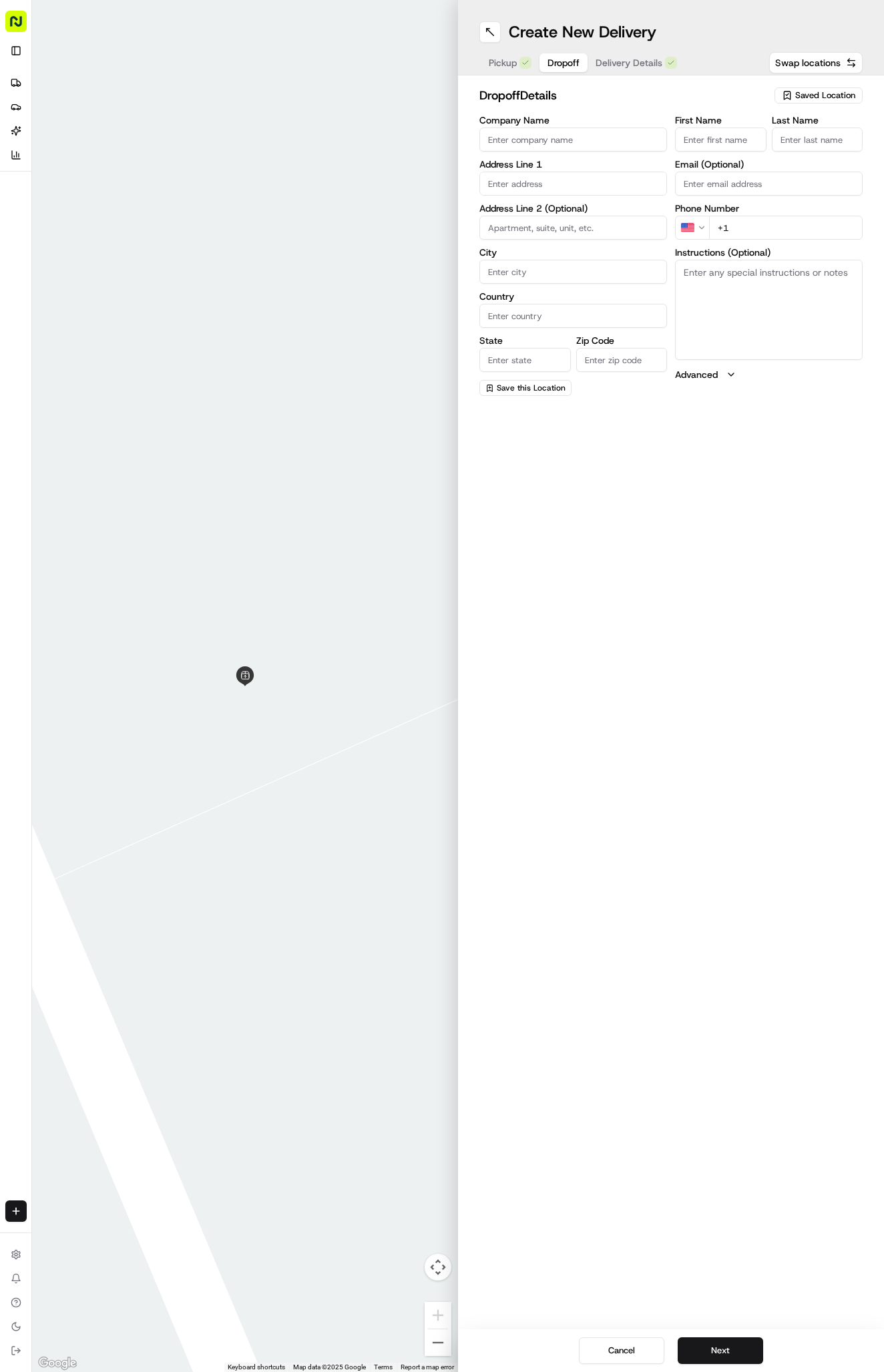
click at [572, 67] on span "Dropoff" at bounding box center [563, 62] width 32 height 13
click at [766, 235] on input "+1" at bounding box center [786, 227] width 154 height 24
paste input "737 342 9720"
type input "+1 737 342 9720"
paste input "303 Fawnridge Dr E"
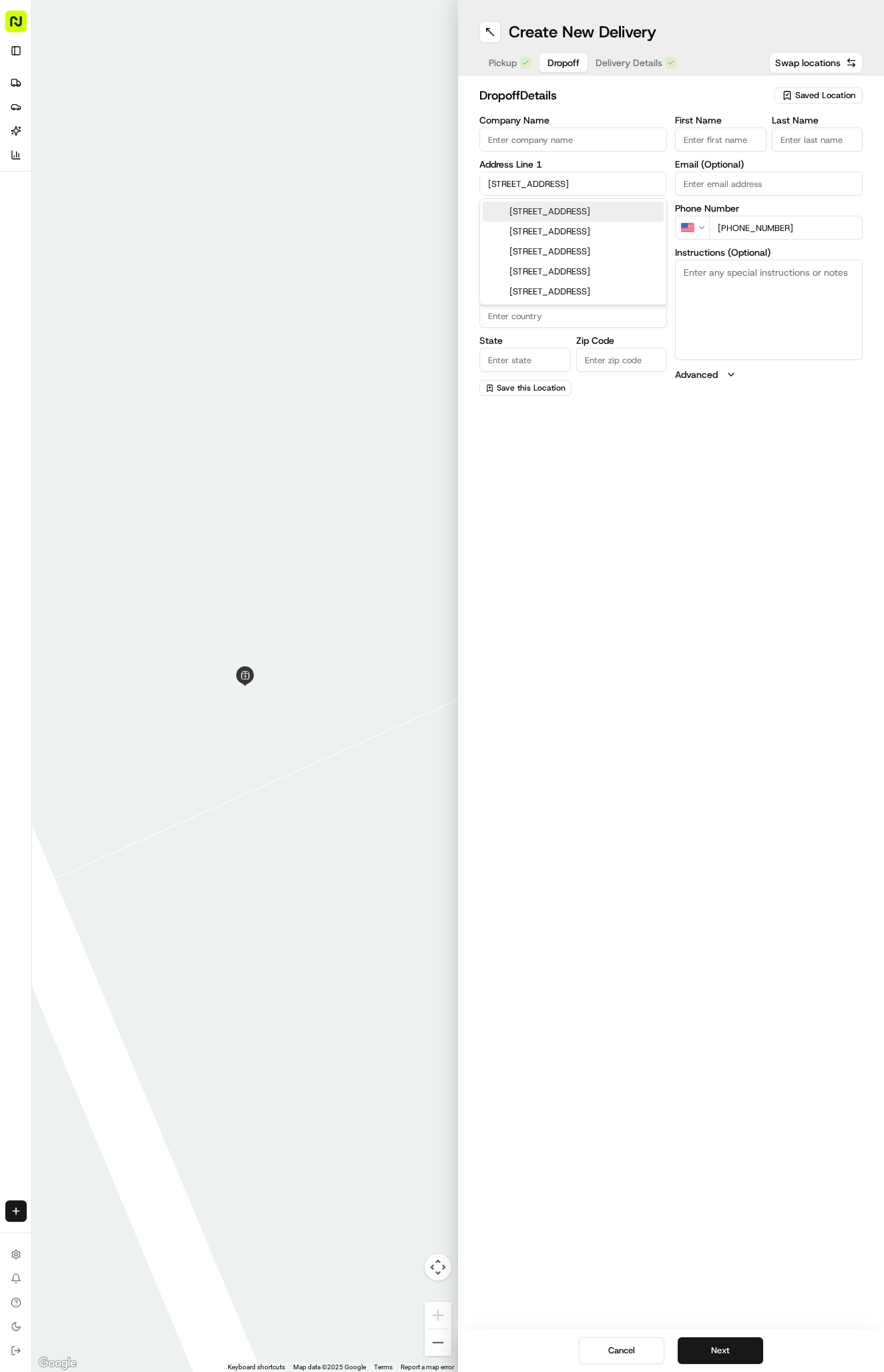
click at [566, 205] on div "303 East Fawnridge Drive, Austin, TX" at bounding box center [573, 211] width 181 height 20
type input "303 E Fawnridge Dr, Austin, TX 78753, USA"
type input "Austin"
type input "[GEOGRAPHIC_DATA]"
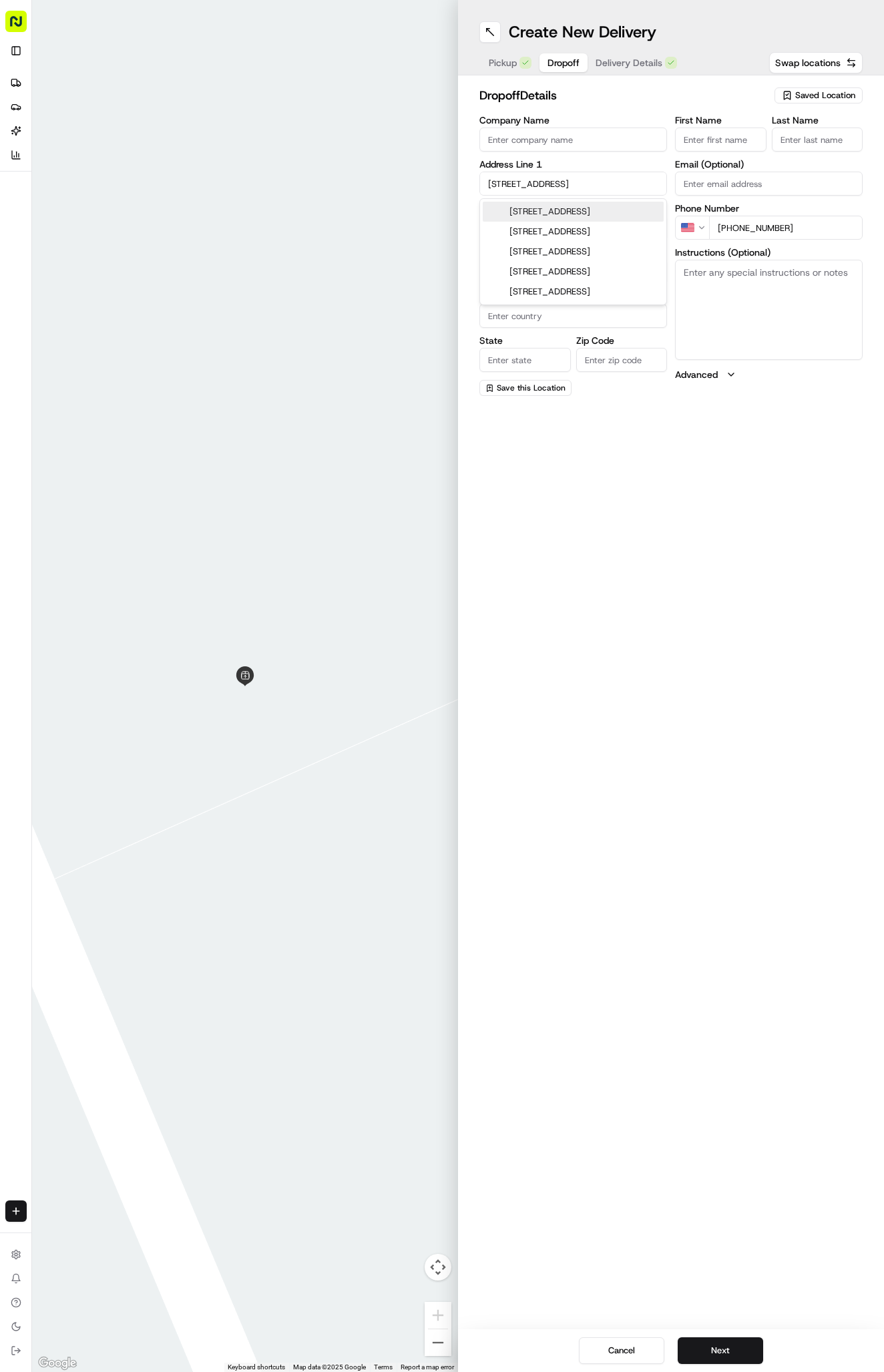
type input "78753"
type input "303 East Fawnridge Drive"
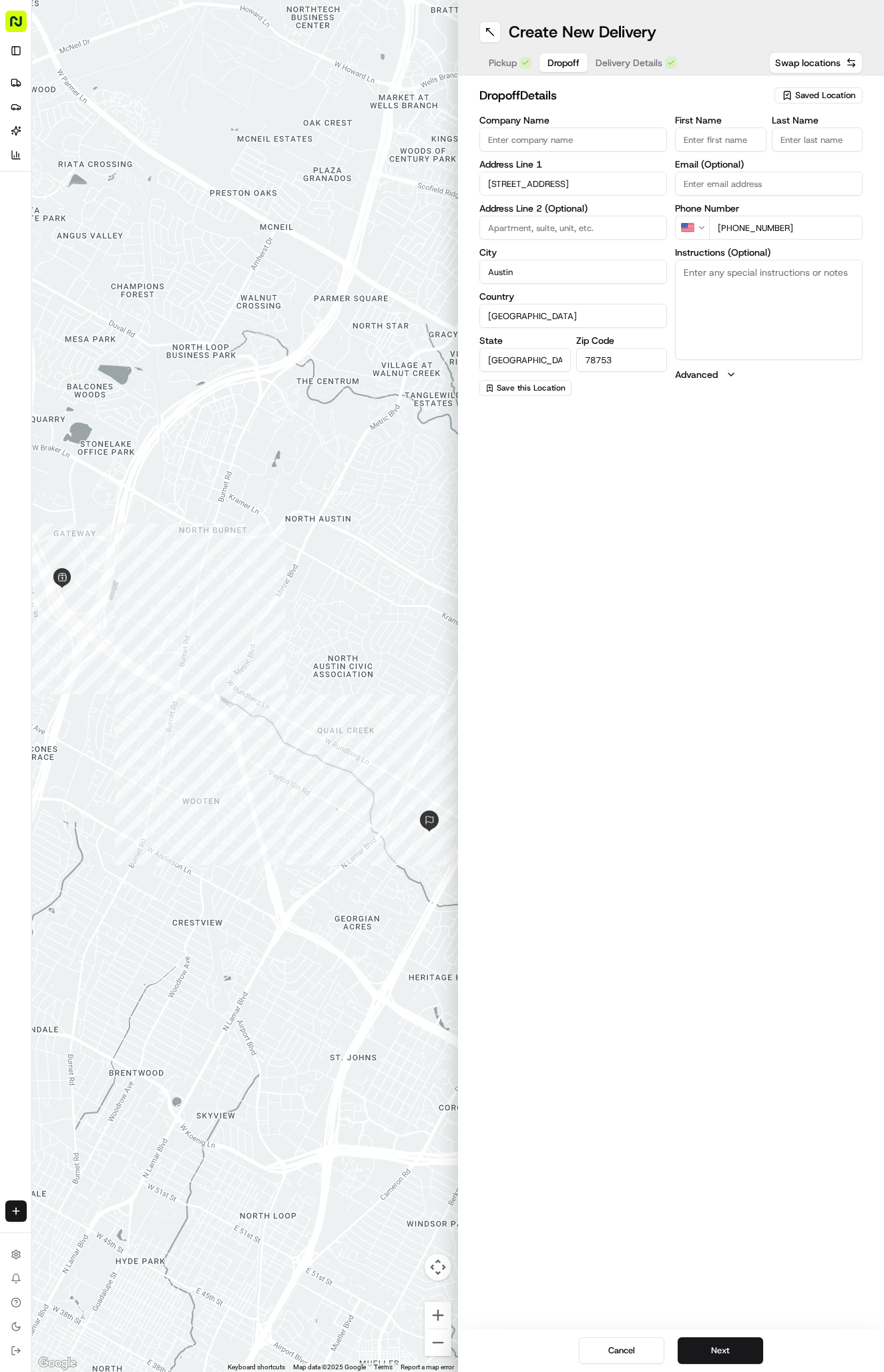
paste input "Richard Rodriguez"
type input "Richard Rodriguez"
type input "."
click at [650, 44] on div "Create New Delivery Pickup Dropoff Delivery Details Swap locations" at bounding box center [671, 37] width 426 height 75
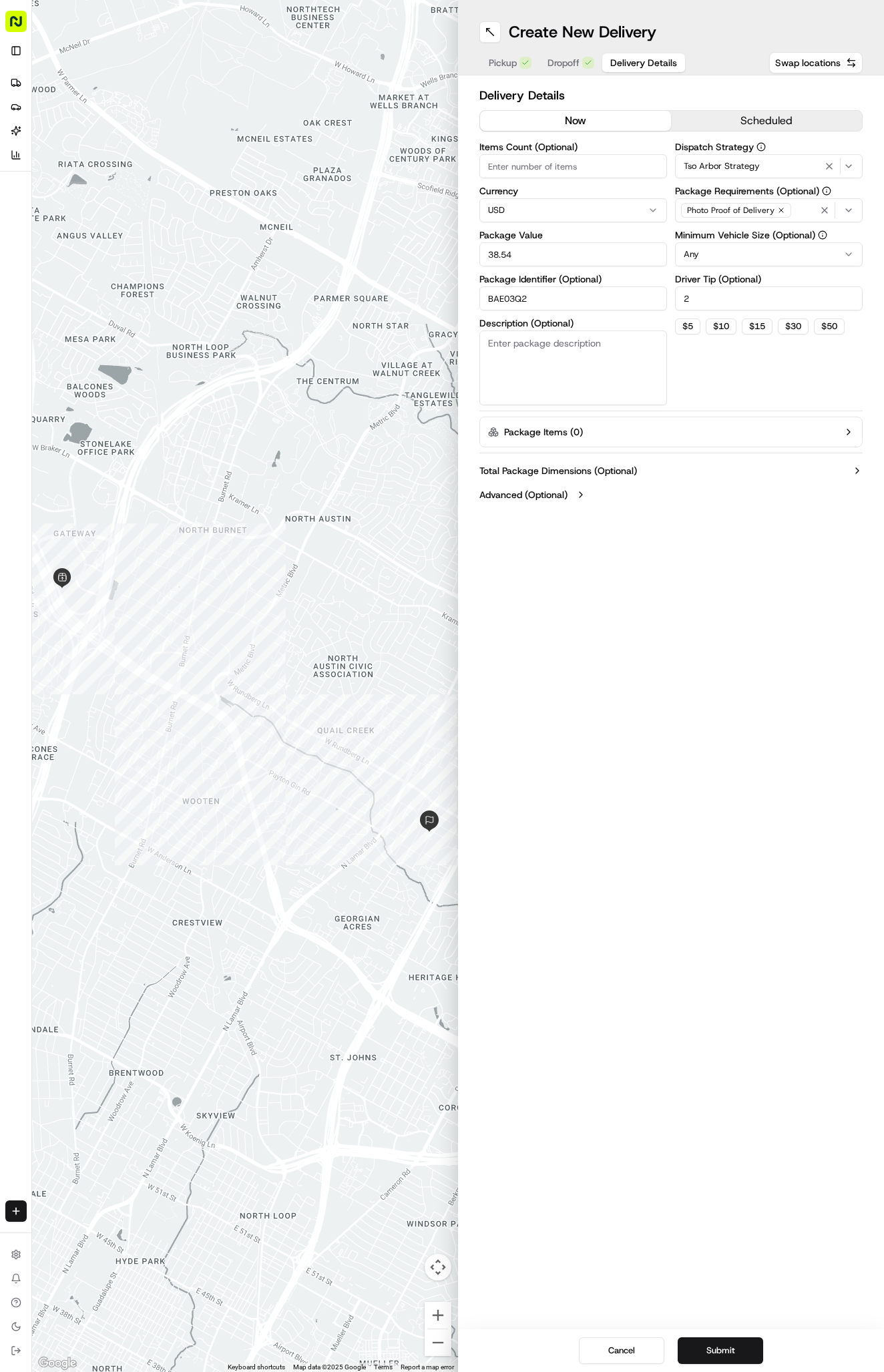
click at [652, 57] on span "Delivery Details" at bounding box center [644, 62] width 67 height 13
click at [723, 1351] on button "Submit" at bounding box center [720, 1350] width 86 height 27
